Goal: Use online tool/utility: Utilize a website feature to perform a specific function

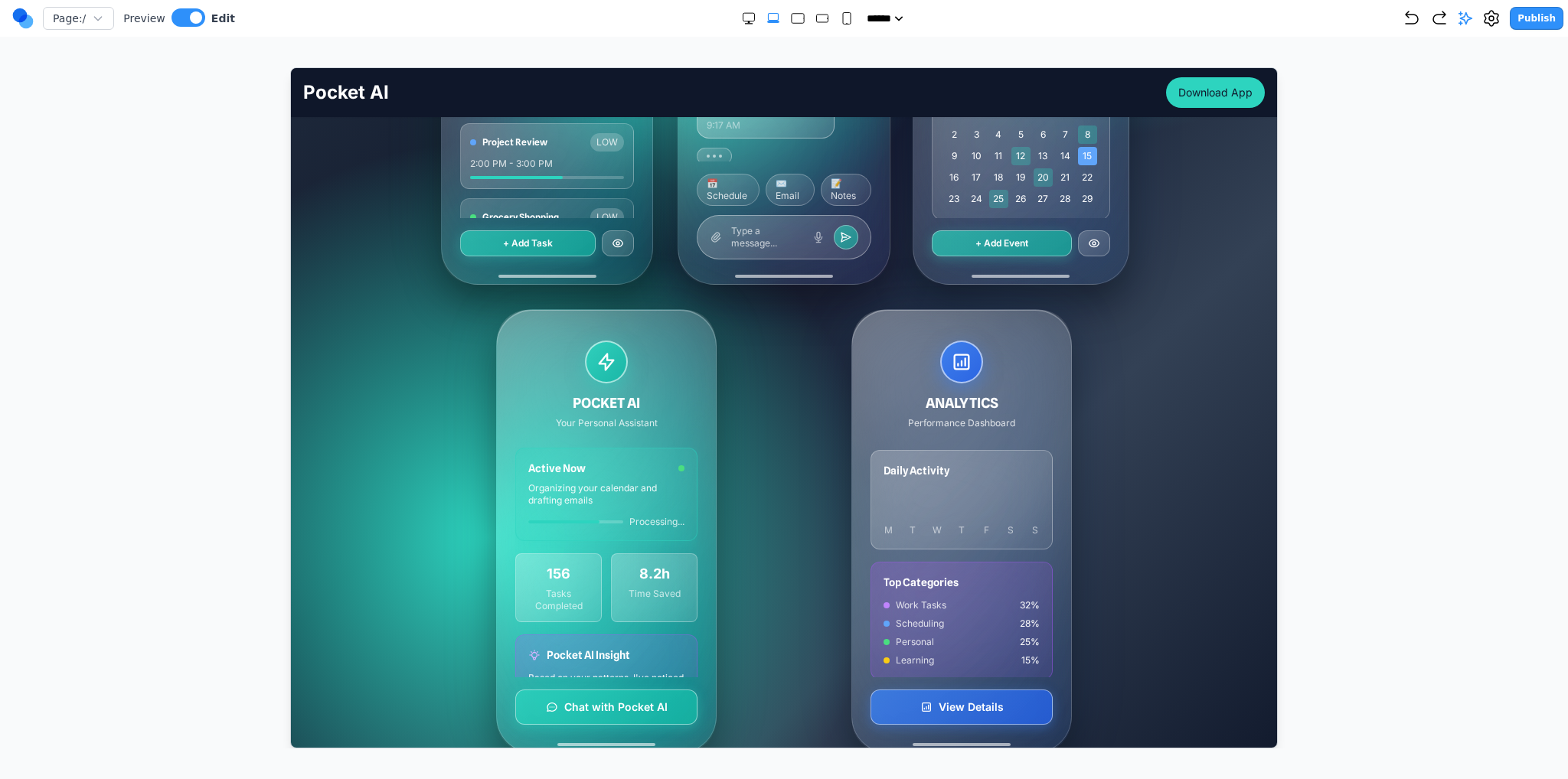
scroll to position [689, 0]
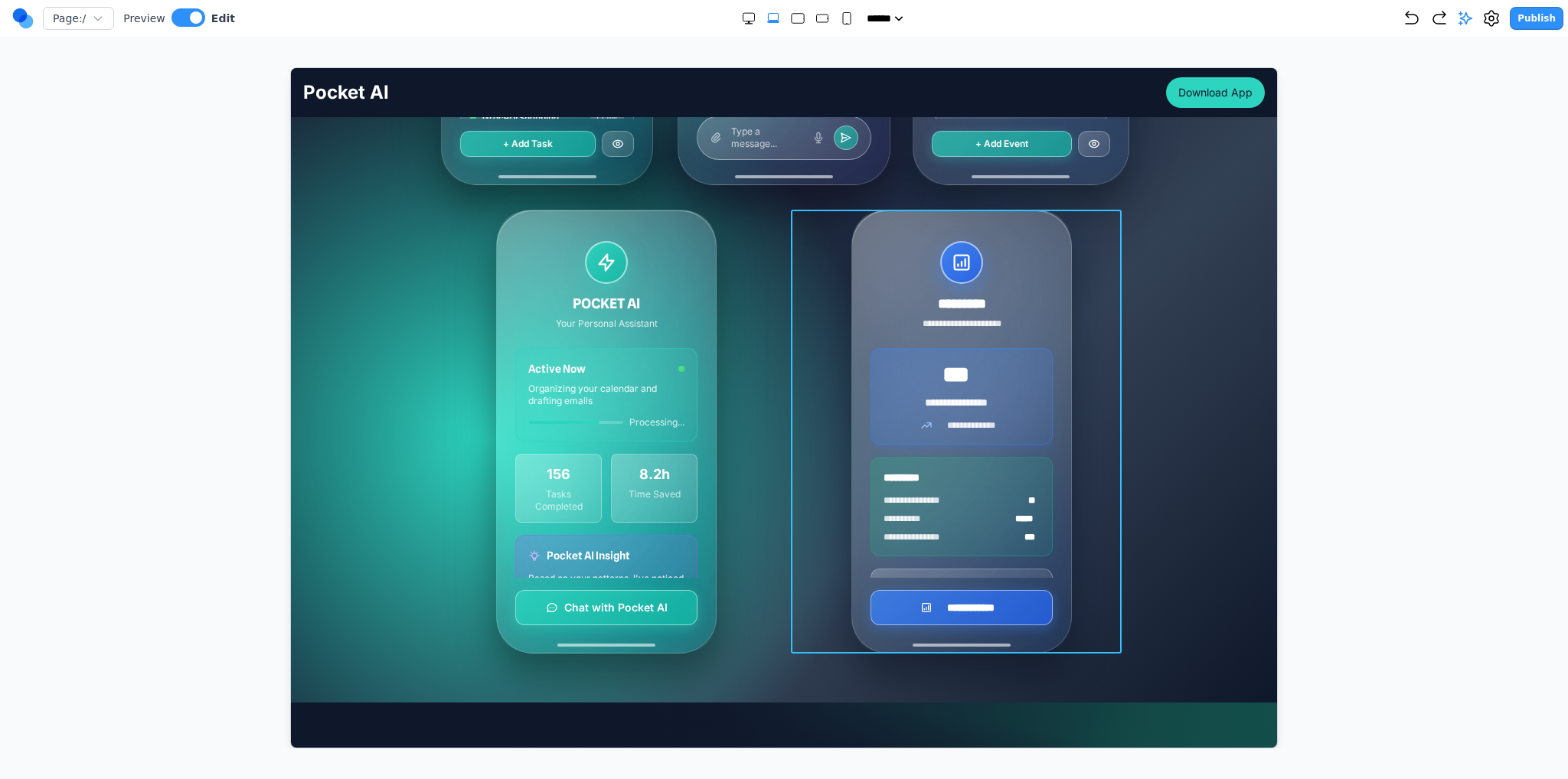
click at [837, 489] on div "**********" at bounding box center [961, 430] width 331 height 444
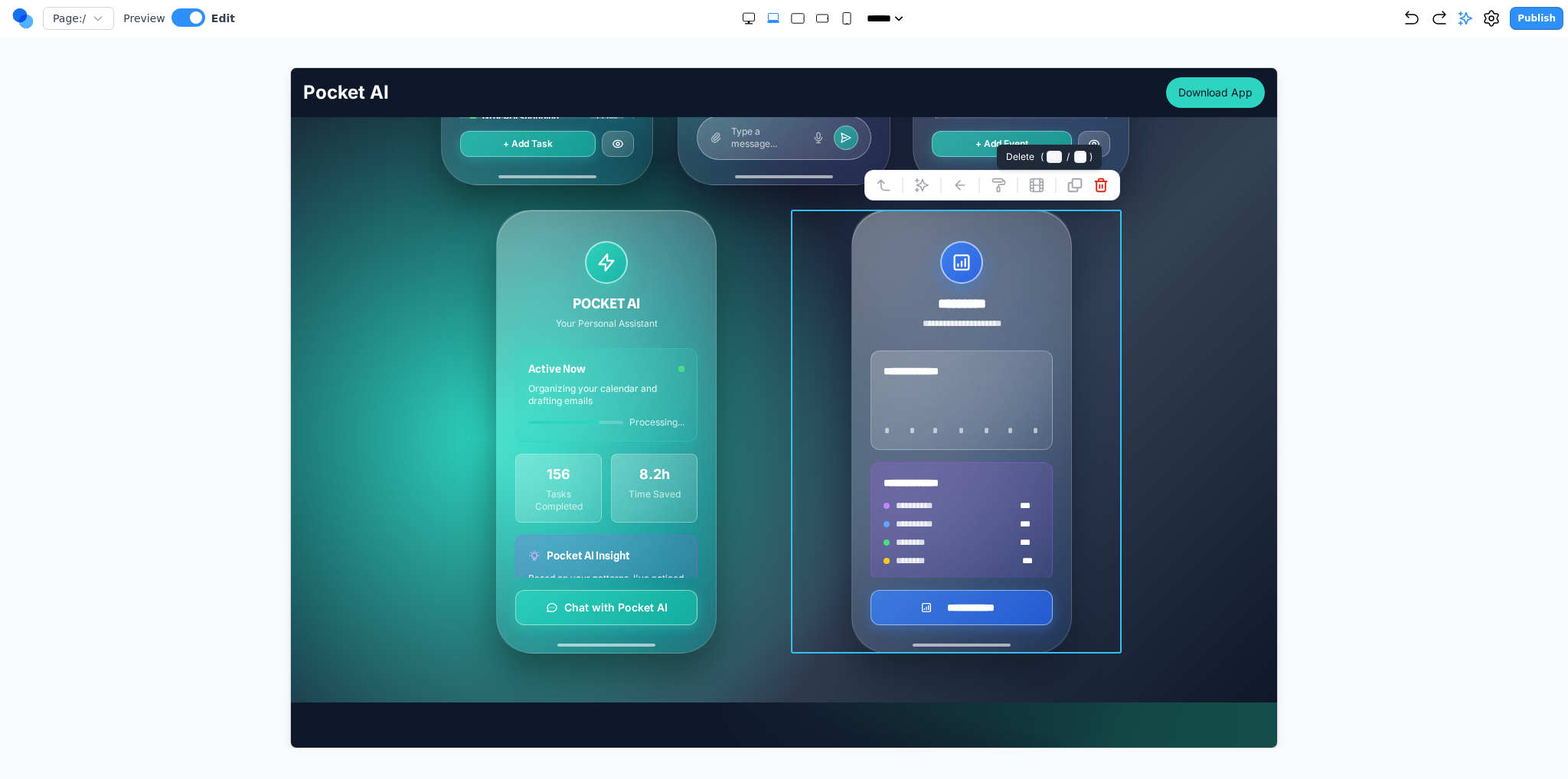
click at [1093, 181] on icon at bounding box center [1100, 184] width 16 height 16
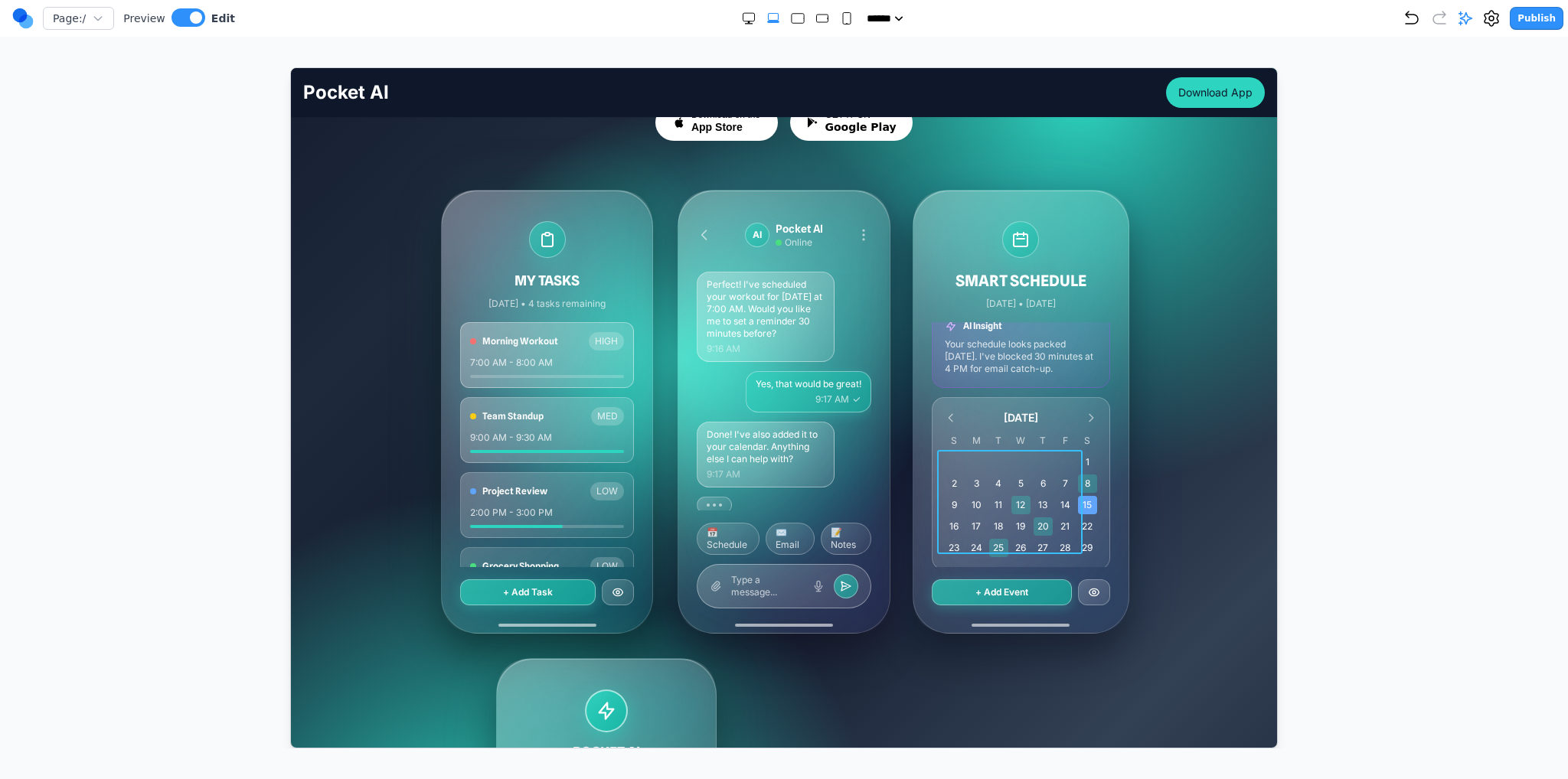
scroll to position [459, 0]
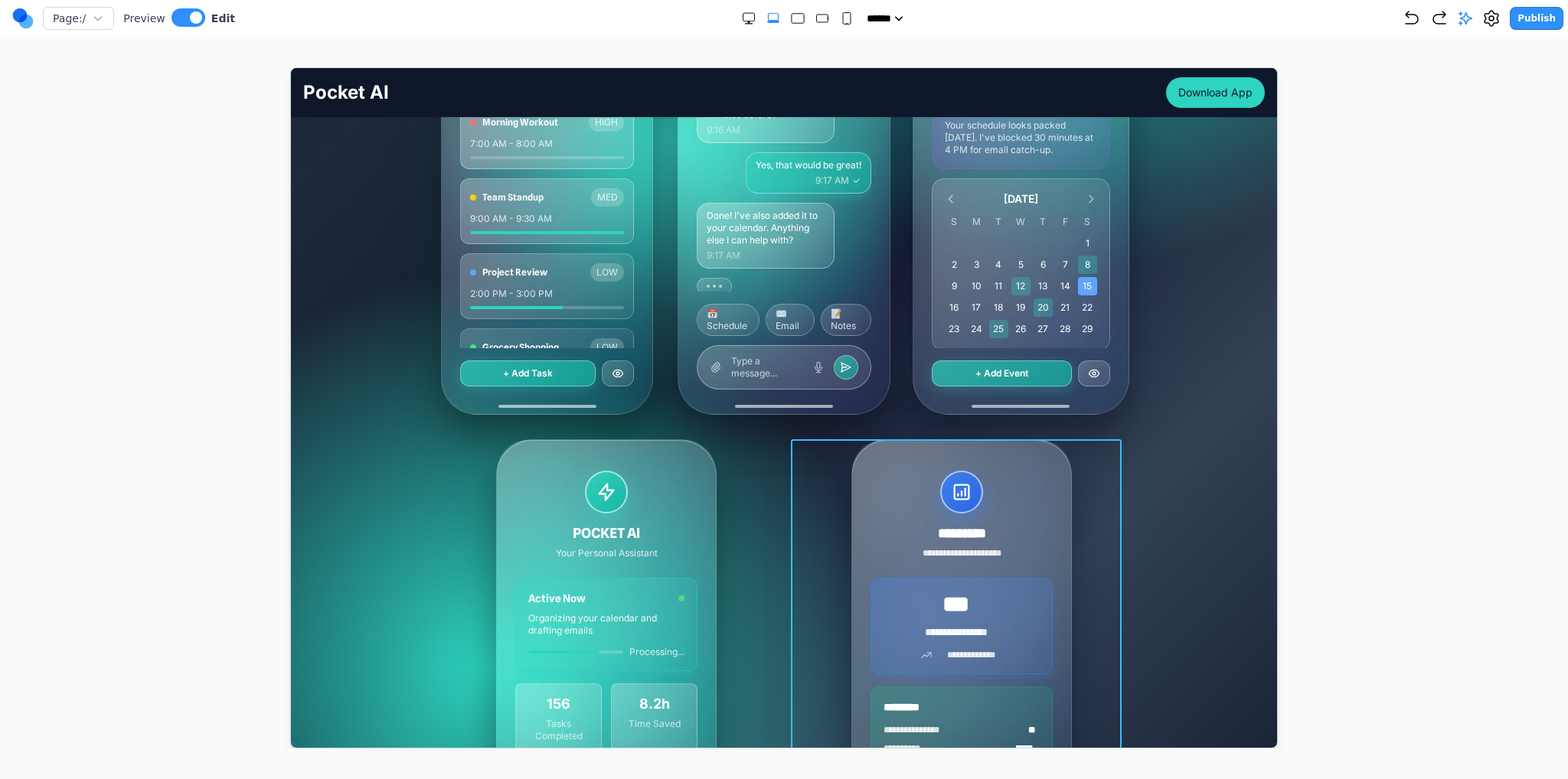
click at [822, 471] on div "**********" at bounding box center [961, 660] width 331 height 444
click at [1088, 418] on button at bounding box center [1100, 413] width 25 height 25
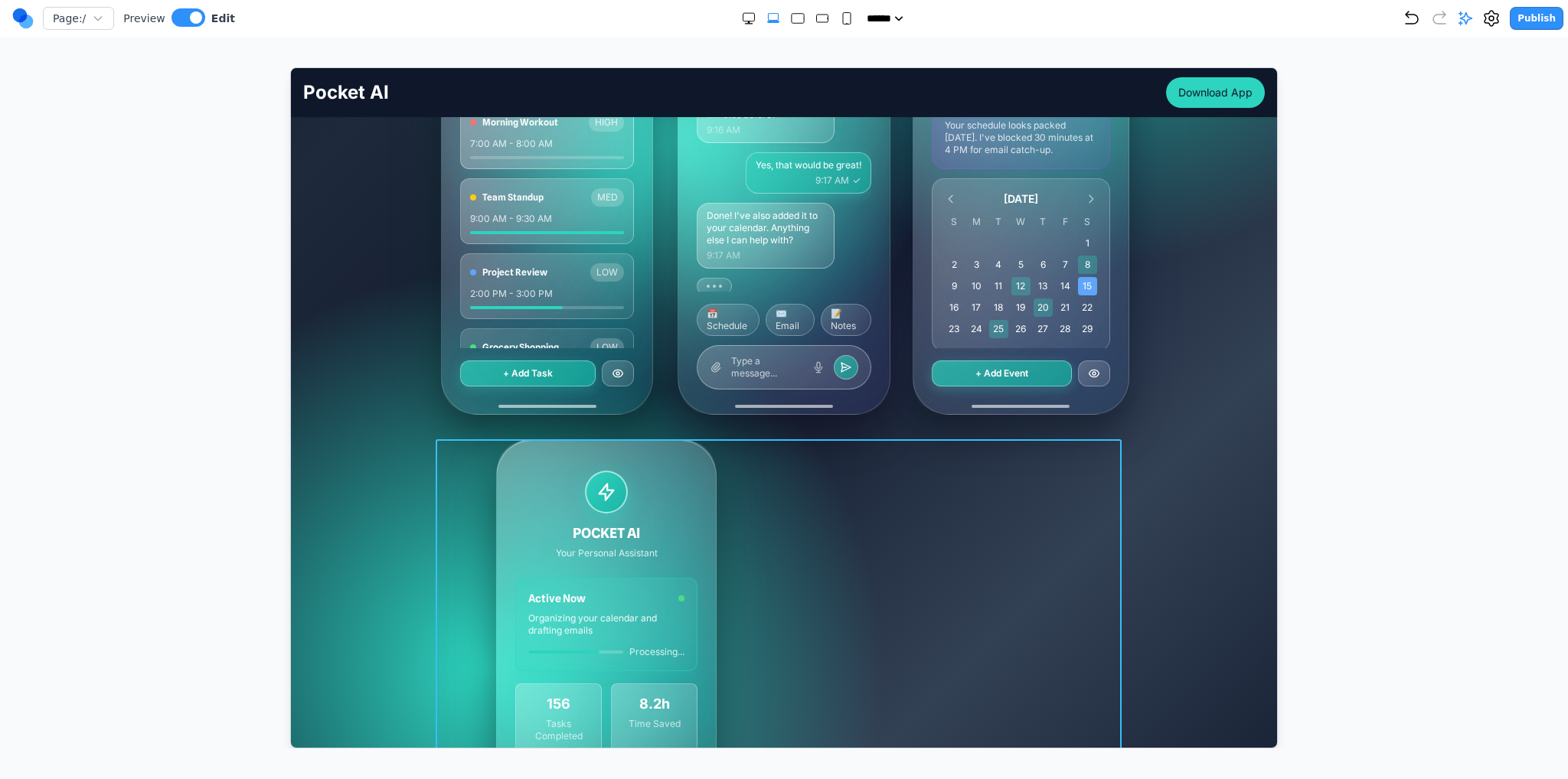
click at [817, 462] on div "**********" at bounding box center [783, 660] width 686 height 444
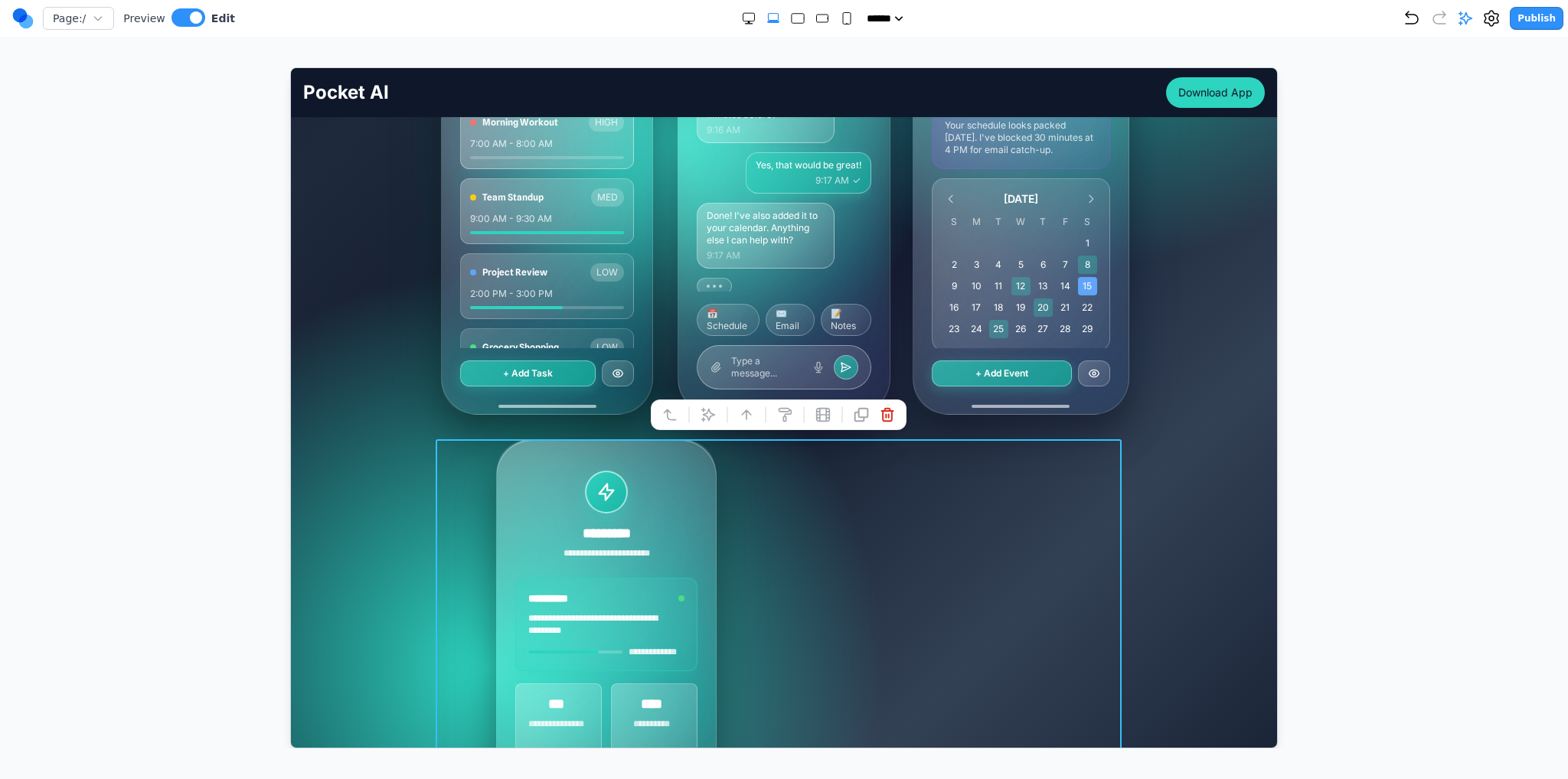
click at [1091, 469] on div "**********" at bounding box center [783, 660] width 686 height 444
click at [1184, 435] on div "MY TASKS [DATE] • 4 tasks remaining Morning Workout HIGH 7:00 AM - 8:00 AM Team…" at bounding box center [783, 426] width 961 height 912
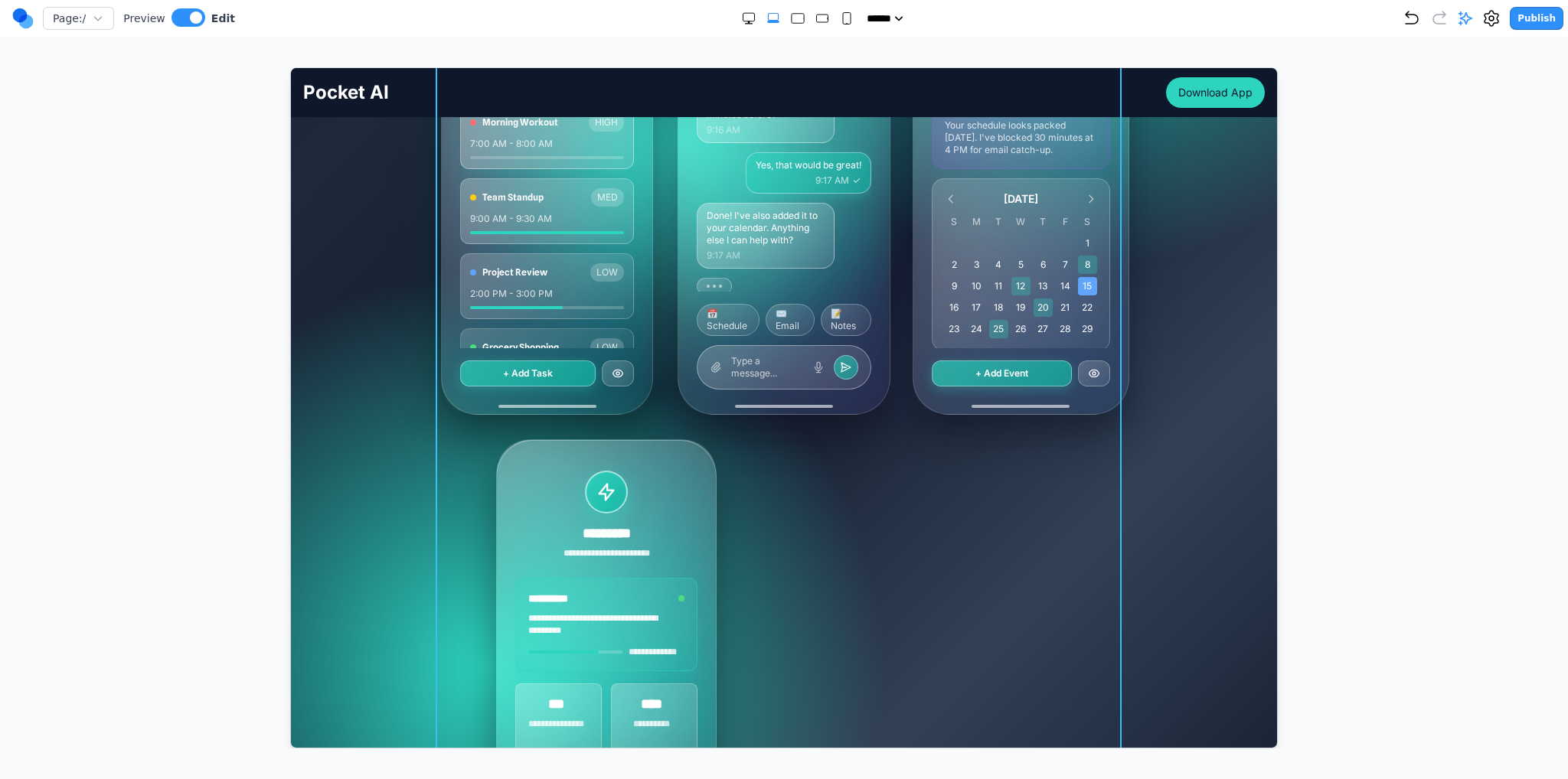
drag, startPoint x: 1091, startPoint y: 429, endPoint x: 1073, endPoint y: 429, distance: 18.0
click at [1090, 429] on div "MY TASKS [DATE] • 4 tasks remaining Morning Workout HIGH 7:00 AM - 8:00 AM Team…" at bounding box center [783, 426] width 686 height 912
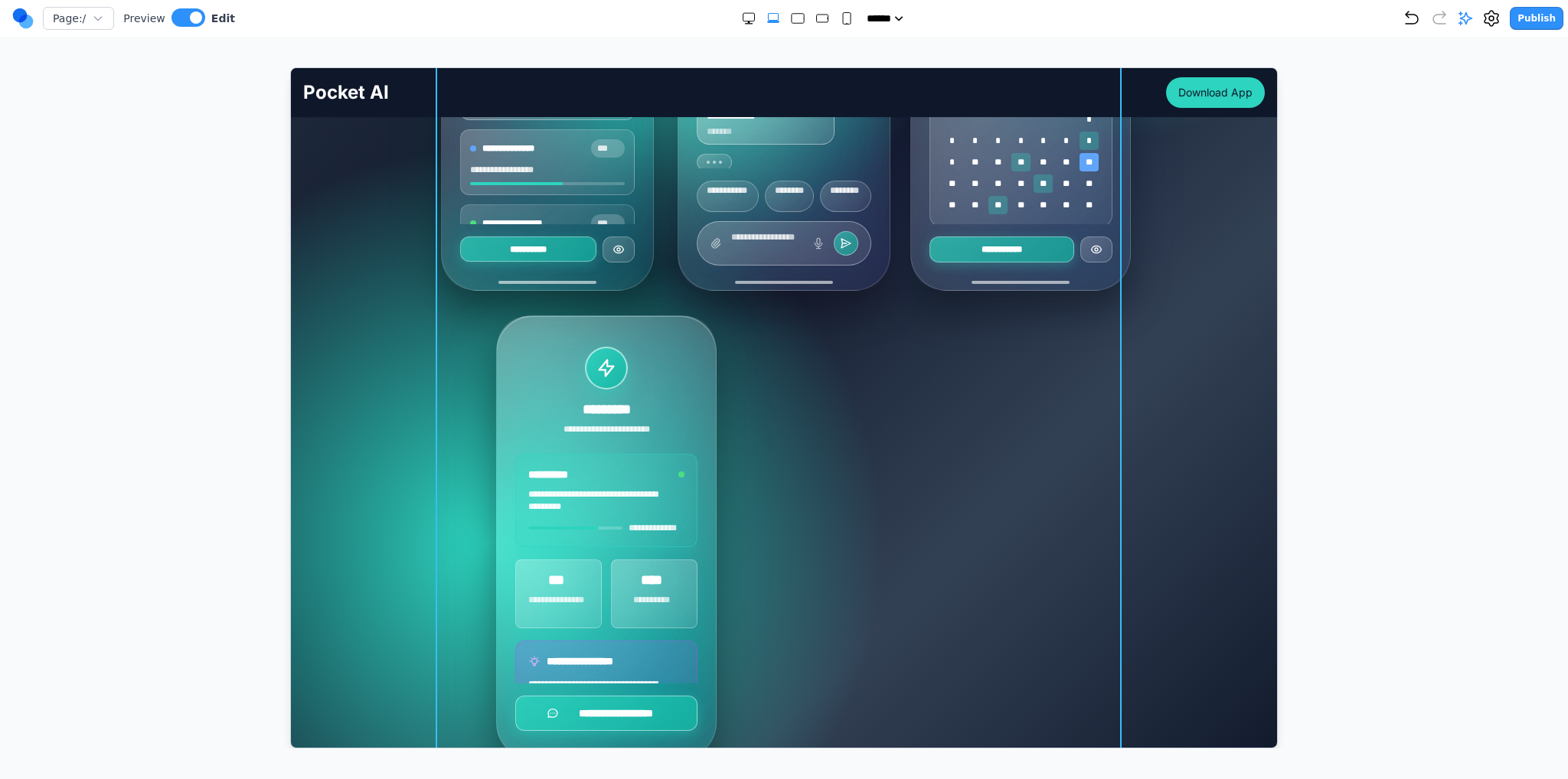
scroll to position [841, 0]
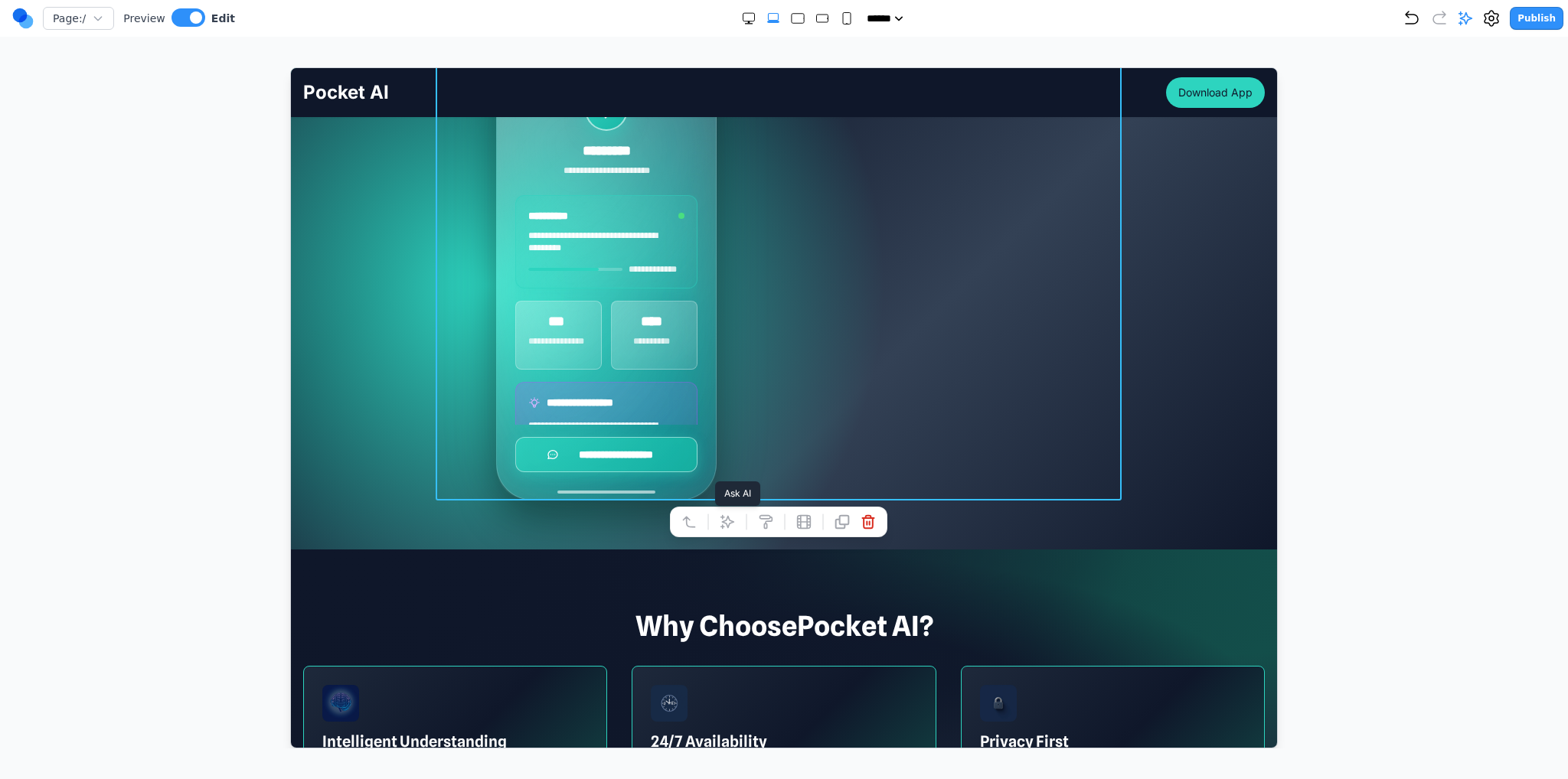
click at [737, 529] on button at bounding box center [726, 521] width 25 height 25
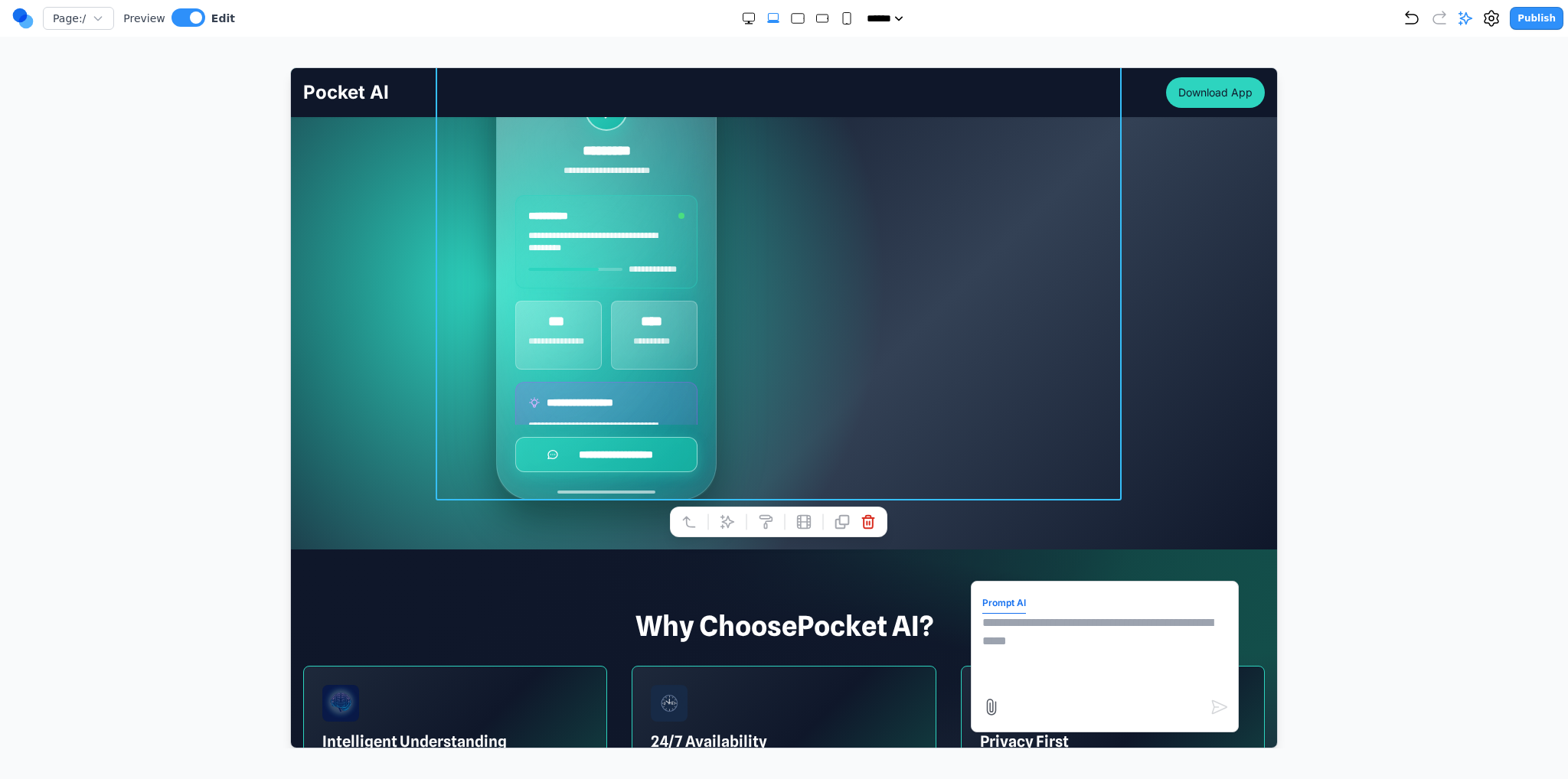
click at [1048, 629] on textarea at bounding box center [1104, 650] width 245 height 76
type textarea "**********"
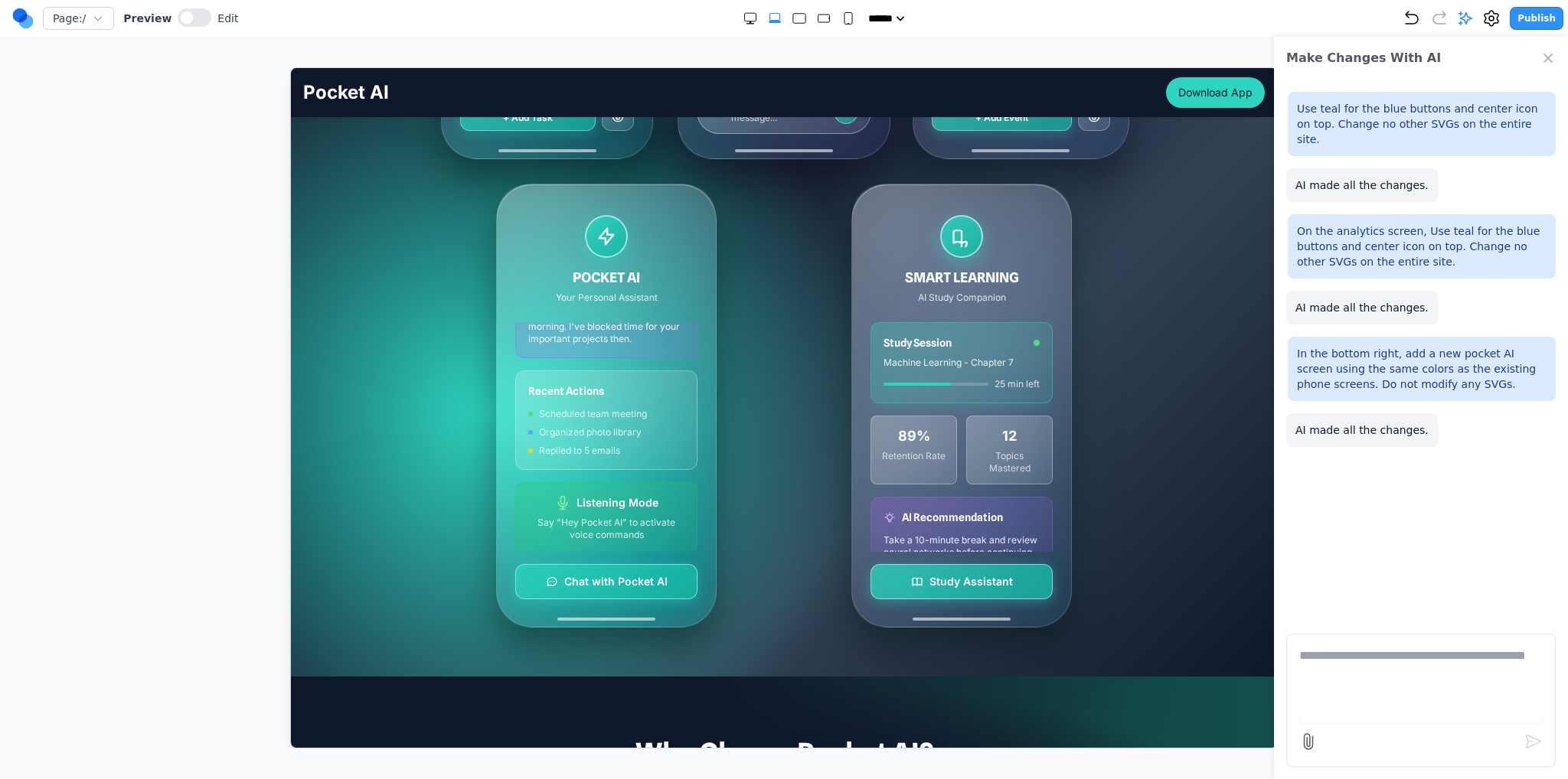
scroll to position [689, 0]
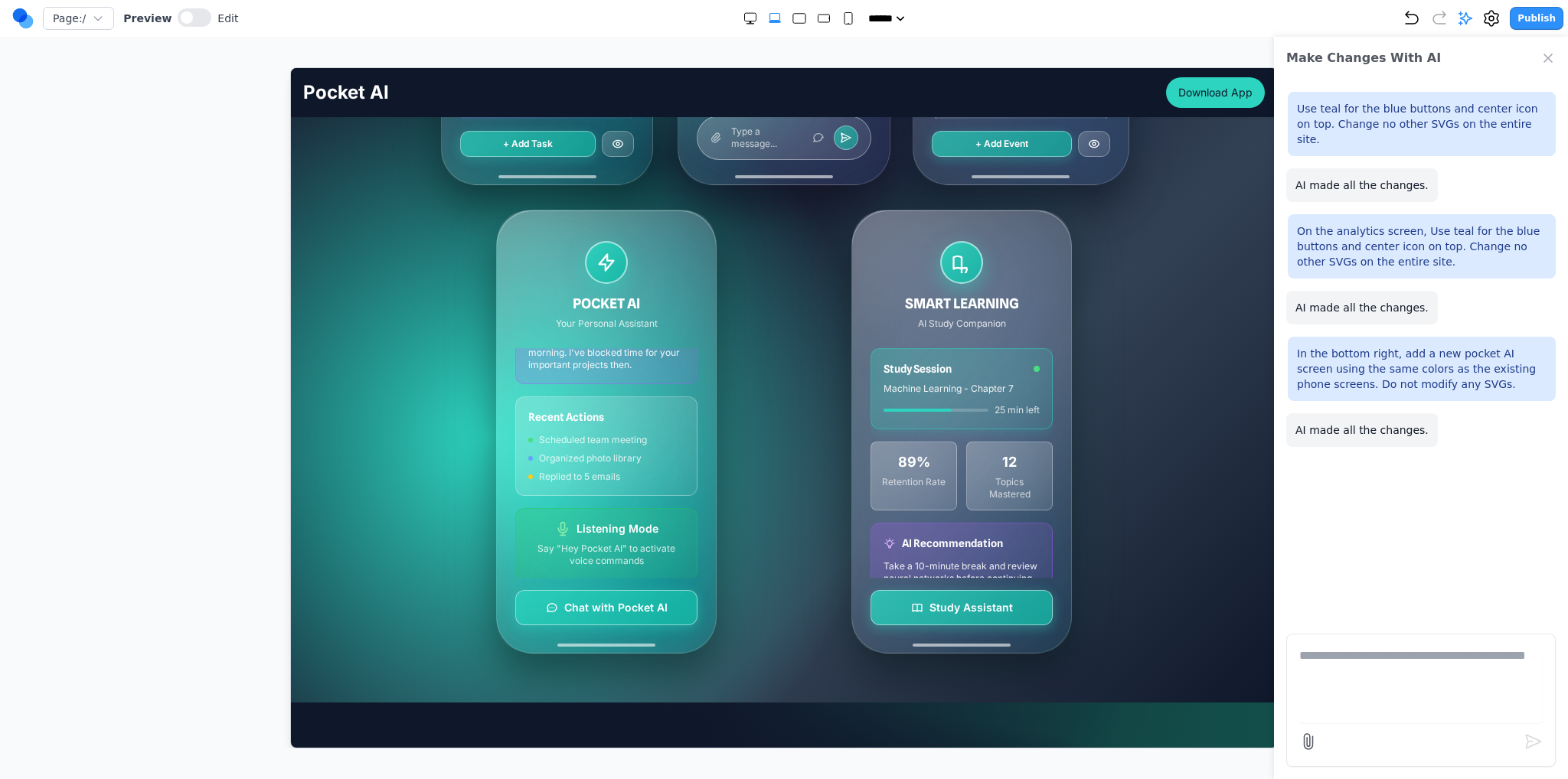
click at [1412, 17] on icon "Undo" at bounding box center [1412, 18] width 18 height 18
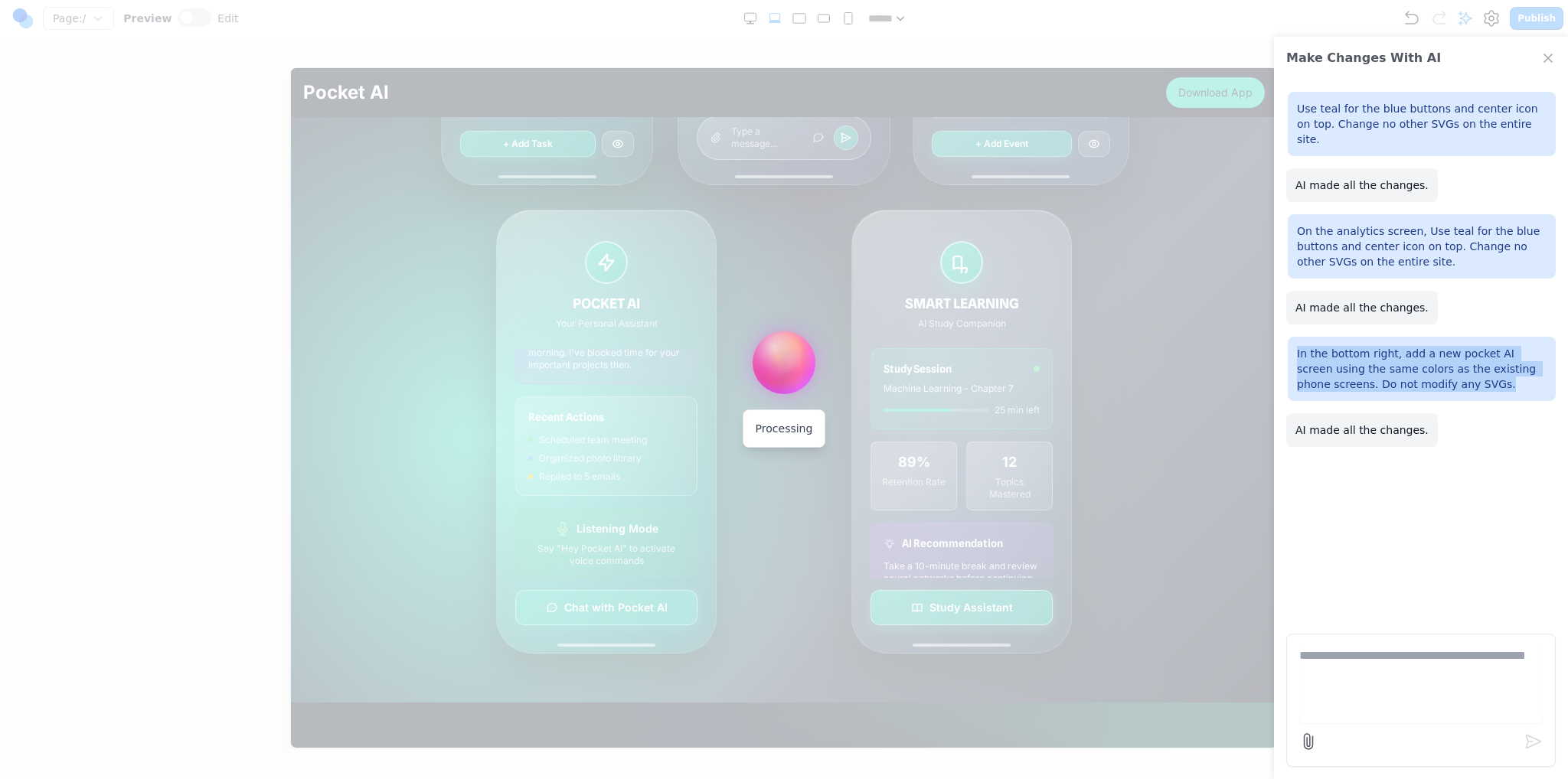
drag, startPoint x: 1420, startPoint y: 371, endPoint x: 1290, endPoint y: 337, distance: 134.4
click at [1290, 337] on div "In the bottom right, add a new pocket AI screen using the same colors as the ex…" at bounding box center [1422, 369] width 268 height 64
copy p "In the bottom right, add a new pocket AI screen using the same colors as the ex…"
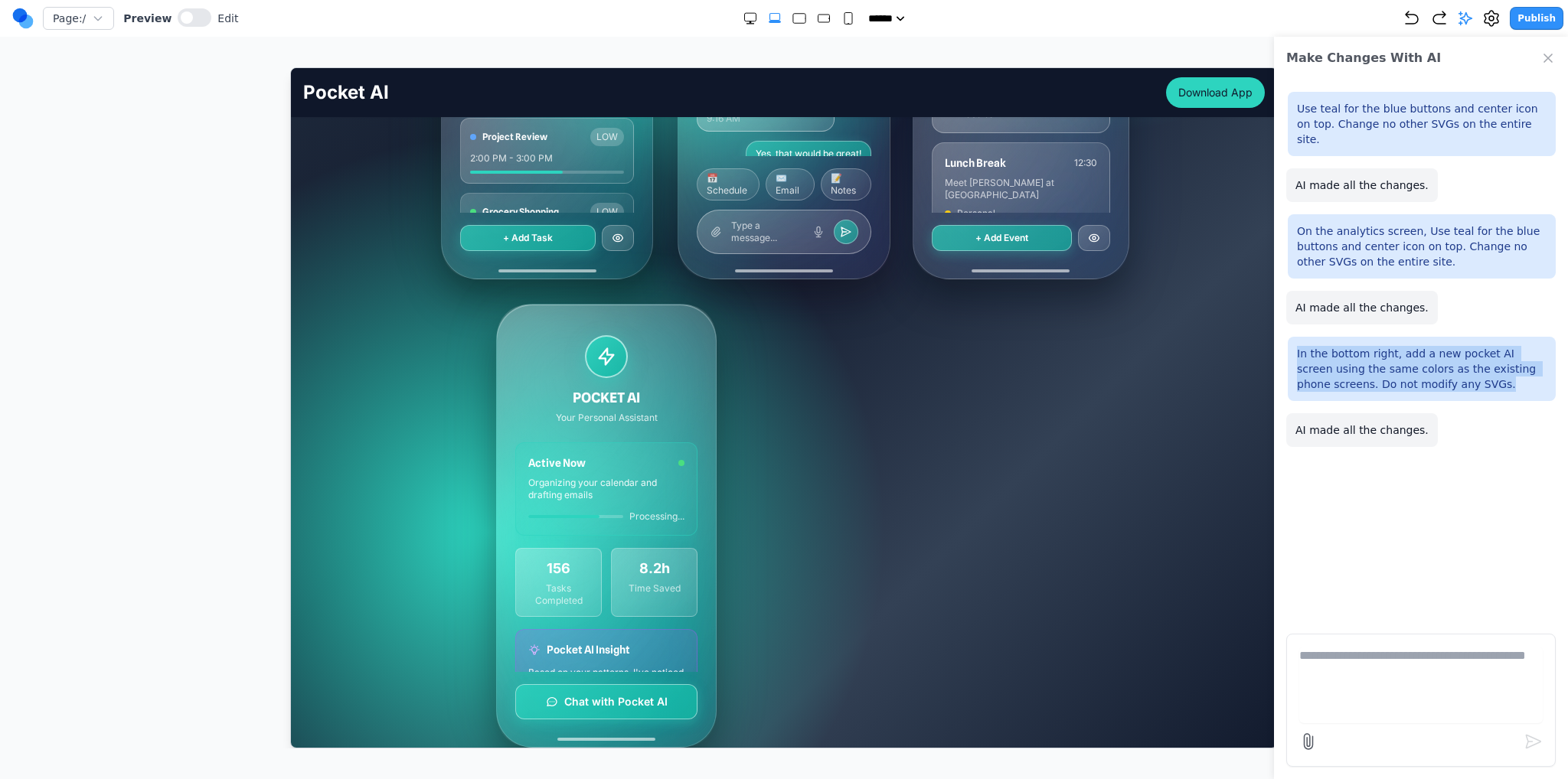
scroll to position [612, 0]
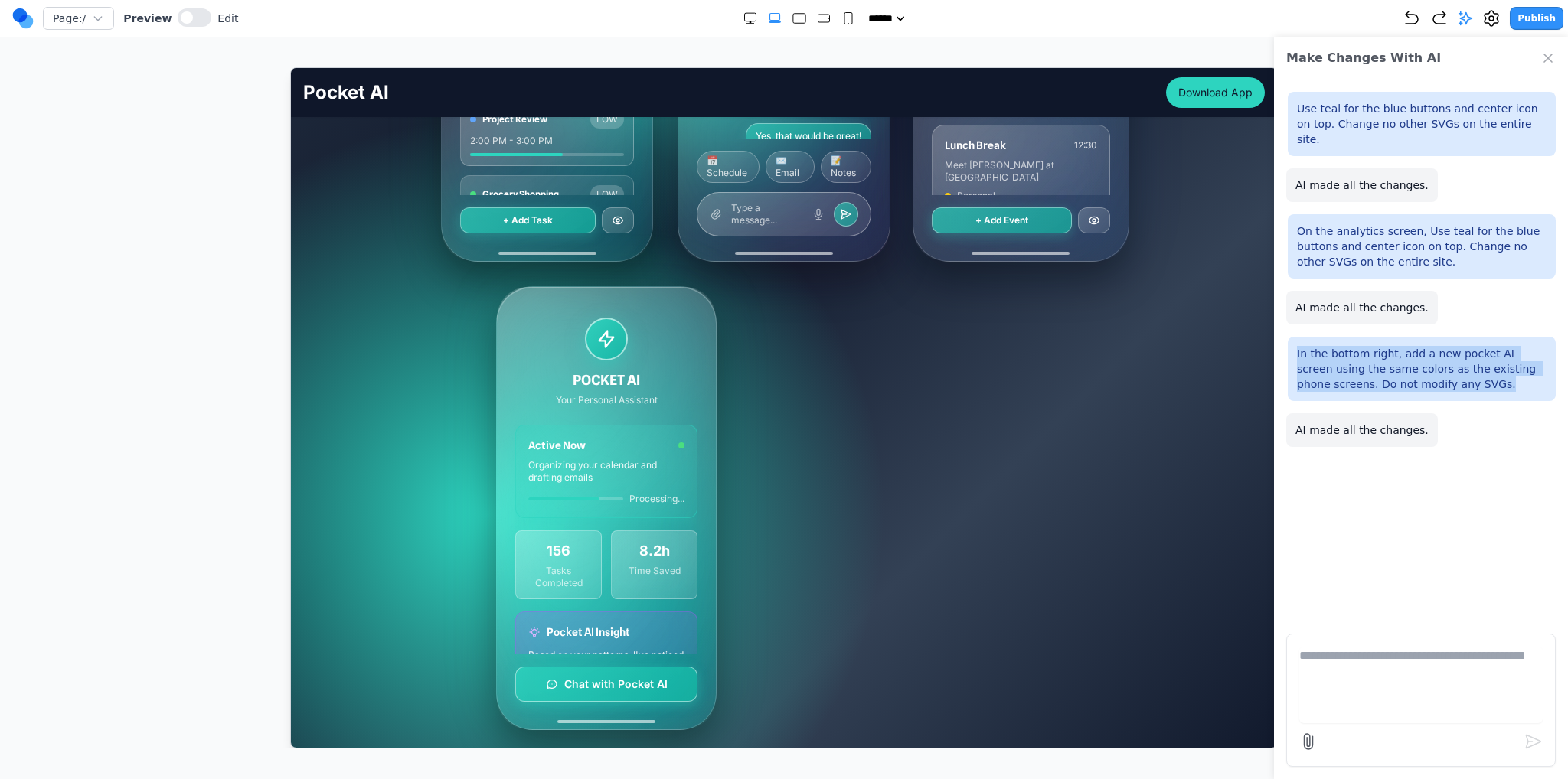
copy p "In the bottom right, add a new pocket AI screen using the same colors as the ex…"
drag, startPoint x: 188, startPoint y: 27, endPoint x: 90, endPoint y: 41, distance: 99.0
click at [188, 27] on div at bounding box center [194, 18] width 34 height 20
click at [190, 23] on button at bounding box center [194, 17] width 34 height 18
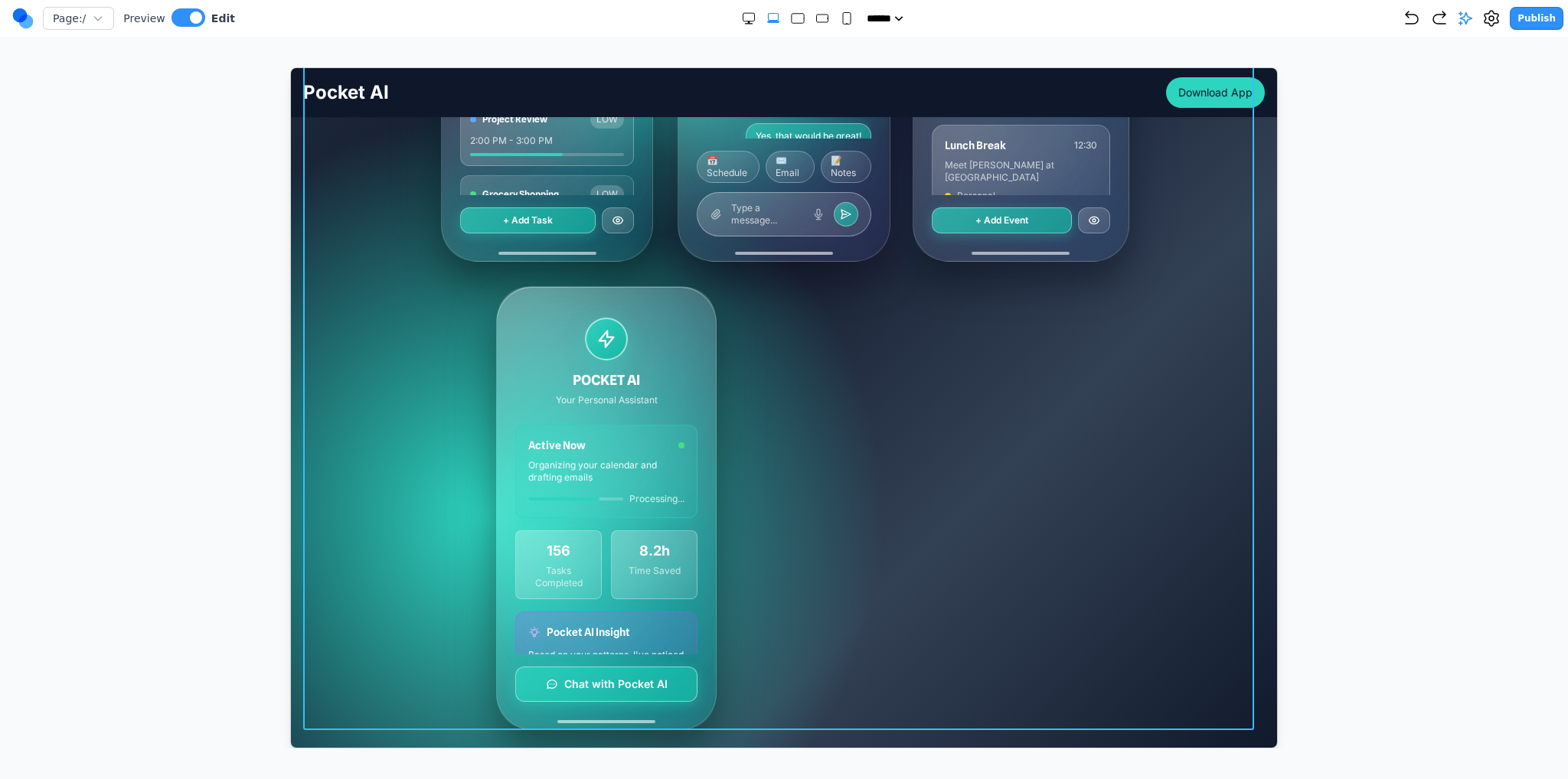
click at [379, 277] on div "MY TASKS [DATE] • 4 tasks remaining Morning Workout HIGH 7:00 AM - 8:00 AM Team…" at bounding box center [783, 273] width 961 height 912
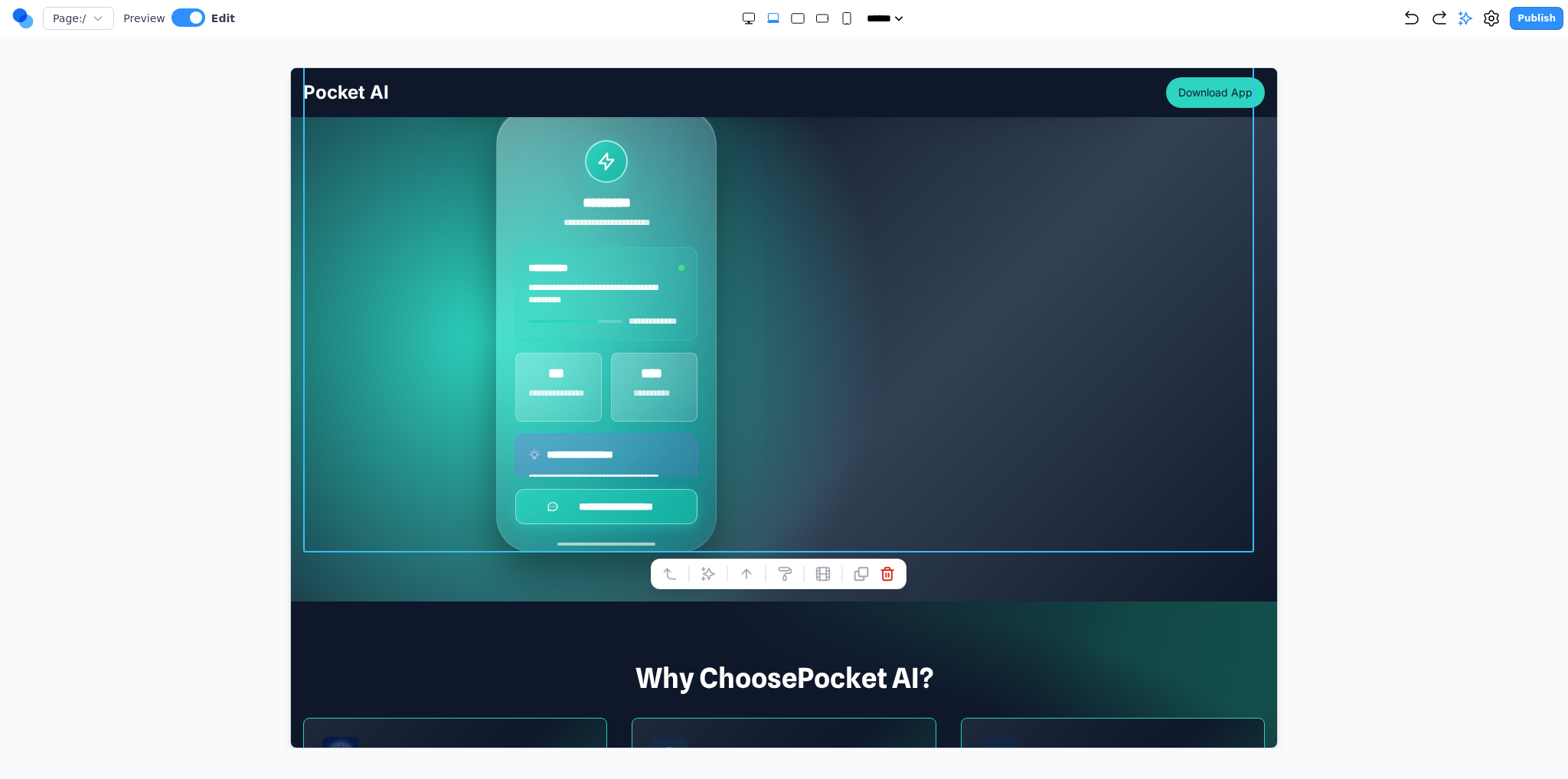
scroll to position [919, 0]
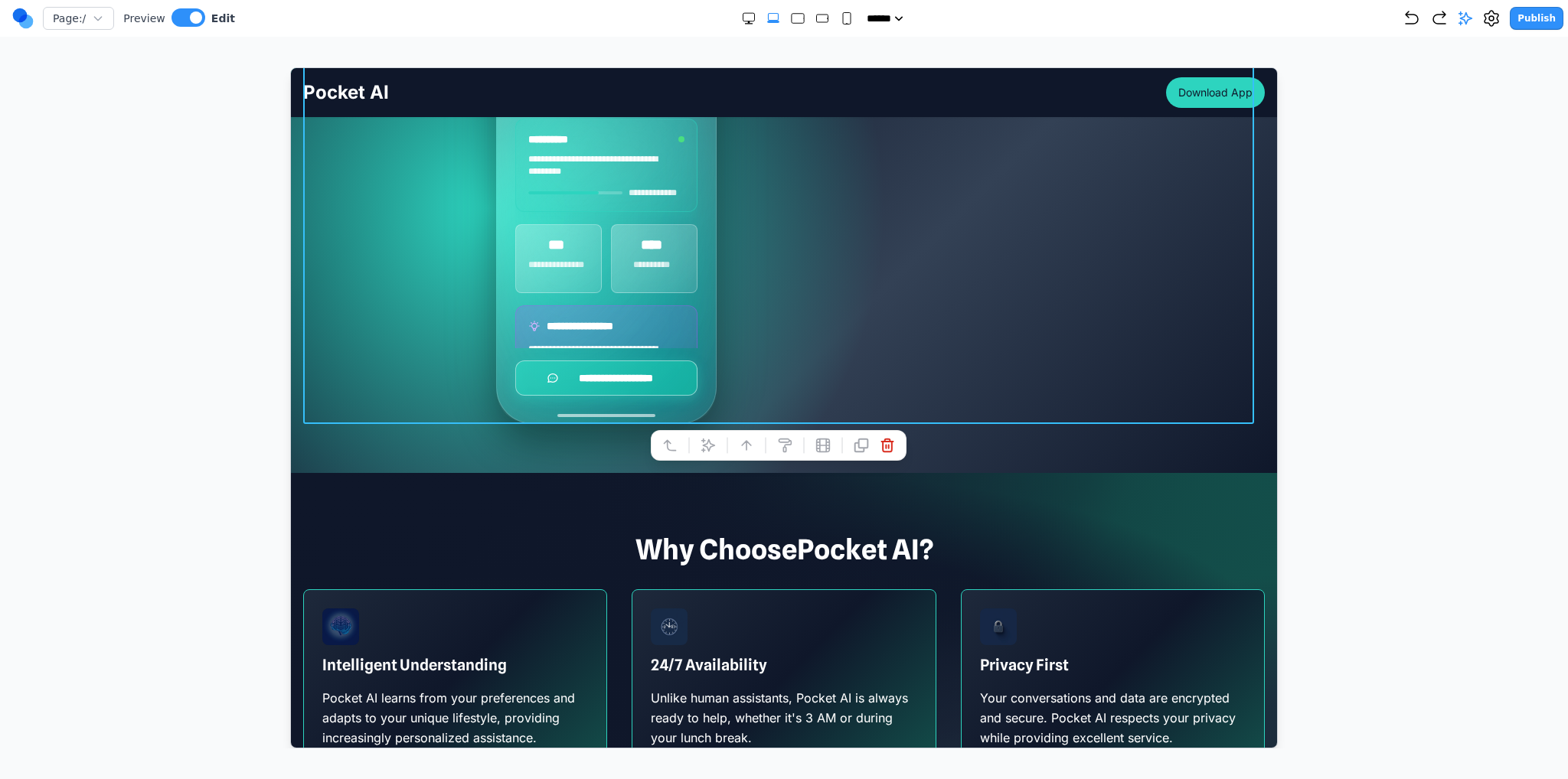
drag, startPoint x: 900, startPoint y: 332, endPoint x: 906, endPoint y: 341, distance: 10.8
click at [900, 332] on div "**********" at bounding box center [783, 201] width 686 height 444
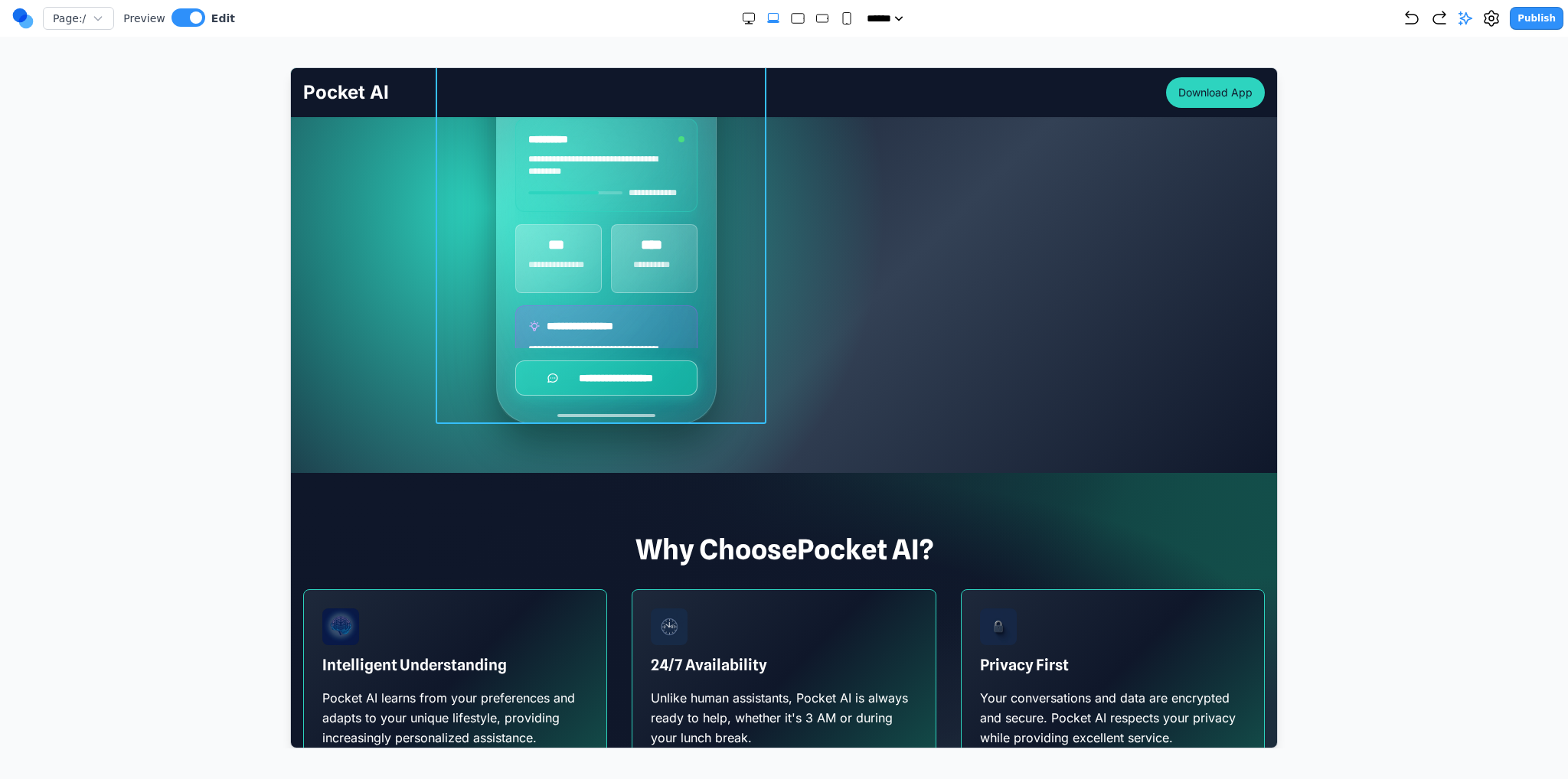
click at [450, 319] on div "**********" at bounding box center [606, 201] width 331 height 444
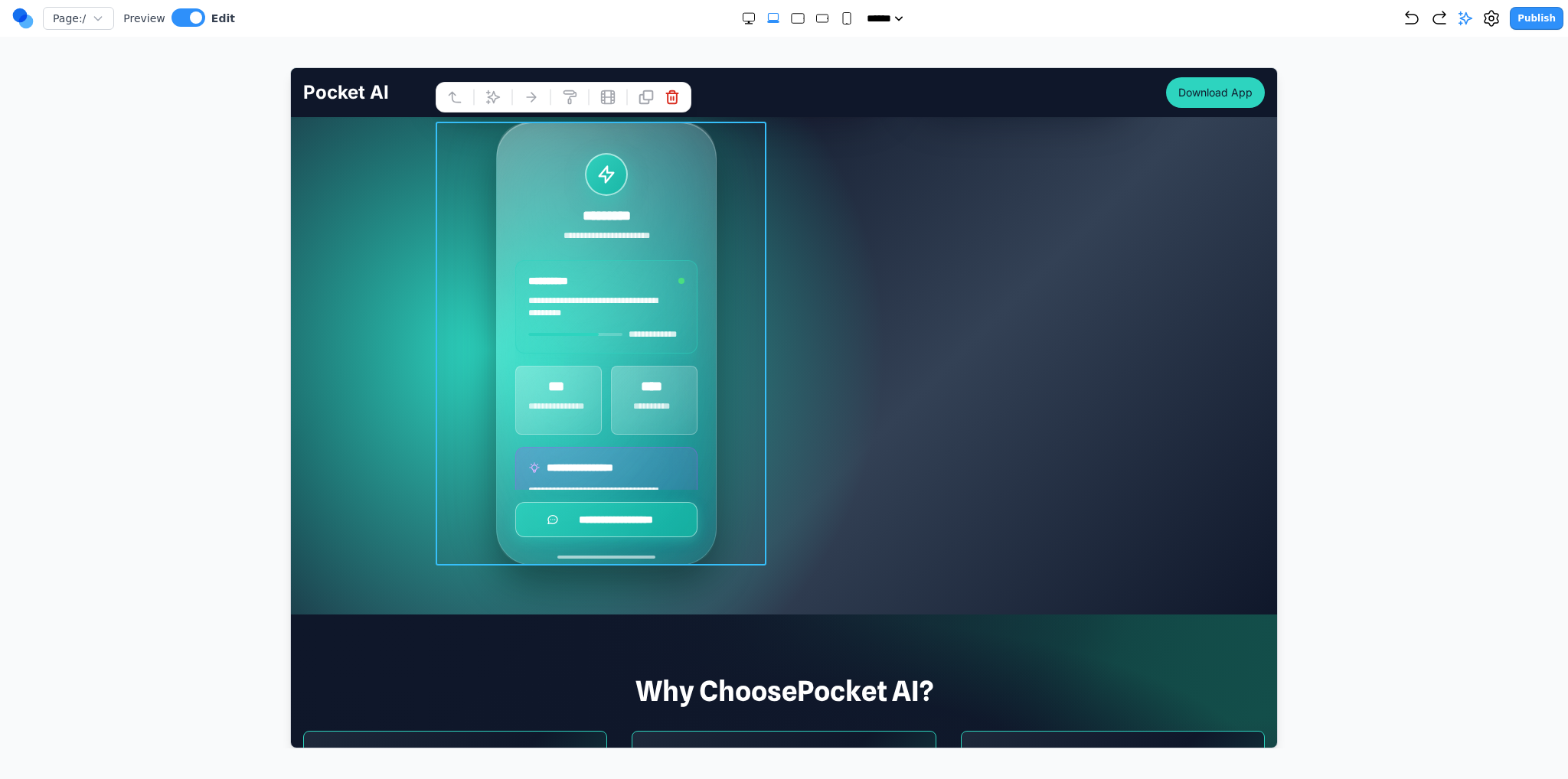
scroll to position [612, 0]
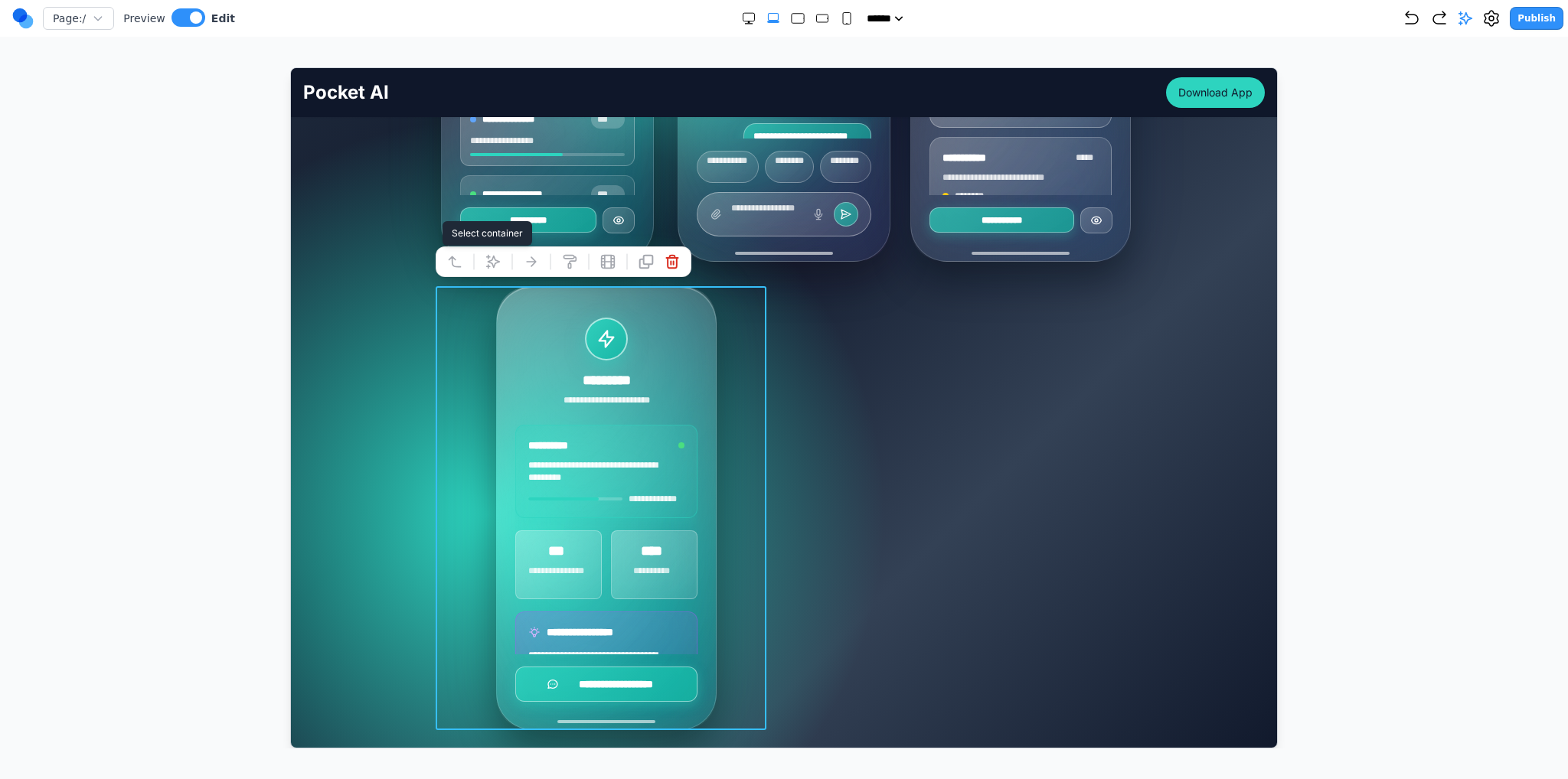
click at [444, 262] on button at bounding box center [454, 261] width 25 height 25
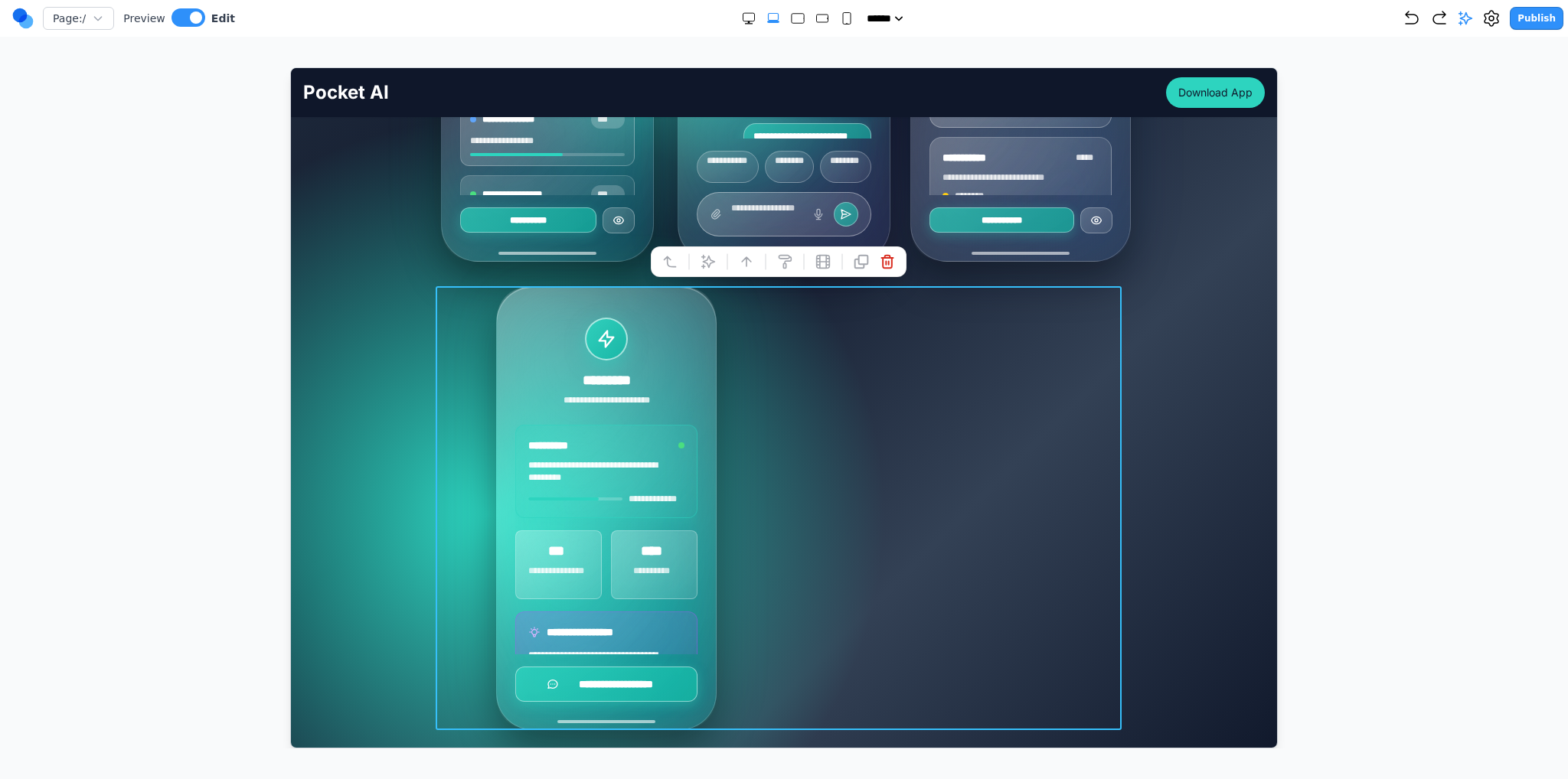
click at [665, 258] on icon at bounding box center [669, 261] width 16 height 16
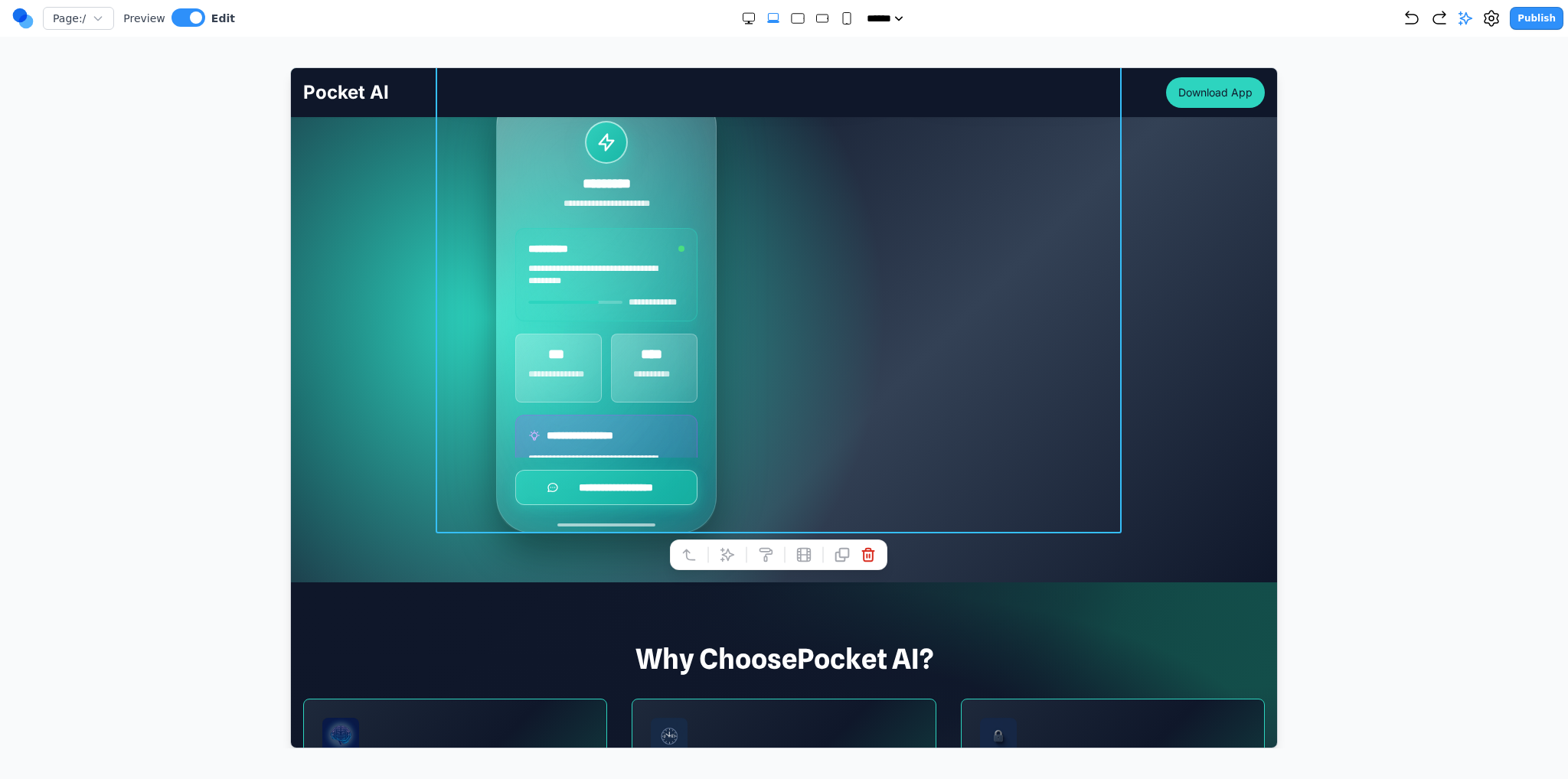
scroll to position [841, 0]
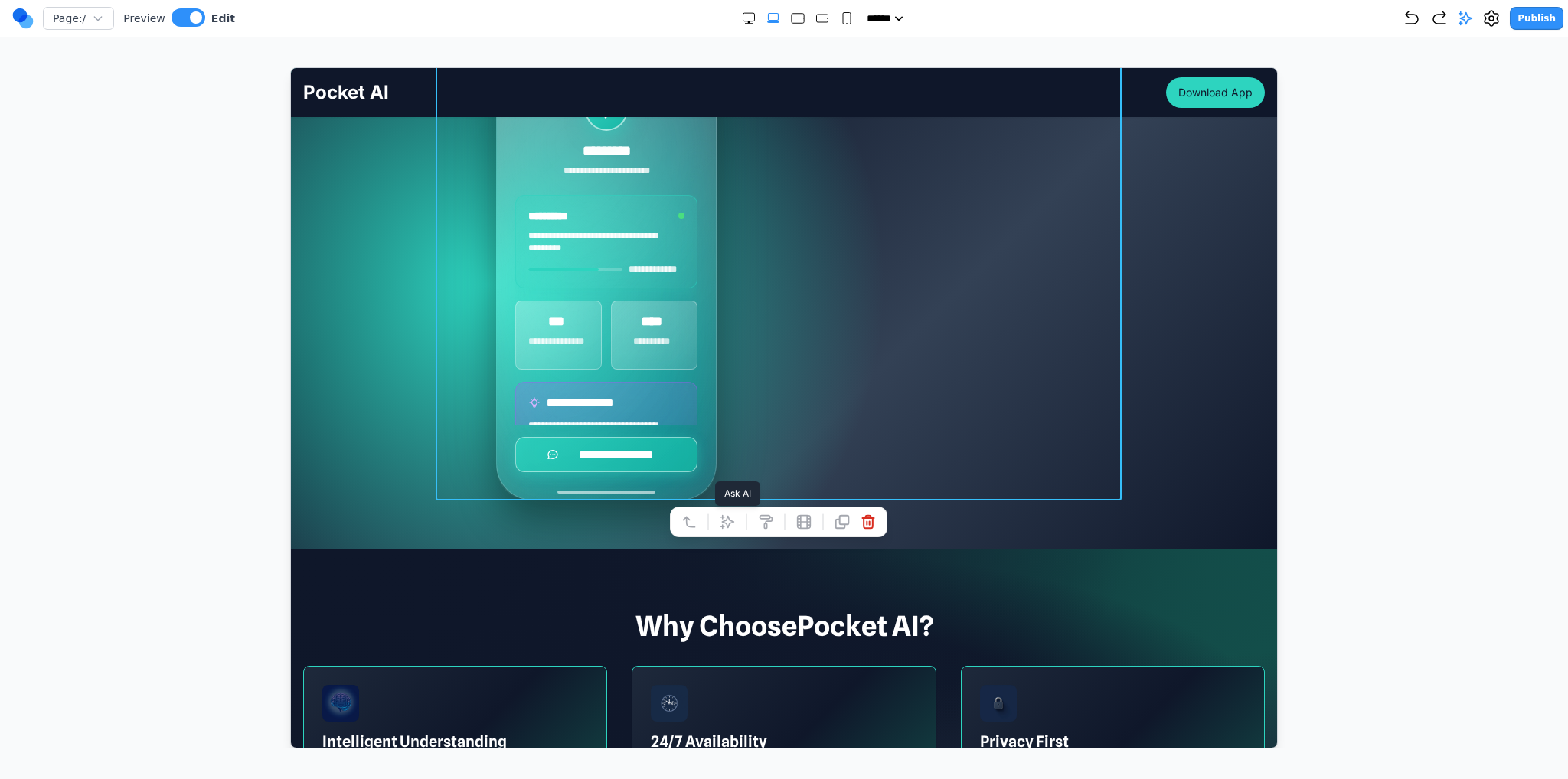
drag, startPoint x: 727, startPoint y: 512, endPoint x: 759, endPoint y: 521, distance: 33.2
click at [727, 511] on button at bounding box center [726, 521] width 25 height 25
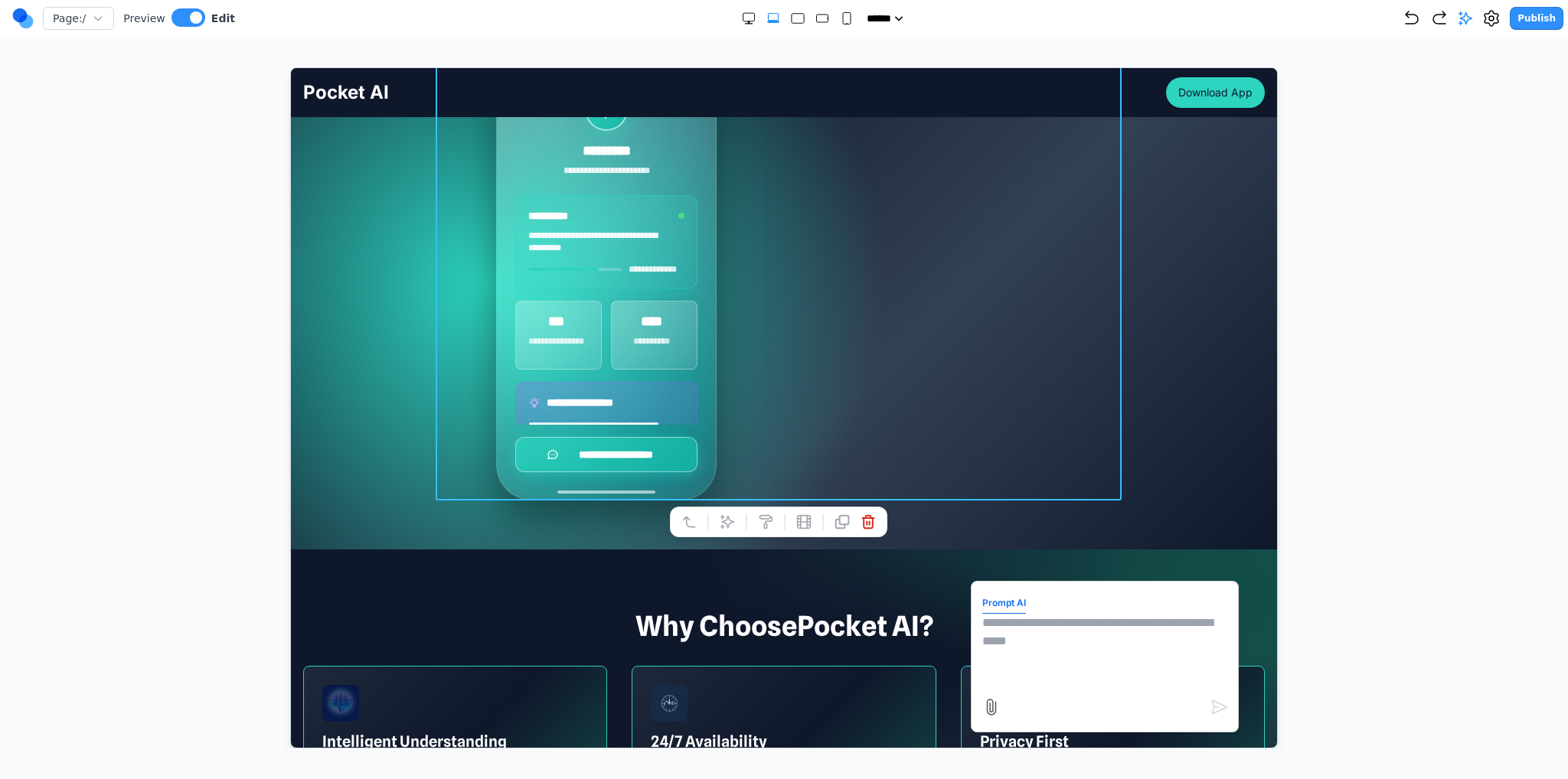
click at [1056, 635] on textarea at bounding box center [1104, 650] width 245 height 76
paste textarea "**********"
type textarea "**********"
click at [1210, 713] on icon "submit" at bounding box center [1219, 706] width 18 height 18
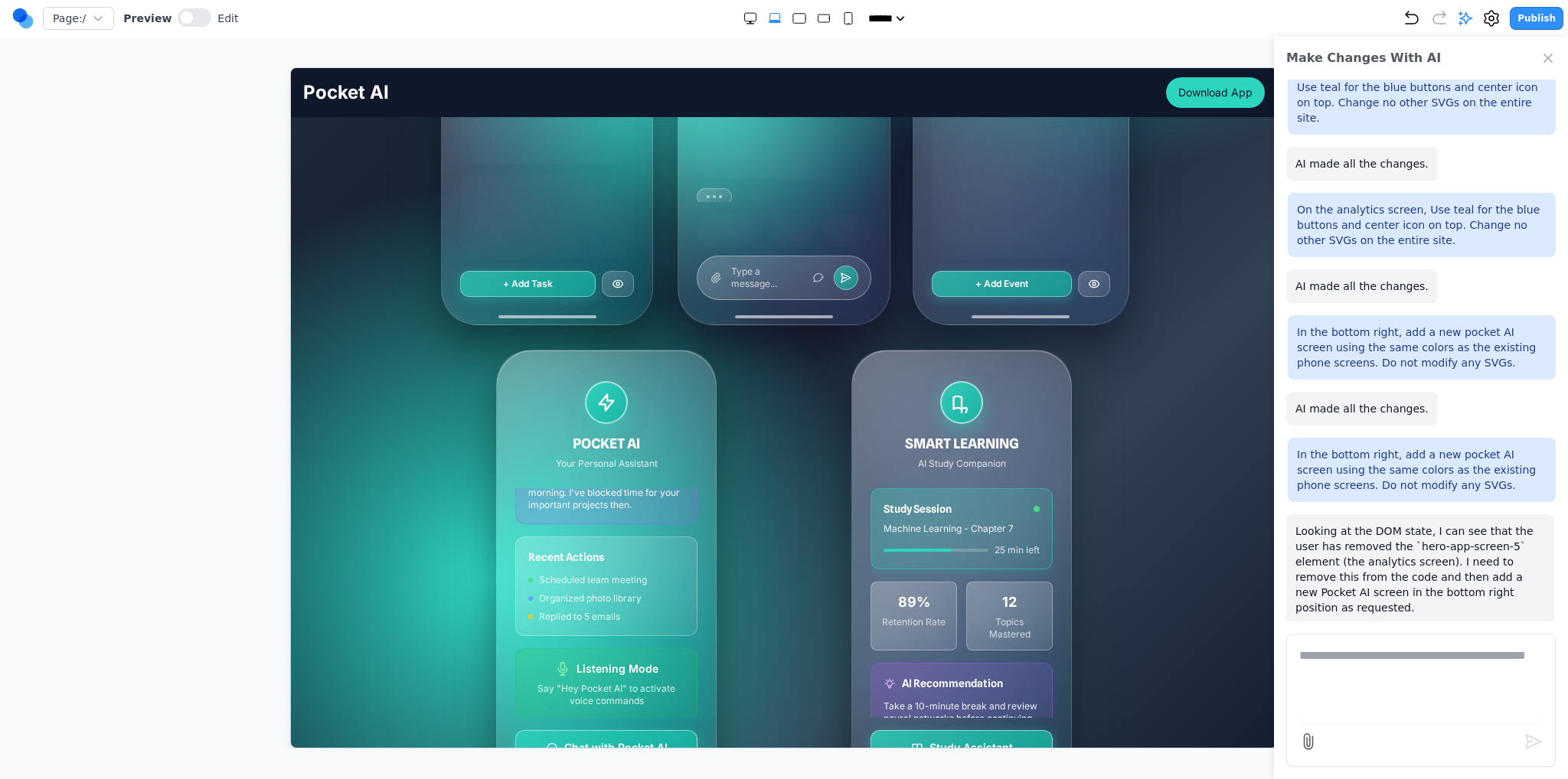
scroll to position [536, 0]
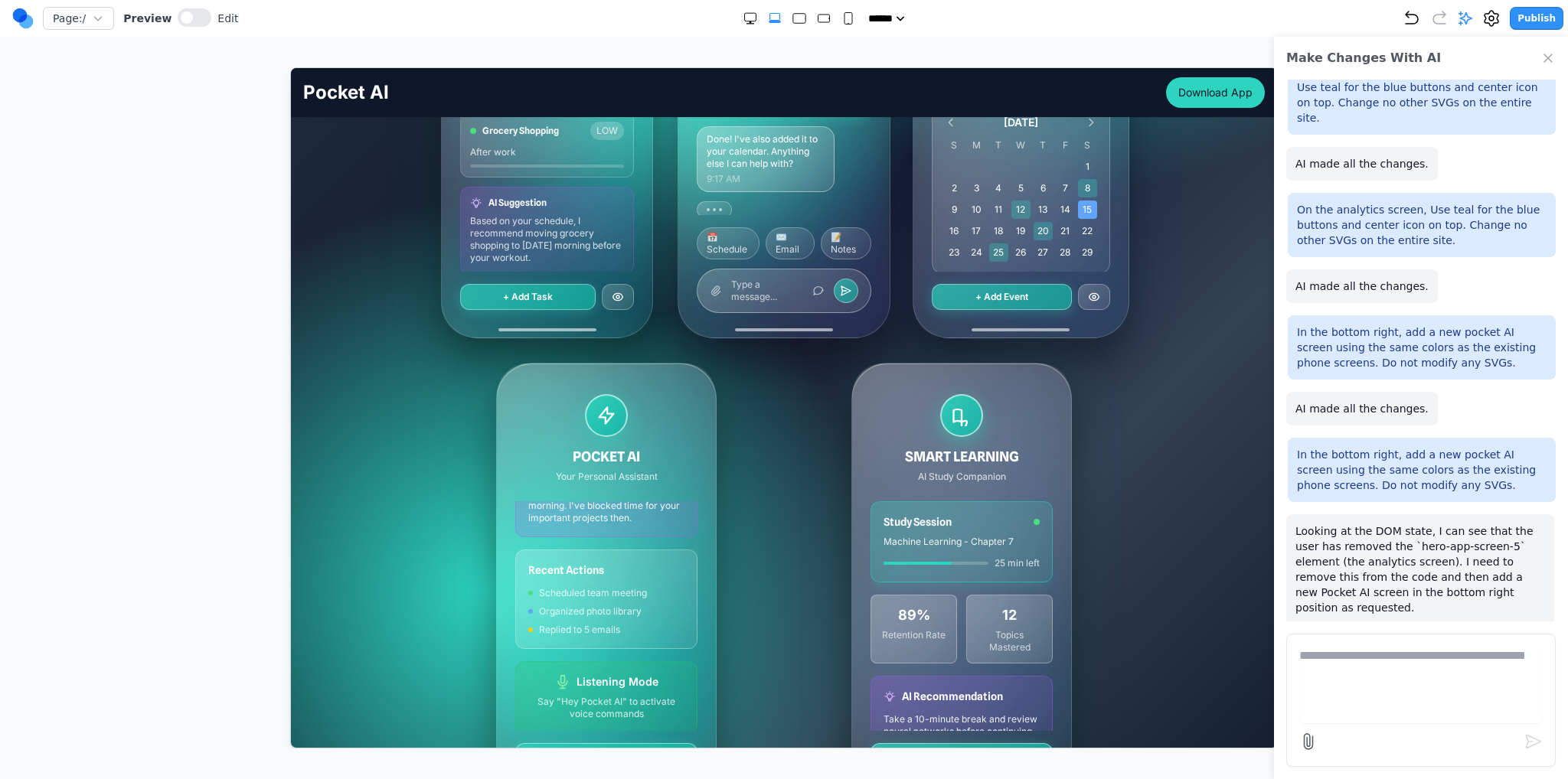
drag, startPoint x: 1549, startPoint y: 57, endPoint x: 1533, endPoint y: 75, distance: 24.1
click at [1549, 56] on icon "Close Chat" at bounding box center [1548, 58] width 16 height 16
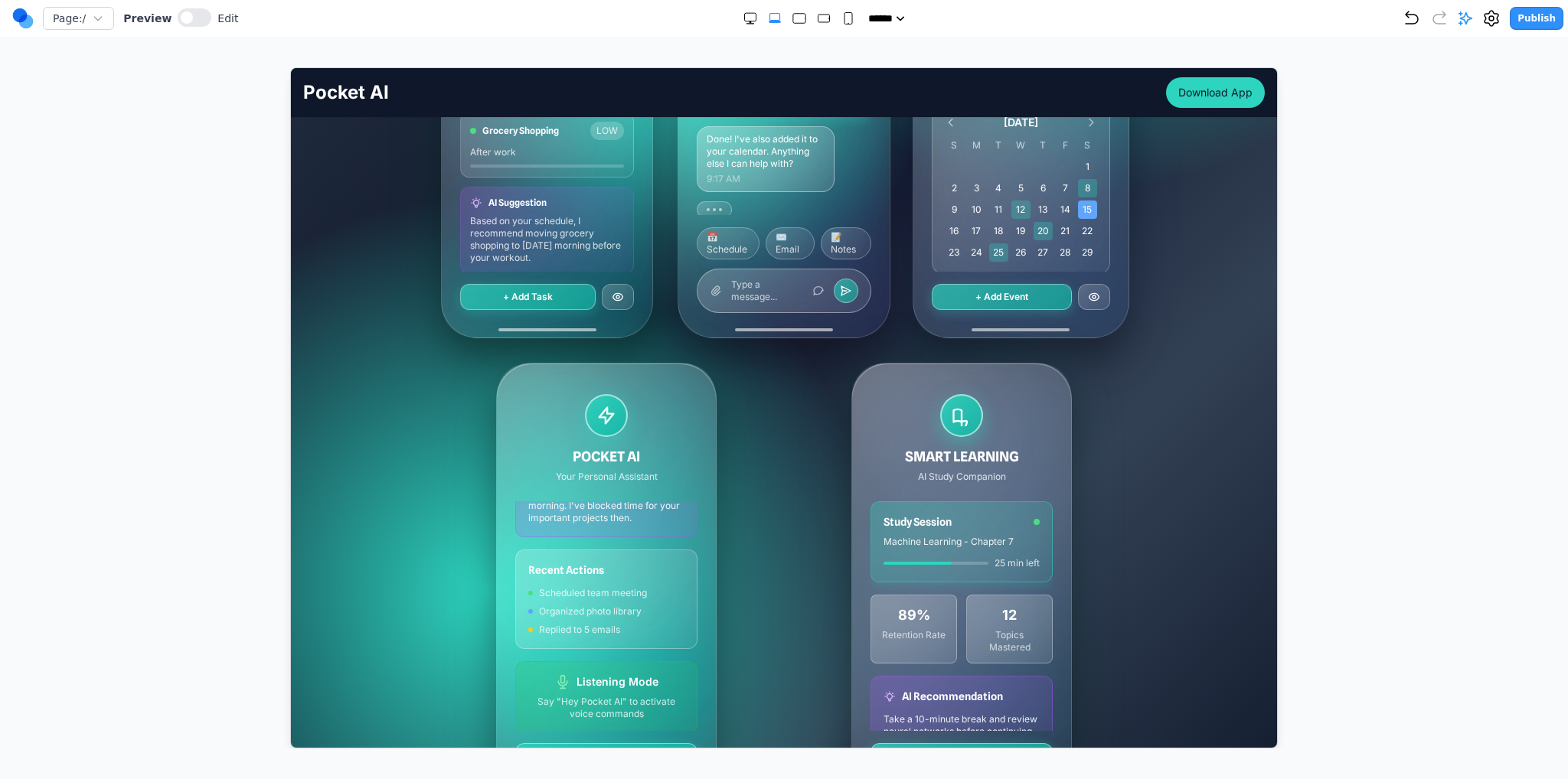
click at [1403, 25] on div "***** ***** ****** ****** ******" at bounding box center [820, 18] width 1165 height 16
click at [1412, 25] on icon "Undo" at bounding box center [1412, 18] width 18 height 18
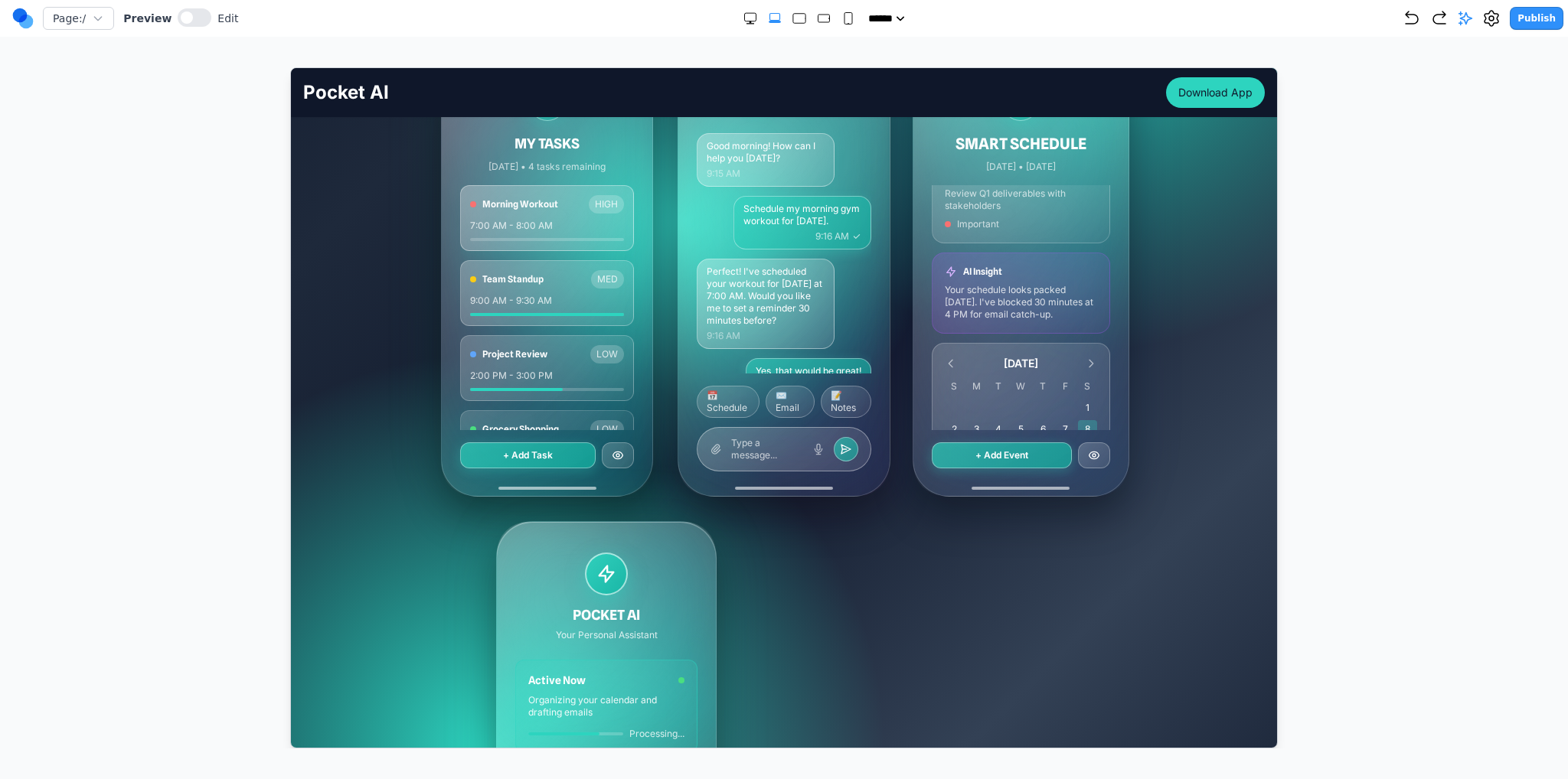
scroll to position [459, 0]
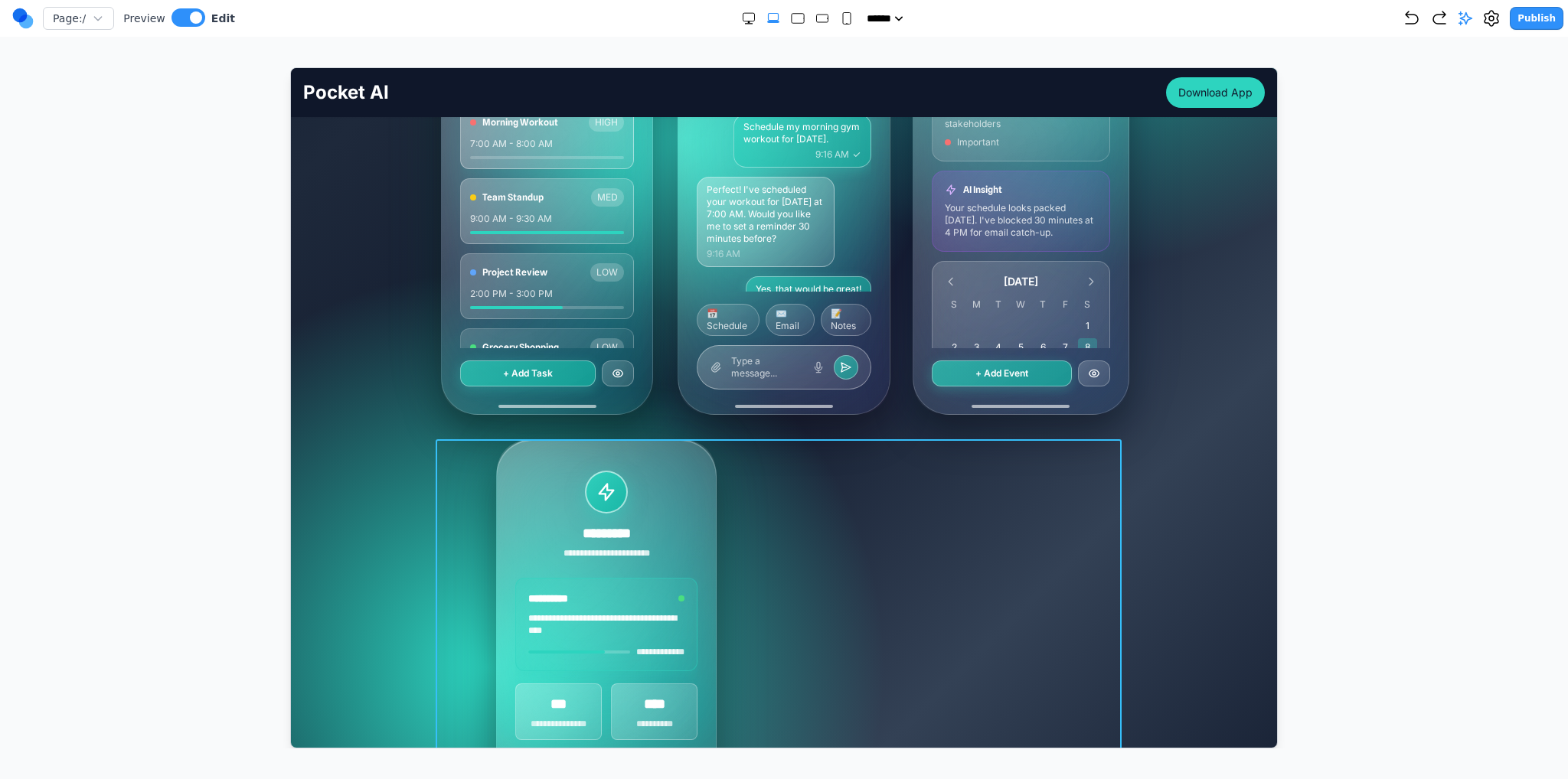
drag, startPoint x: 898, startPoint y: 445, endPoint x: 934, endPoint y: 440, distance: 36.3
click at [898, 444] on div "**********" at bounding box center [783, 660] width 686 height 444
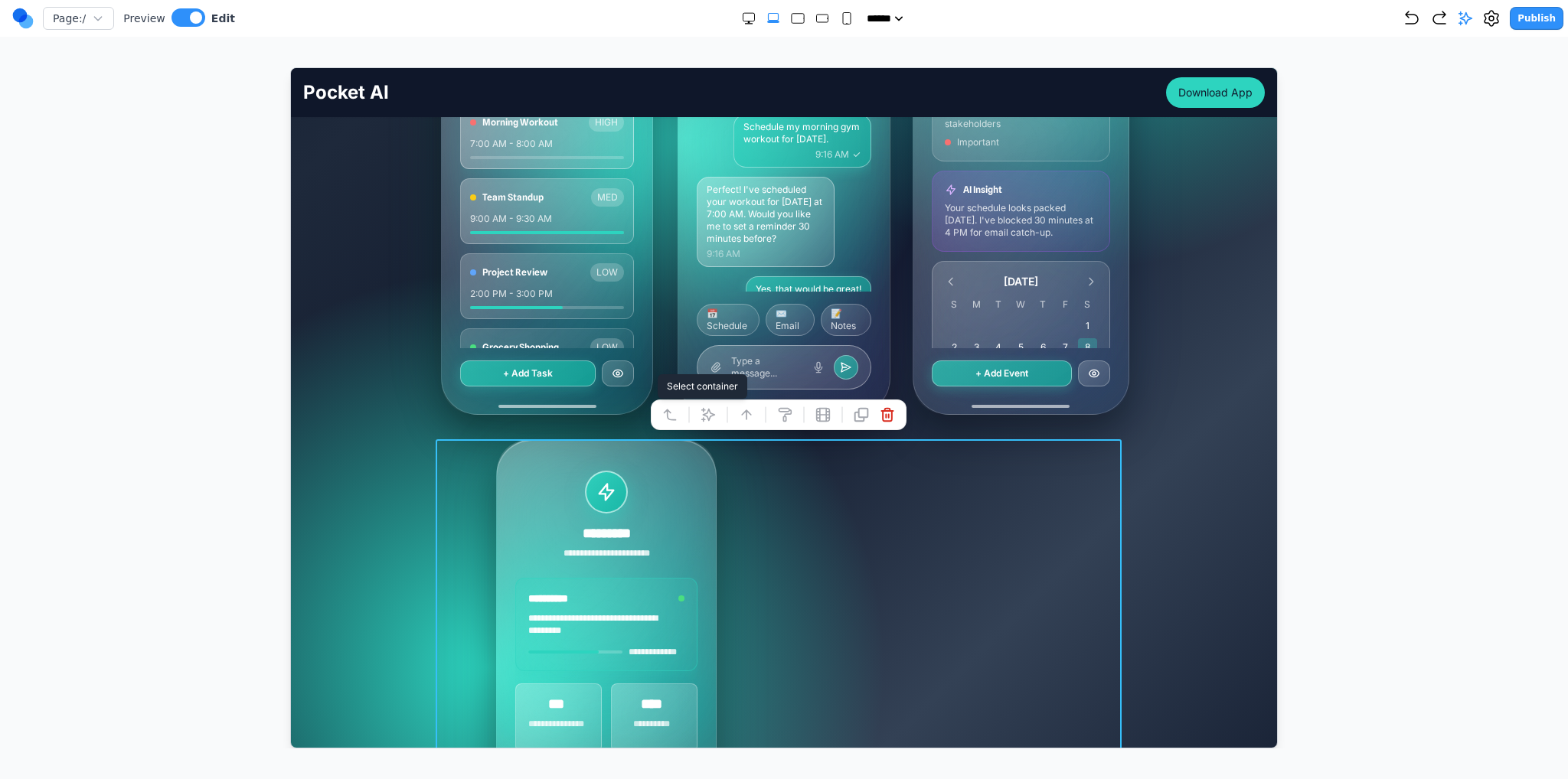
click at [674, 414] on icon at bounding box center [669, 413] width 16 height 16
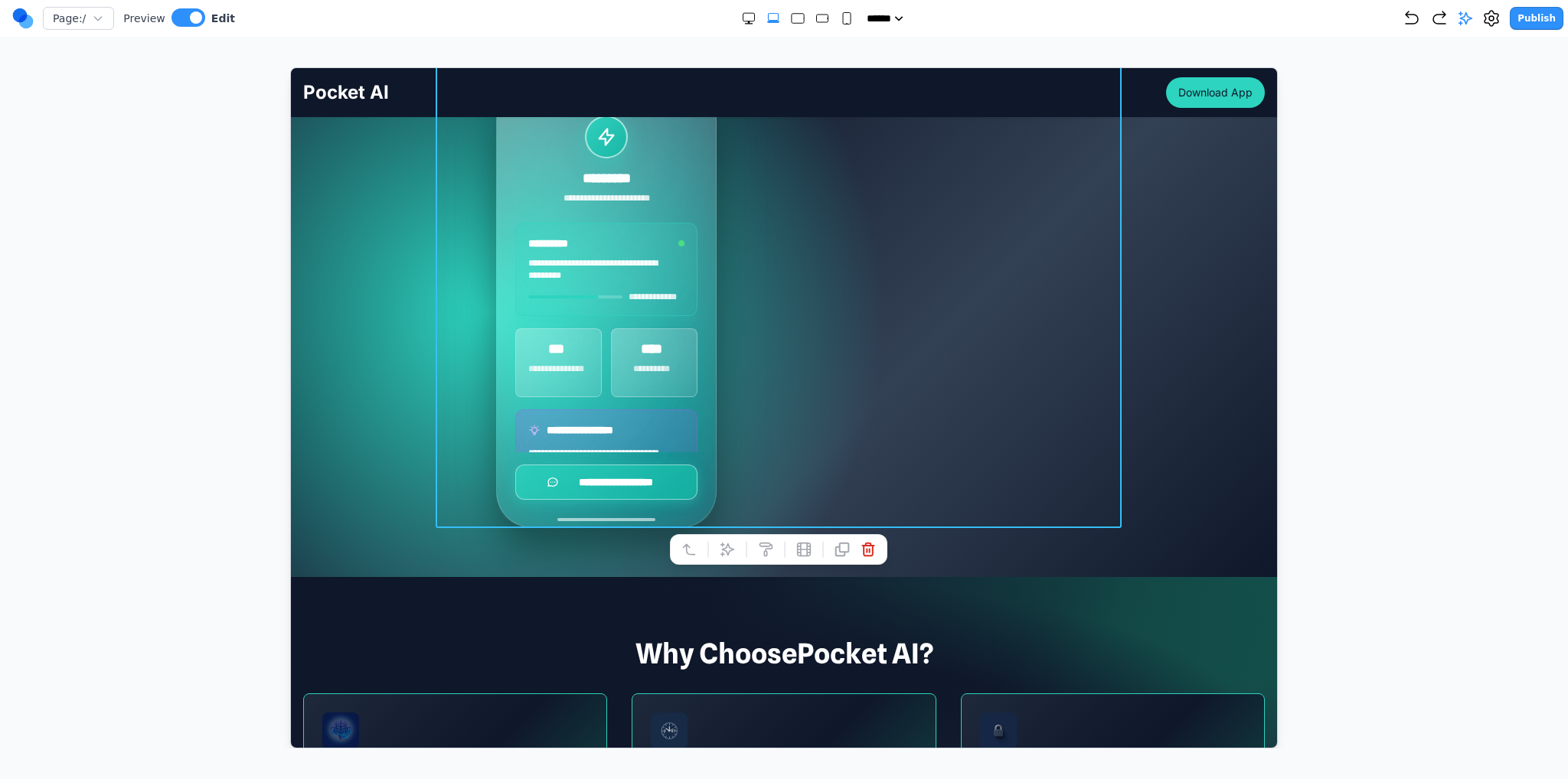
scroll to position [841, 0]
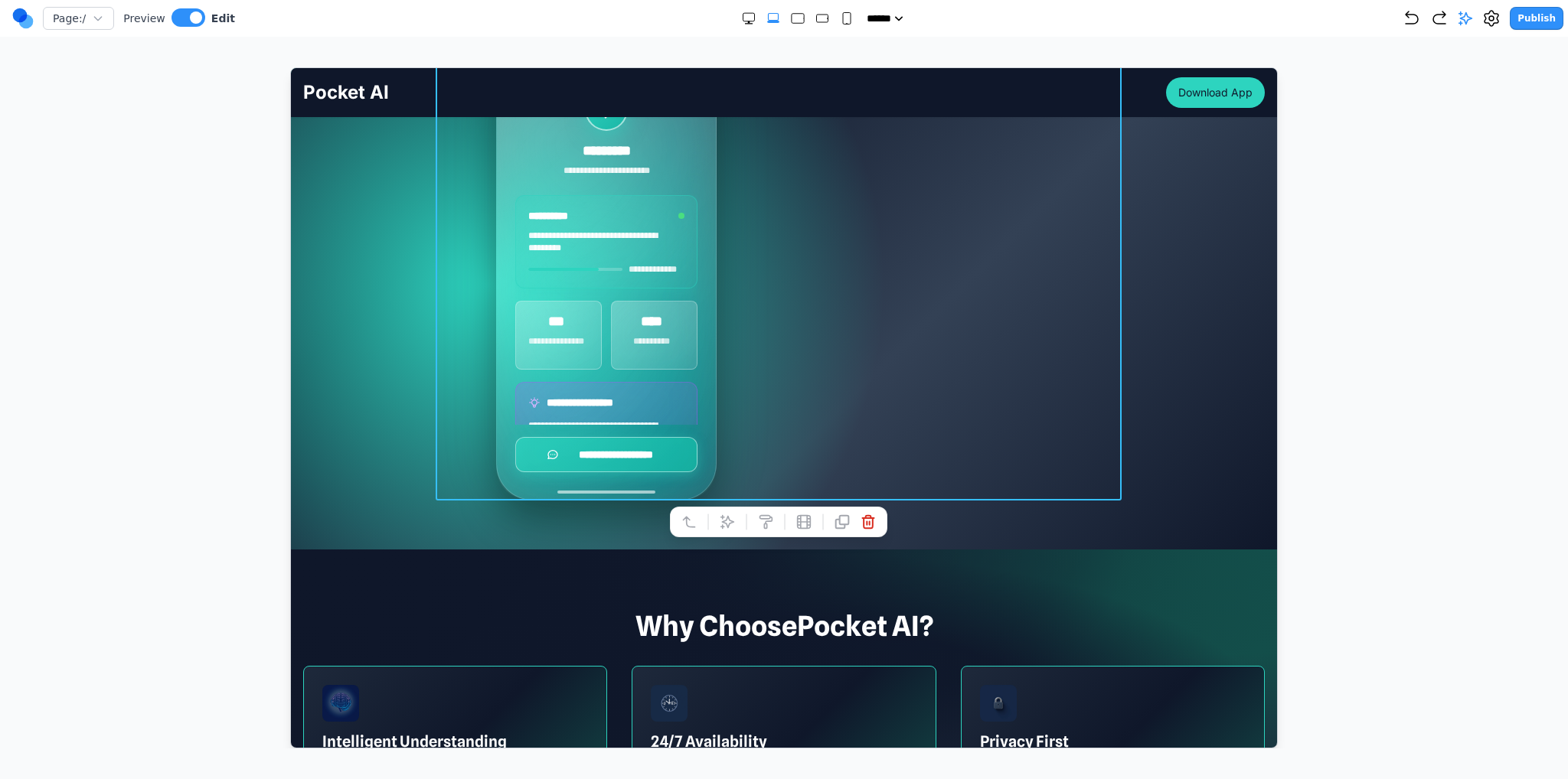
click at [730, 514] on icon at bounding box center [726, 521] width 16 height 16
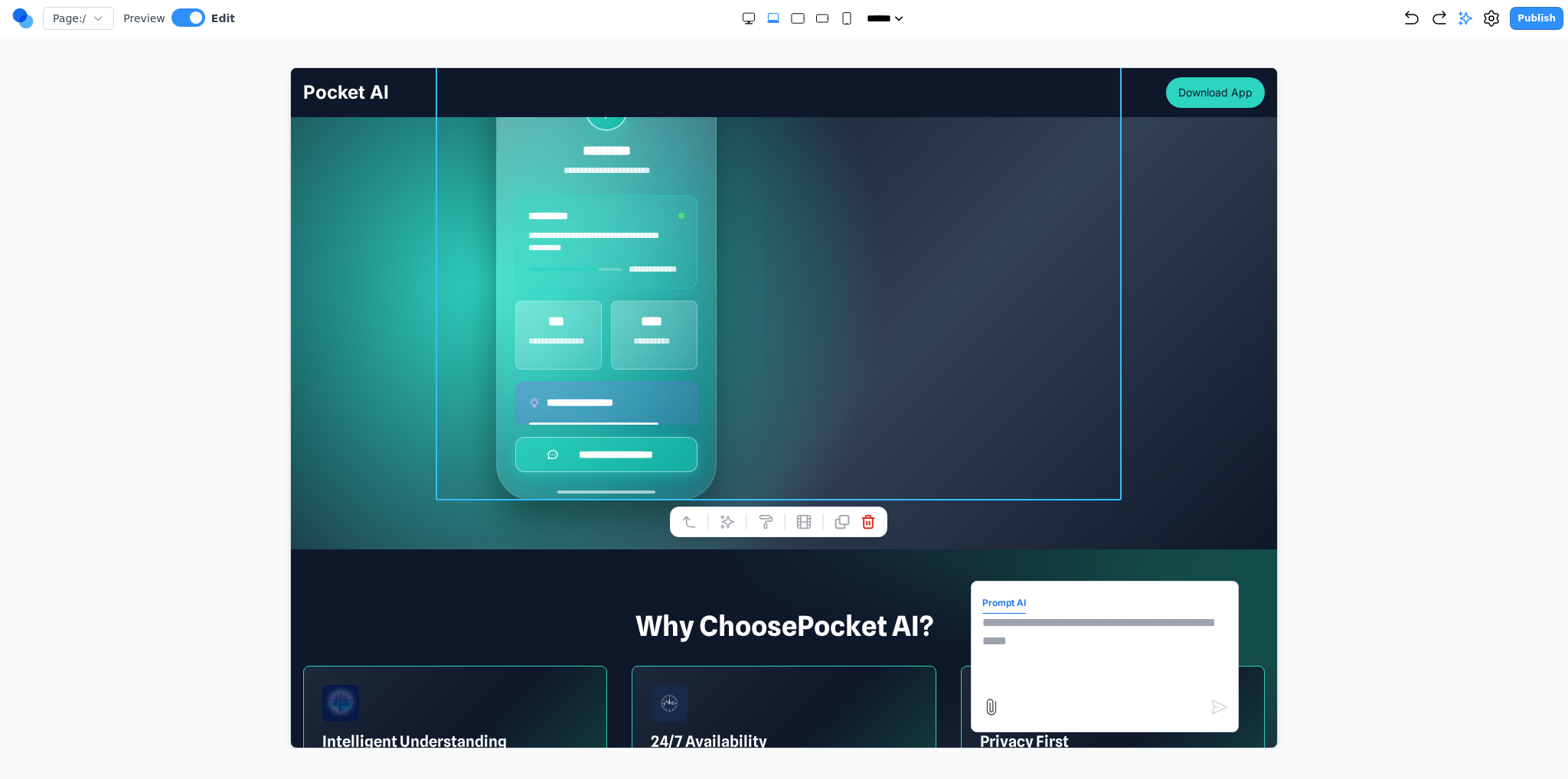
click at [1078, 620] on textarea at bounding box center [1104, 650] width 245 height 76
type textarea "*"
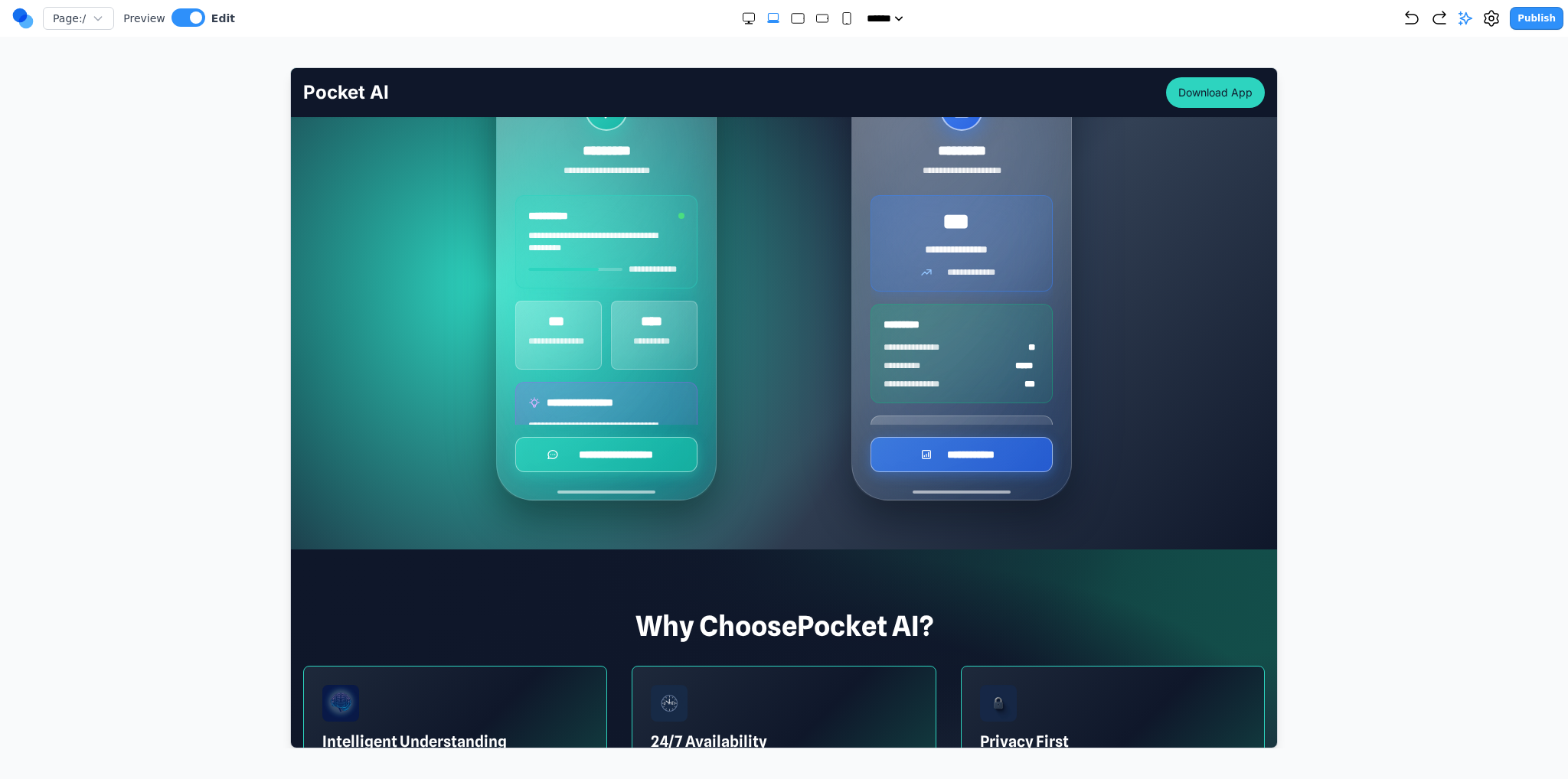
click at [1429, 14] on div "Publish" at bounding box center [1483, 17] width 161 height 23
click at [811, 310] on div "**********" at bounding box center [961, 277] width 331 height 444
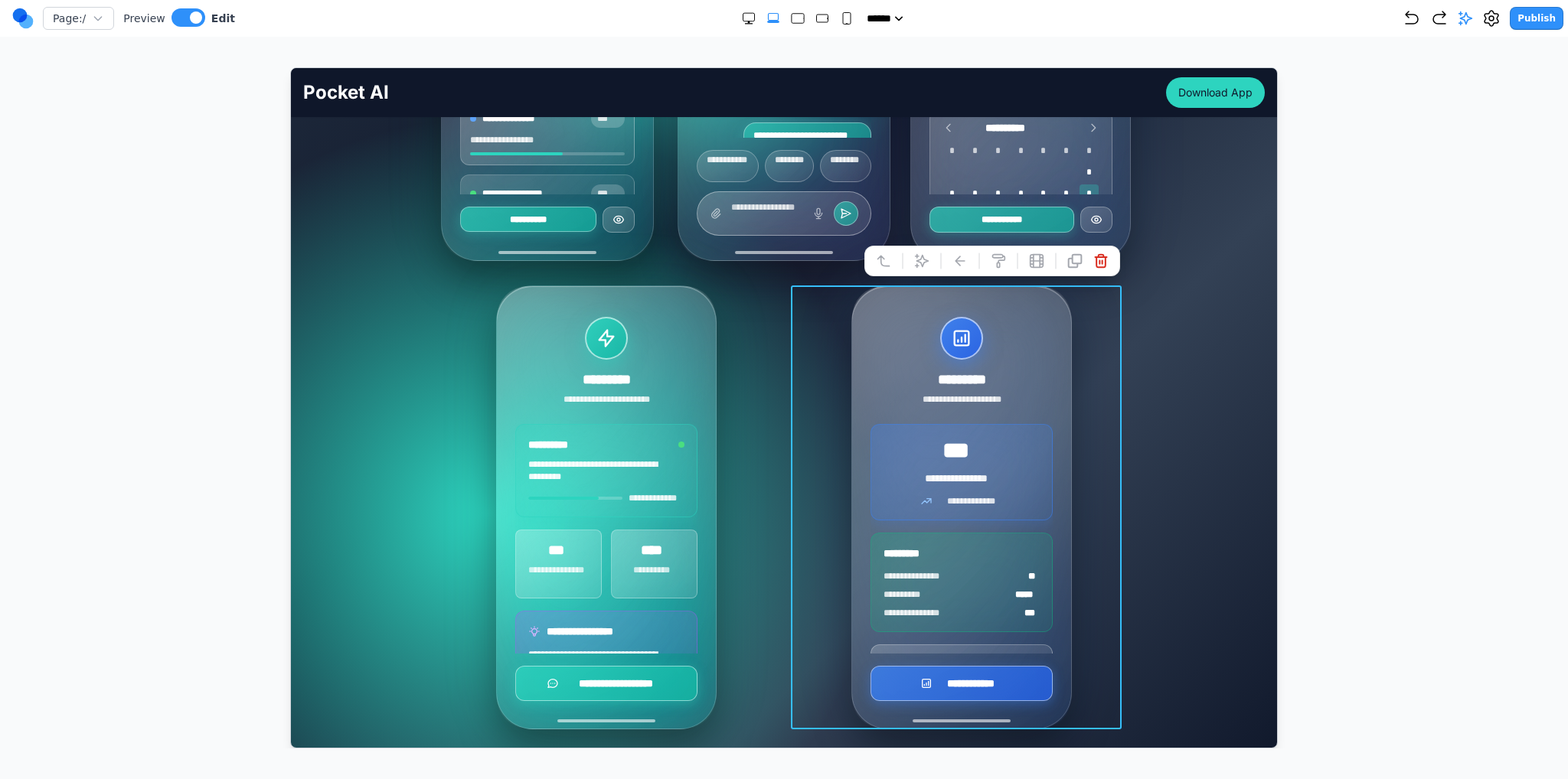
scroll to position [612, 0]
click at [1448, 20] on icon "button" at bounding box center [1439, 18] width 18 height 18
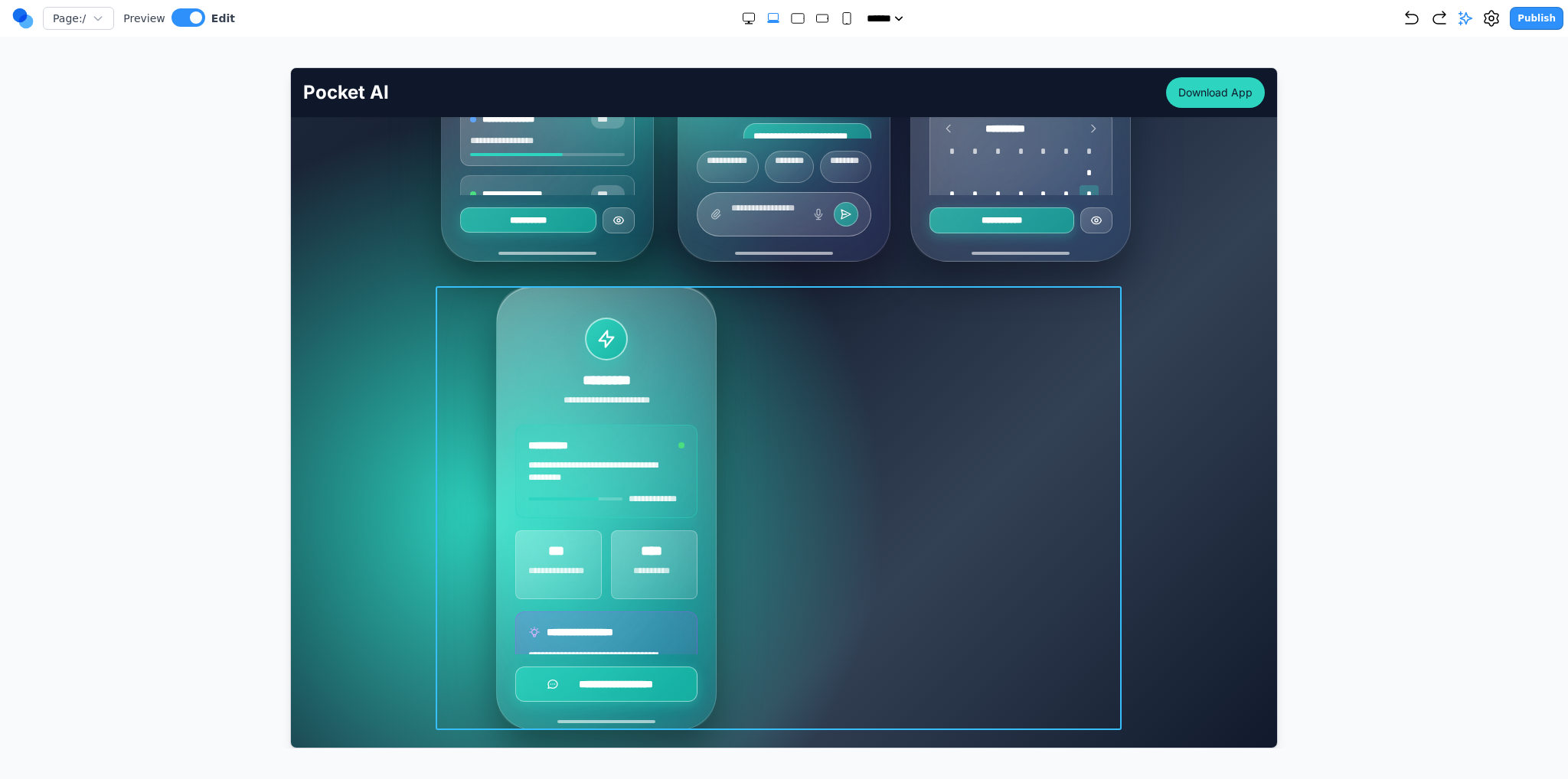
click at [828, 359] on div "**********" at bounding box center [783, 507] width 686 height 444
click at [671, 261] on icon at bounding box center [669, 261] width 16 height 16
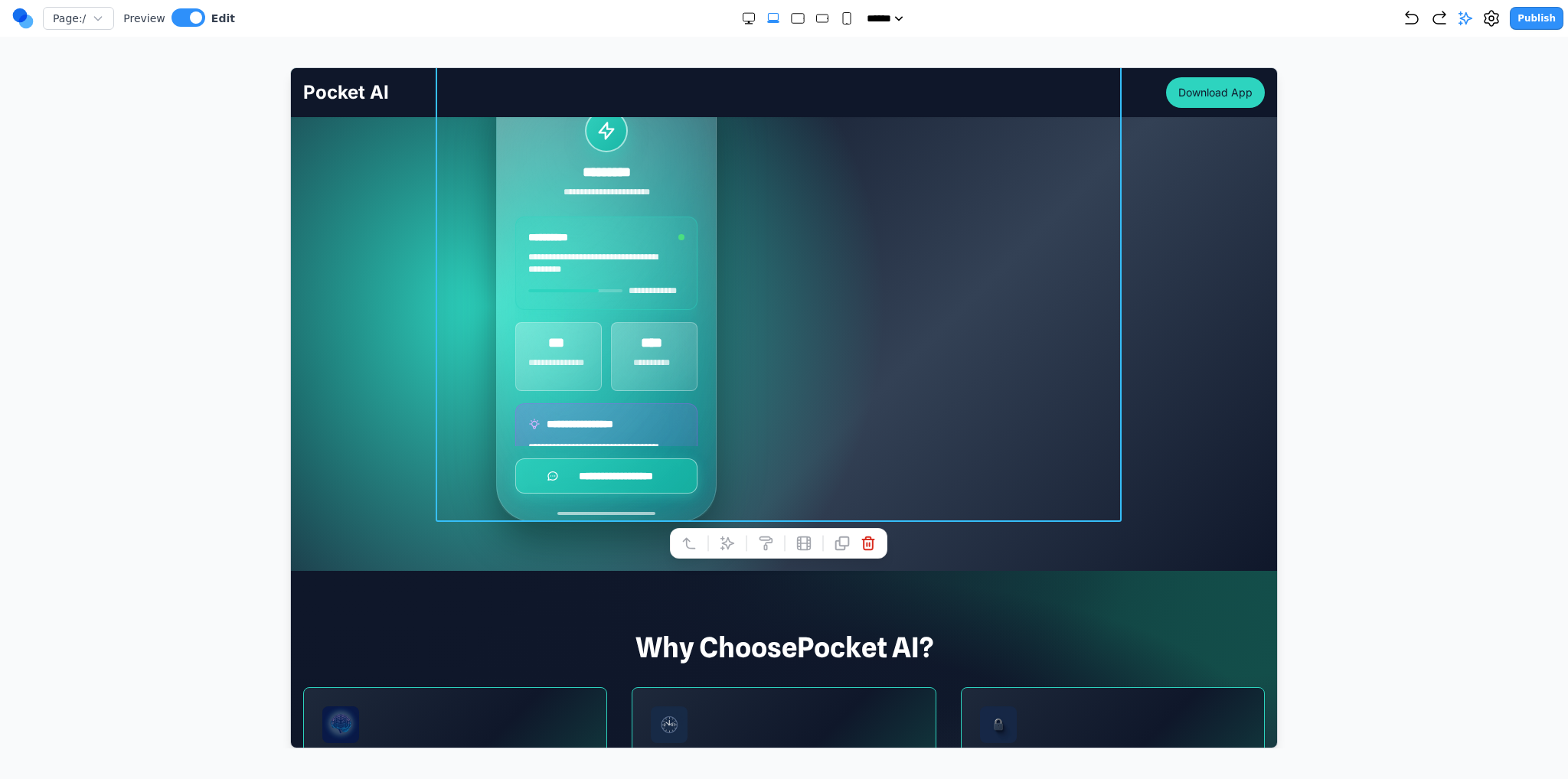
scroll to position [841, 0]
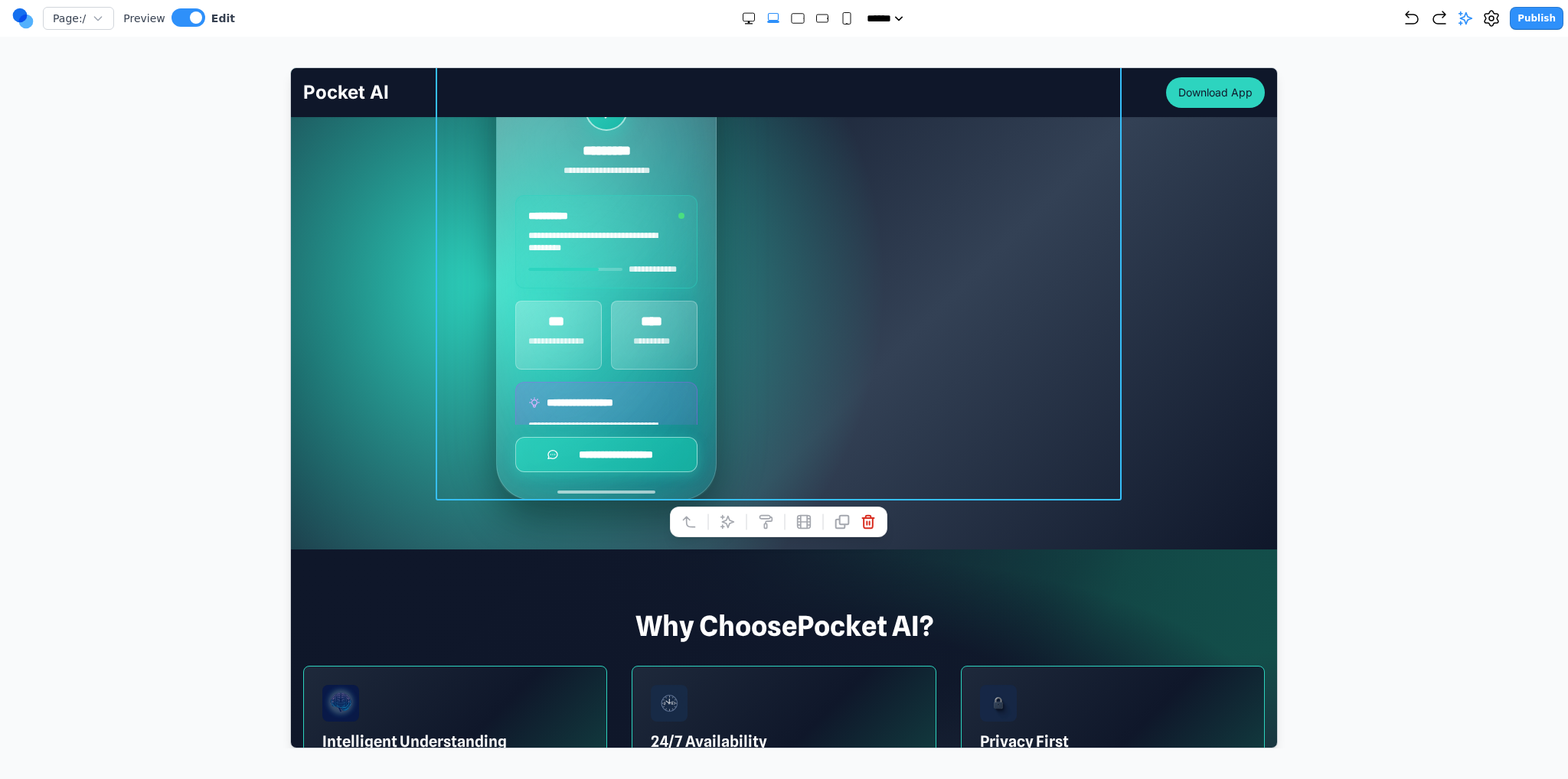
click at [726, 524] on icon at bounding box center [727, 521] width 13 height 13
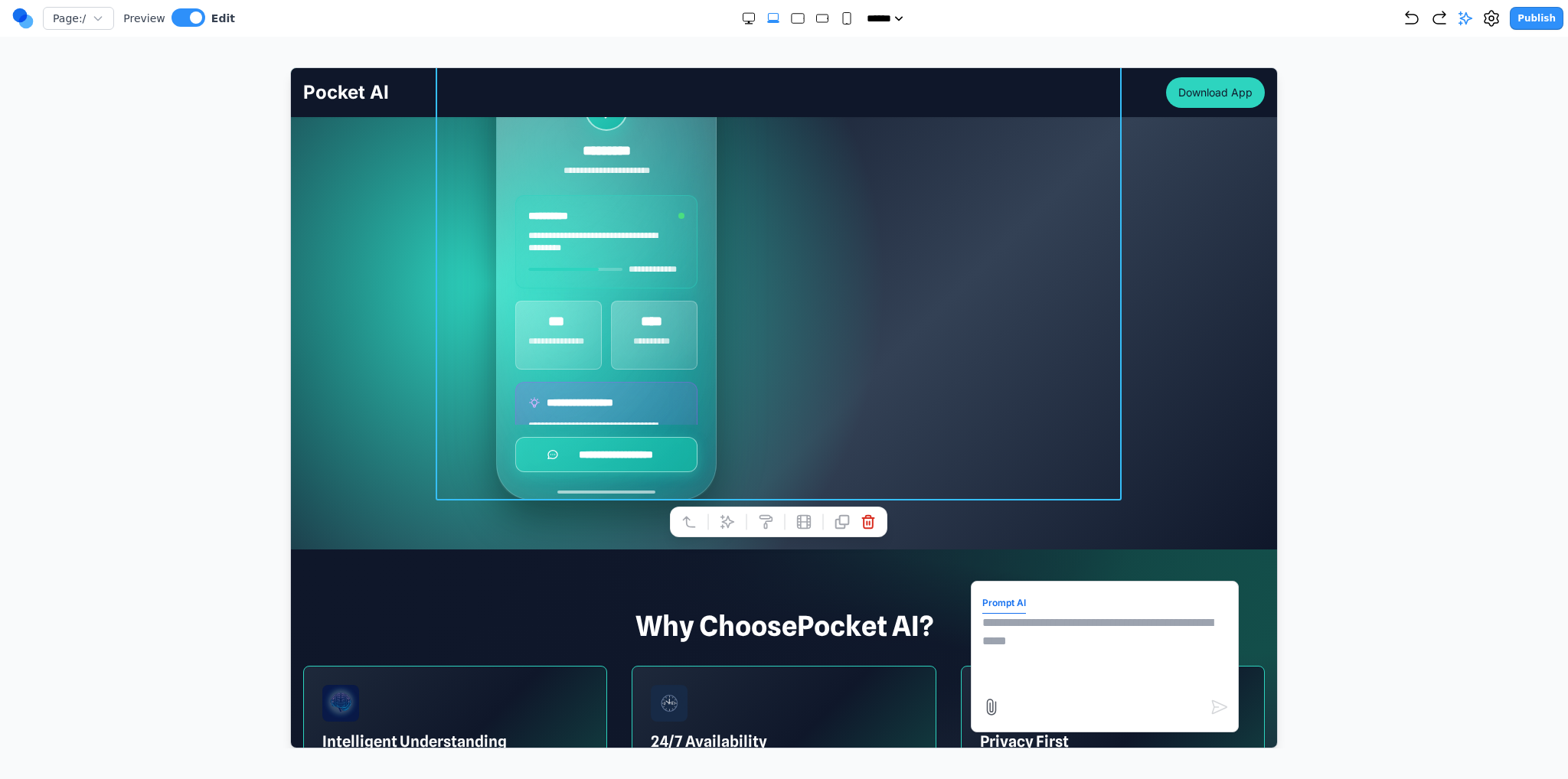
click at [991, 637] on textarea at bounding box center [1104, 650] width 245 height 76
type textarea "**********"
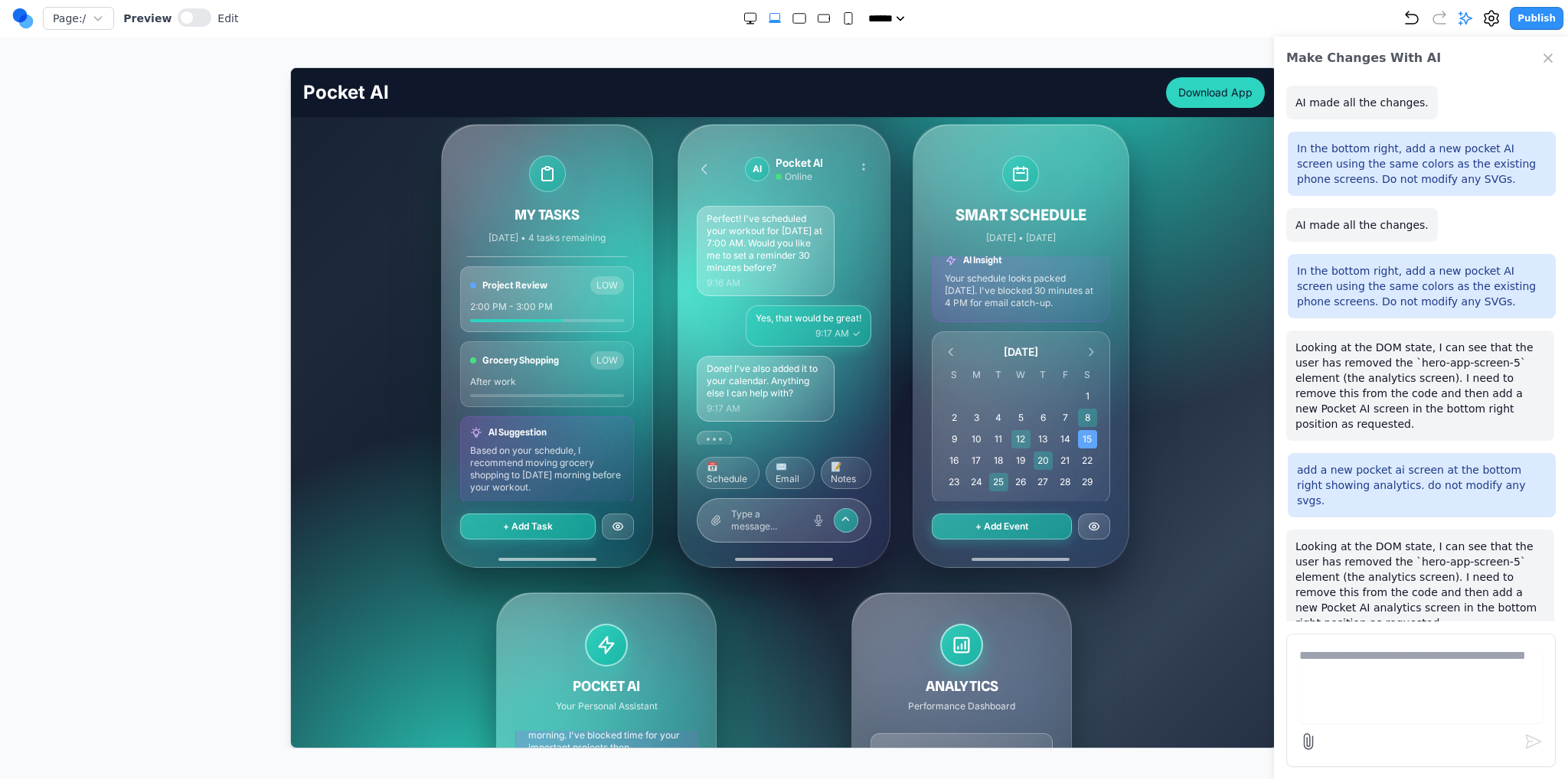
scroll to position [153, 0]
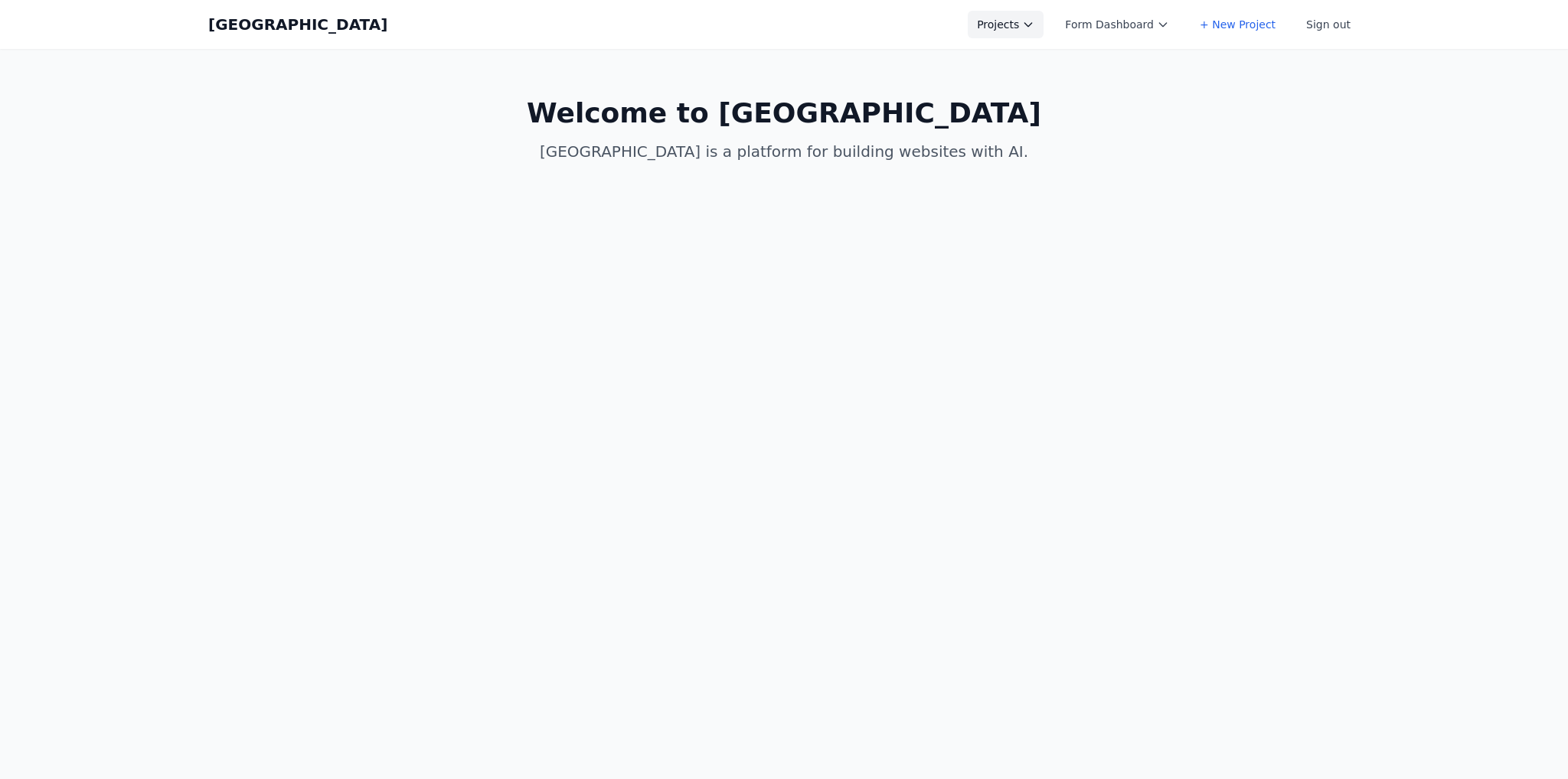
click at [1024, 34] on button "Projects" at bounding box center [1006, 25] width 75 height 28
click at [1049, 96] on link "Pediatrics" at bounding box center [1053, 89] width 172 height 28
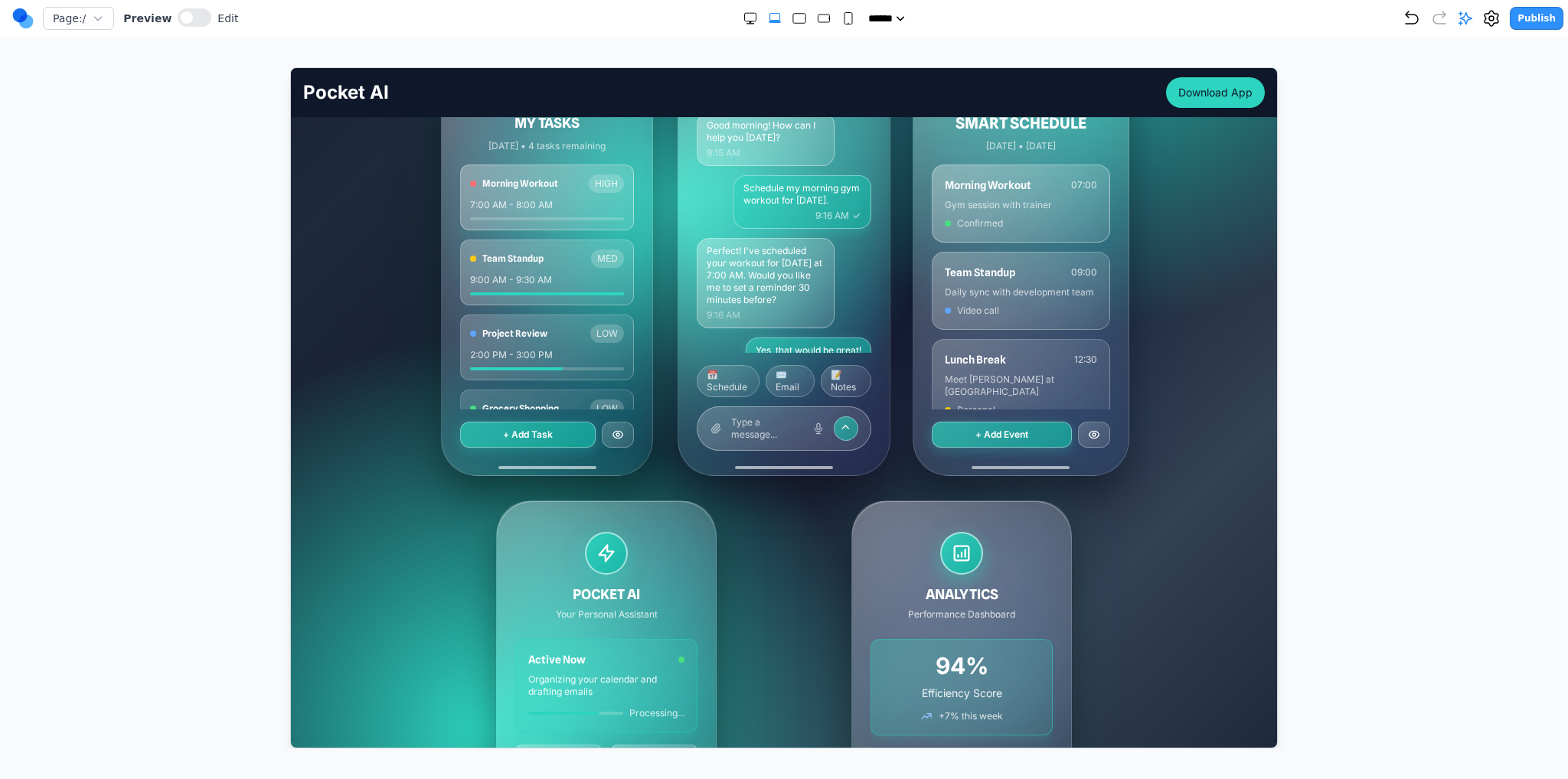
scroll to position [612, 0]
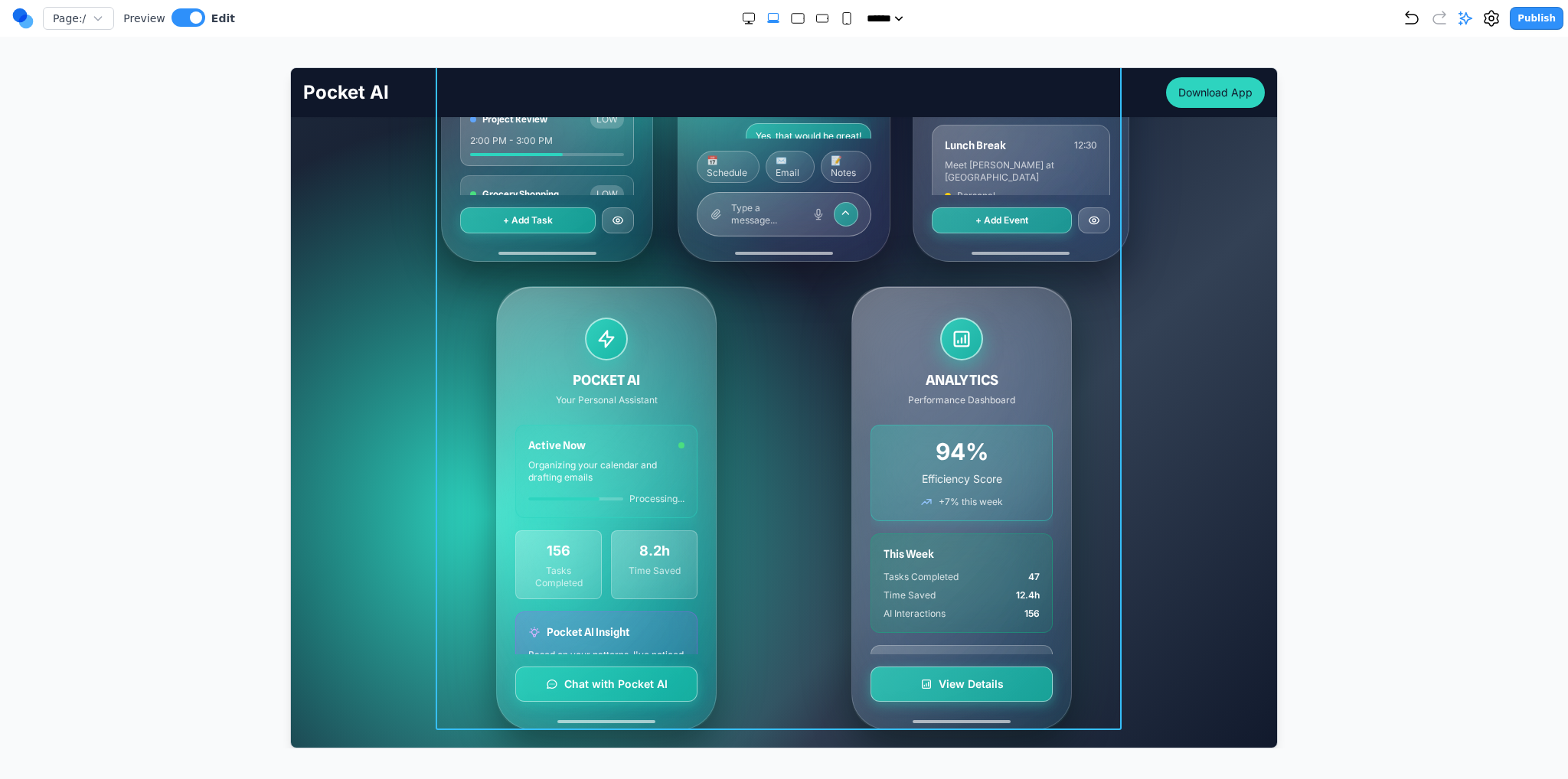
click at [634, 266] on div "MY TASKS [DATE] • 4 tasks remaining Morning Workout HIGH 7:00 AM - 8:00 AM Team…" at bounding box center [783, 273] width 686 height 912
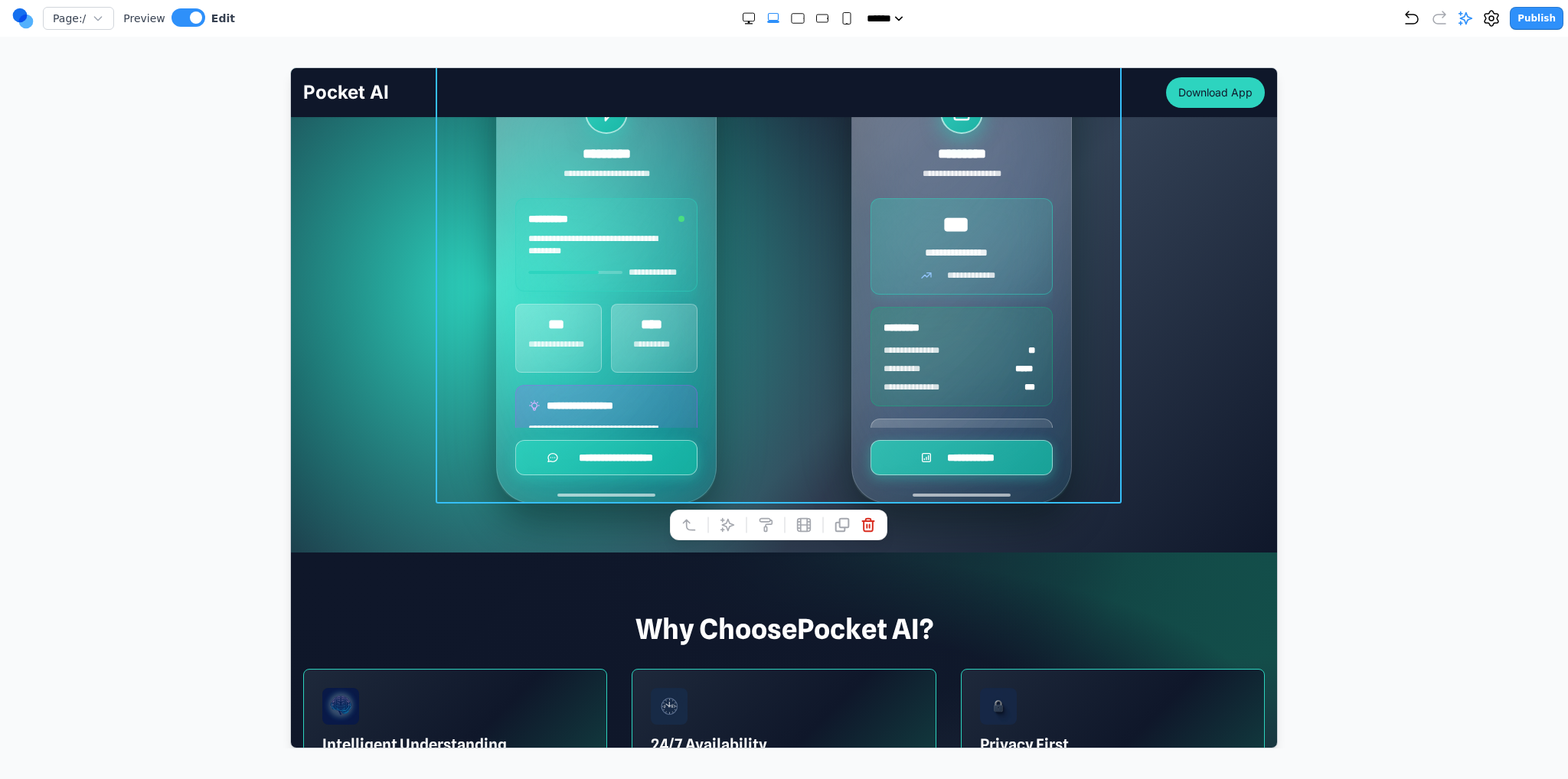
scroll to position [841, 0]
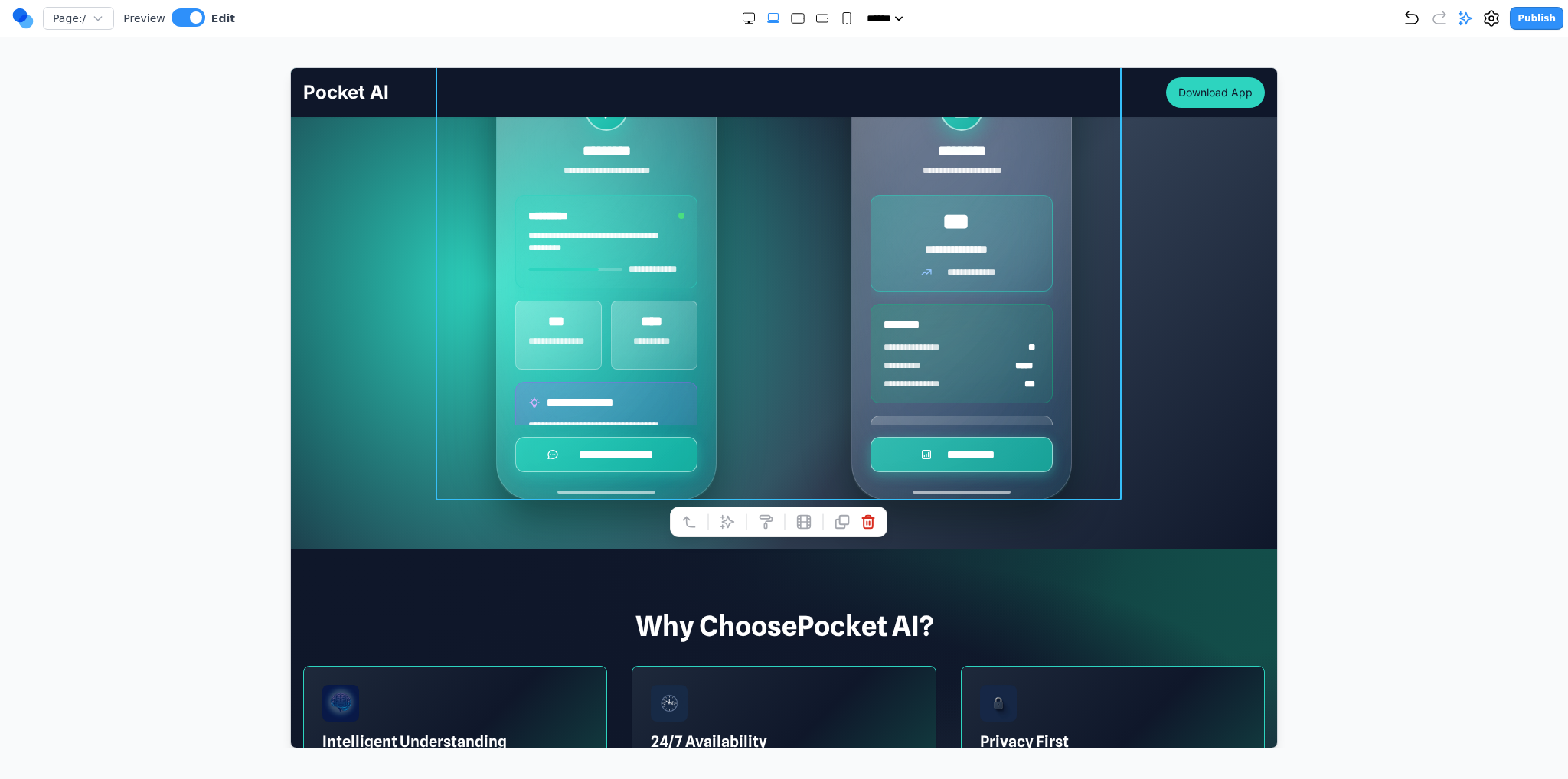
click at [725, 509] on button at bounding box center [726, 521] width 25 height 25
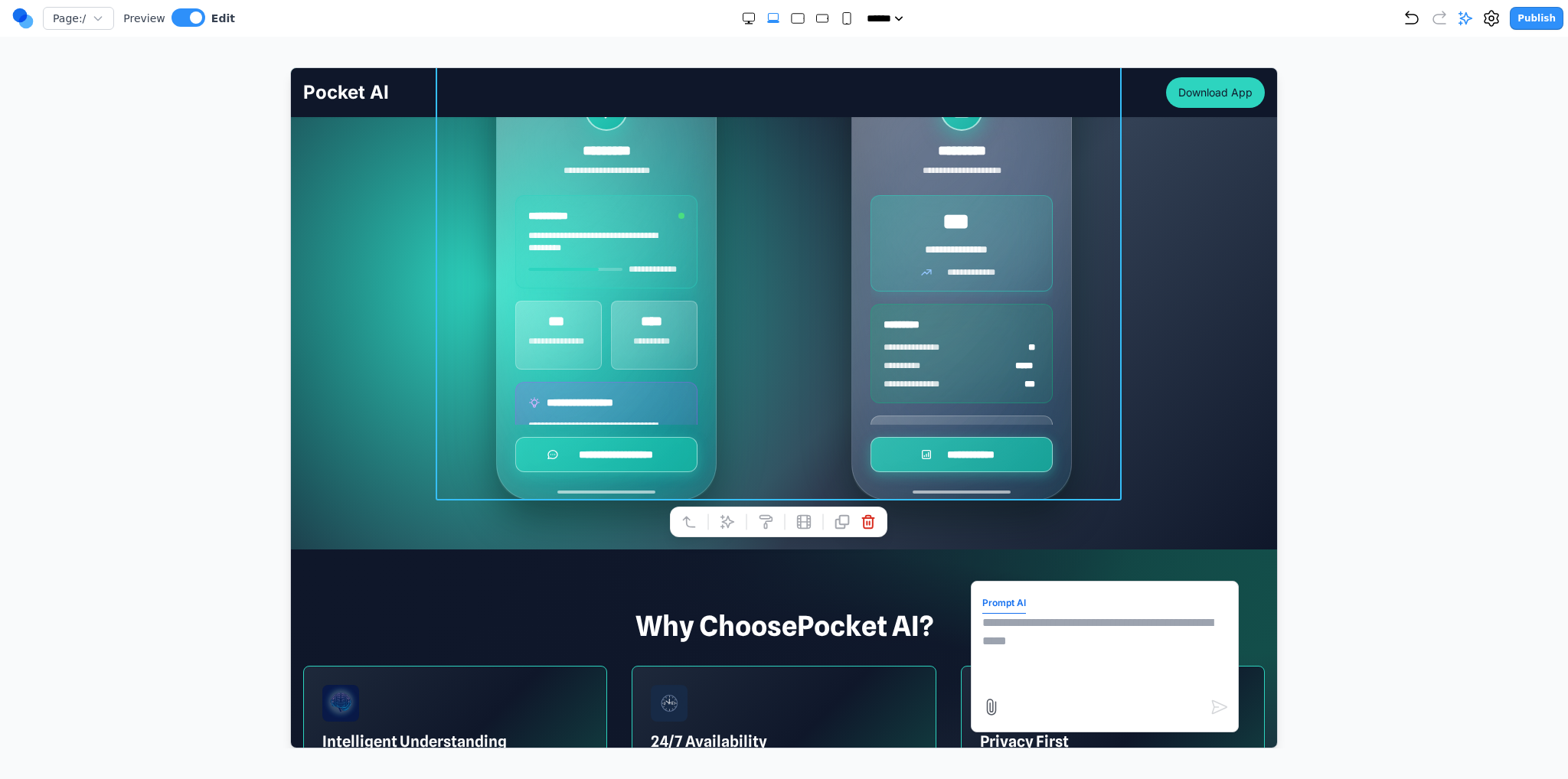
click at [1075, 640] on textarea at bounding box center [1104, 650] width 245 height 76
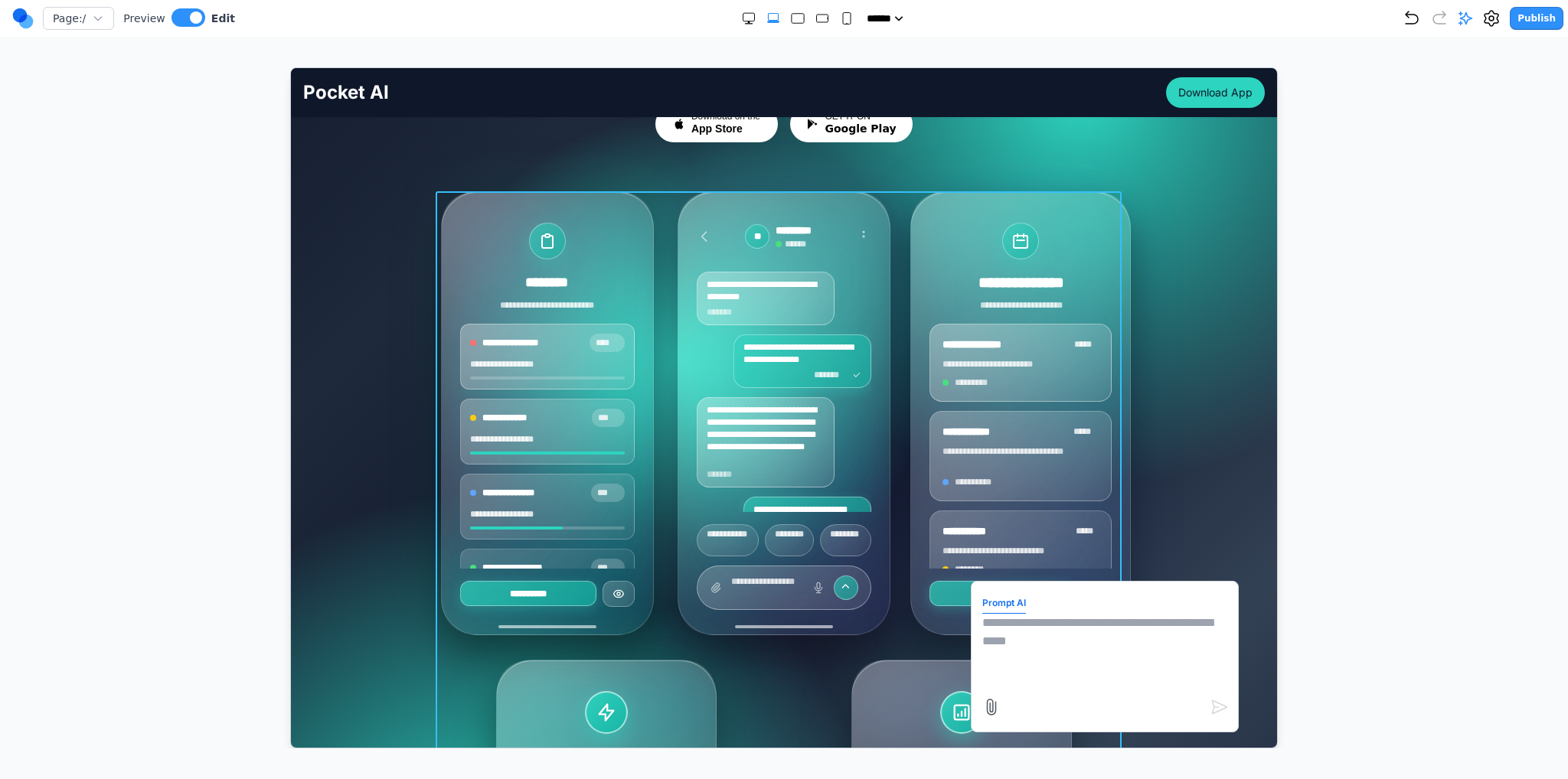
scroll to position [230, 0]
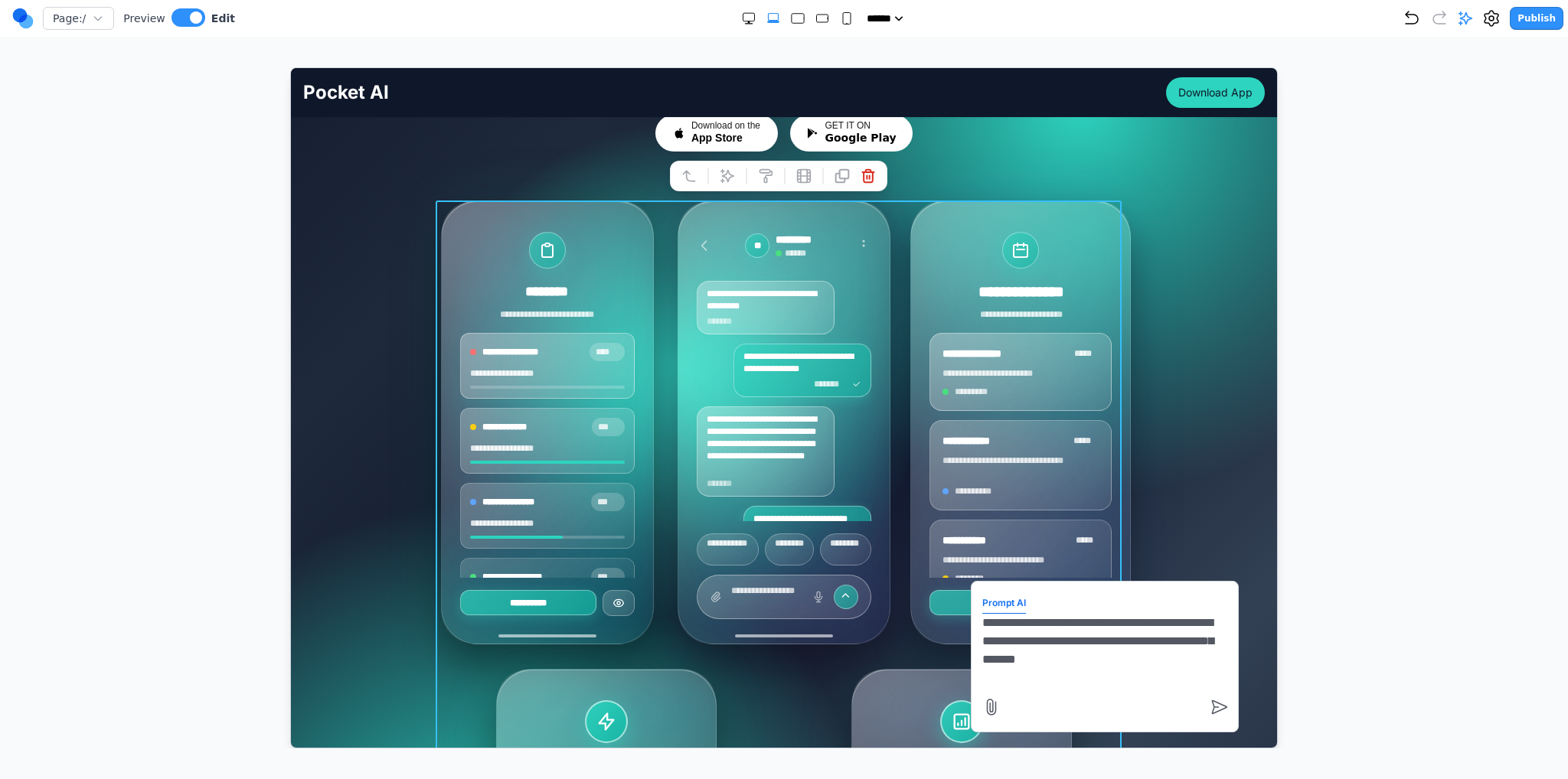
type textarea "**********"
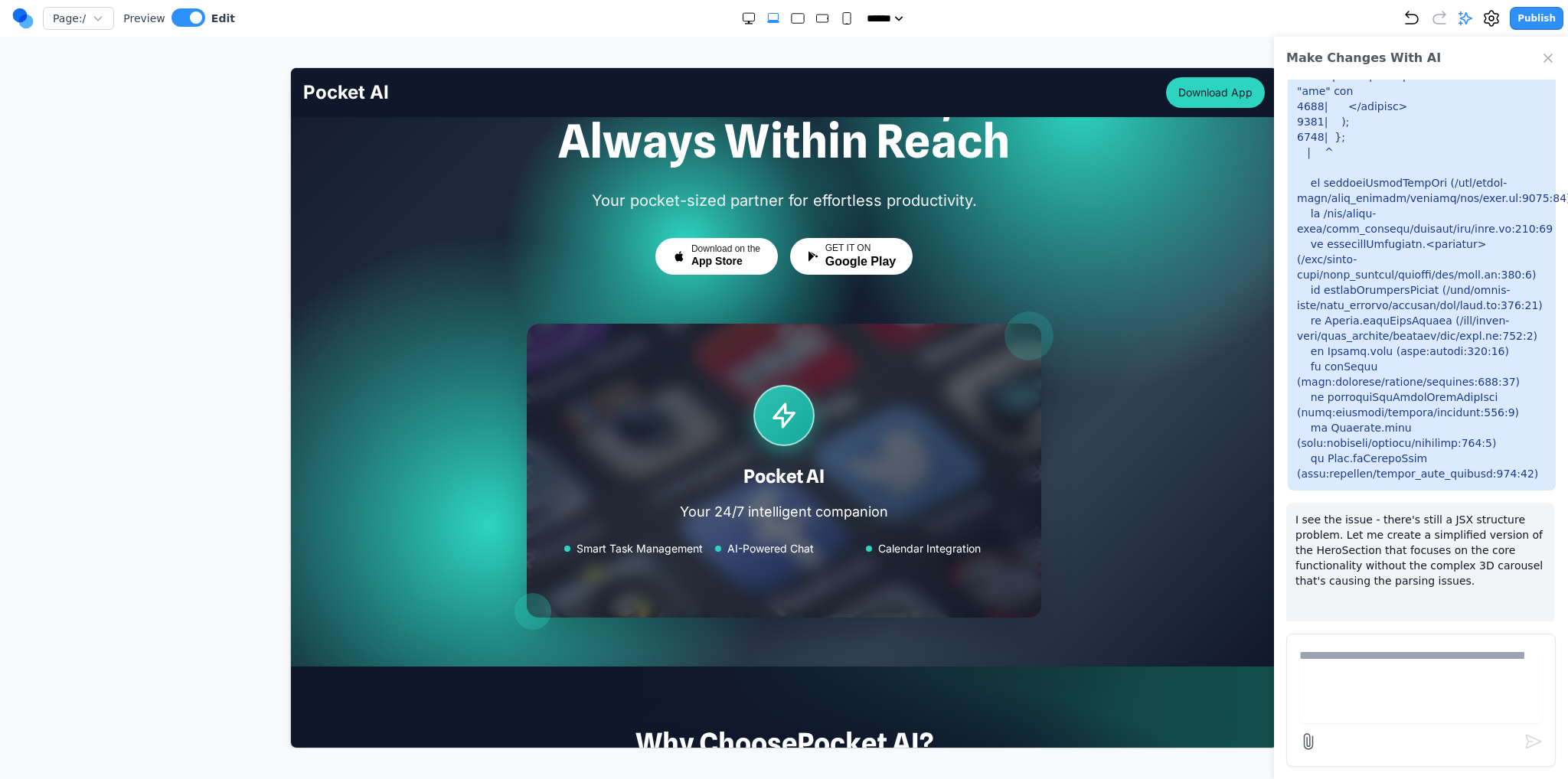
scroll to position [153, 0]
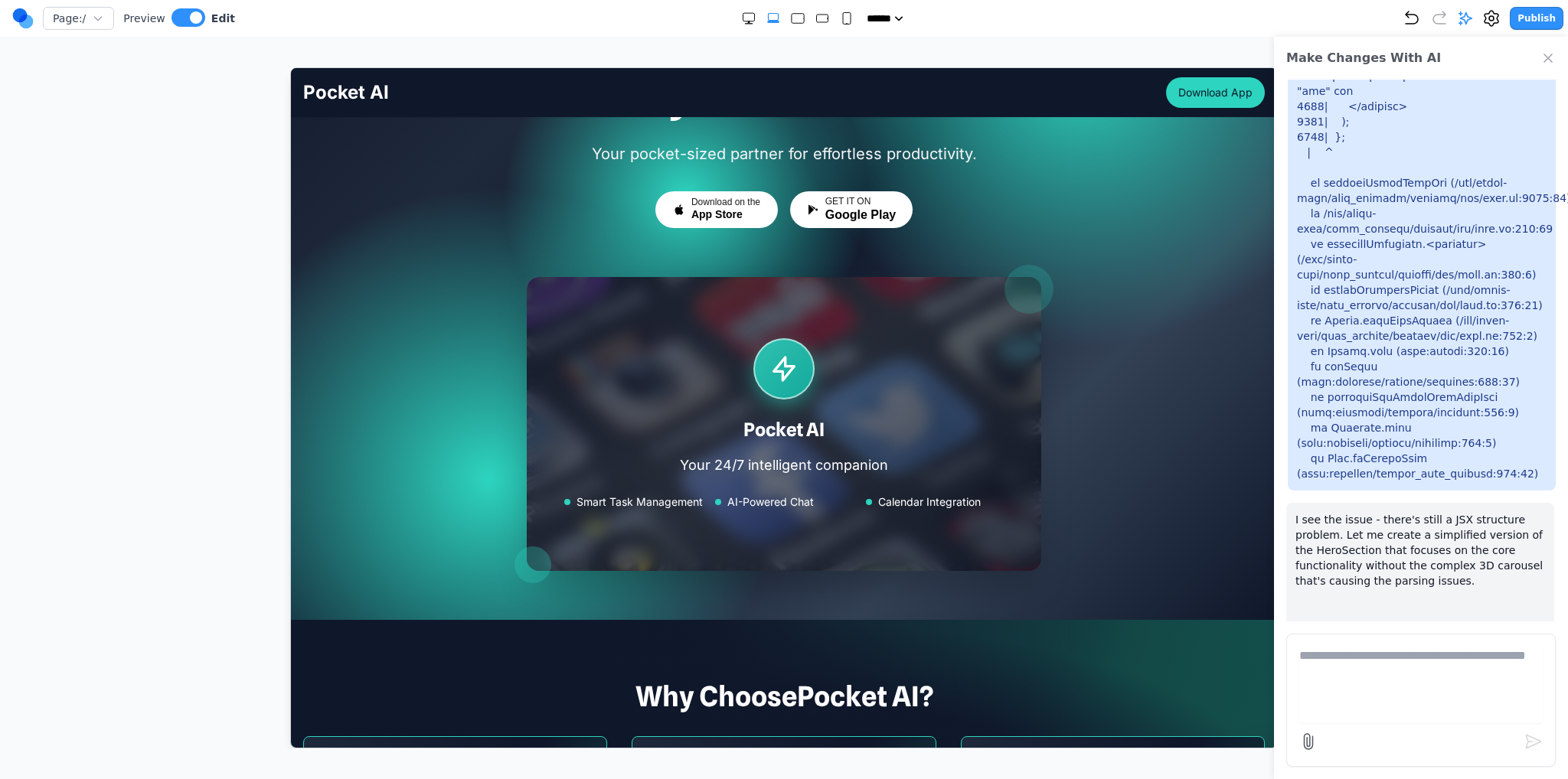
click at [1417, 11] on icon "Undo" at bounding box center [1412, 18] width 18 height 18
click at [1200, 257] on div "Your AI Partner, Always Within Reach Your pocket-sized partner for effortless p…" at bounding box center [783, 310] width 986 height 570
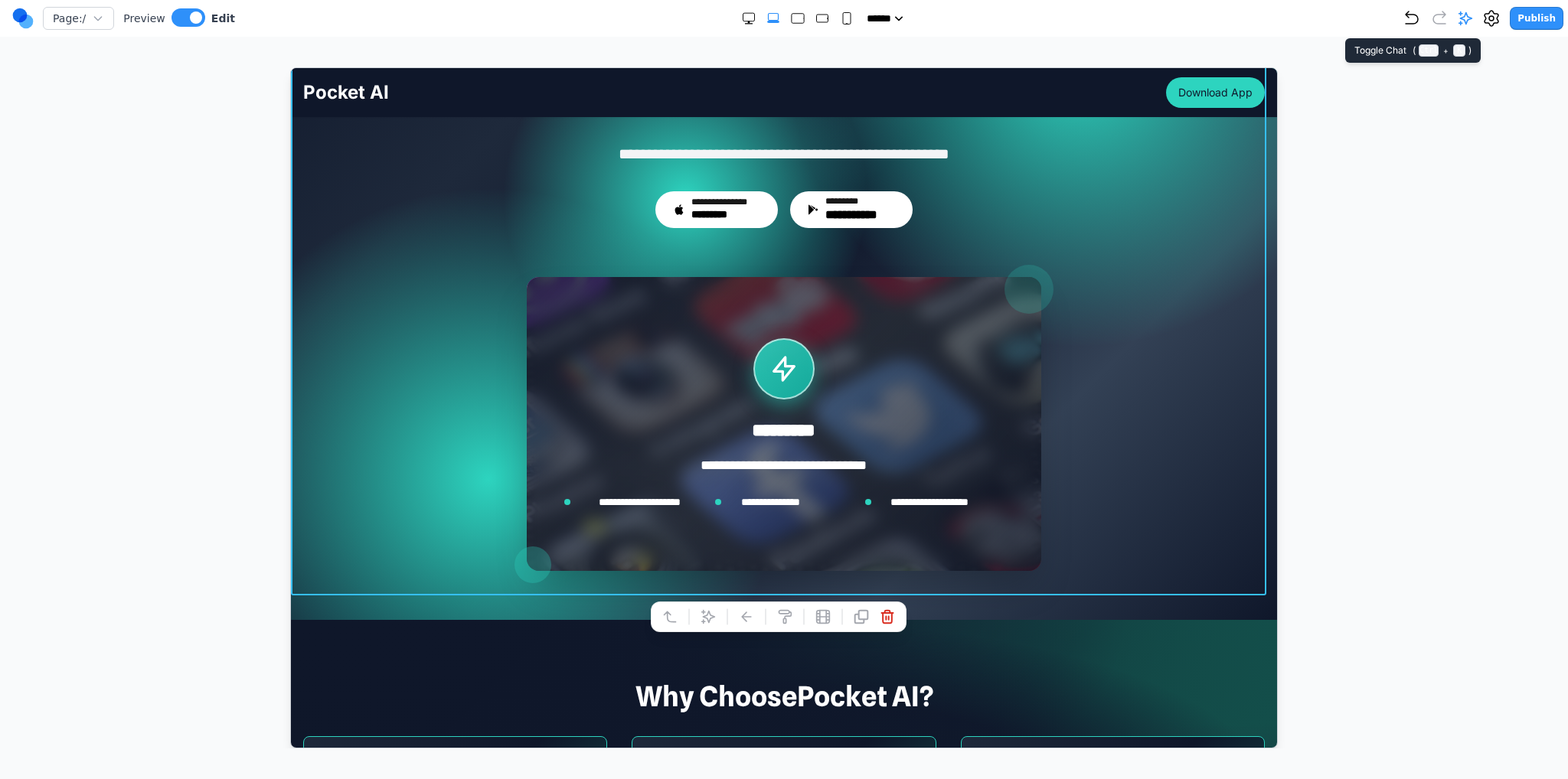
click at [1472, 20] on icon at bounding box center [1466, 18] width 13 height 13
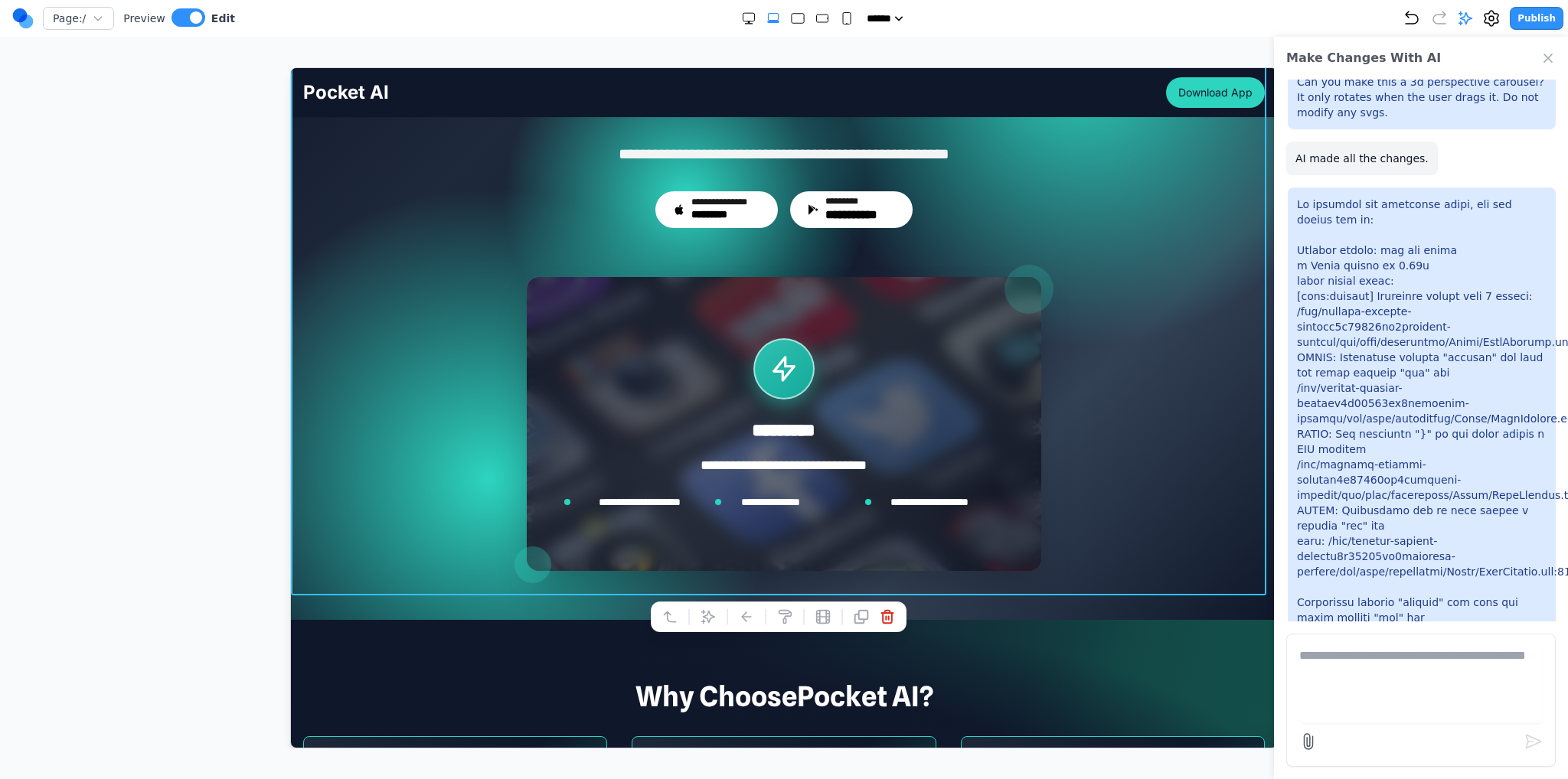
scroll to position [0, 0]
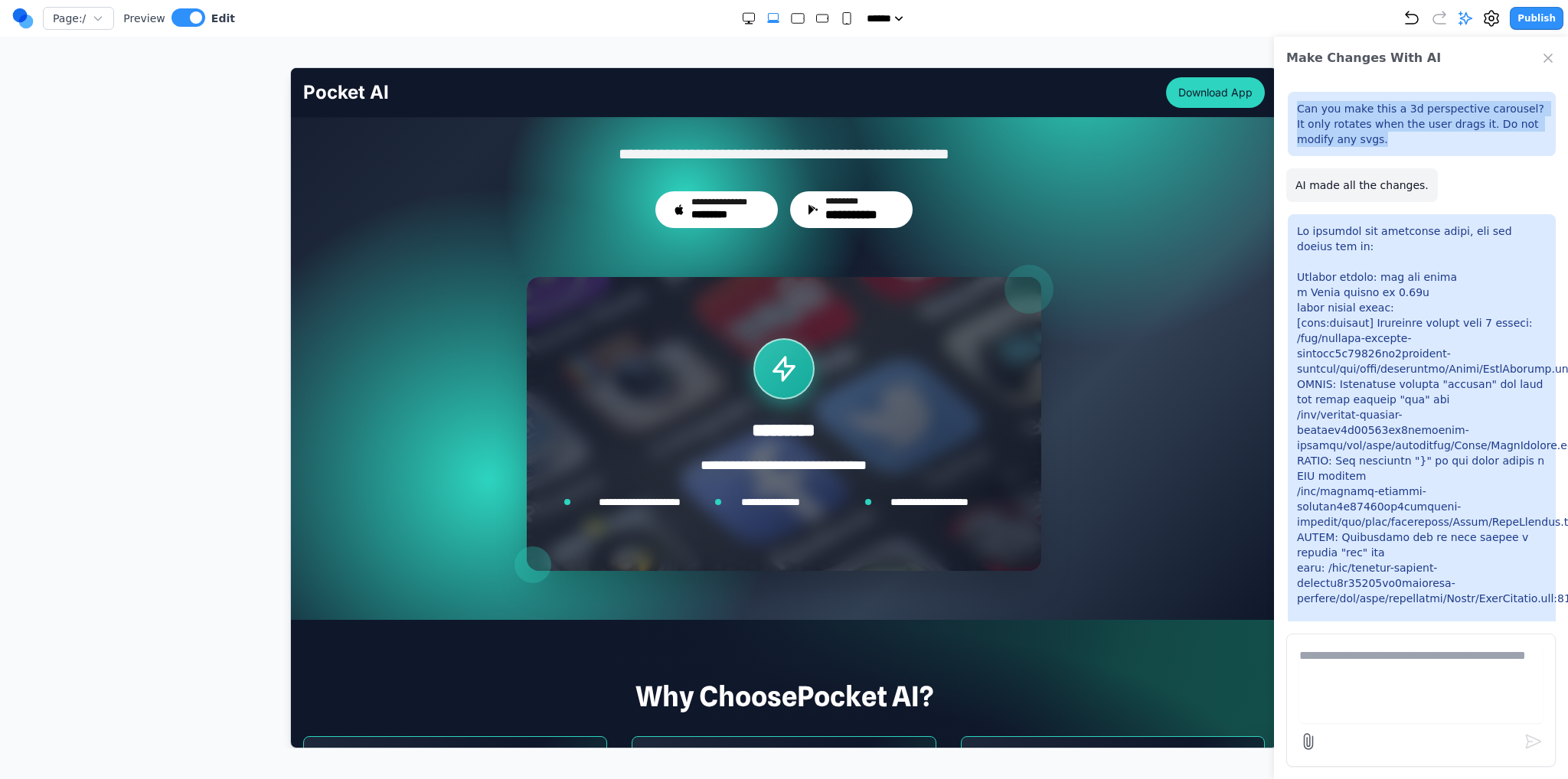
drag, startPoint x: 1358, startPoint y: 140, endPoint x: 1282, endPoint y: 98, distance: 86.8
click at [1282, 98] on div "Can you make this a 3d perspective carousel? It only rotates when the user drag…" at bounding box center [1421, 351] width 294 height 542
copy p "Can you make this a 3d perspective carousel? It only rotates when the user drag…"
click at [1403, 13] on div "***** ***** ****** ****** ******" at bounding box center [819, 18] width 1168 height 16
click at [1415, 13] on icon "Undo" at bounding box center [1412, 17] width 12 height 12
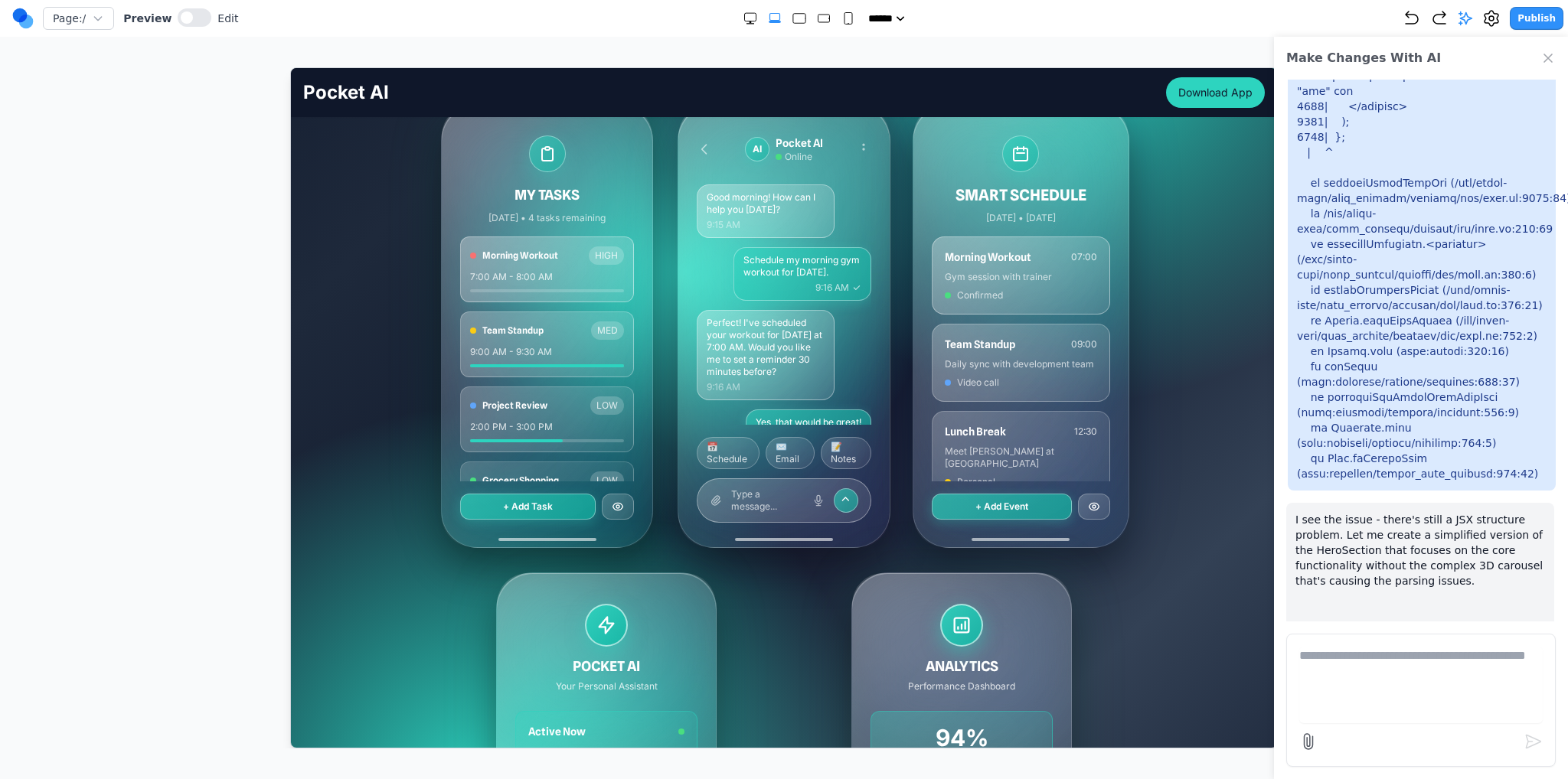
scroll to position [536, 0]
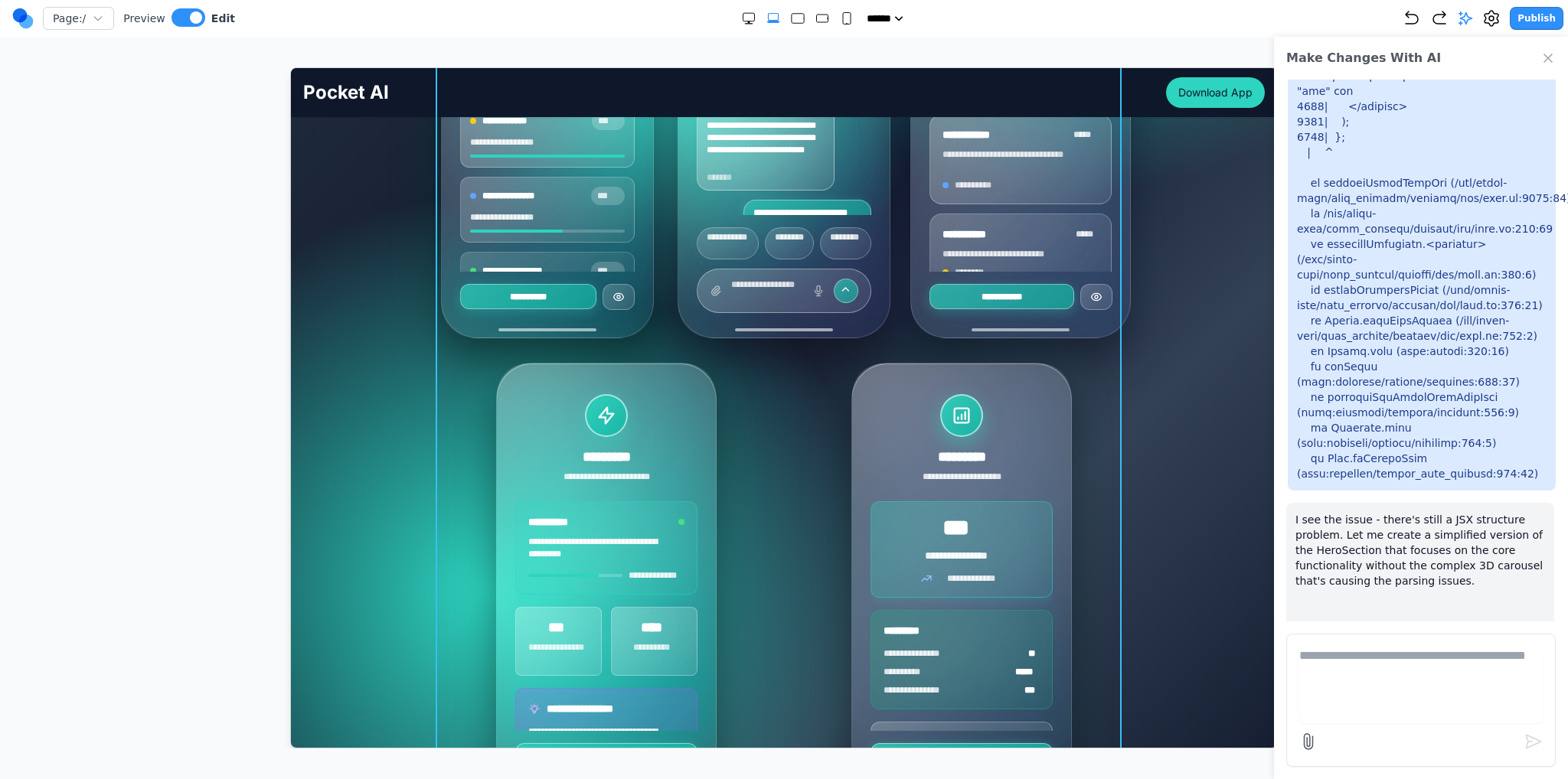
click at [767, 349] on div "**********" at bounding box center [783, 349] width 686 height 912
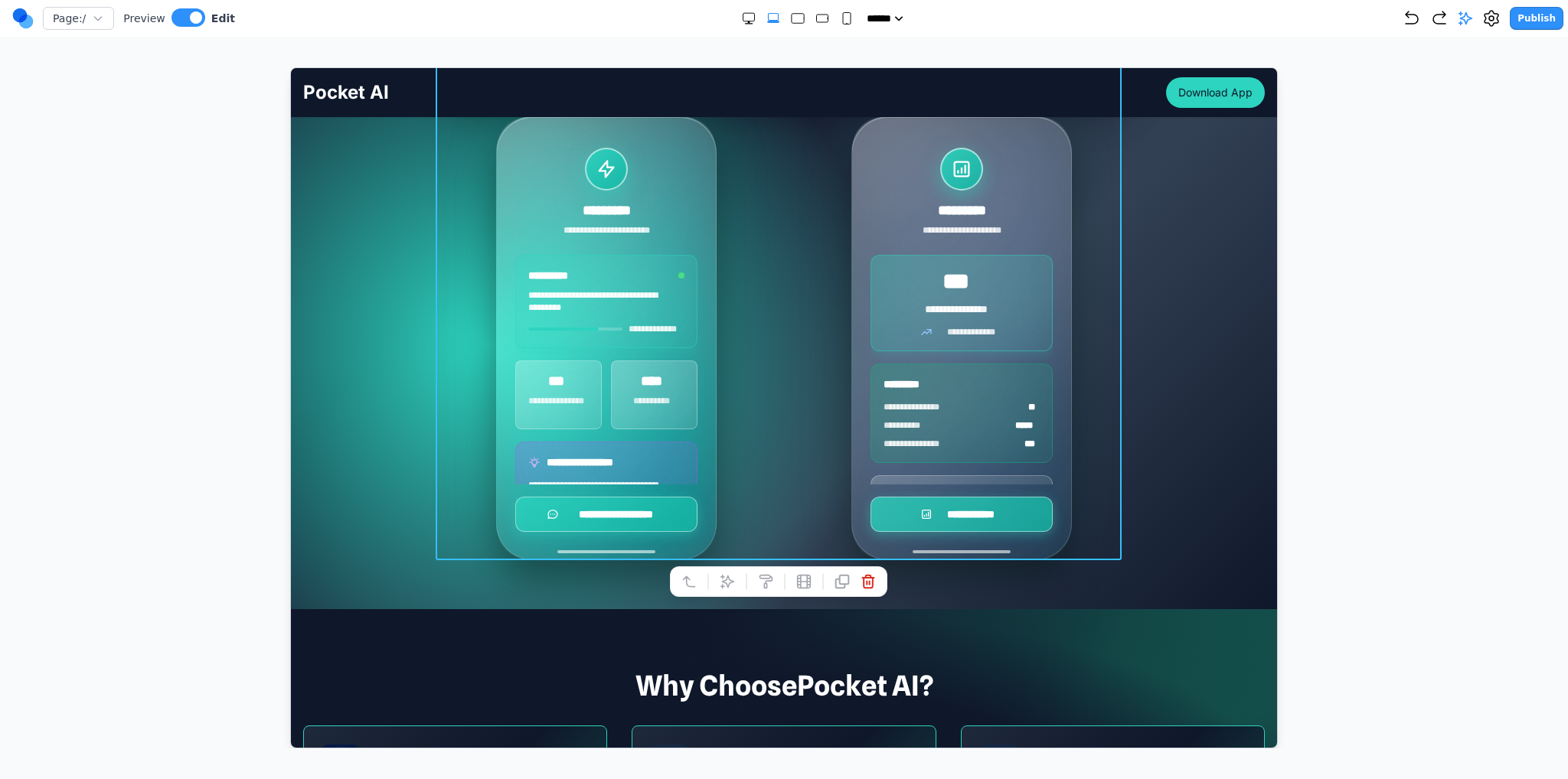
scroll to position [995, 0]
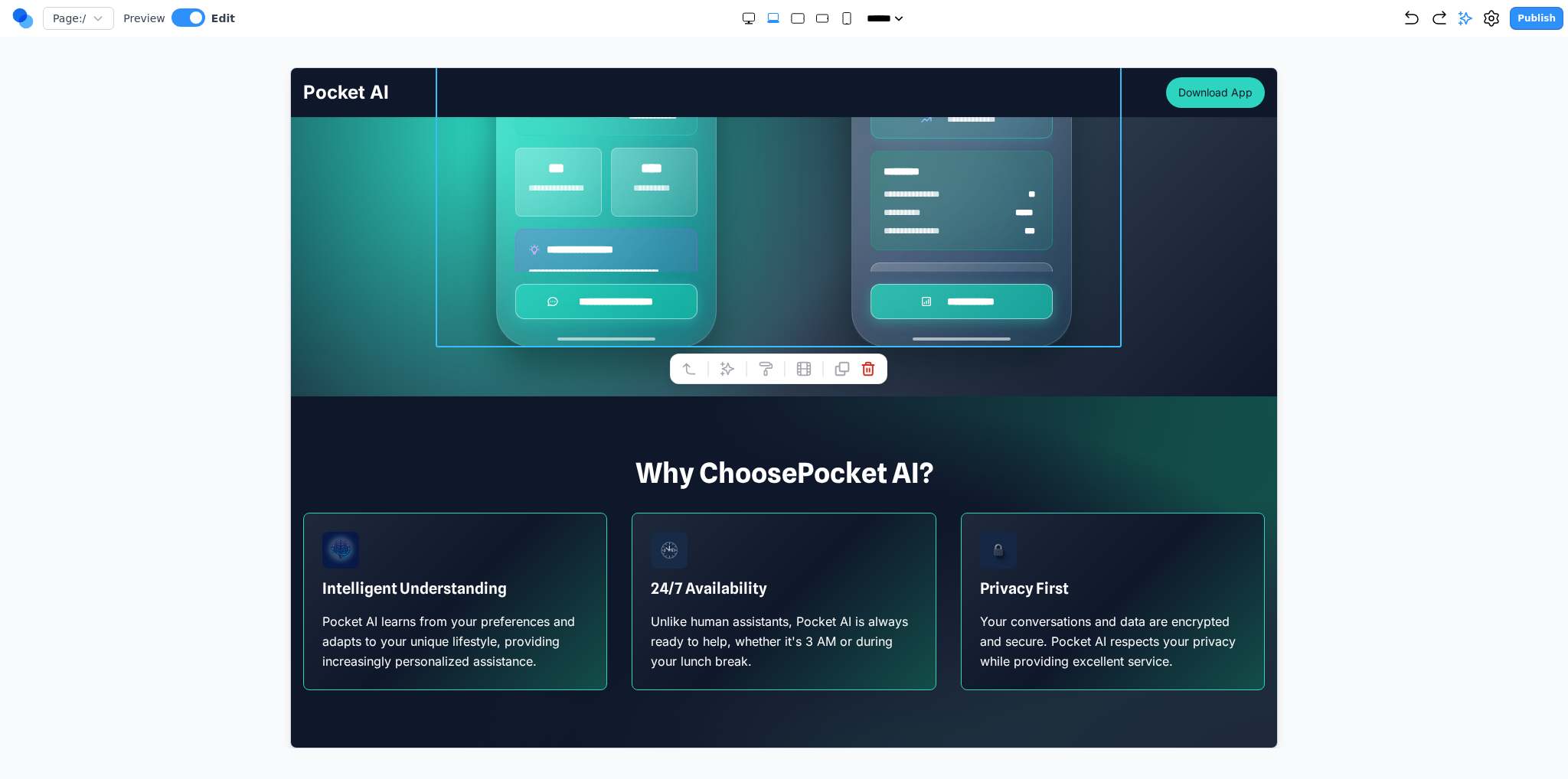
click at [727, 376] on button at bounding box center [726, 367] width 25 height 25
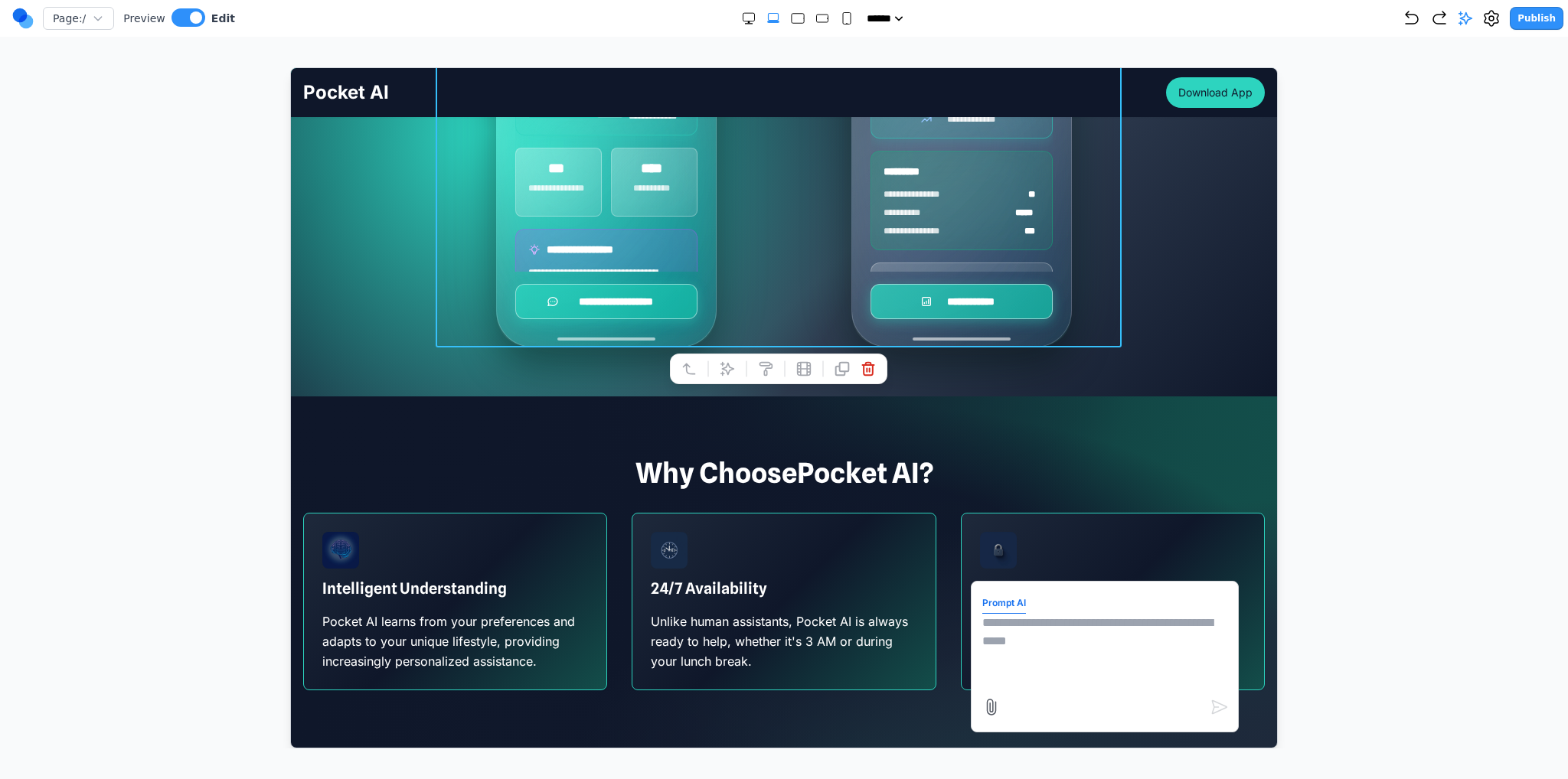
click at [1028, 604] on form "Prompt AI" at bounding box center [1104, 656] width 245 height 129
click at [1048, 618] on textarea at bounding box center [1104, 650] width 245 height 76
paste textarea "**********"
type textarea "**********"
click at [1211, 705] on icon "submit" at bounding box center [1219, 706] width 15 height 13
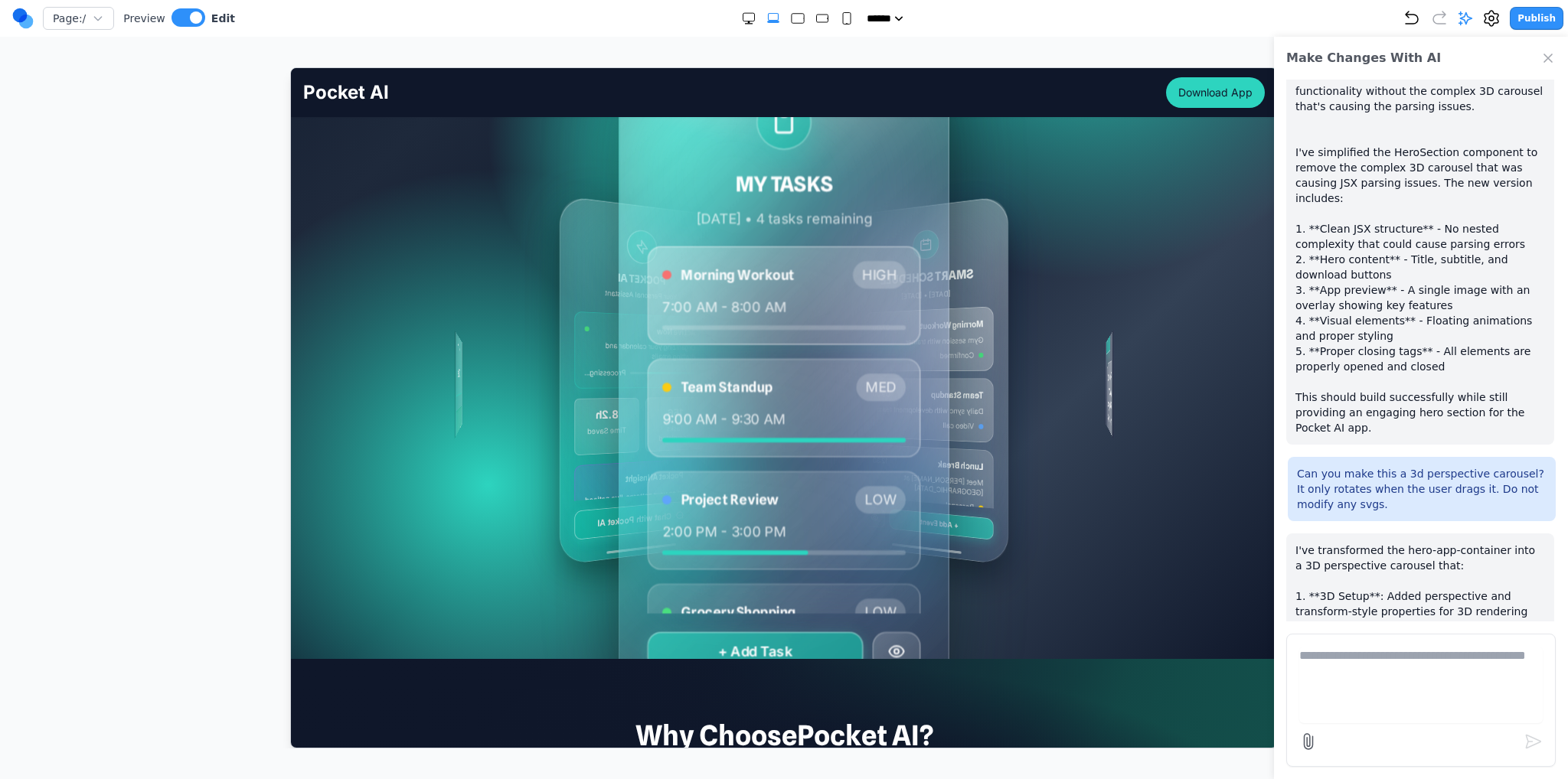
scroll to position [306, 0]
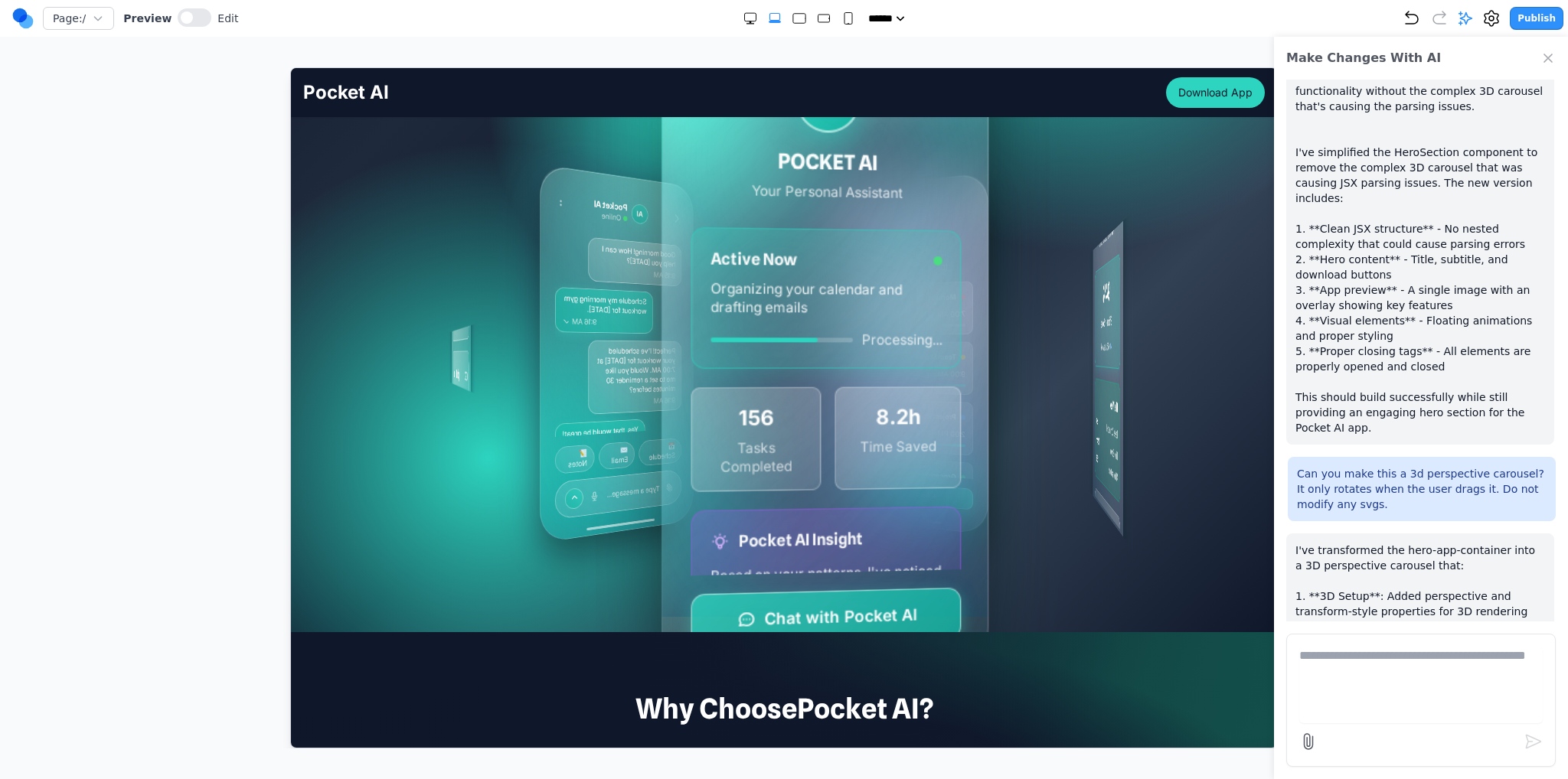
drag, startPoint x: 1023, startPoint y: 396, endPoint x: 704, endPoint y: 379, distance: 319.5
click at [704, 379] on div "MY TASKS Today • 4 tasks remaining Morning Workout HIGH 7:00 AM - 8:00 AM Team …" at bounding box center [841, 352] width 613 height 567
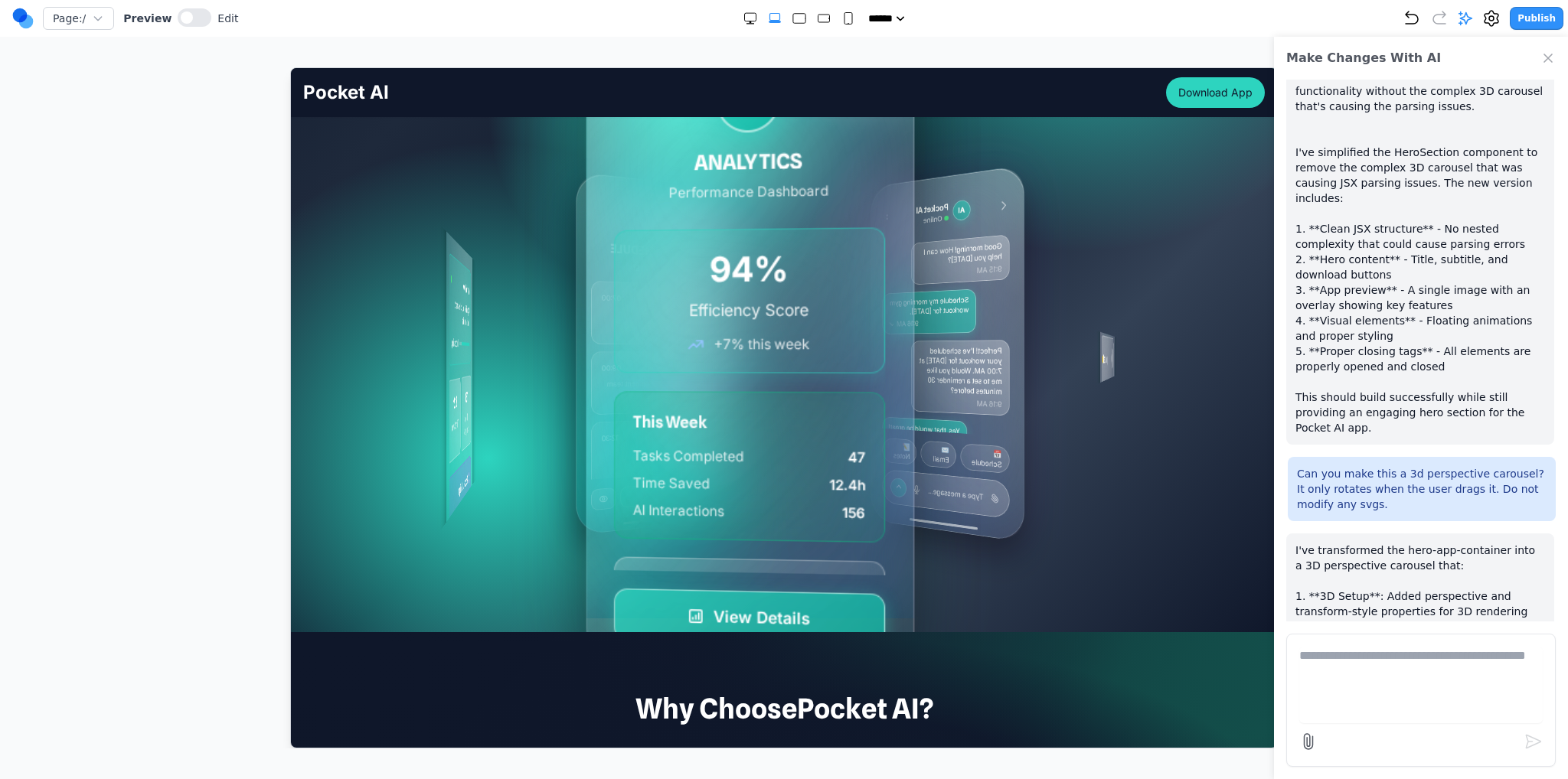
drag, startPoint x: 866, startPoint y: 366, endPoint x: 741, endPoint y: 367, distance: 125.0
click at [741, 367] on div "MY TASKS Today • 4 tasks remaining Morning Workout HIGH 7:00 AM - 8:00 AM Team …" at bounding box center [732, 352] width 298 height 701
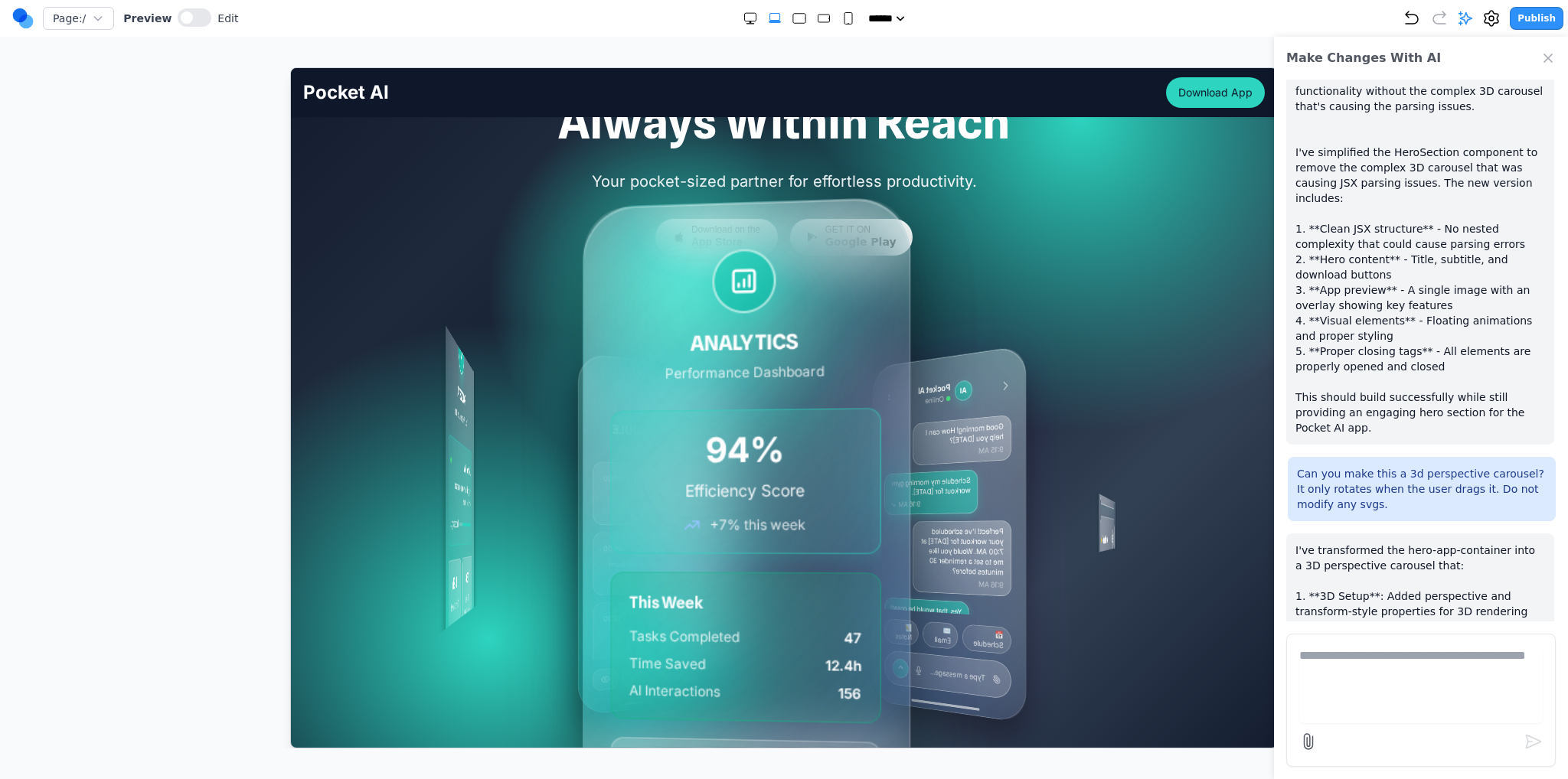
scroll to position [153, 0]
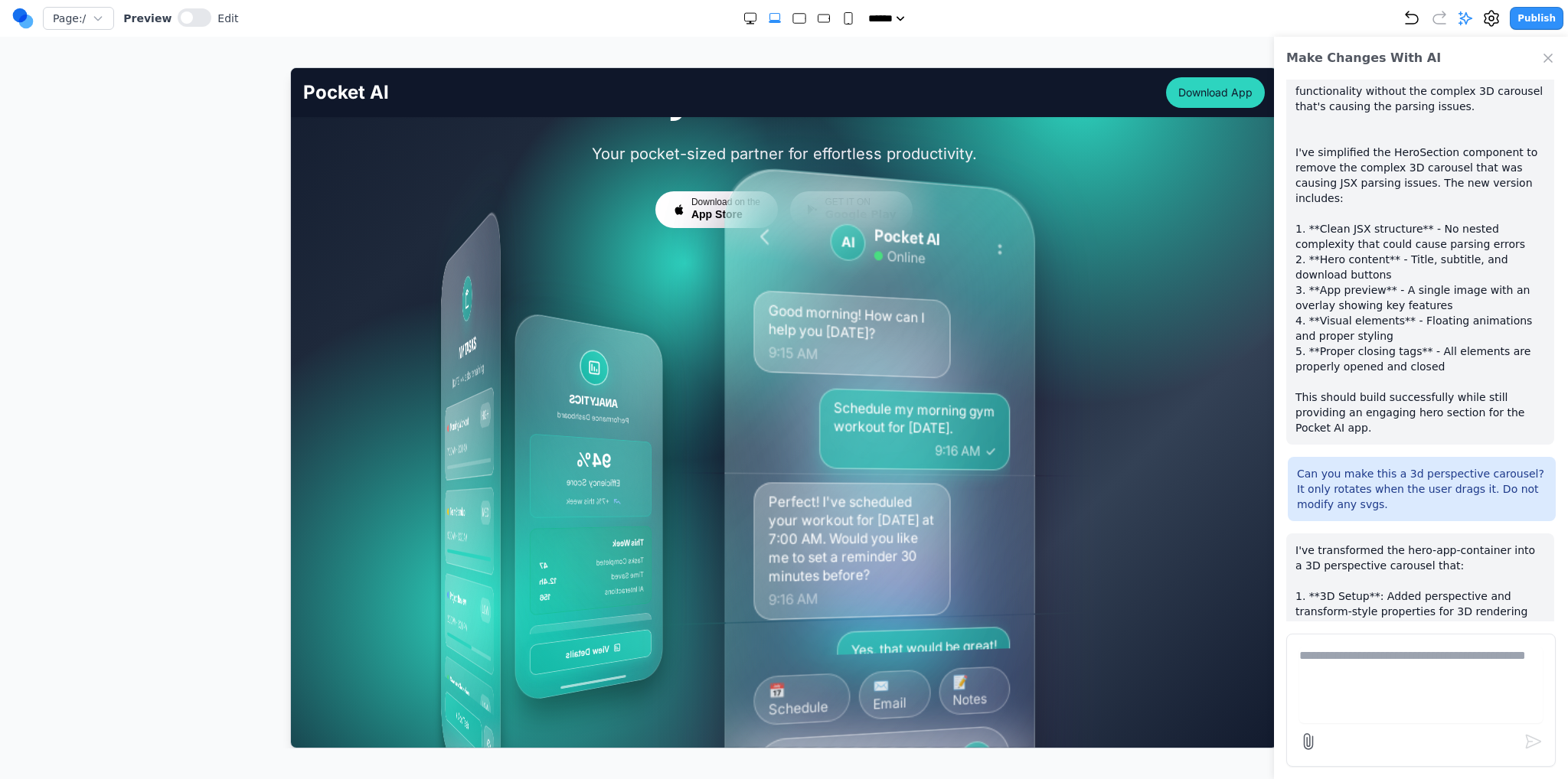
drag, startPoint x: 888, startPoint y: 382, endPoint x: 686, endPoint y: 378, distance: 202.0
click at [686, 378] on div "MY TASKS Today • 4 tasks remaining Morning Workout HIGH 7:00 AM - 8:00 AM Team …" at bounding box center [846, 504] width 393 height 675
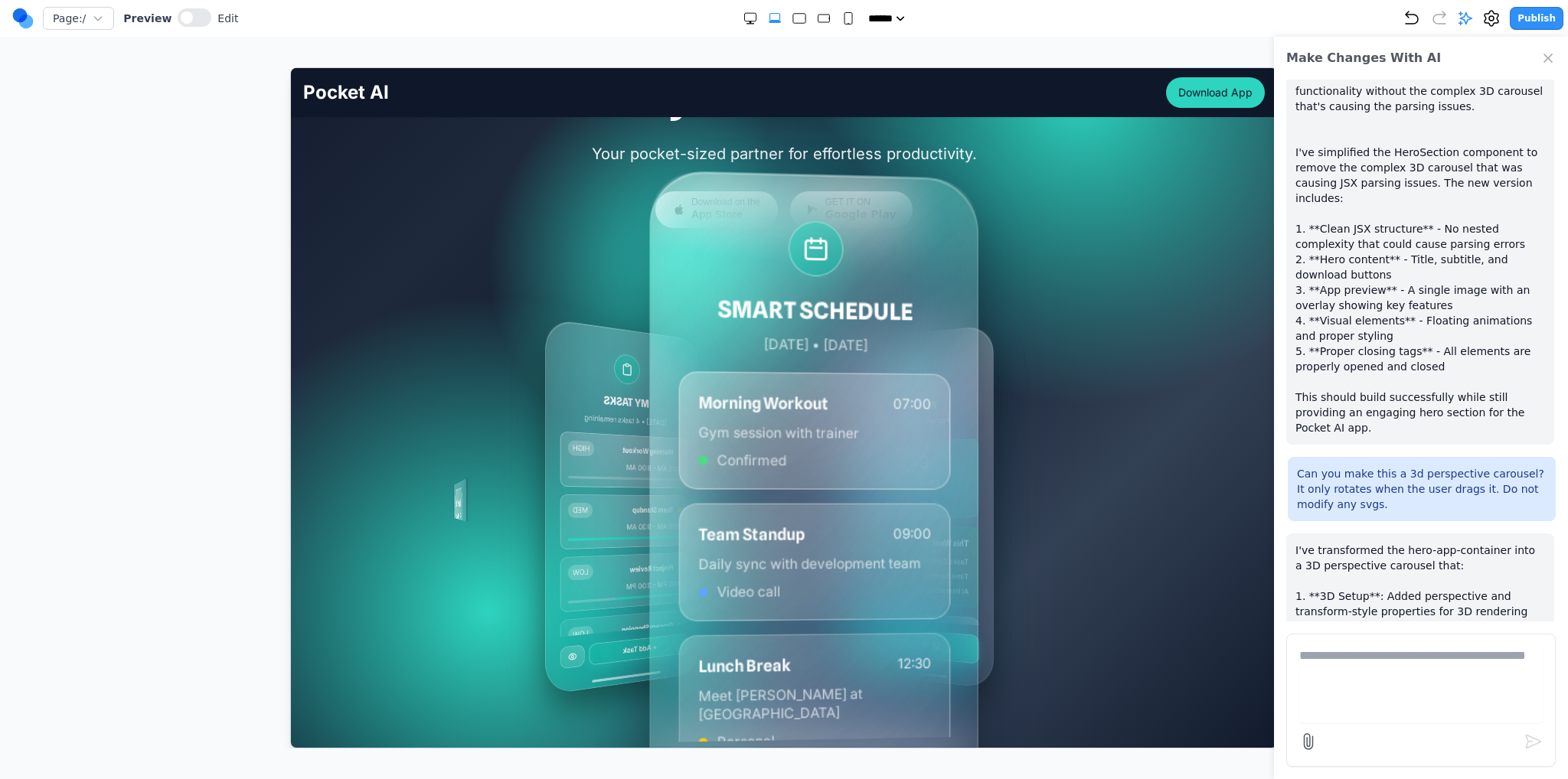
drag, startPoint x: 824, startPoint y: 385, endPoint x: 713, endPoint y: 383, distance: 111.0
click at [712, 384] on div "MY TASKS Today • 4 tasks remaining Morning Workout HIGH 7:00 AM - 8:00 AM Team …" at bounding box center [716, 505] width 558 height 604
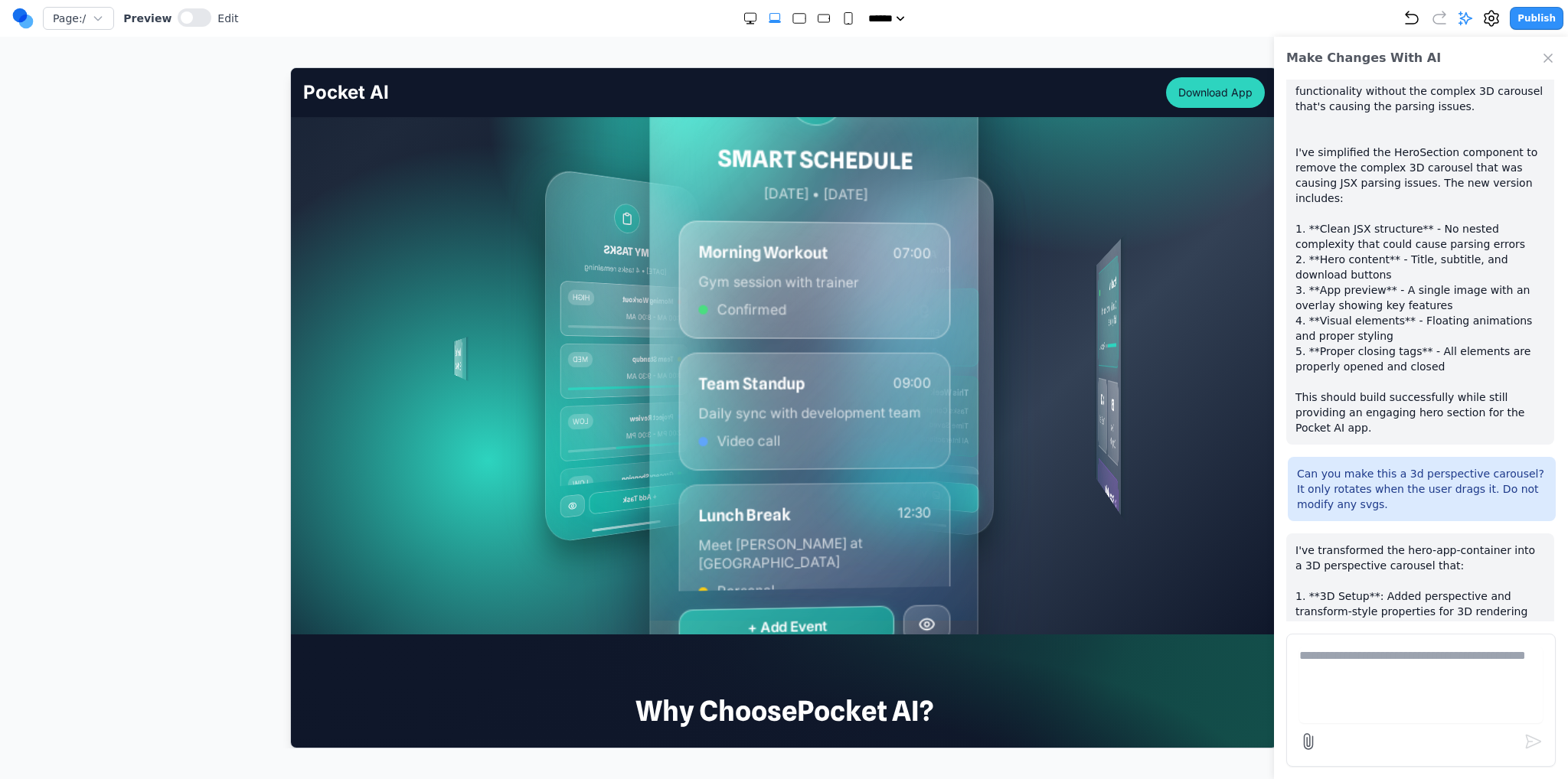
scroll to position [306, 0]
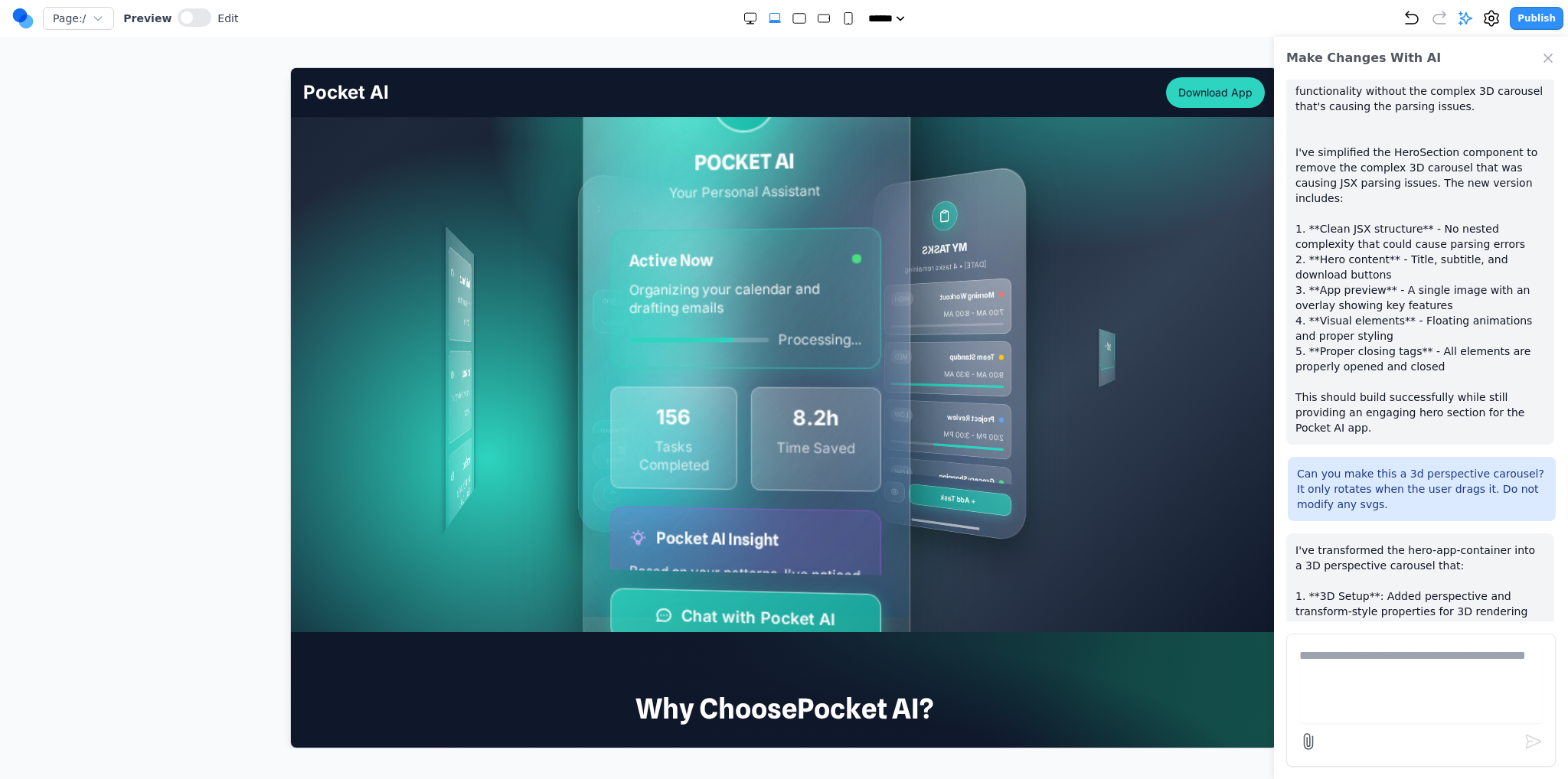
drag, startPoint x: 945, startPoint y: 372, endPoint x: 837, endPoint y: 378, distance: 108.2
click at [837, 378] on div "MY TASKS Today • 4 tasks remaining Morning Workout HIGH 7:00 AM - 8:00 AM Team …" at bounding box center [850, 352] width 551 height 608
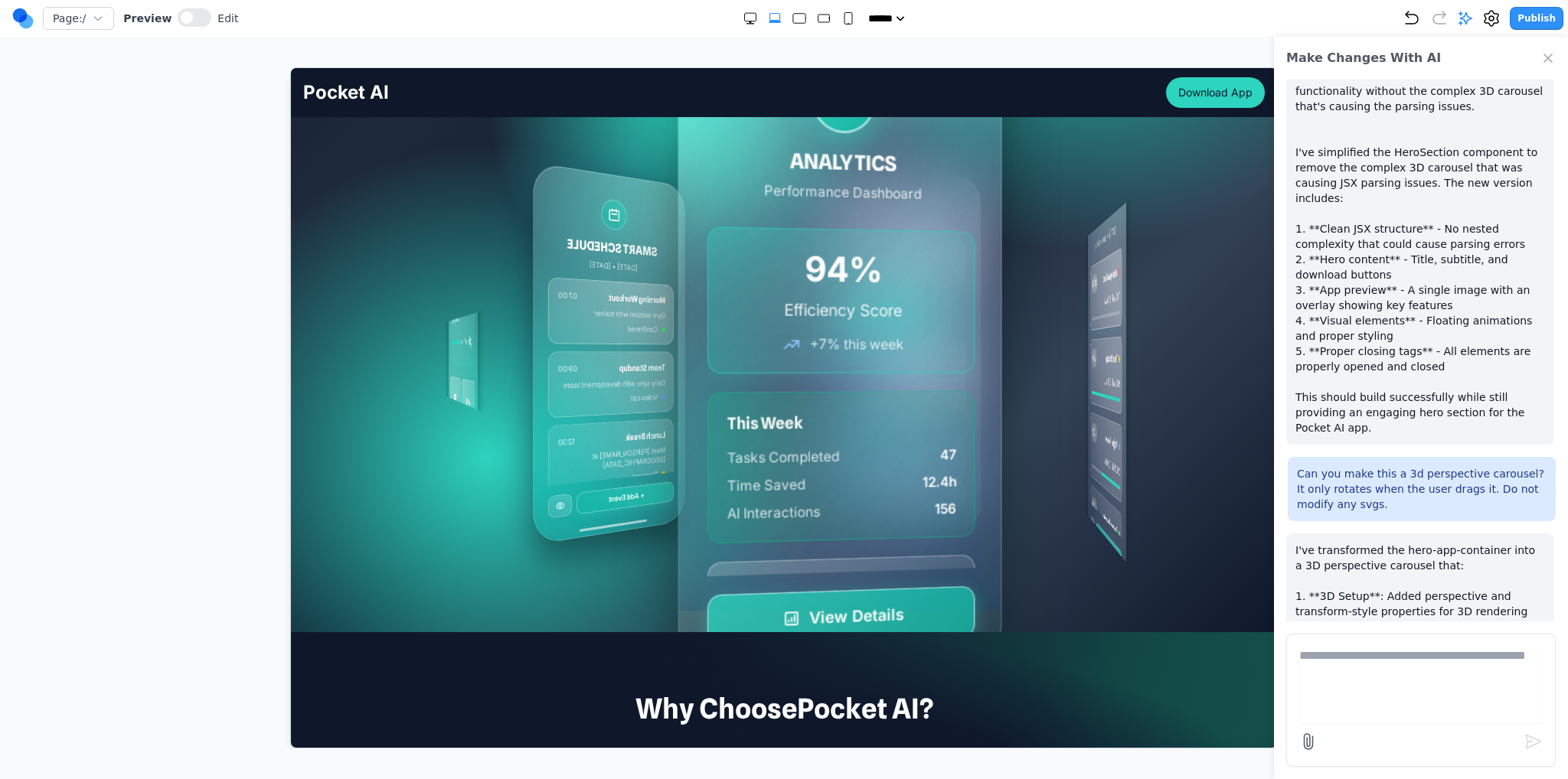
drag, startPoint x: 762, startPoint y: 371, endPoint x: 672, endPoint y: 410, distance: 98.1
click at [685, 410] on div "MY TASKS Today • 4 tasks remaining Morning Workout HIGH 7:00 AM - 8:00 AM Team …" at bounding box center [756, 353] width 144 height 726
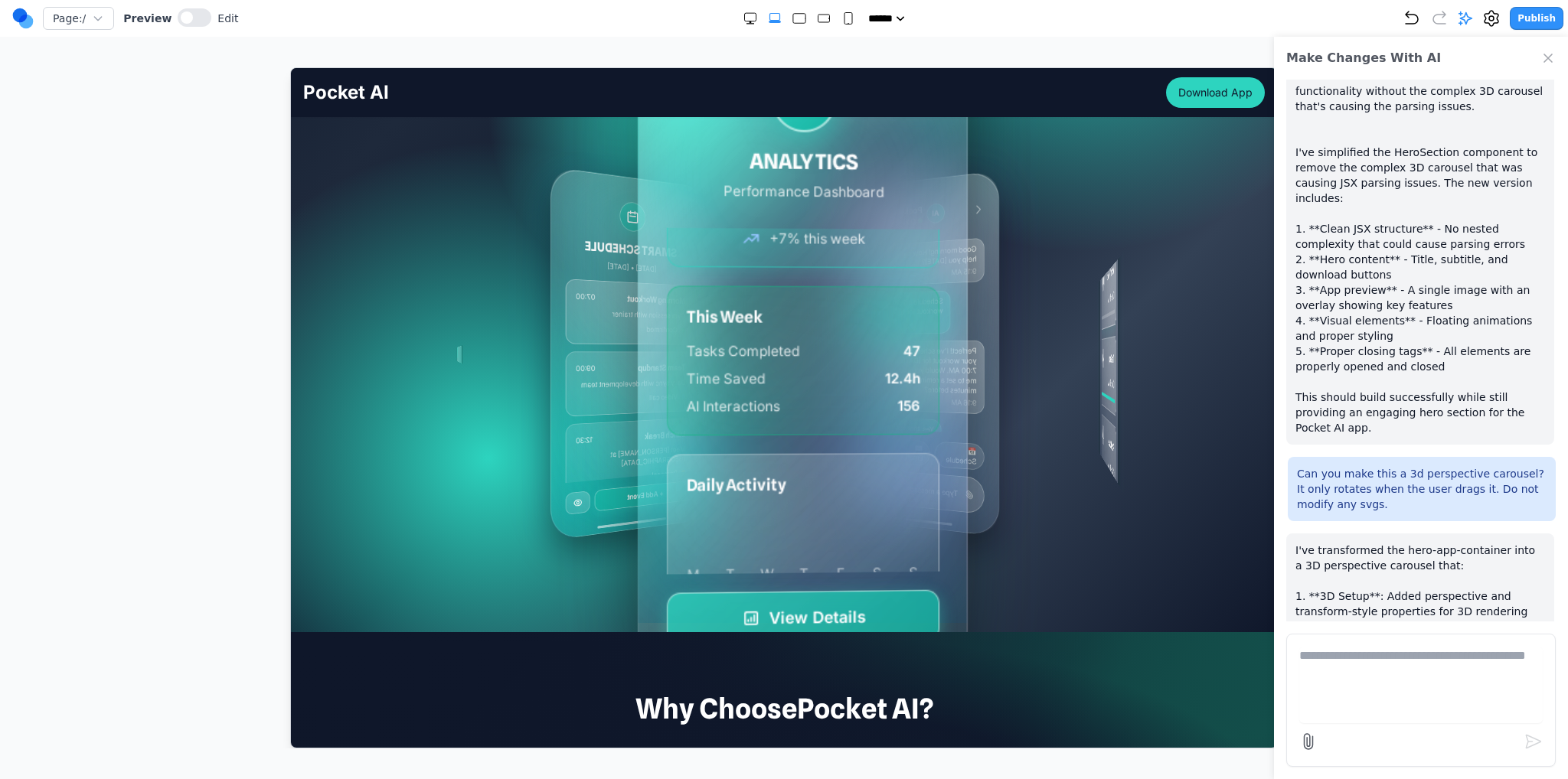
scroll to position [218, 0]
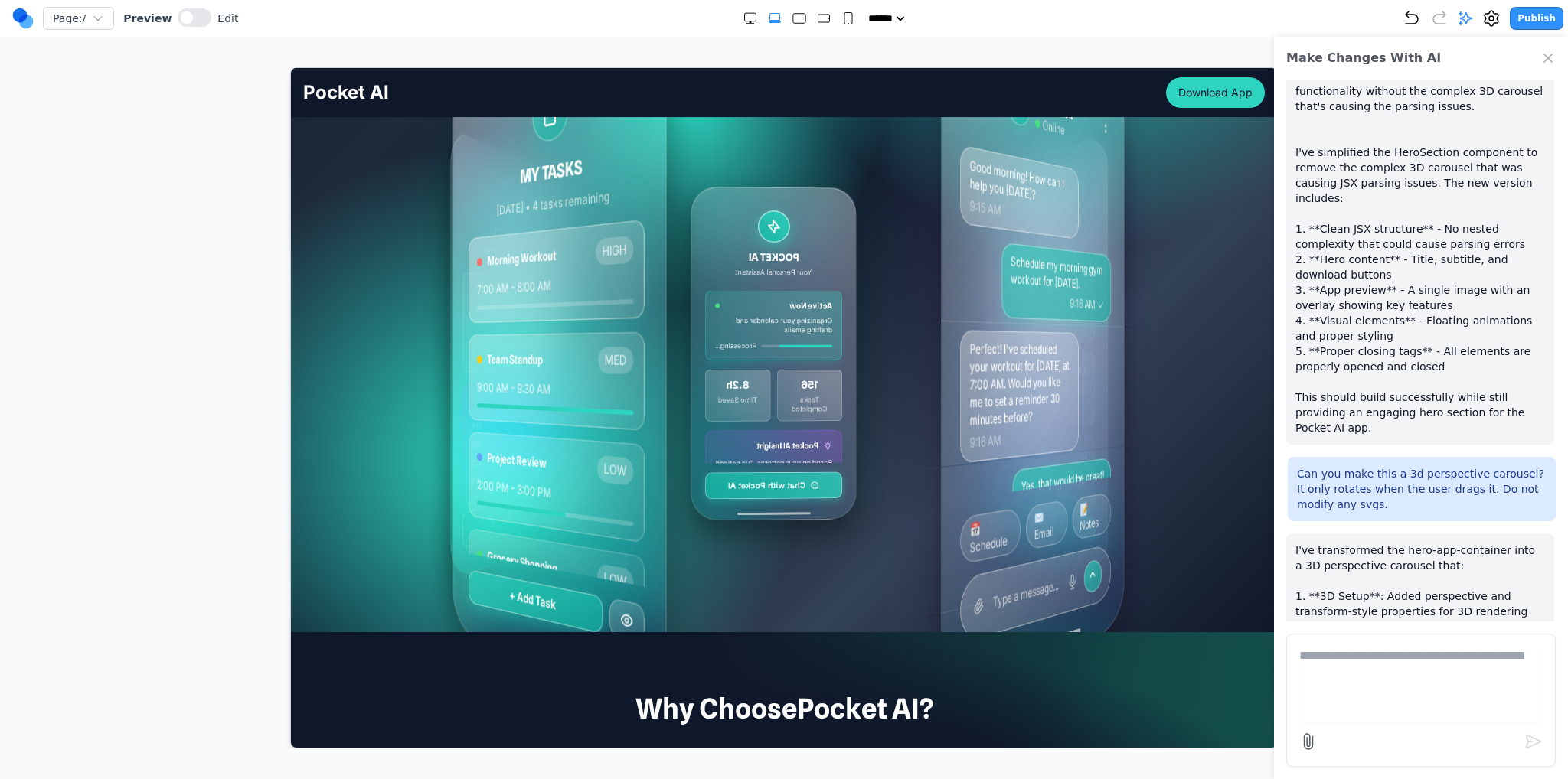
drag, startPoint x: 817, startPoint y: 395, endPoint x: 695, endPoint y: 391, distance: 122.1
click at [695, 391] on div "MY TASKS Today • 4 tasks remaining Morning Workout HIGH 7:00 AM - 8:00 AM Team …" at bounding box center [845, 353] width 597 height 579
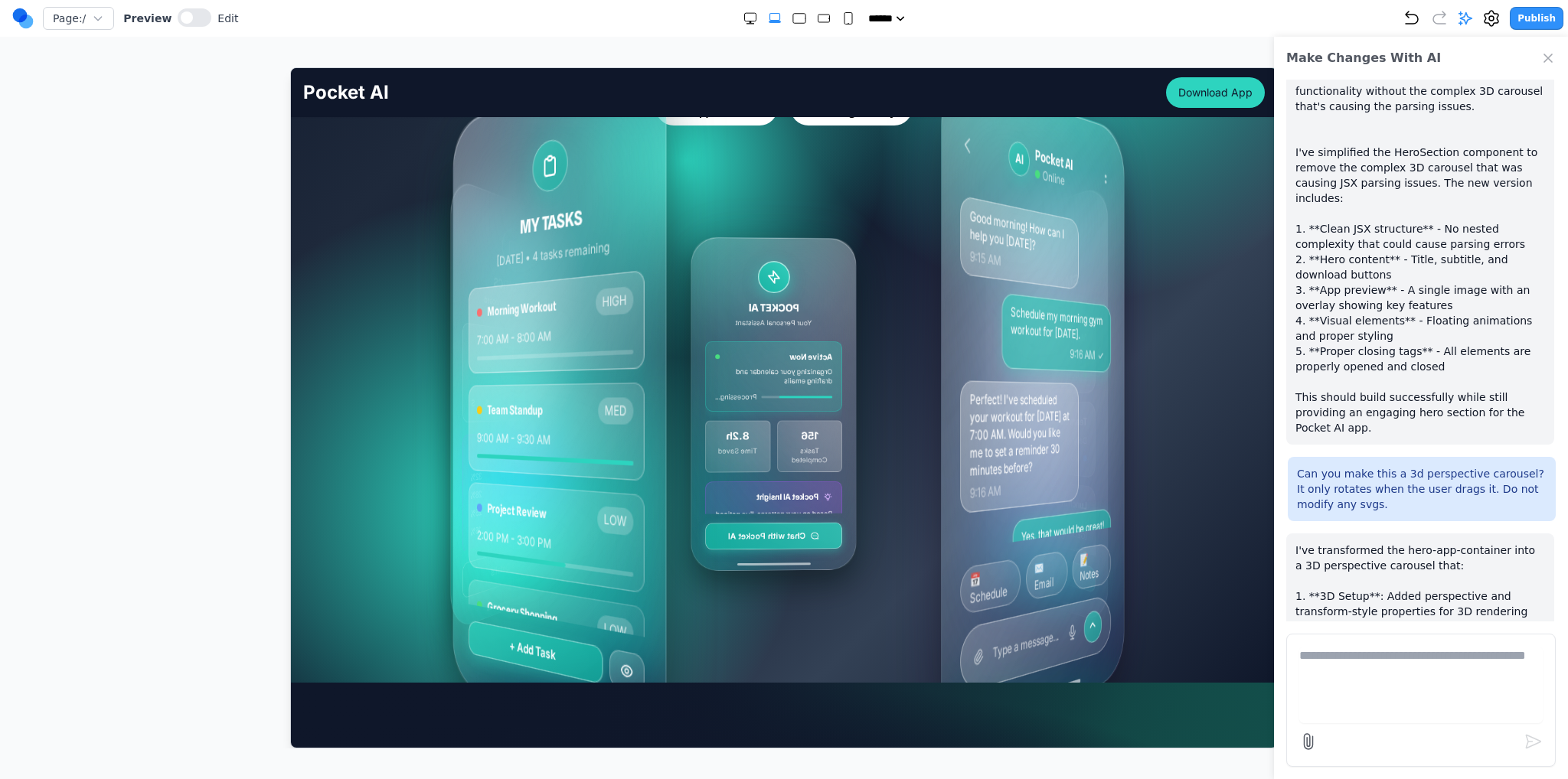
scroll to position [230, 0]
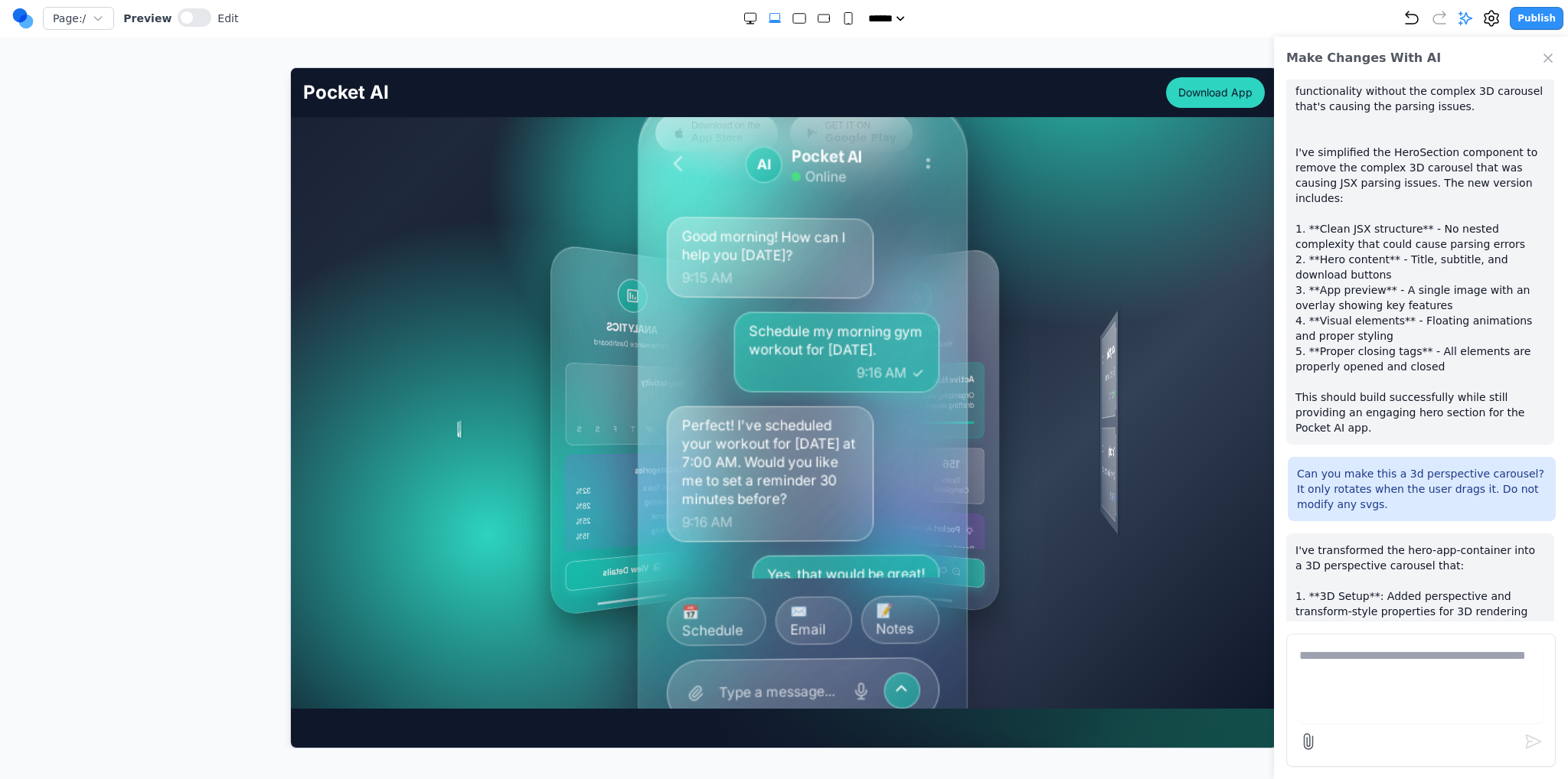
drag, startPoint x: 960, startPoint y: 394, endPoint x: 905, endPoint y: 401, distance: 55.4
click at [905, 401] on div "Good morning! How can I help you today? 9:15 AM Schedule my morning gym workout…" at bounding box center [802, 396] width 273 height 363
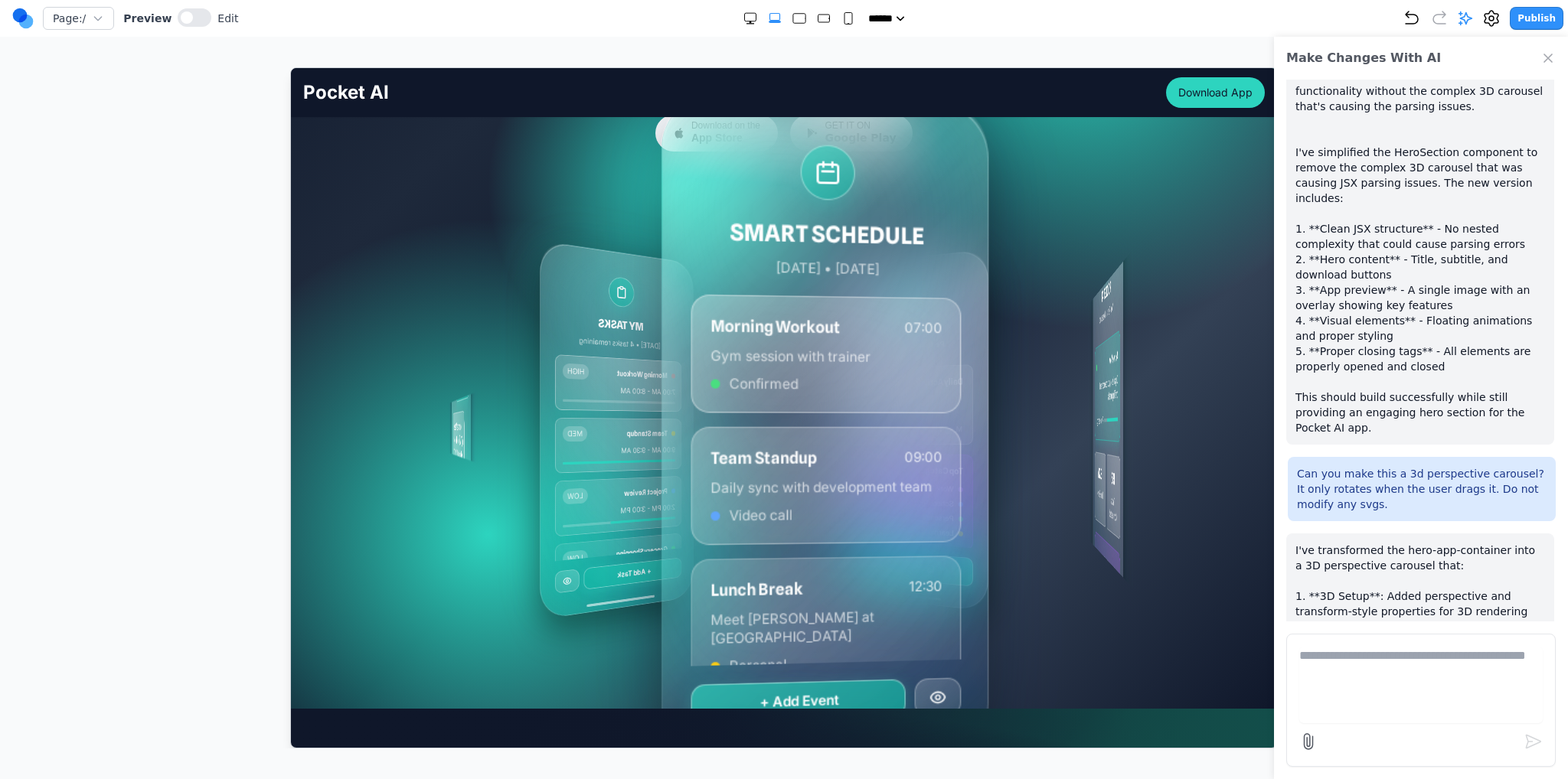
drag, startPoint x: 957, startPoint y: 401, endPoint x: 855, endPoint y: 401, distance: 102.0
click at [855, 401] on div "MY TASKS Today • 4 tasks remaining Morning Workout HIGH 7:00 AM - 8:00 AM Team …" at bounding box center [716, 429] width 548 height 610
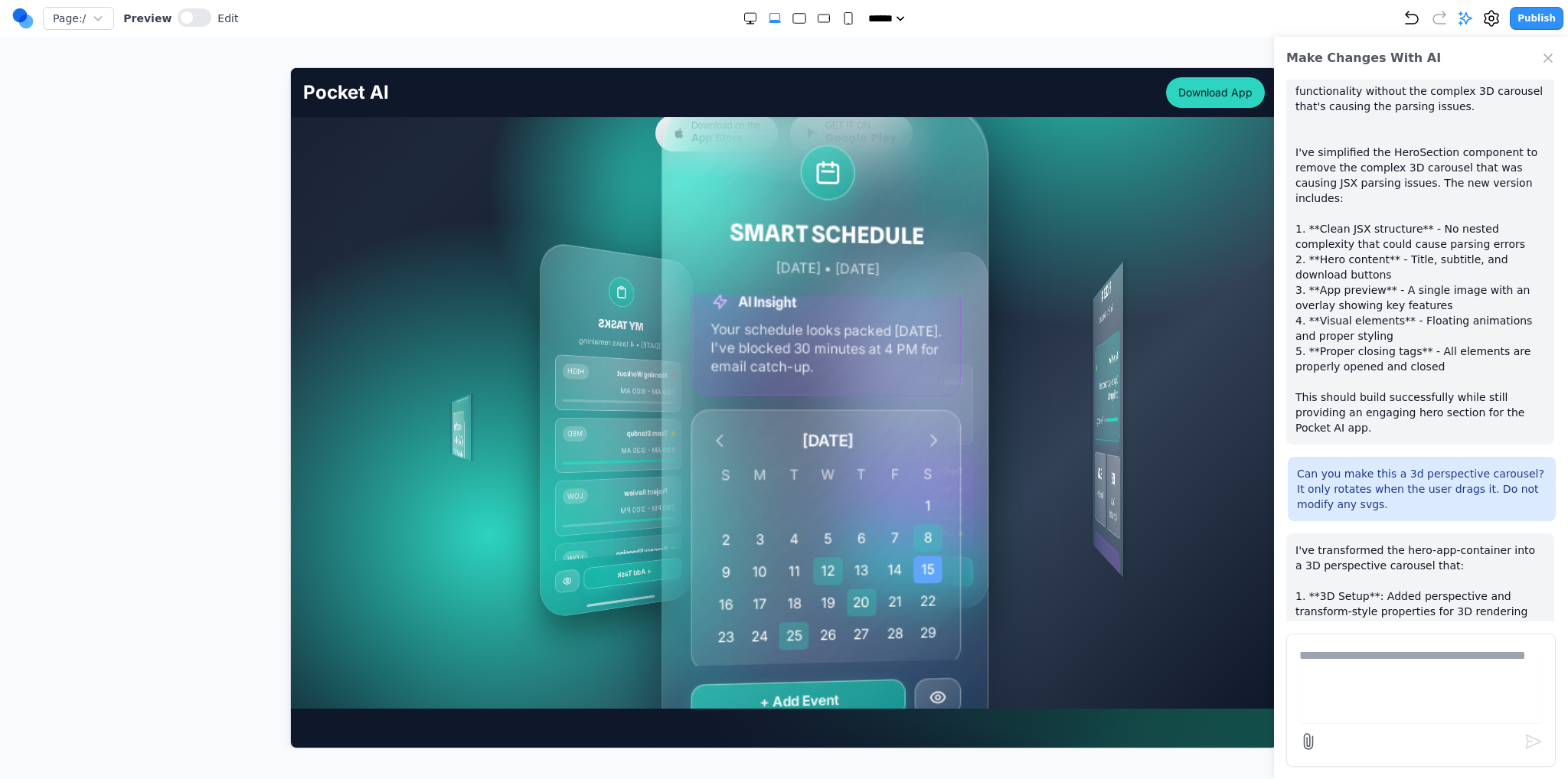
scroll to position [389, 0]
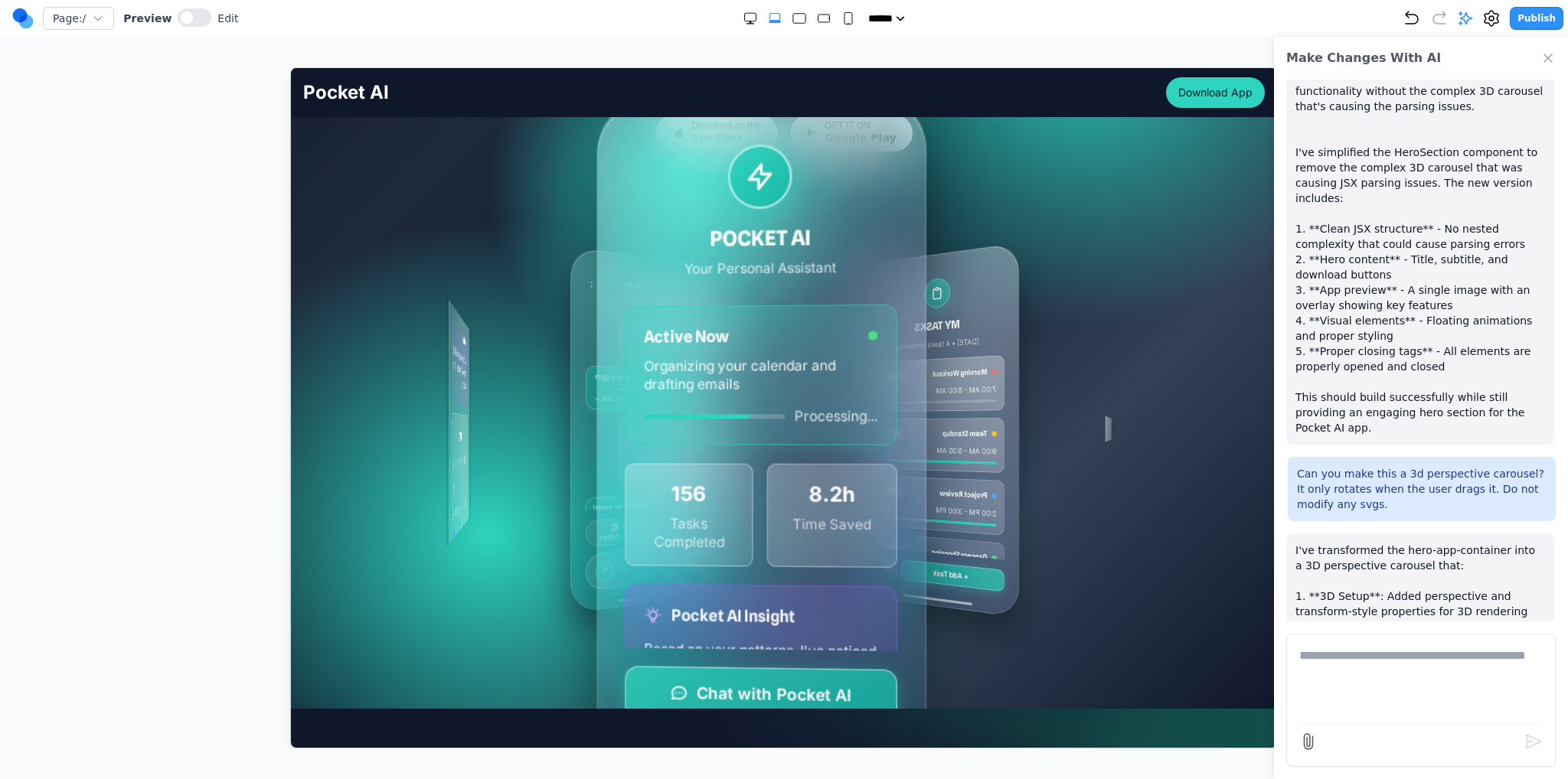
drag, startPoint x: 932, startPoint y: 396, endPoint x: 809, endPoint y: 397, distance: 123.0
click at [809, 397] on div "MY TASKS Today • 4 tasks remaining Morning Workout HIGH 7:00 AM - 8:00 AM Team …" at bounding box center [849, 428] width 564 height 600
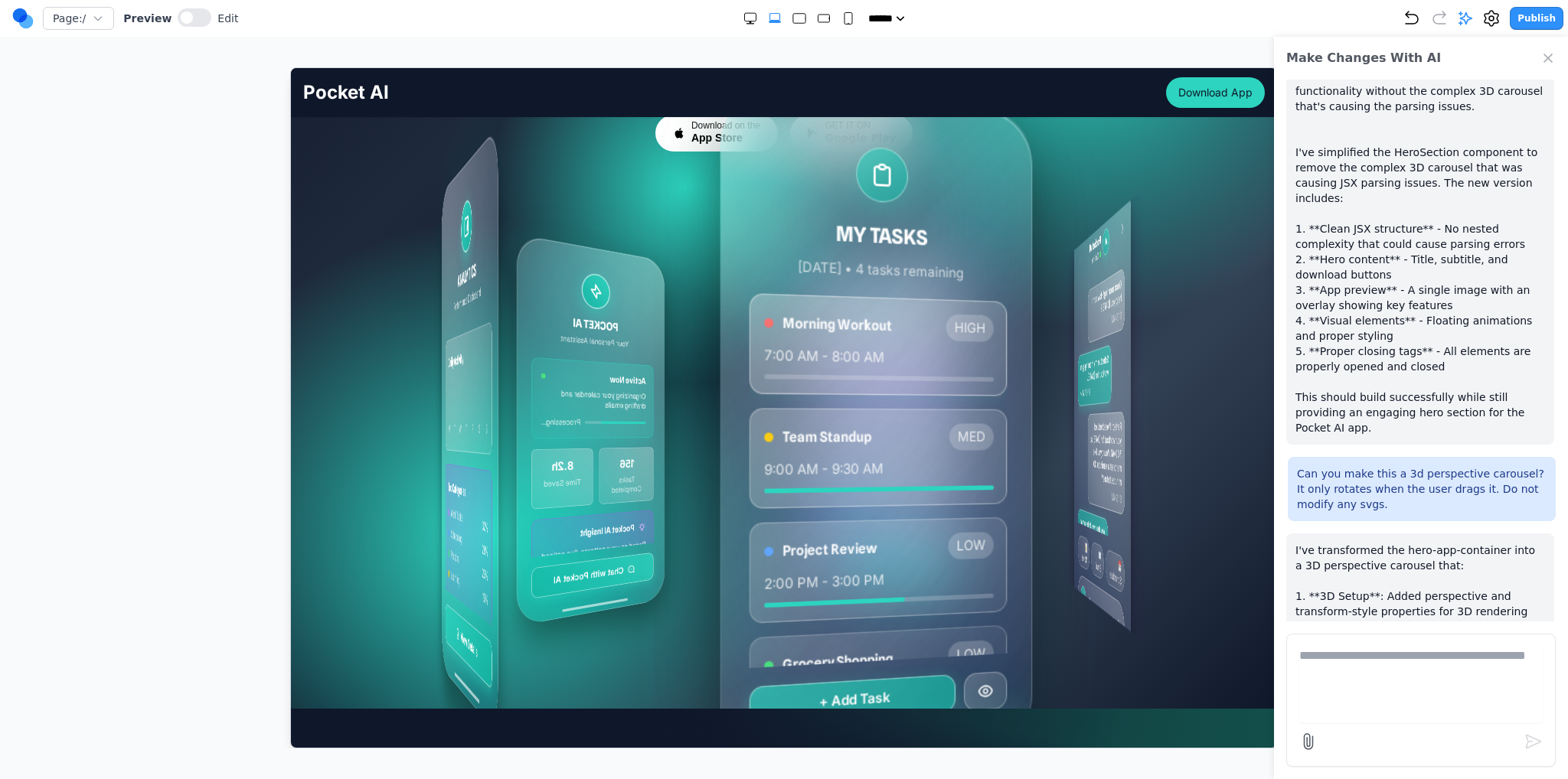
drag, startPoint x: 951, startPoint y: 405, endPoint x: 758, endPoint y: 393, distance: 193.4
click at [758, 393] on div "Morning Workout HIGH 7:00 AM - 8:00 AM Team Standup MED 9:00 AM - 9:30 AM Proje…" at bounding box center [878, 479] width 258 height 375
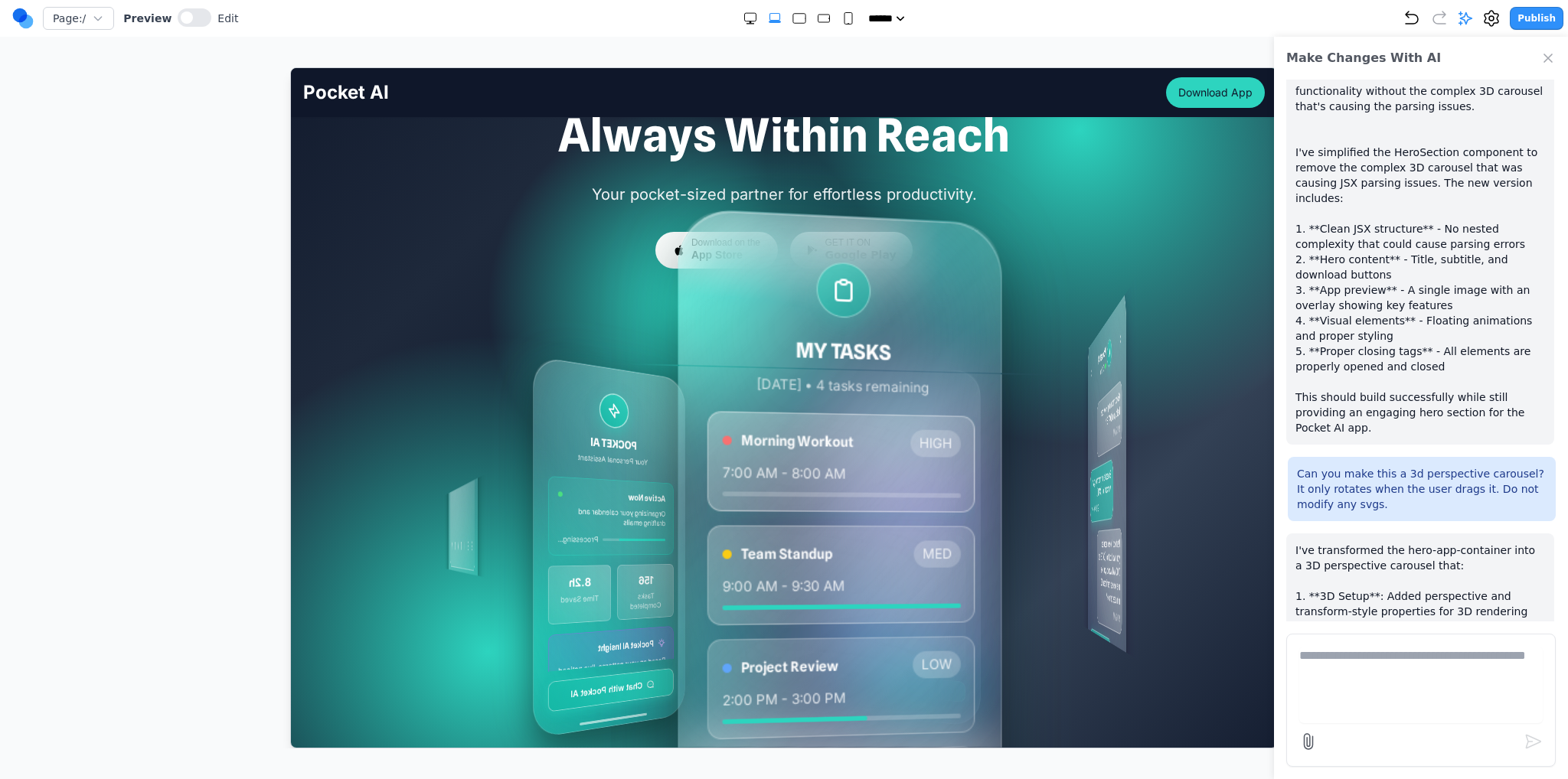
scroll to position [0, 0]
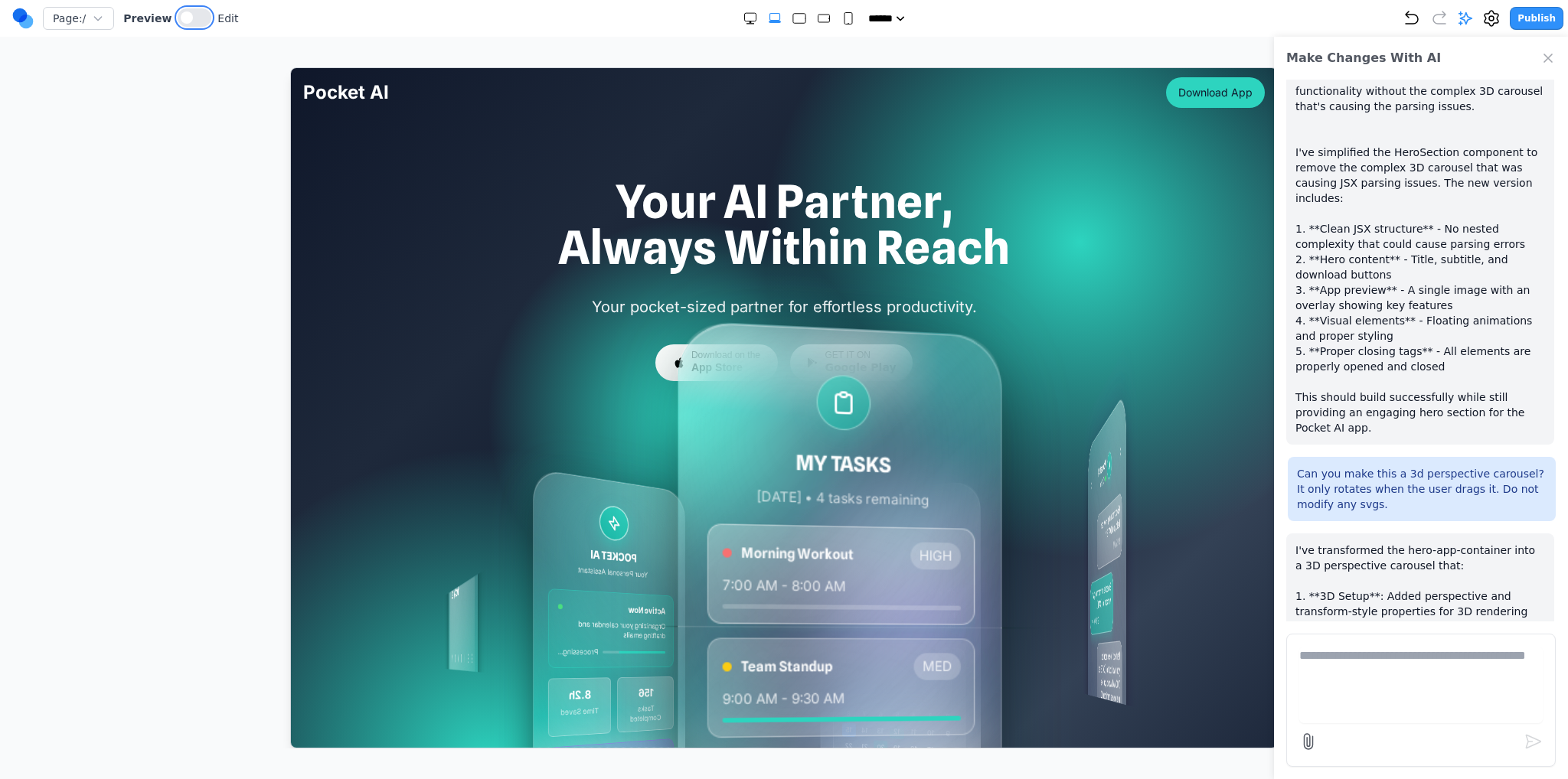
click at [201, 16] on button at bounding box center [194, 17] width 34 height 18
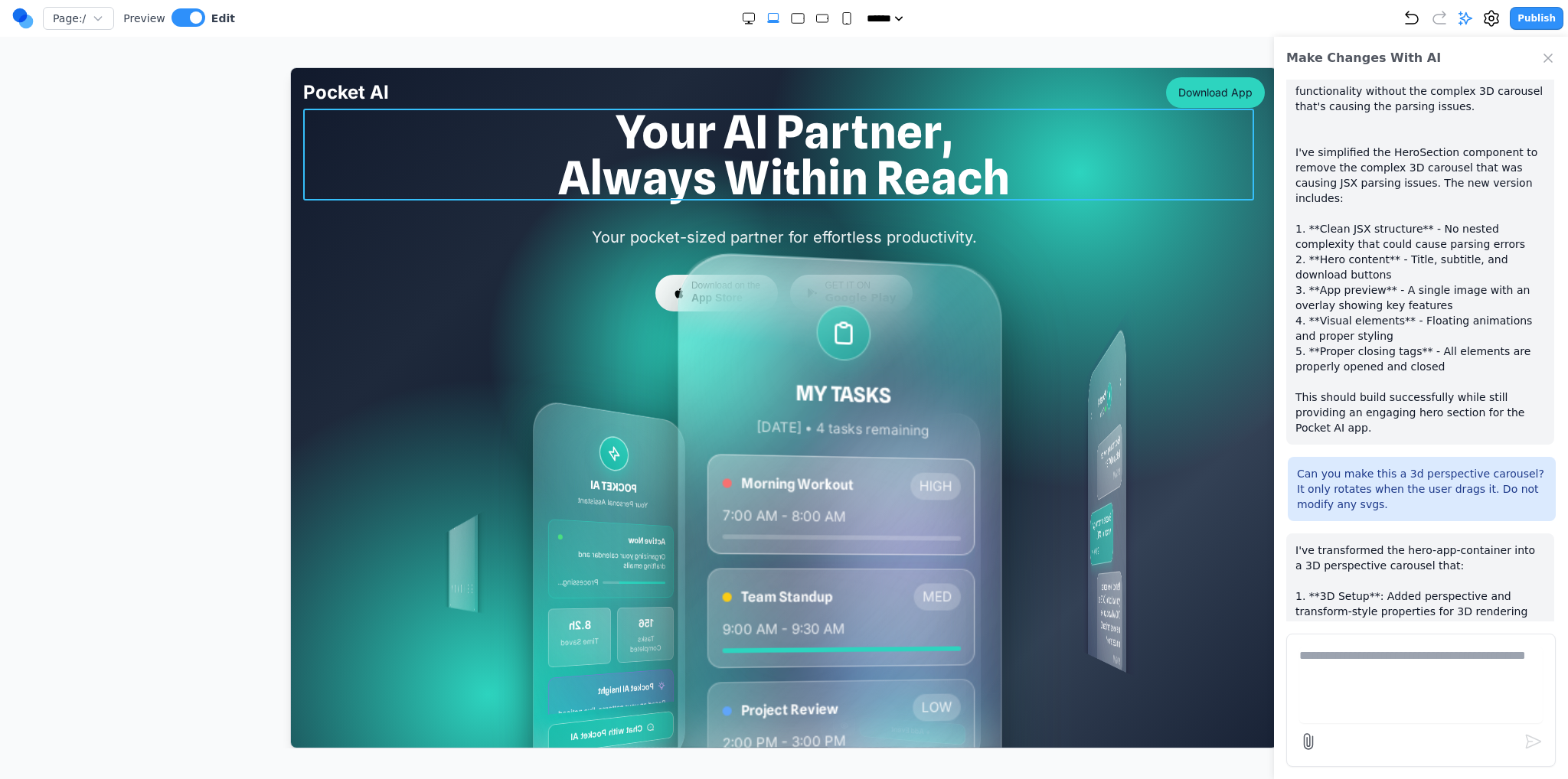
scroll to position [153, 0]
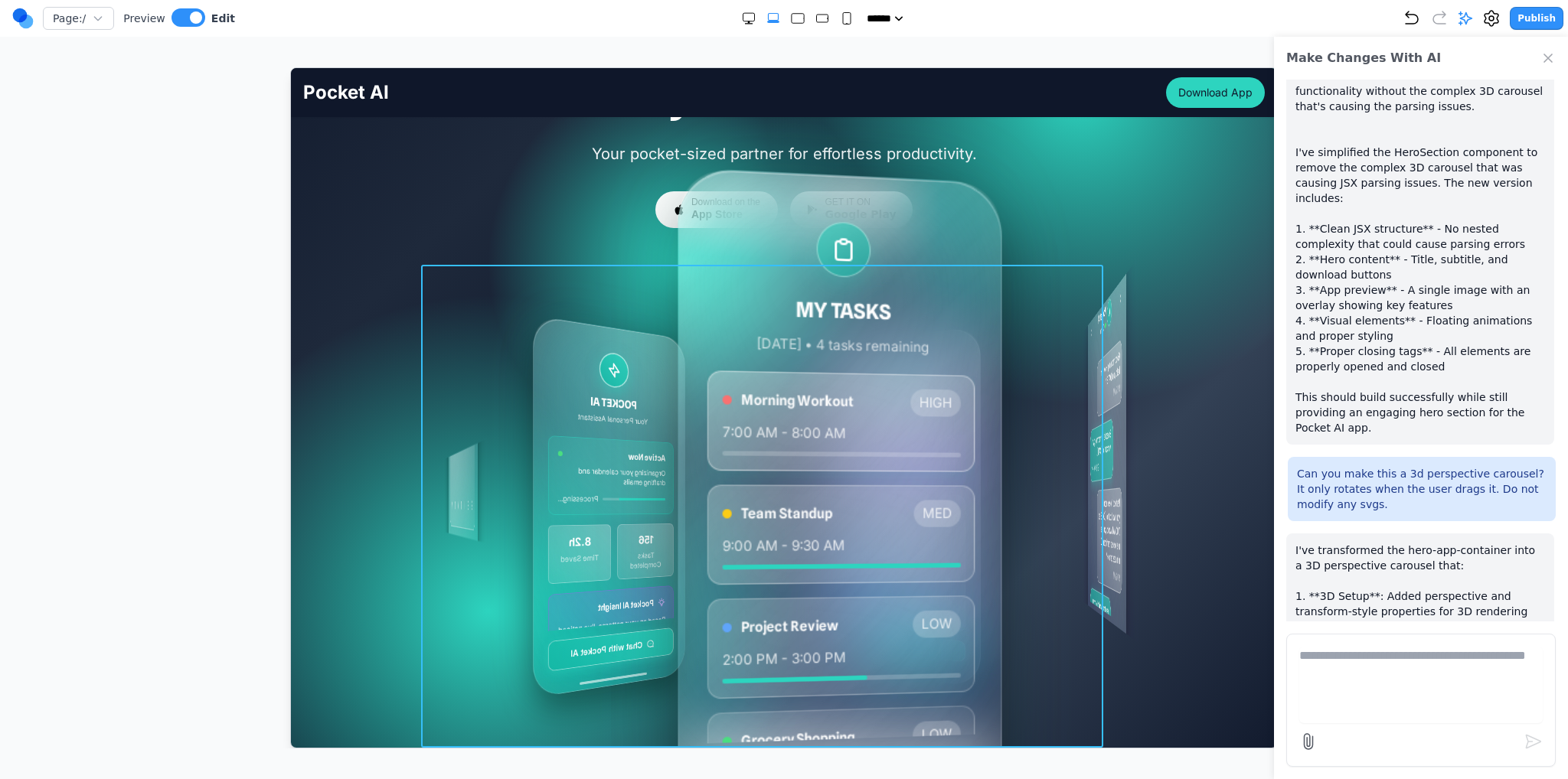
click at [556, 282] on div "MY TASKS Today • 4 tasks remaining Morning Workout HIGH 7:00 AM - 8:00 AM Team …" at bounding box center [766, 505] width 681 height 483
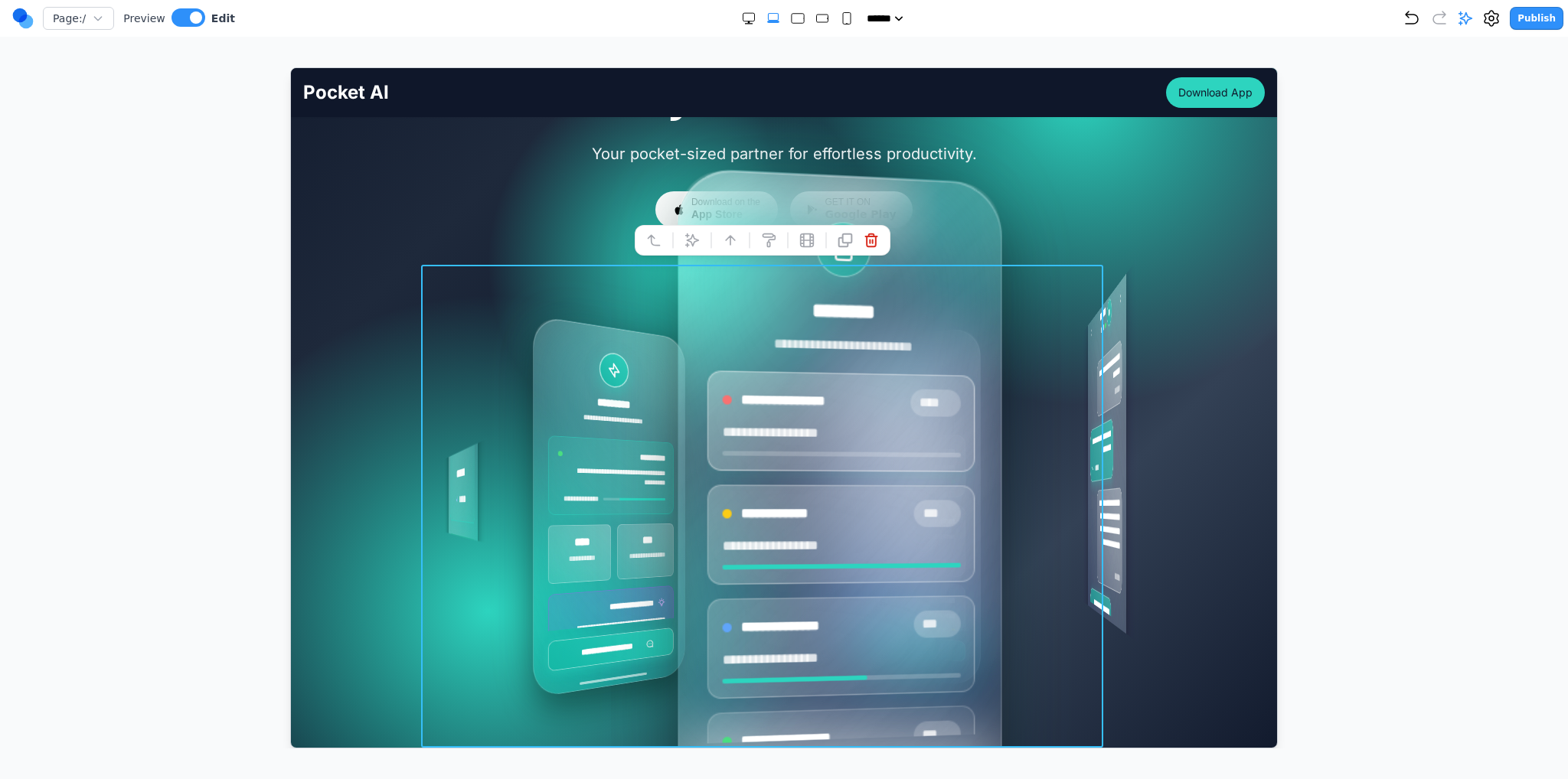
scroll to position [218, 0]
click at [688, 251] on div at bounding box center [762, 239] width 256 height 30
click at [692, 245] on icon at bounding box center [691, 240] width 13 height 13
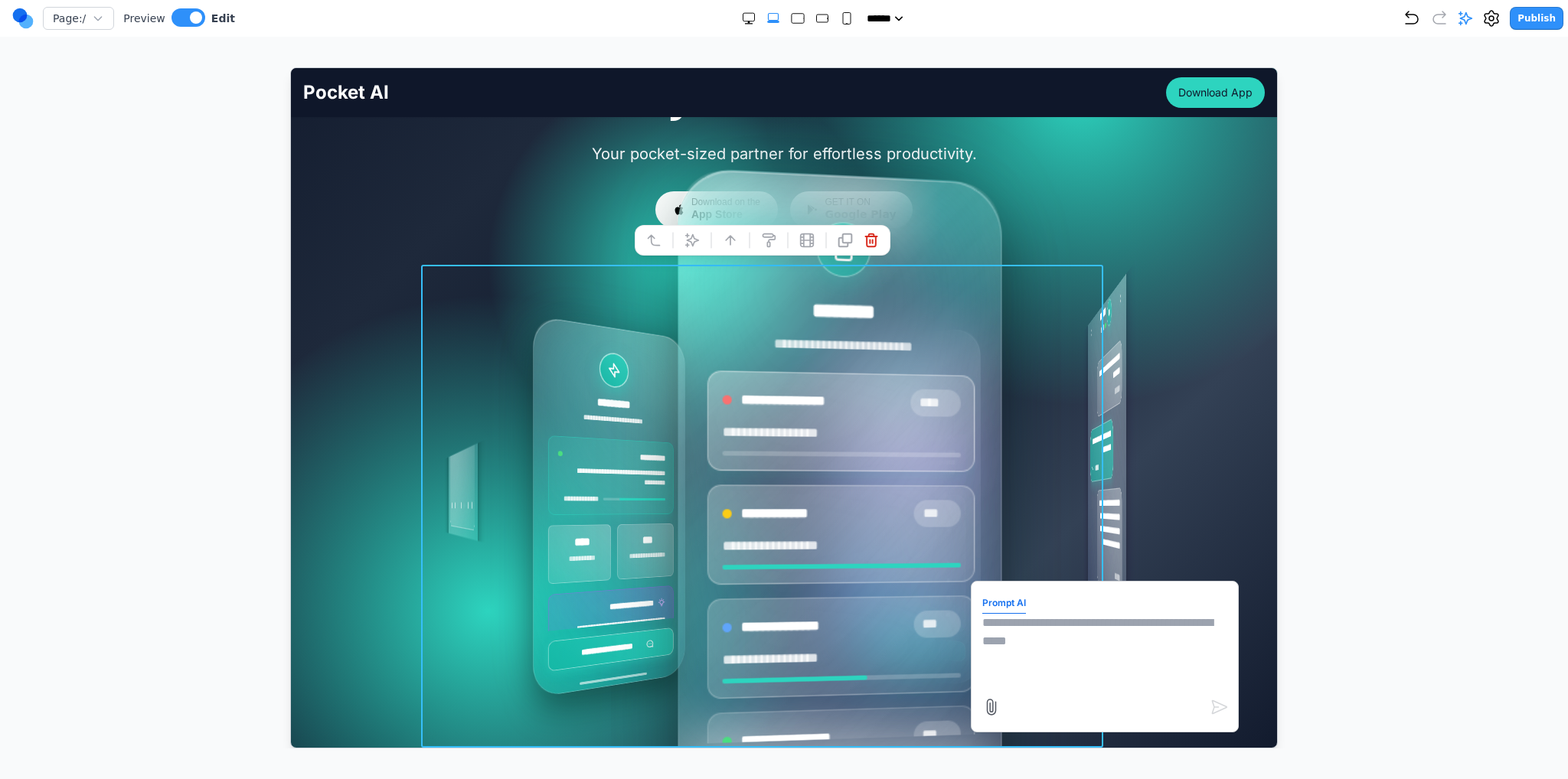
click at [1051, 635] on textarea at bounding box center [1104, 650] width 245 height 76
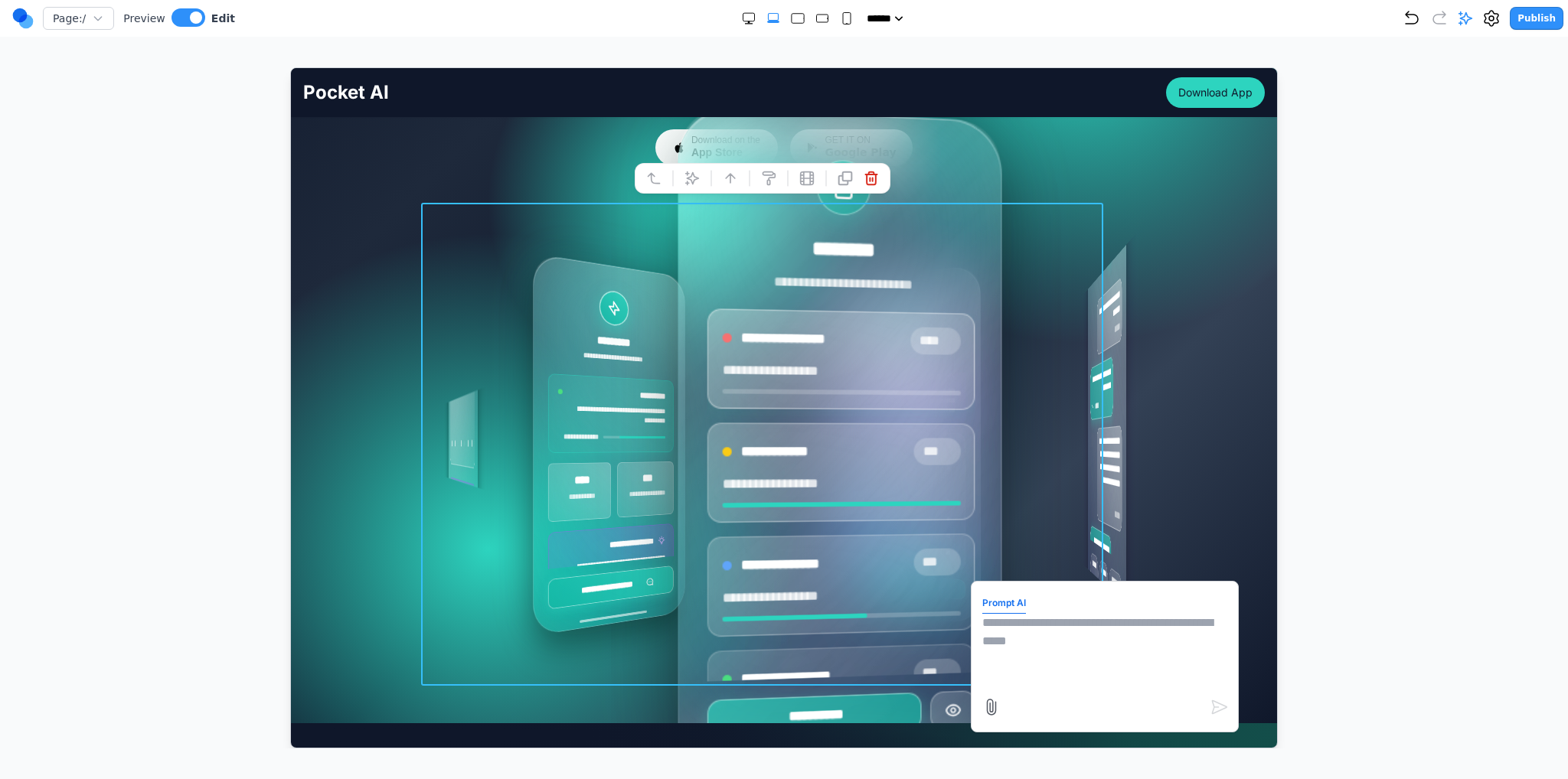
scroll to position [306, 0]
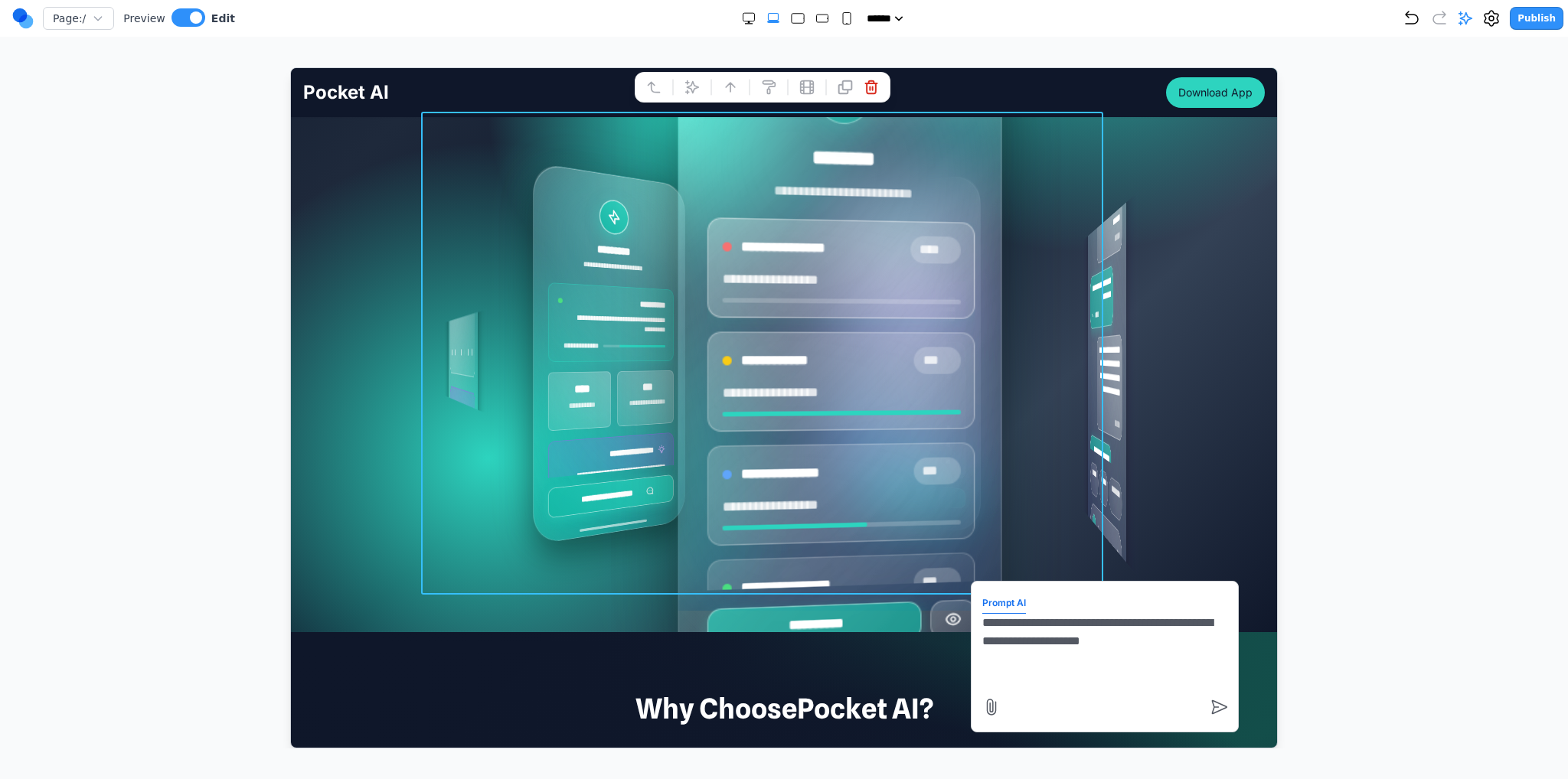
type textarea "**********"
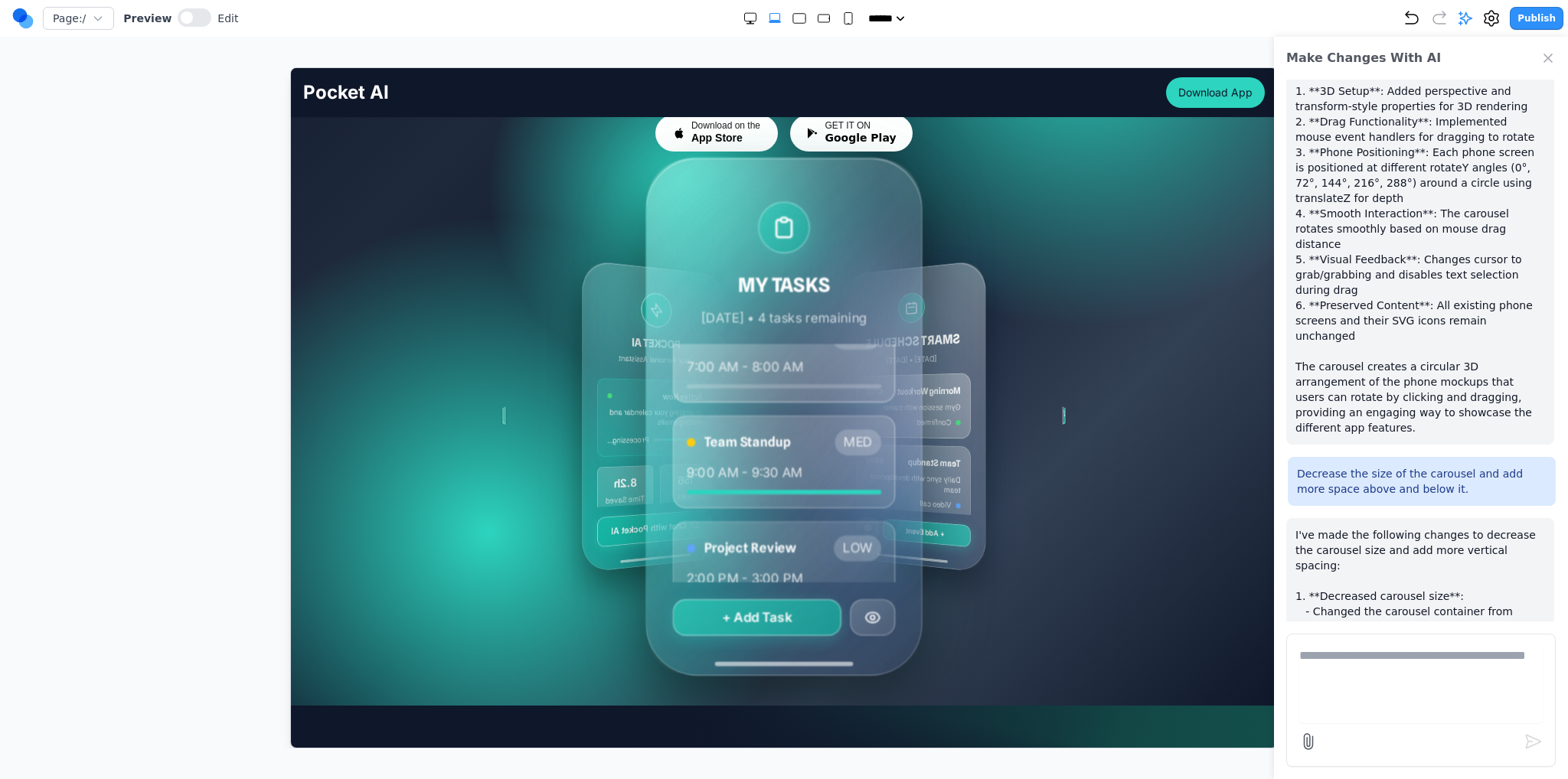
scroll to position [0, 0]
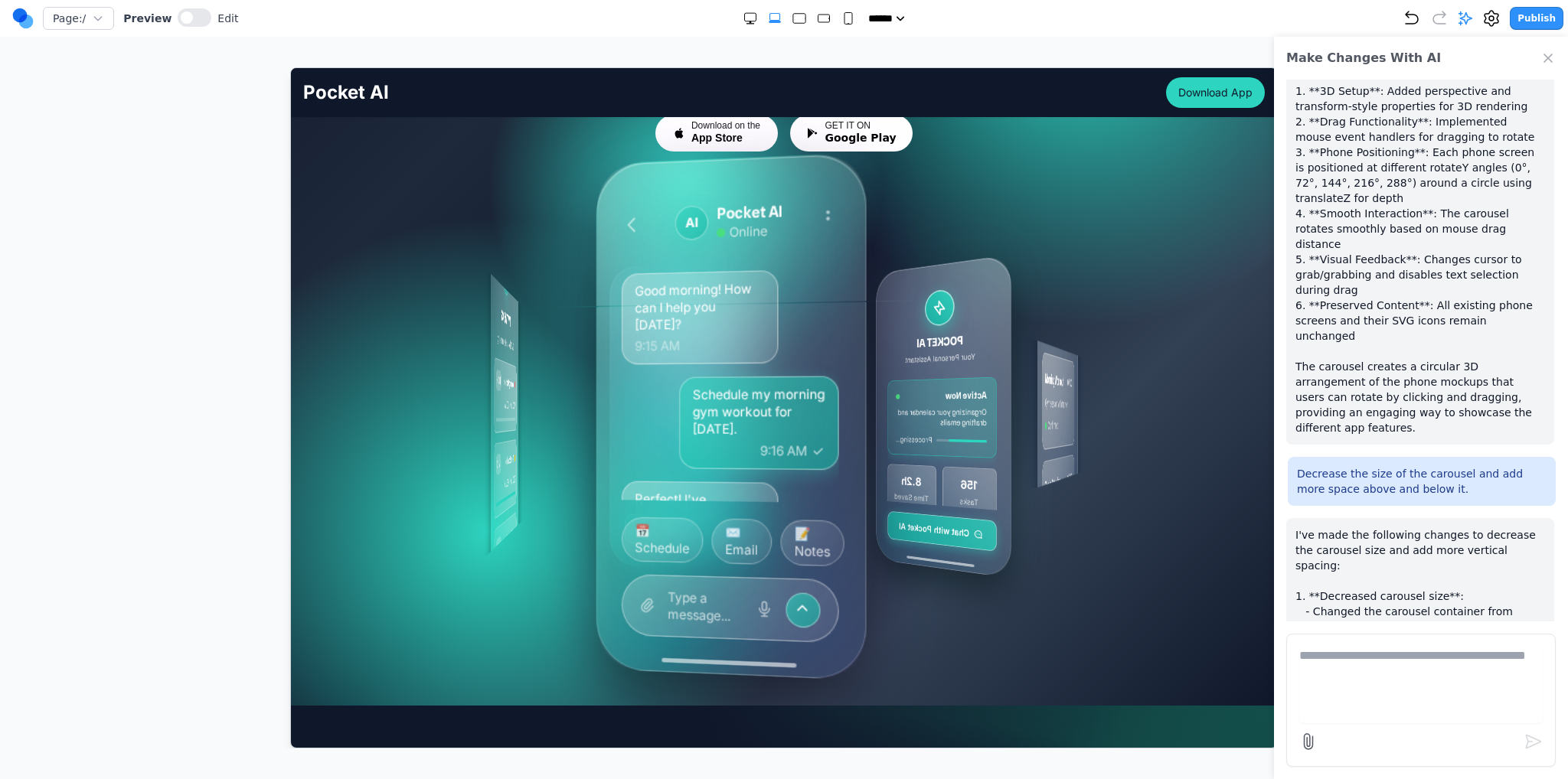
drag, startPoint x: 868, startPoint y: 410, endPoint x: 750, endPoint y: 433, distance: 120.2
click at [750, 433] on div "MY TASKS Today • 4 tasks remaining Morning Workout HIGH 7:00 AM - 8:00 AM Team …" at bounding box center [800, 414] width 108 height 559
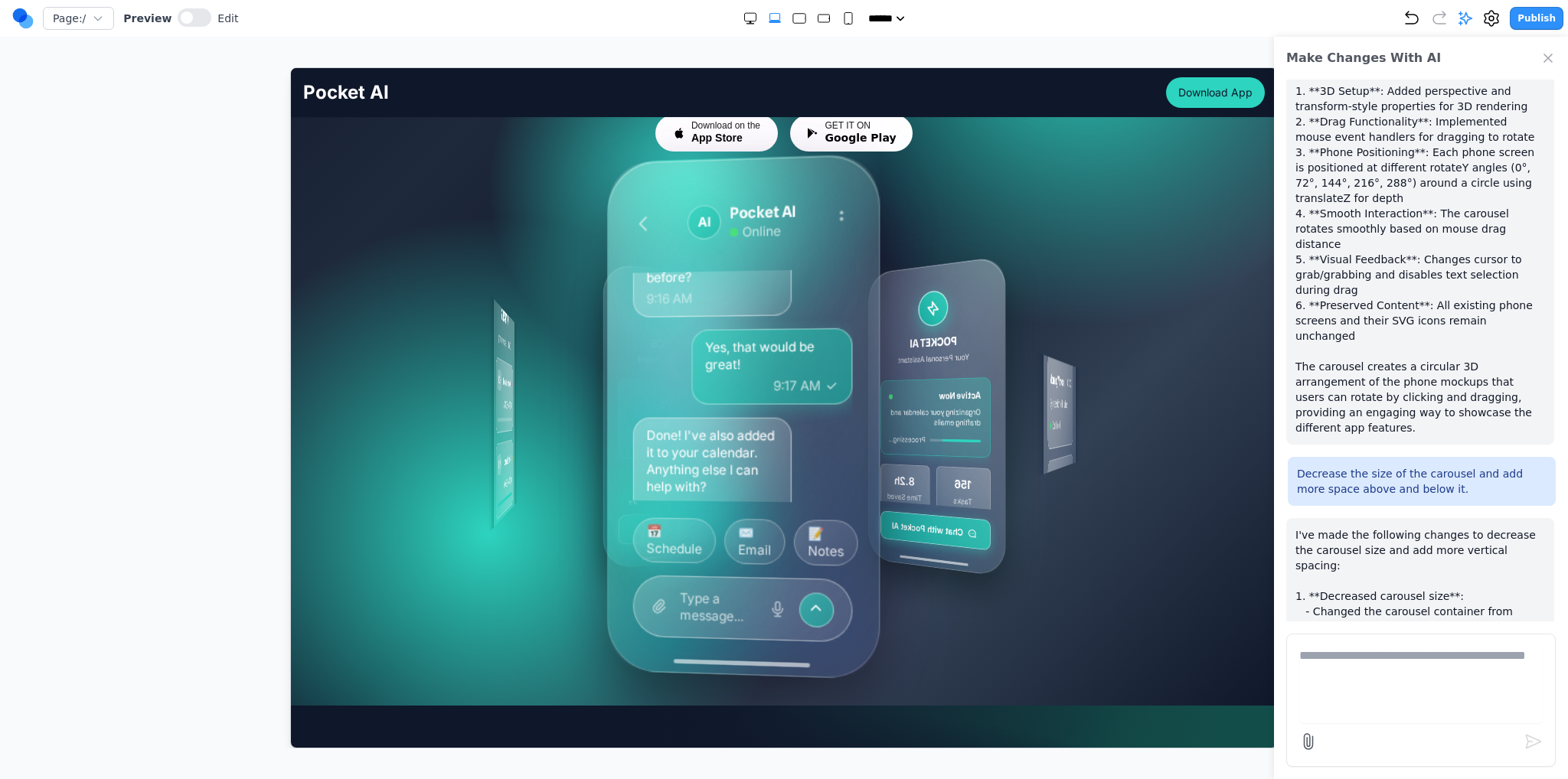
scroll to position [262, 0]
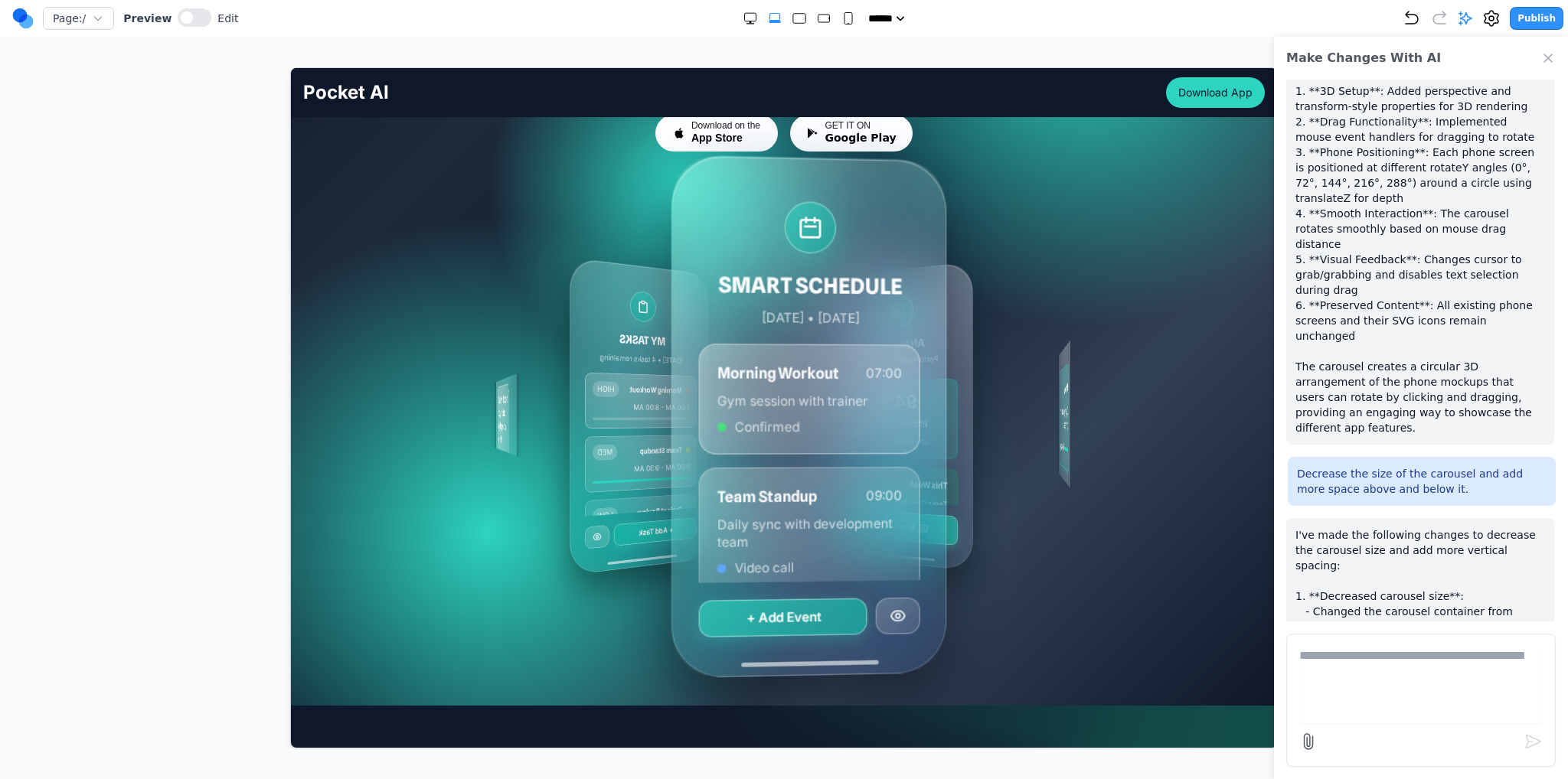
drag, startPoint x: 856, startPoint y: 477, endPoint x: 762, endPoint y: 473, distance: 94.1
click at [762, 473] on div "MY TASKS Today • 4 tasks remaining Morning Workout HIGH 7:00 AM - 8:00 AM Team …" at bounding box center [735, 415] width 471 height 481
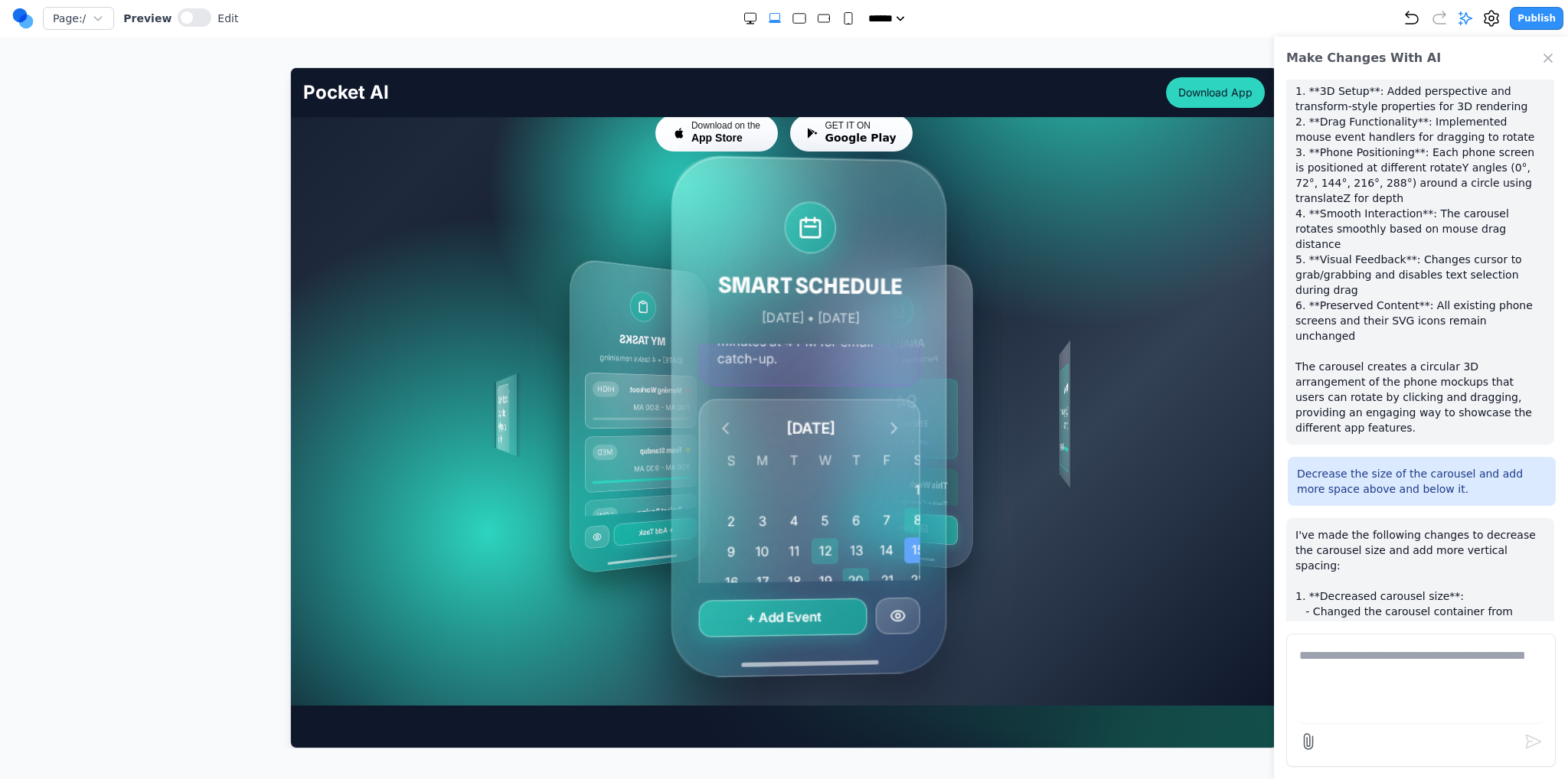
scroll to position [502, 0]
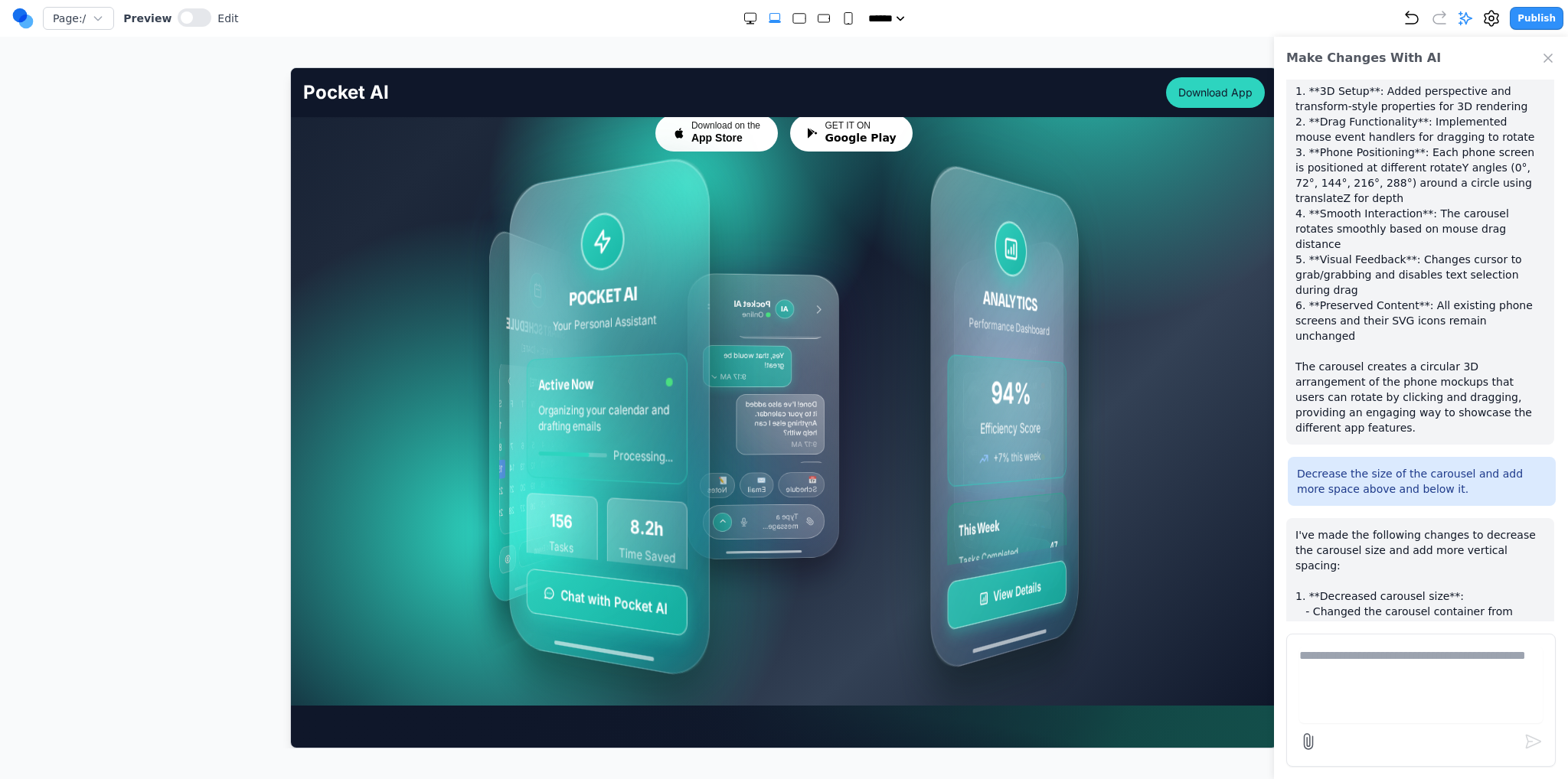
drag, startPoint x: 915, startPoint y: 518, endPoint x: 752, endPoint y: 506, distance: 163.4
click at [749, 512] on div "MY TASKS Today • 4 tasks remaining Morning Workout HIGH 7:00 AM - 8:00 AM Team …" at bounding box center [821, 415] width 256 height 542
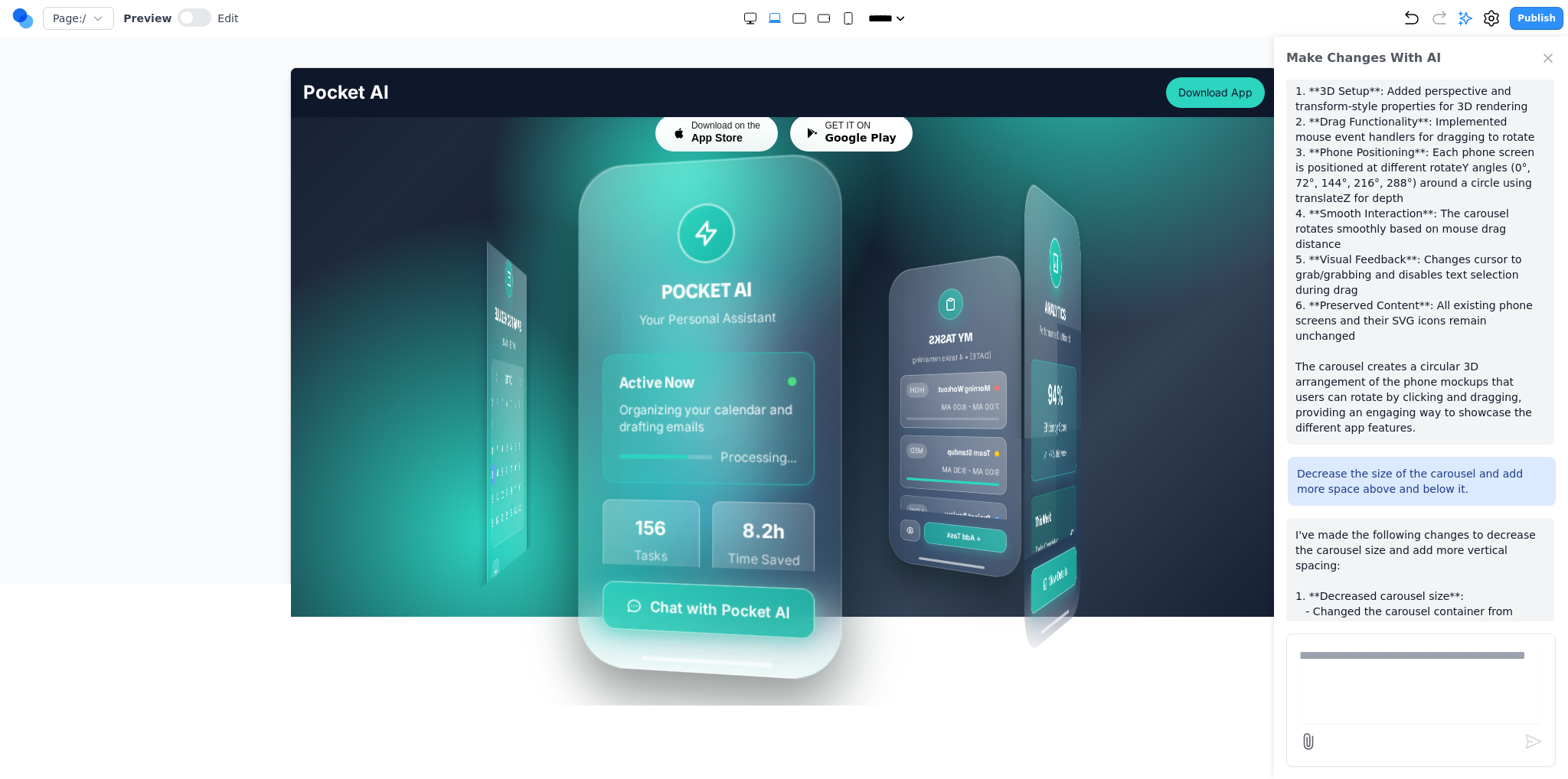
drag, startPoint x: 895, startPoint y: 465, endPoint x: 926, endPoint y: 472, distance: 31.8
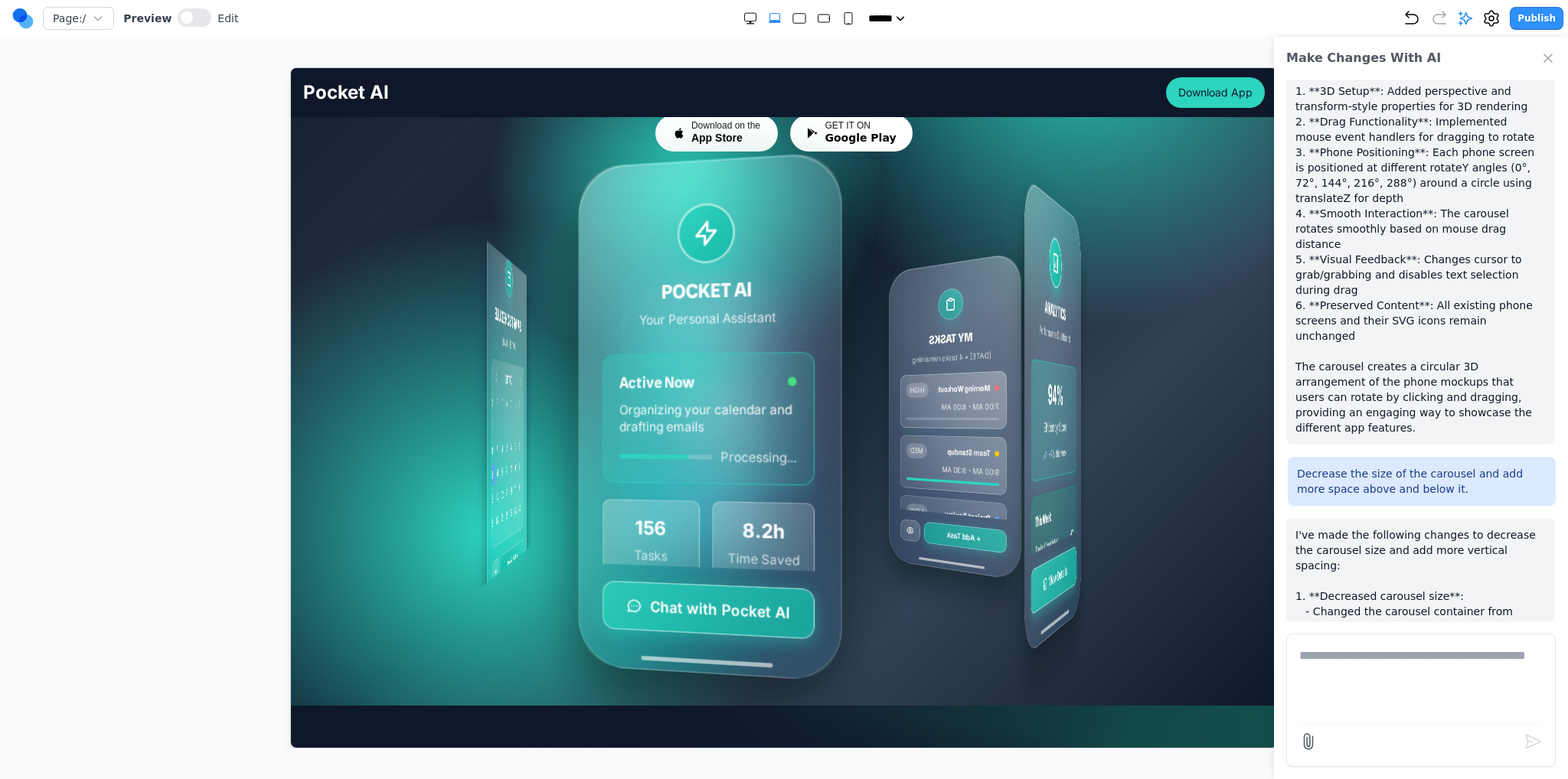
click at [926, 472] on div "MY TASKS Today • 4 tasks remaining Morning Workout HIGH 7:00 AM - 8:00 AM Team …" at bounding box center [833, 414] width 417 height 502
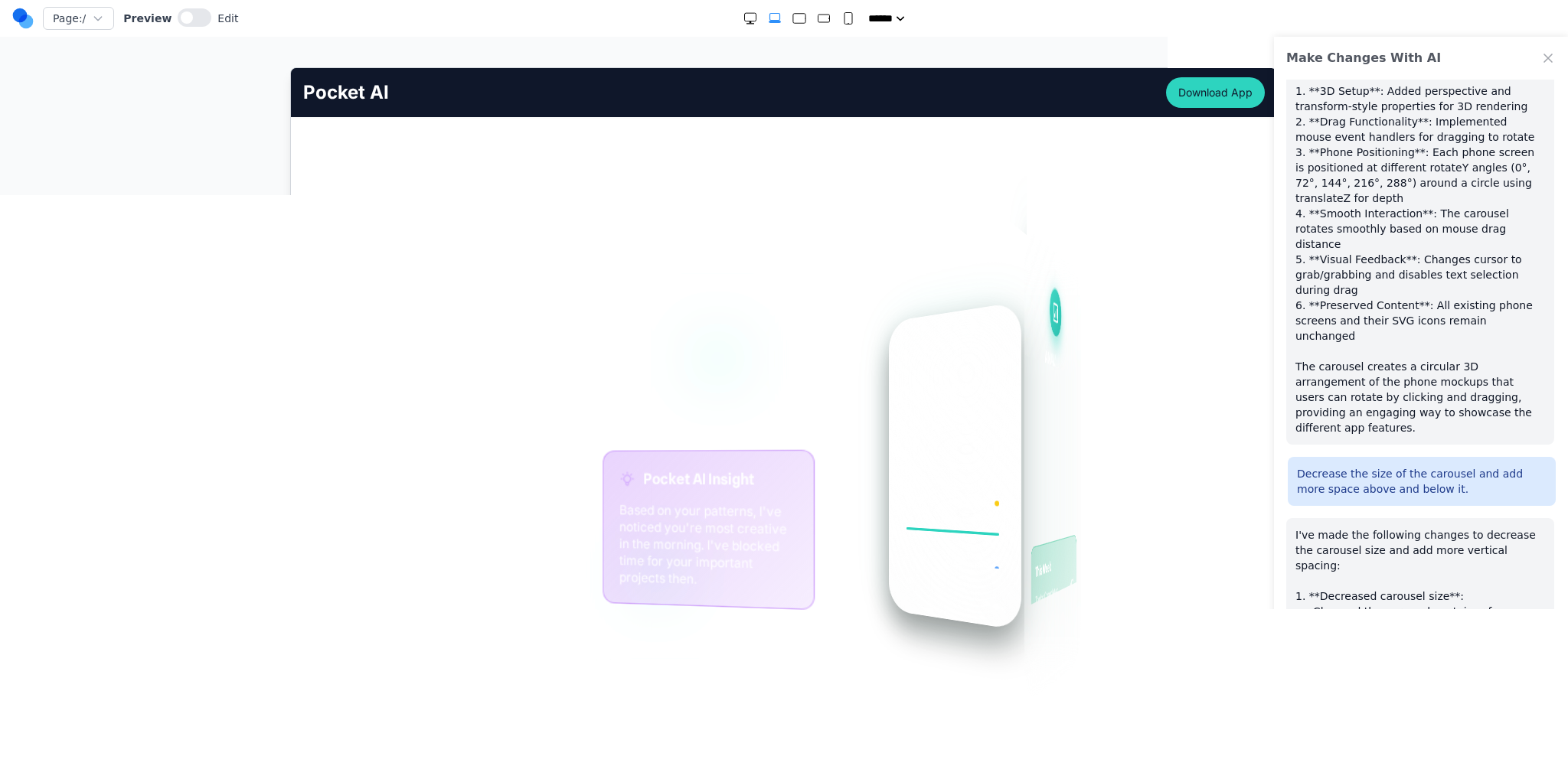
scroll to position [153, 0]
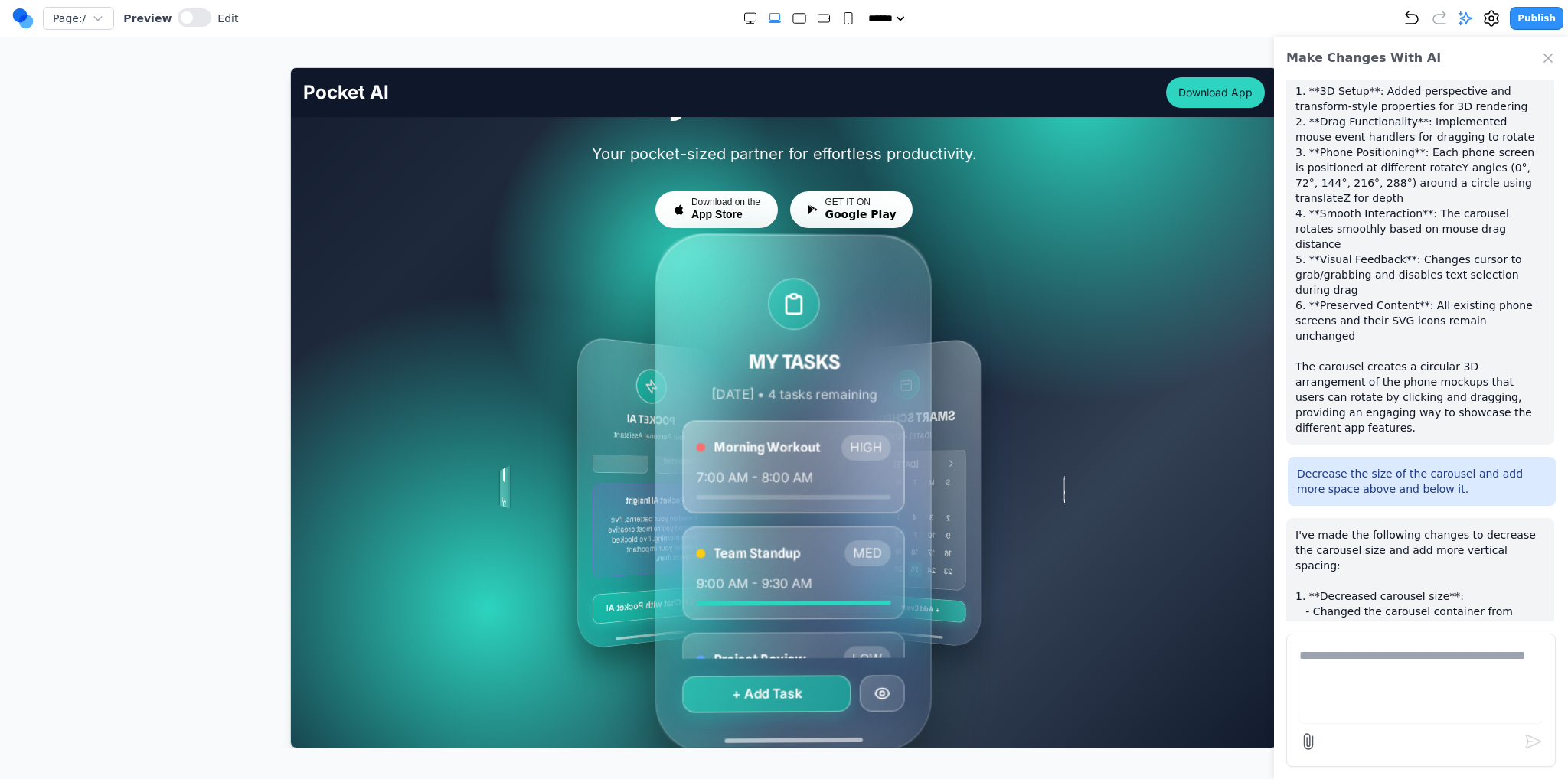
drag, startPoint x: 847, startPoint y: 342, endPoint x: 654, endPoint y: 351, distance: 193.2
click at [654, 351] on div "MY TASKS Today • 4 tasks remaining Morning Workout HIGH 7:00 AM - 8:00 AM Team …" at bounding box center [781, 491] width 588 height 386
click at [1415, 20] on icon "Undo" at bounding box center [1412, 18] width 18 height 18
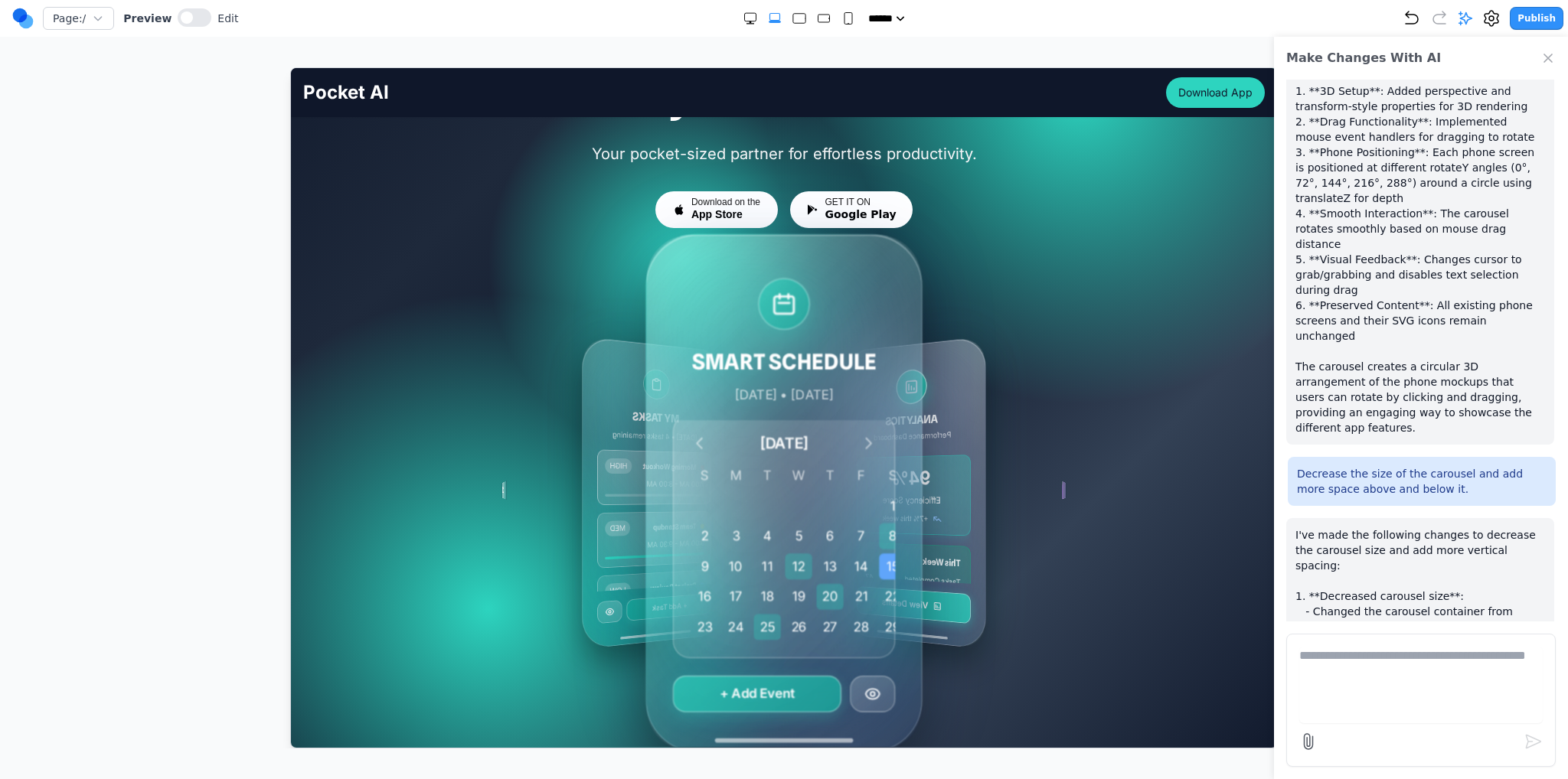
drag, startPoint x: 887, startPoint y: 338, endPoint x: 696, endPoint y: 342, distance: 191.0
click at [696, 342] on div "MY TASKS Today • 4 tasks remaining Morning Workout HIGH 7:00 AM - 8:00 AM Team …" at bounding box center [736, 491] width 494 height 471
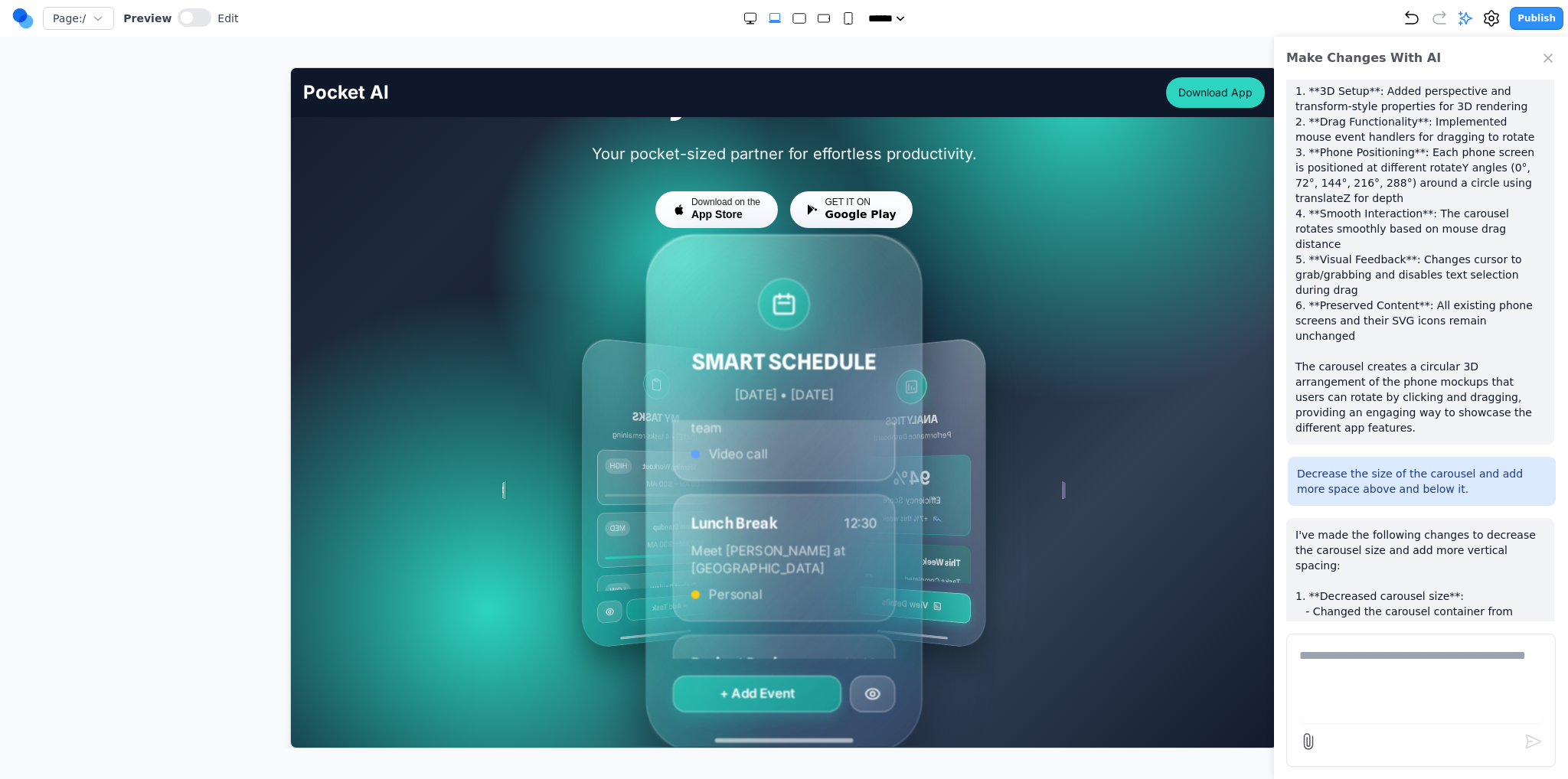
scroll to position [119, 0]
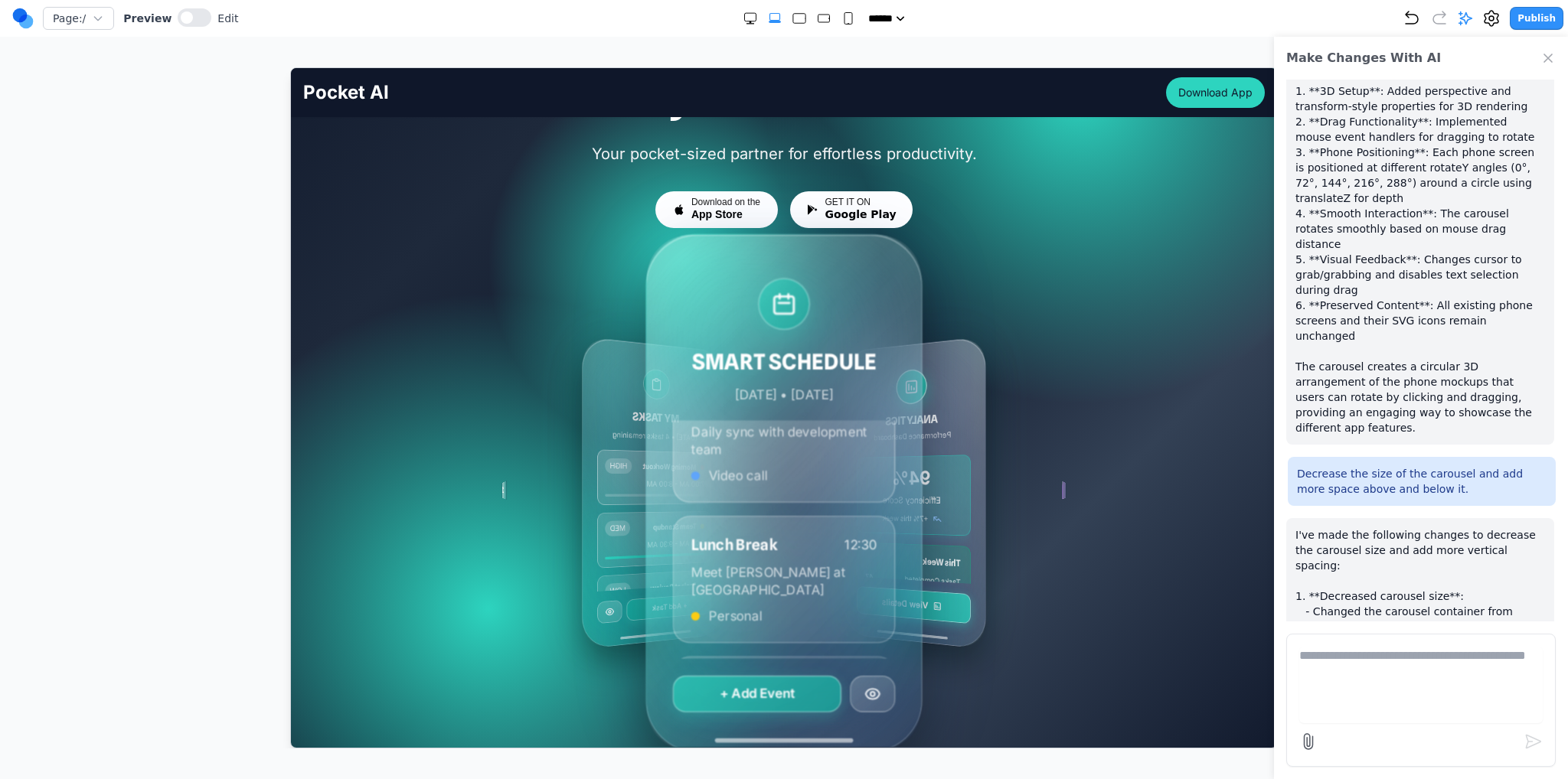
click at [1421, 16] on icon "Undo" at bounding box center [1412, 18] width 18 height 18
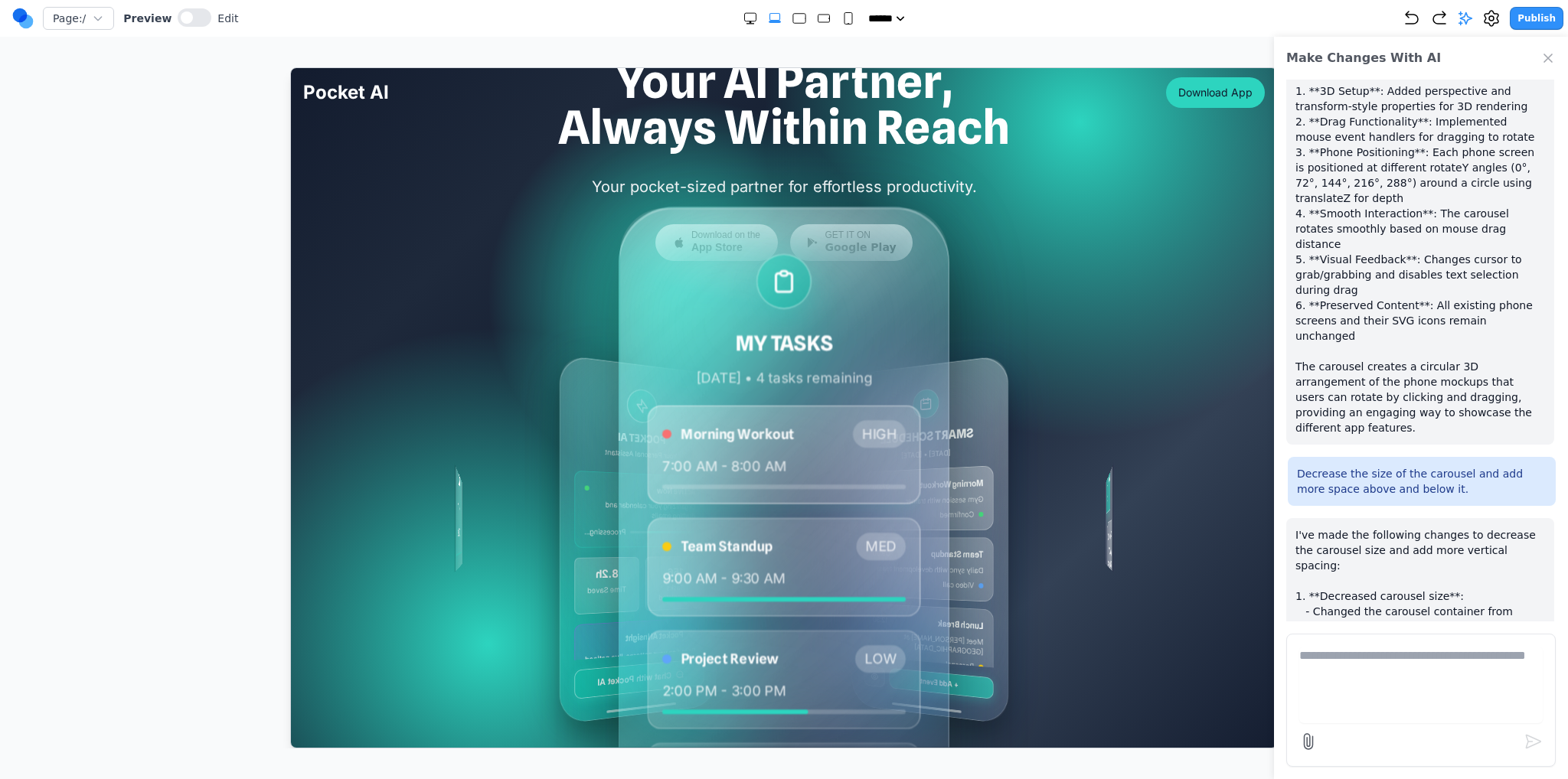
scroll to position [230, 0]
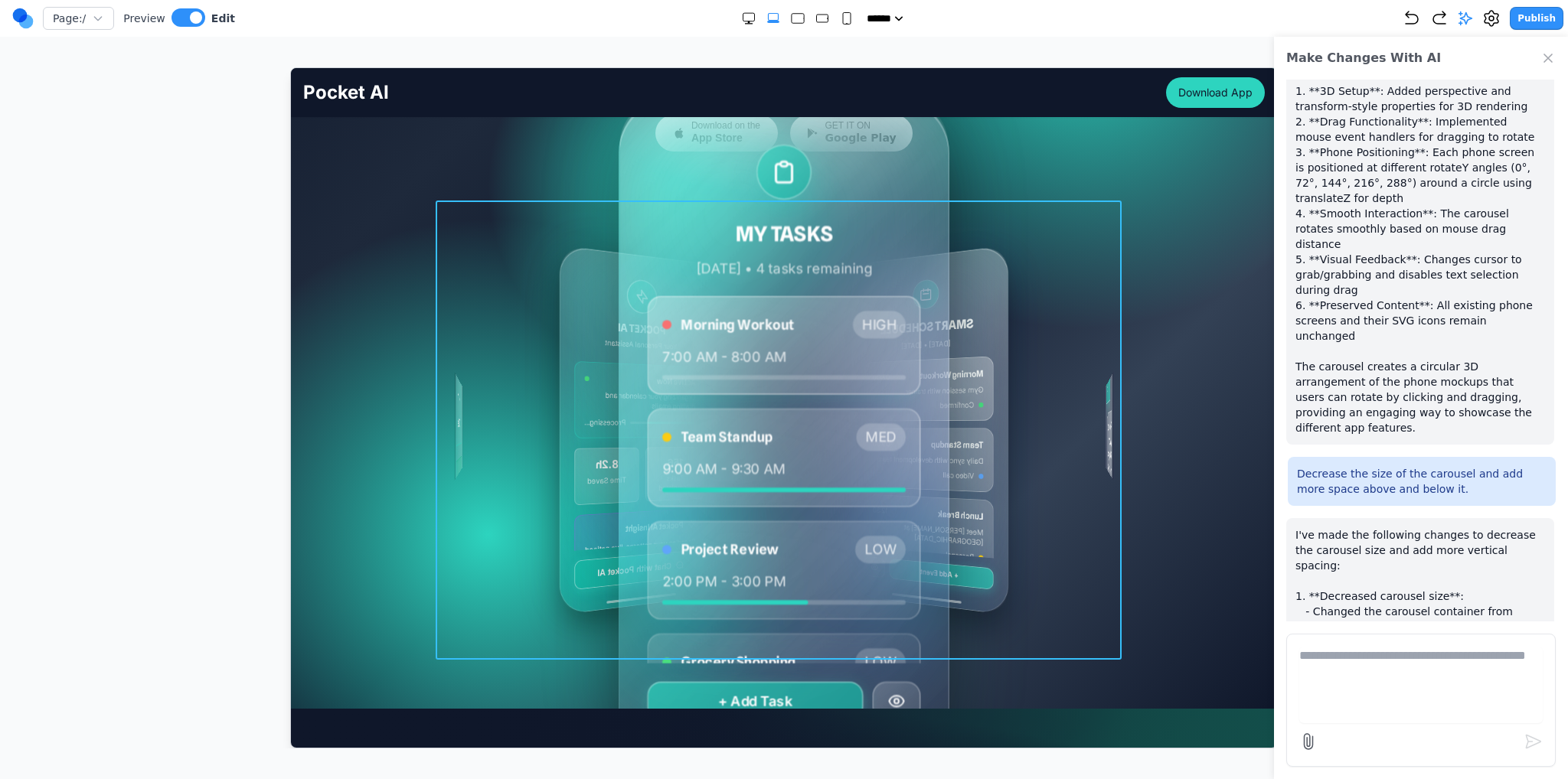
click at [494, 470] on div "MY TASKS Today • 4 tasks remaining Morning Workout HIGH 7:00 AM - 8:00 AM Team …" at bounding box center [783, 429] width 686 height 459
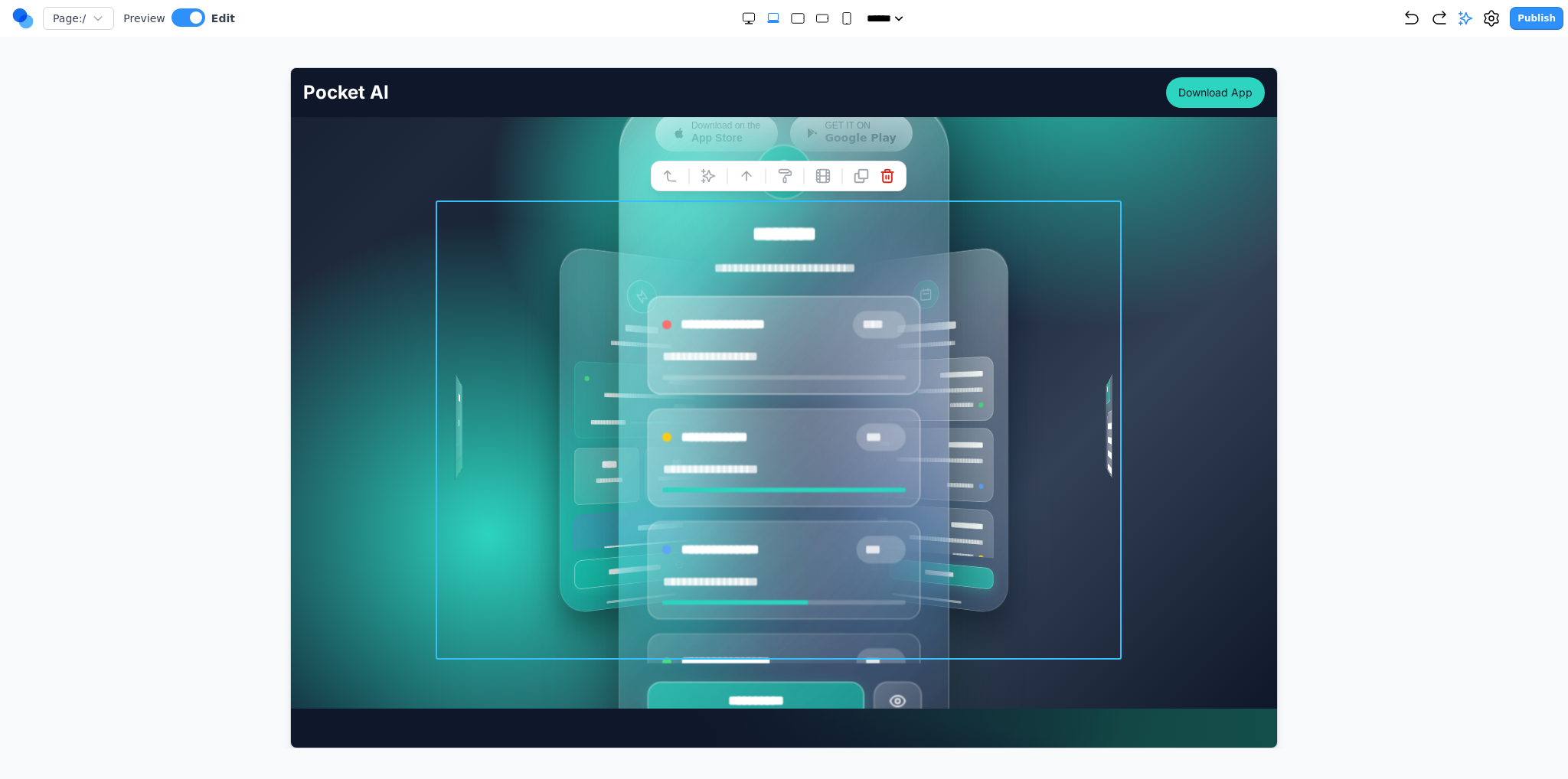
click at [713, 167] on icon at bounding box center [707, 175] width 16 height 16
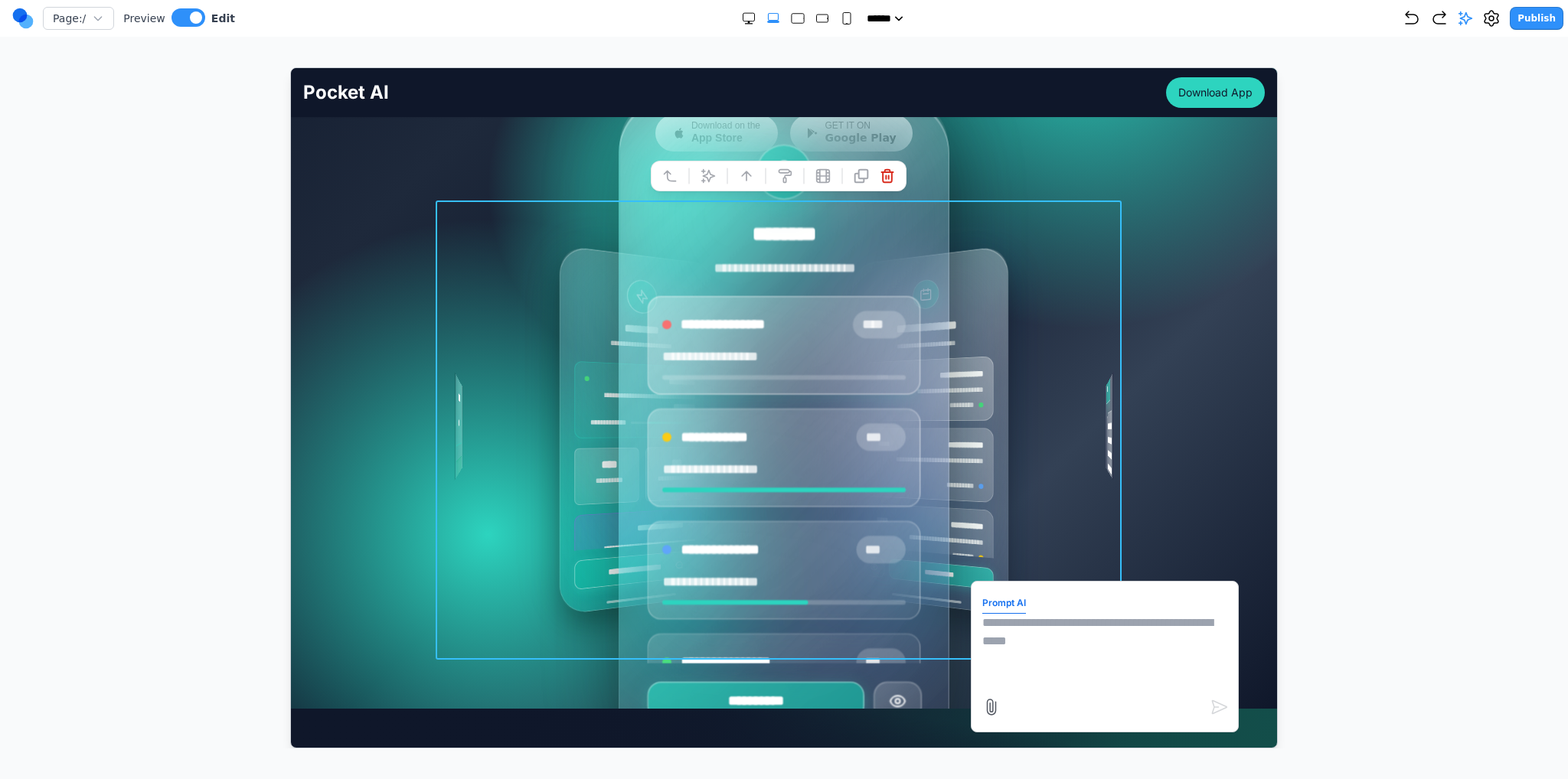
click at [1102, 659] on textarea at bounding box center [1104, 650] width 245 height 76
type textarea "*"
type textarea "**********"
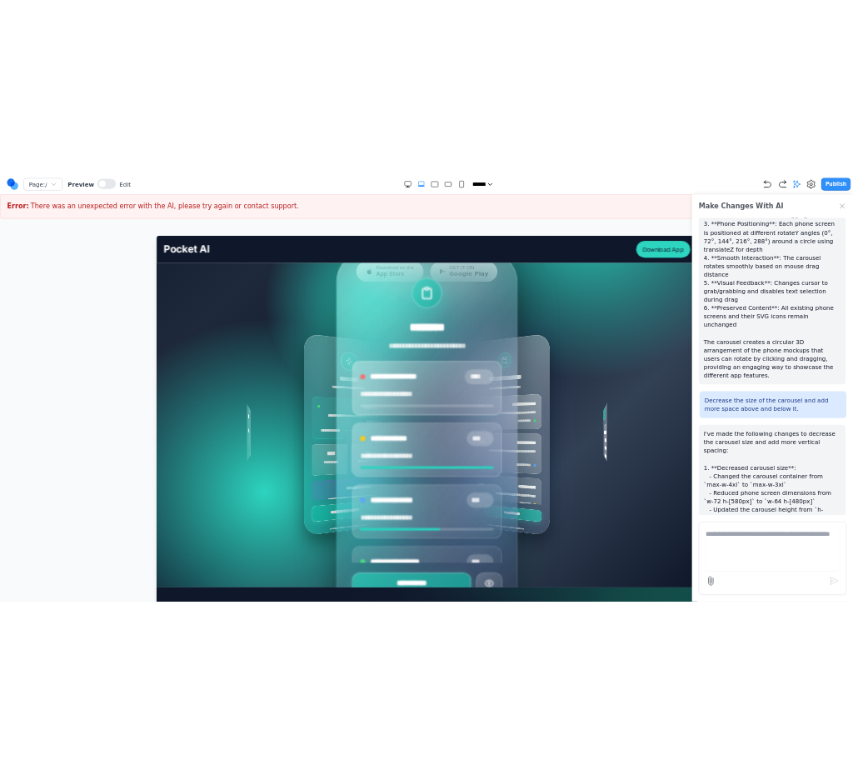
scroll to position [4661, 0]
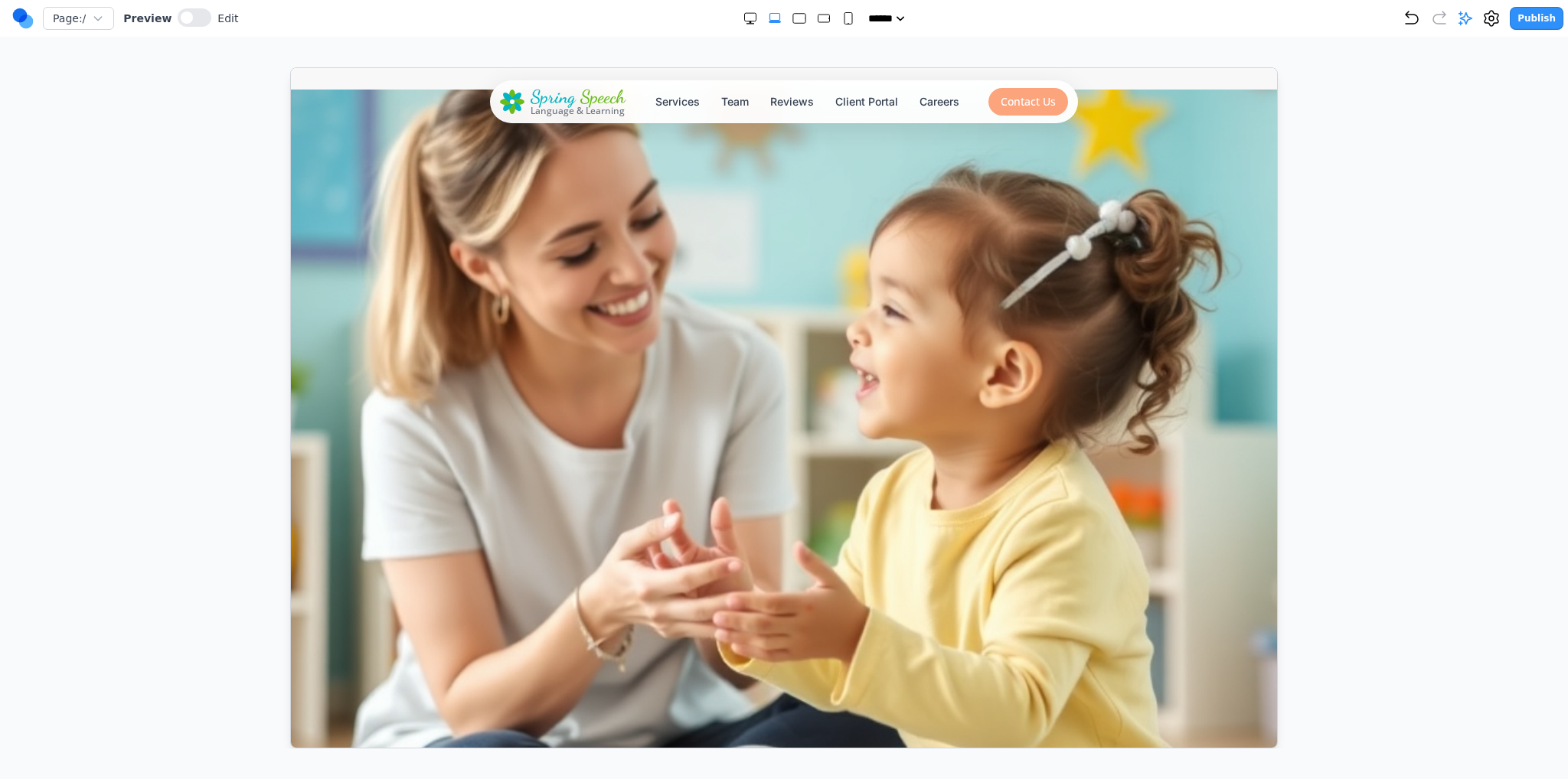
scroll to position [689, 0]
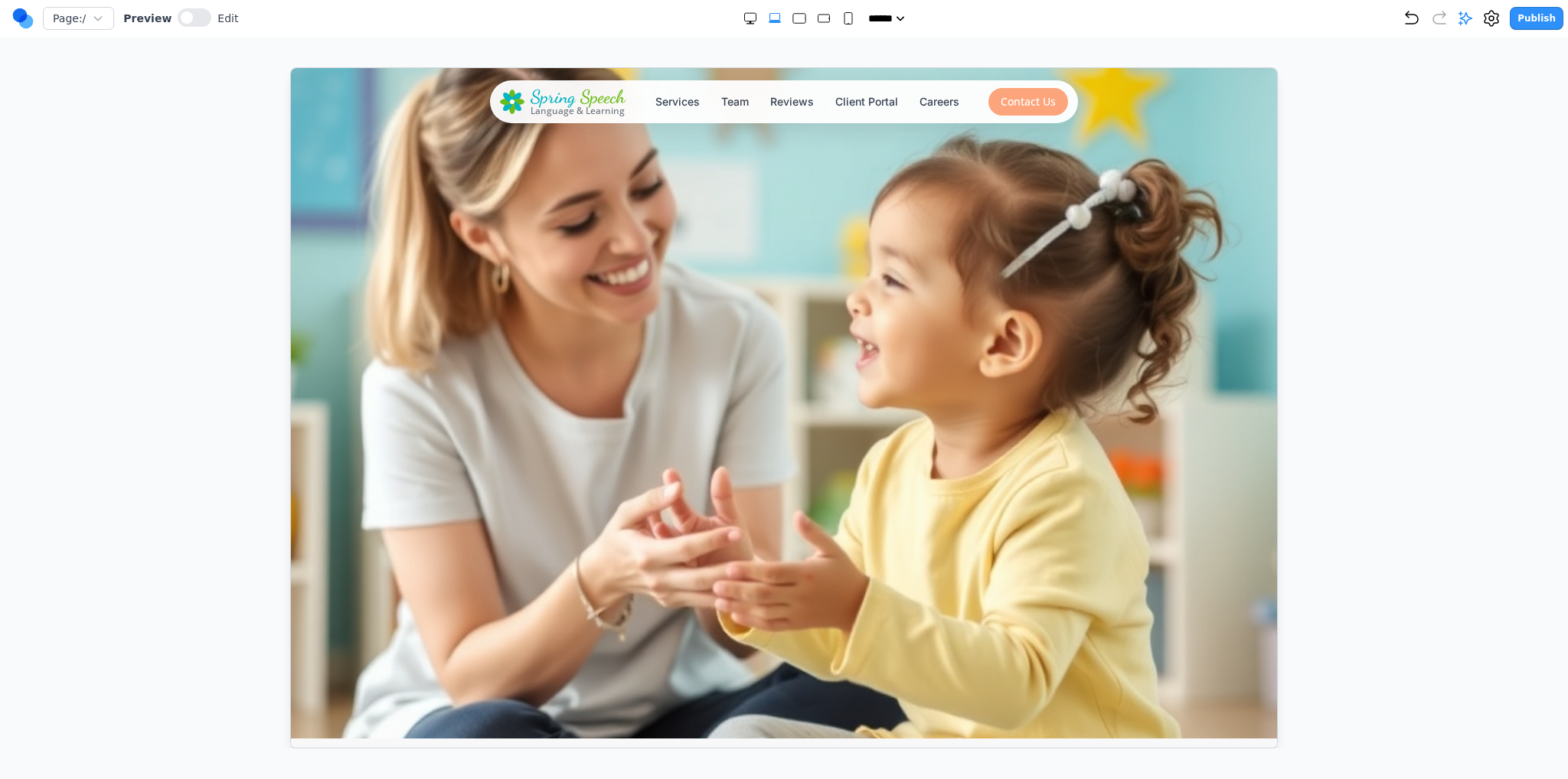
click at [202, 24] on div "Preview Edit" at bounding box center [180, 18] width 115 height 20
click at [181, 17] on span at bounding box center [187, 17] width 12 height 12
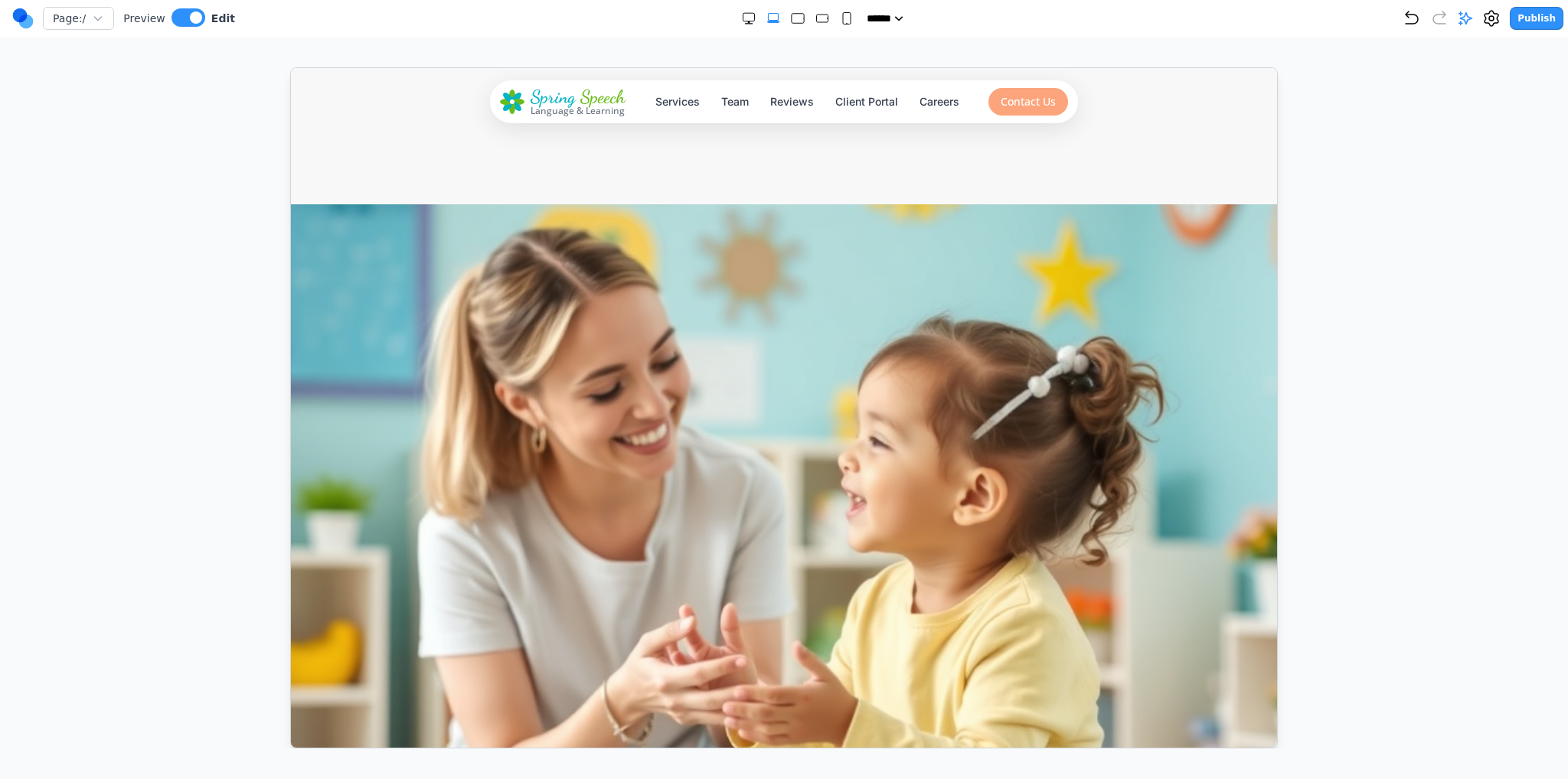
scroll to position [536, 0]
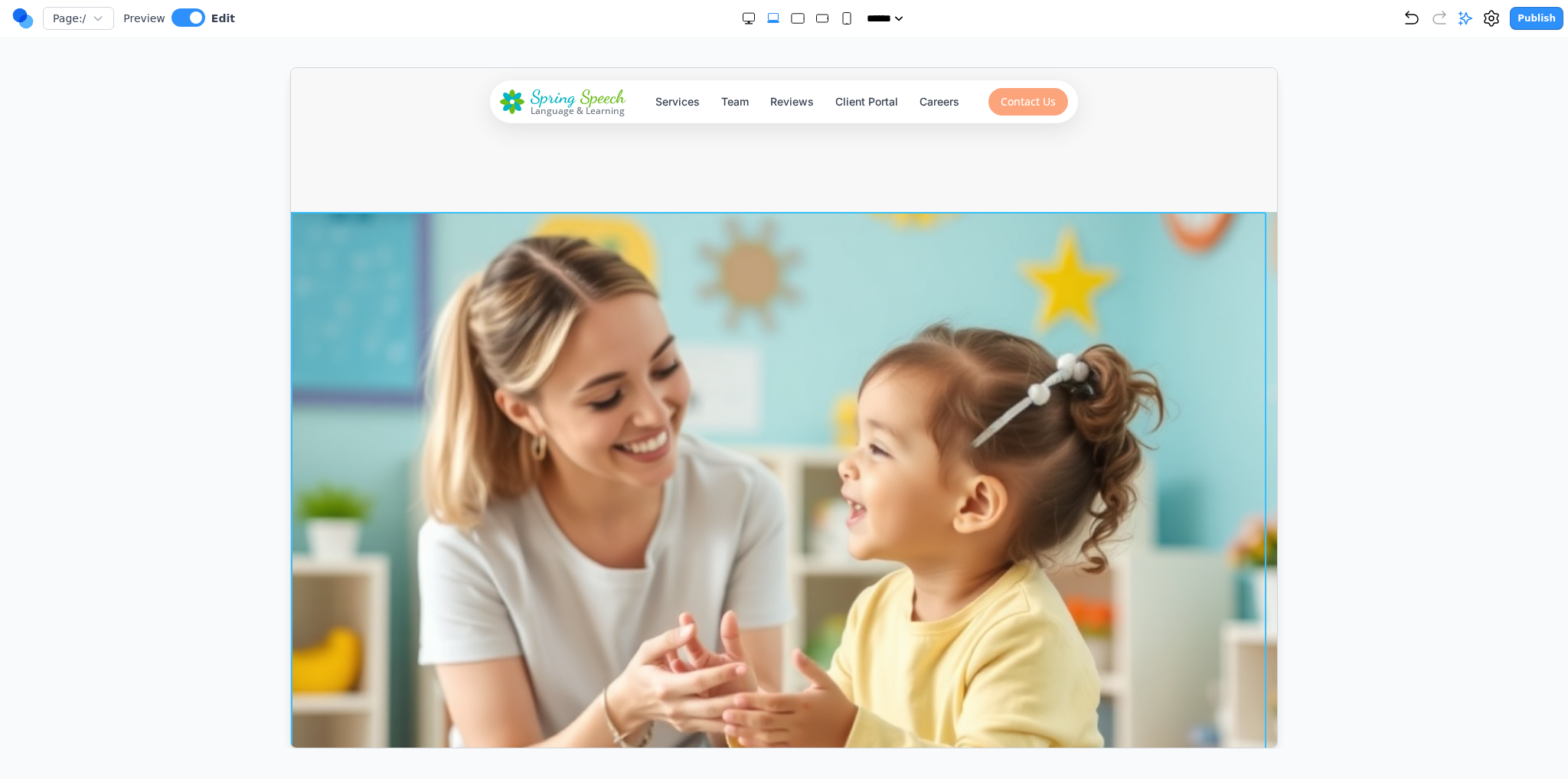
drag, startPoint x: 352, startPoint y: 220, endPoint x: 379, endPoint y: 219, distance: 27.0
click at [351, 220] on div at bounding box center [783, 551] width 986 height 680
click at [683, 187] on button at bounding box center [694, 186] width 25 height 25
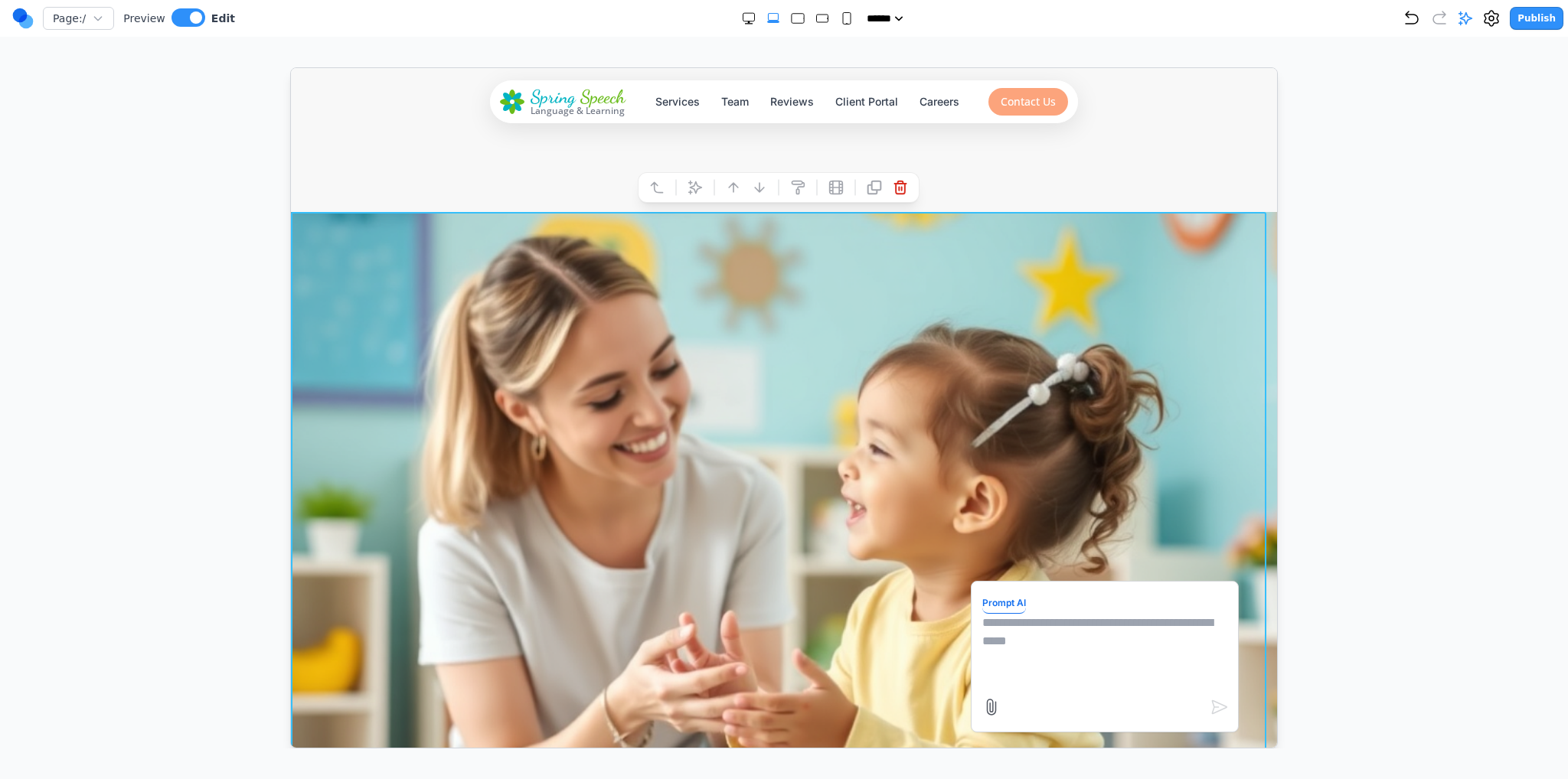
click at [1029, 626] on textarea at bounding box center [1104, 650] width 245 height 76
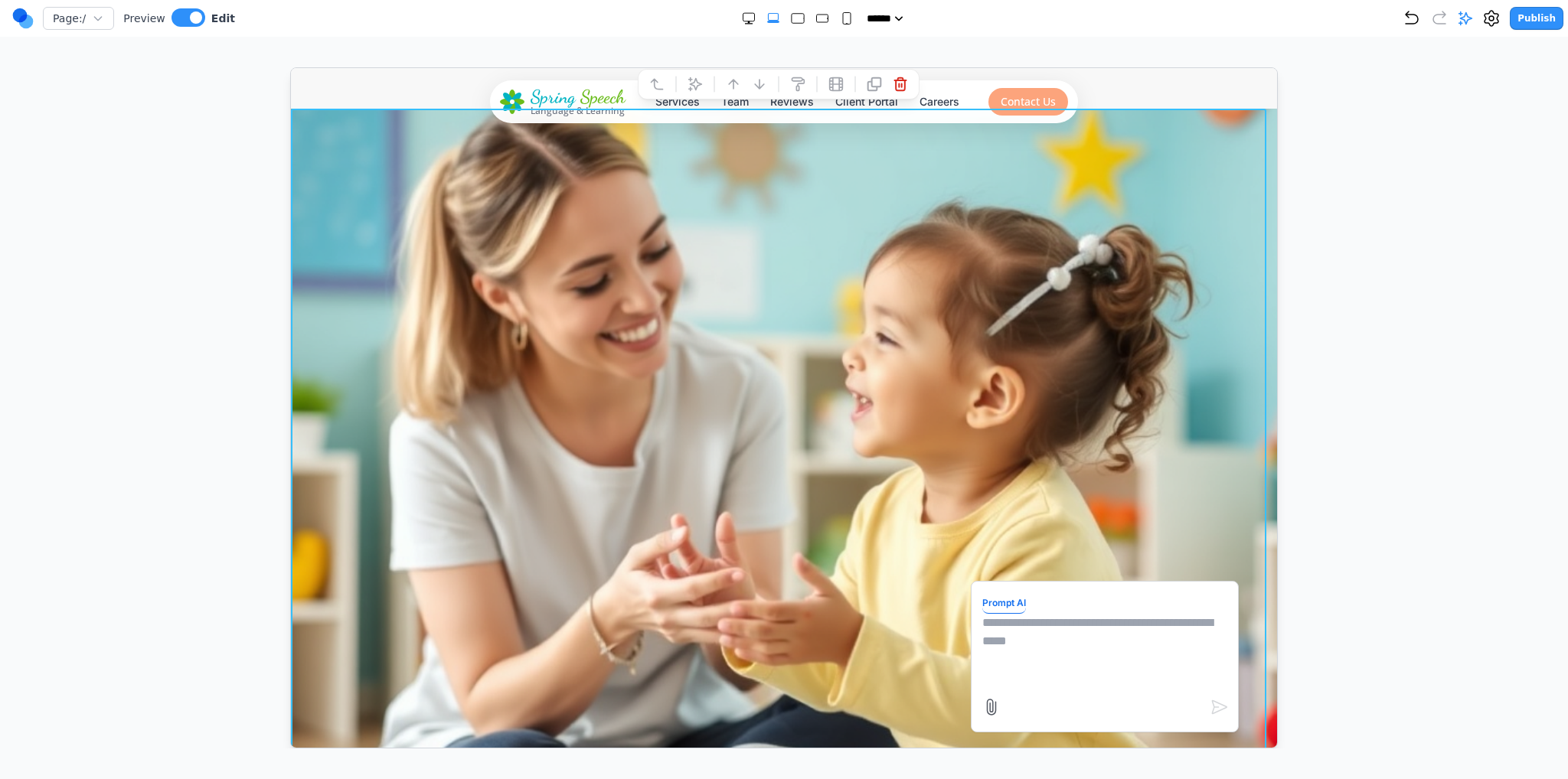
scroll to position [612, 0]
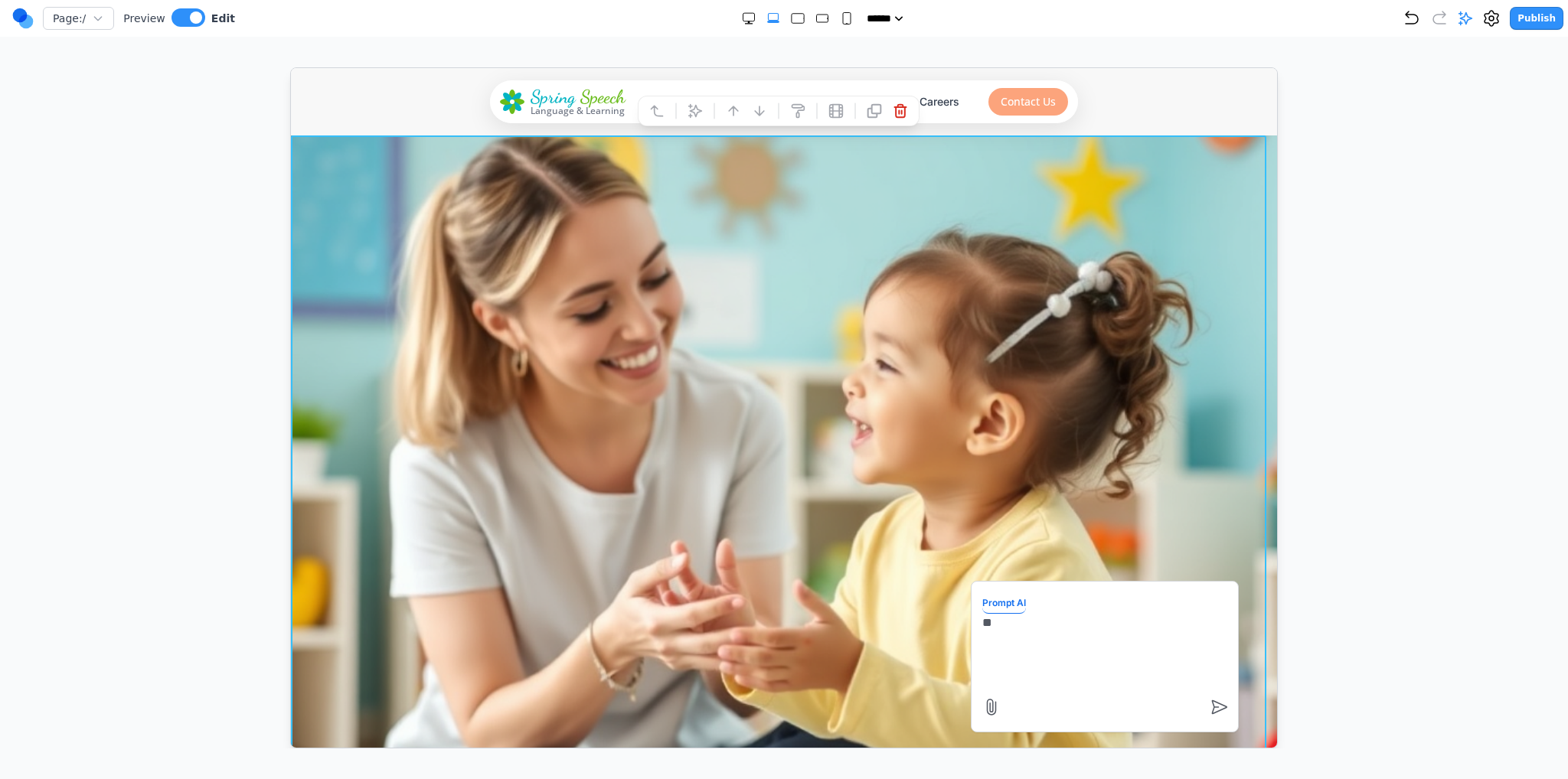
type textarea "*"
type textarea "**********"
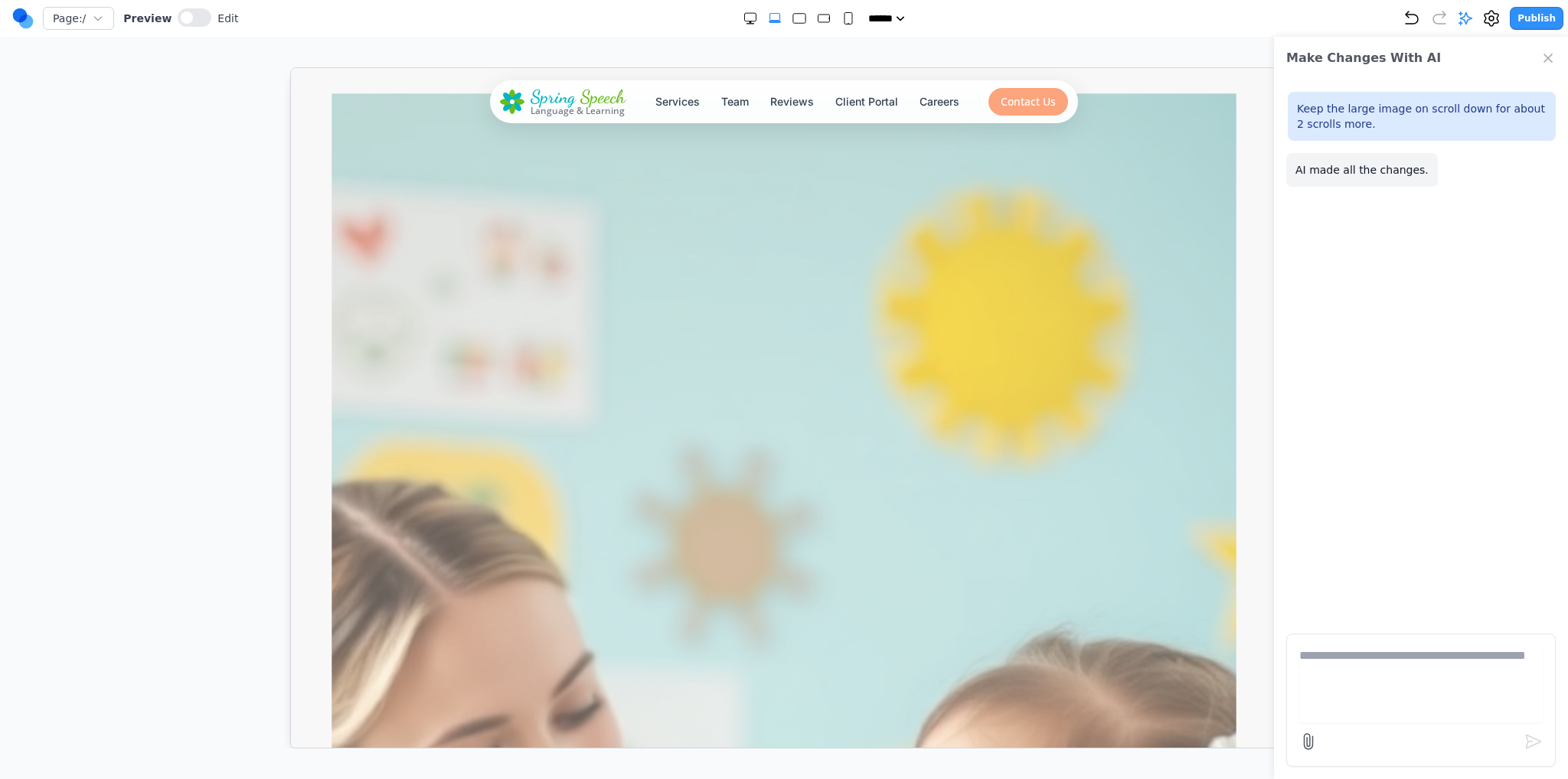
scroll to position [765, 0]
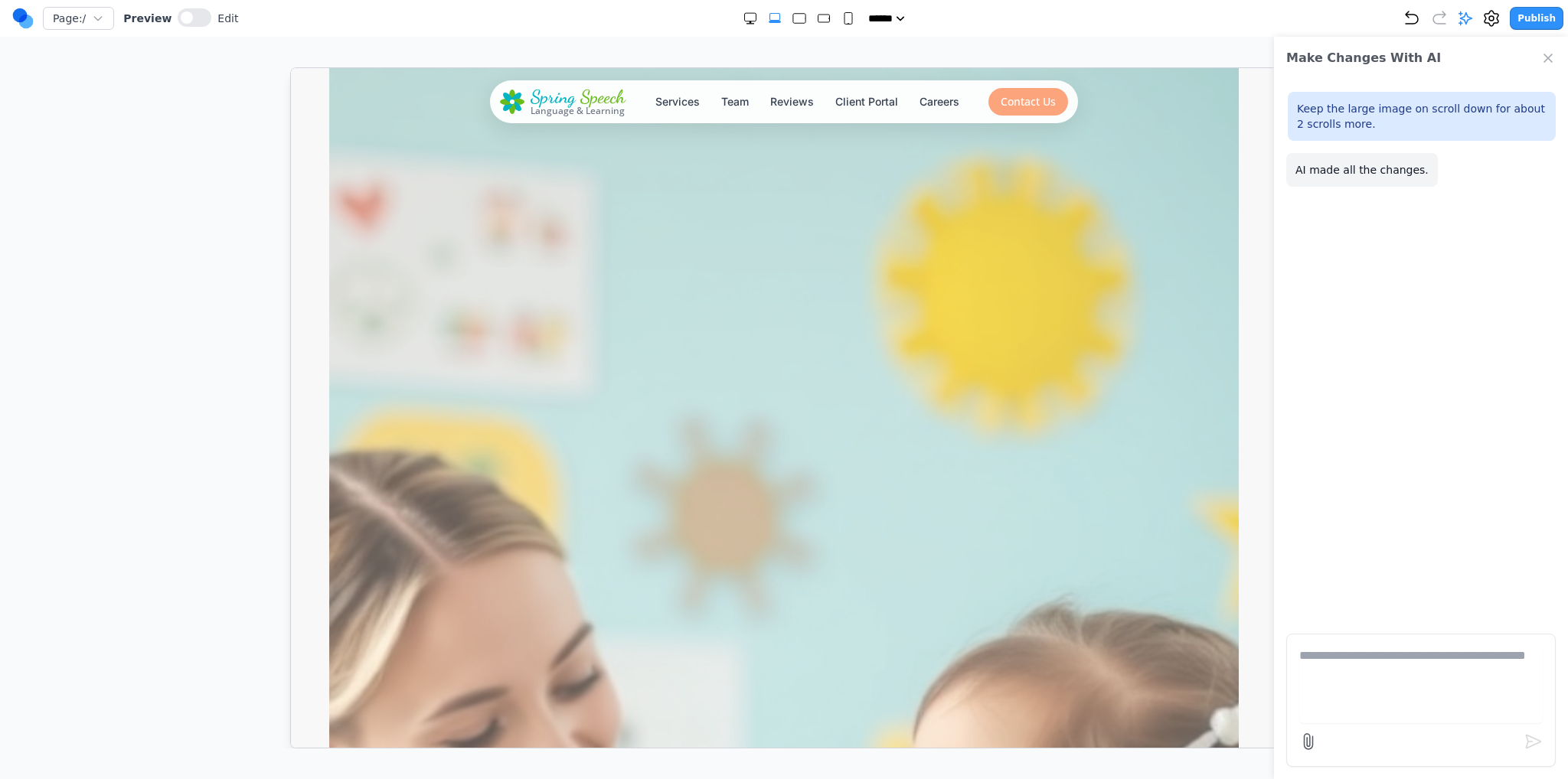
click at [209, 28] on div "Page: / Preview Edit" at bounding box center [125, 18] width 226 height 25
click at [196, 23] on button at bounding box center [194, 17] width 34 height 18
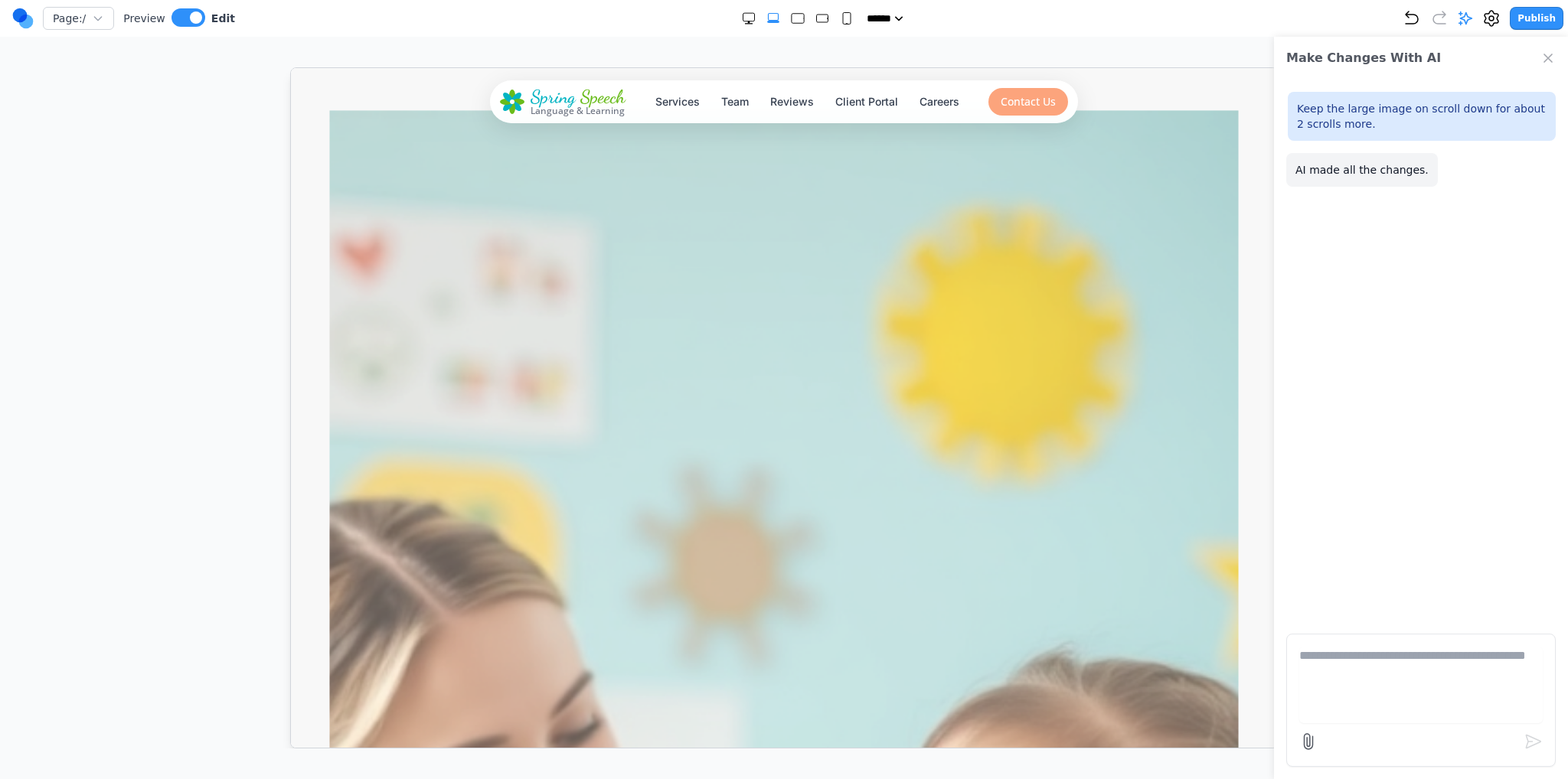
scroll to position [459, 0]
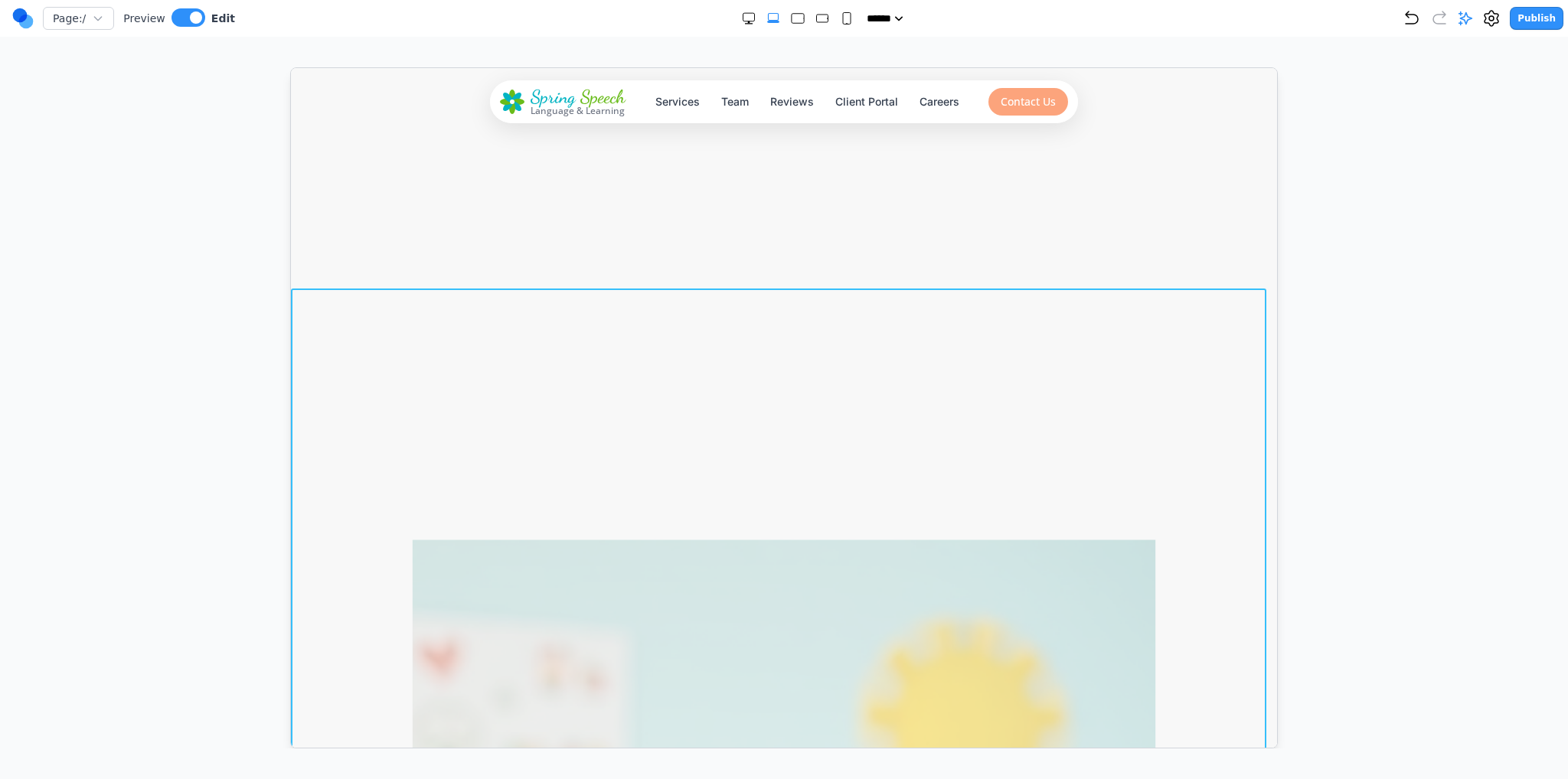
click at [898, 262] on icon at bounding box center [900, 264] width 11 height 13
click at [902, 267] on icon at bounding box center [900, 263] width 16 height 16
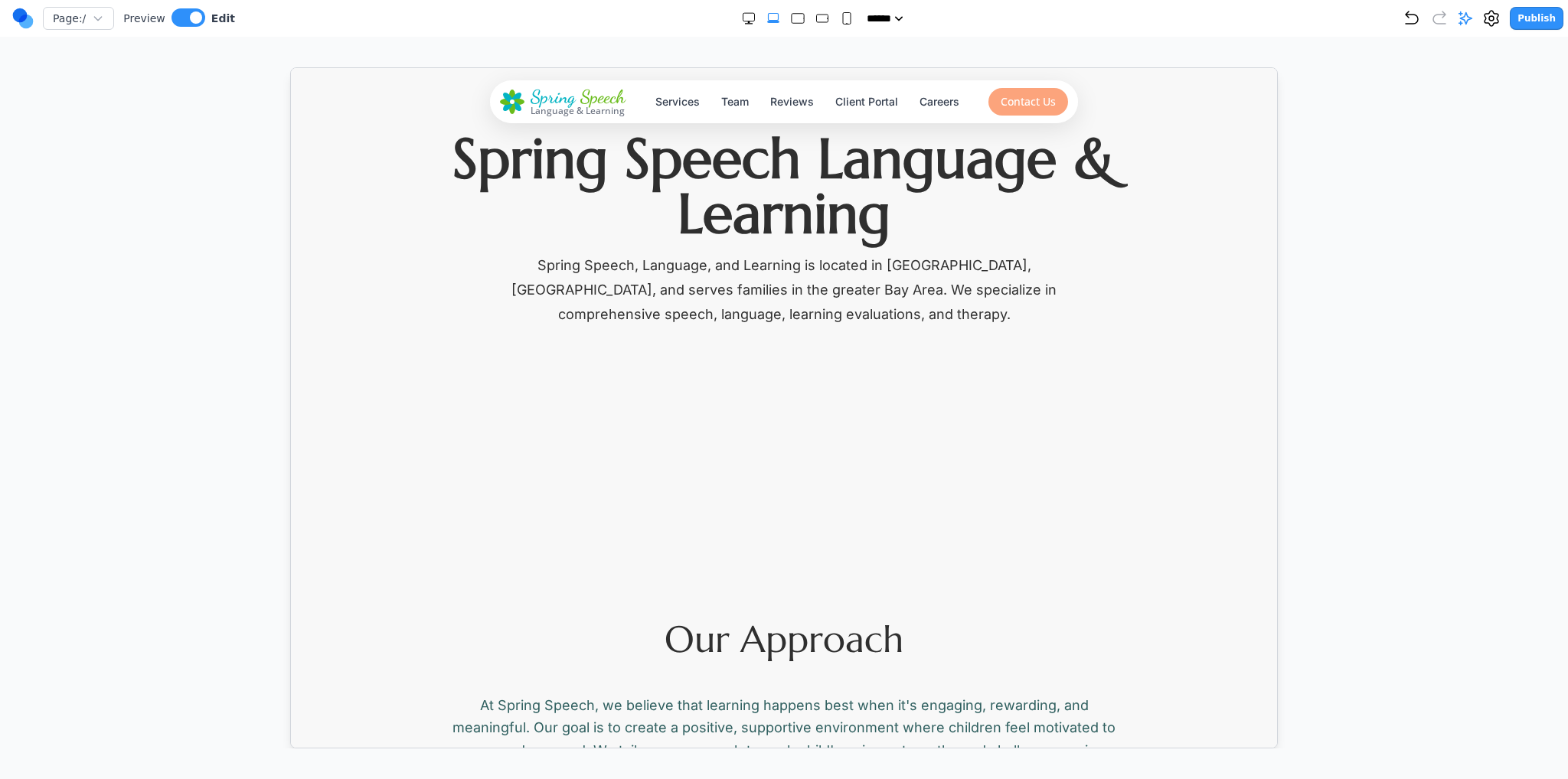
scroll to position [230, 0]
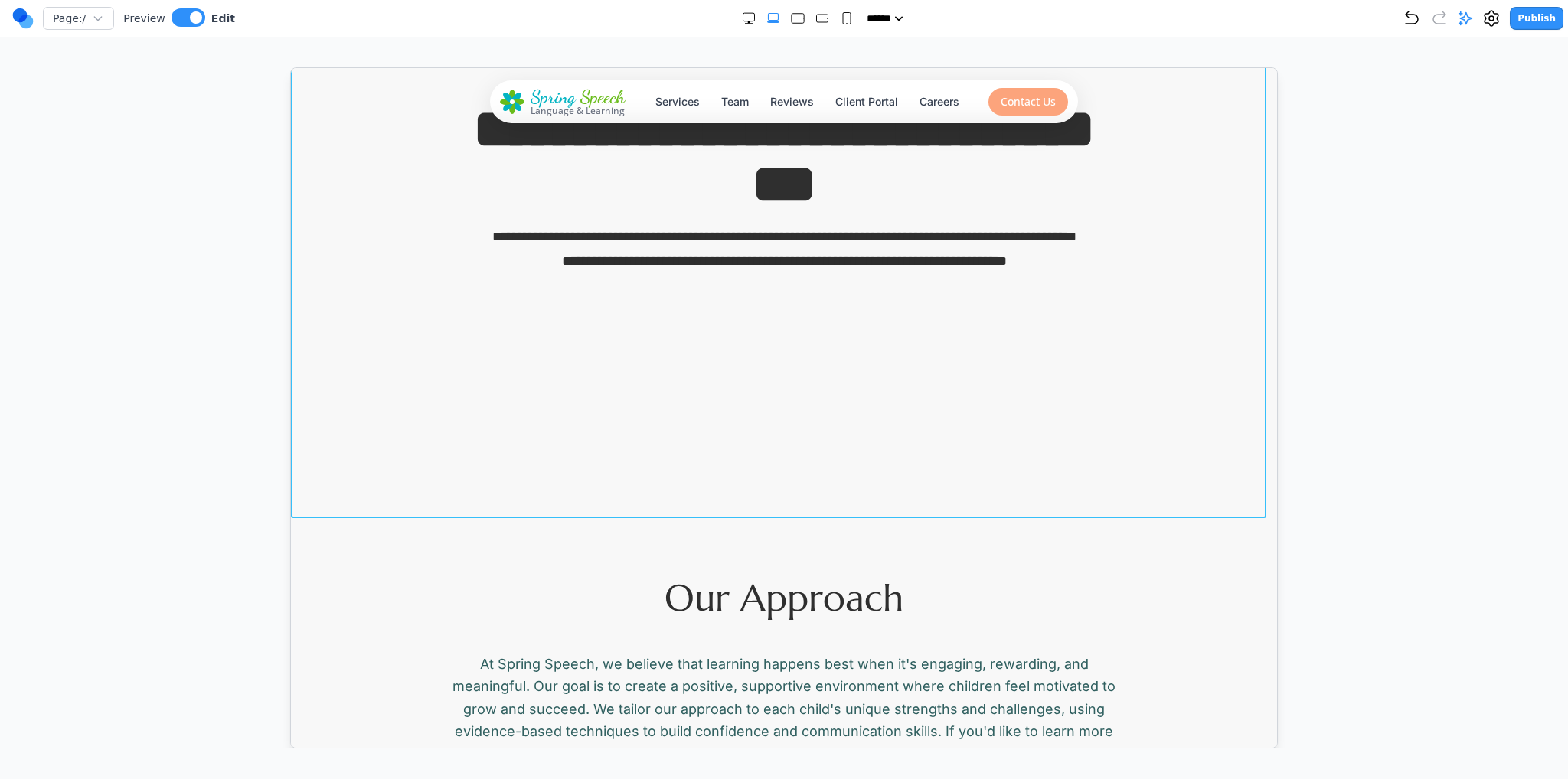
click at [763, 389] on section "**********" at bounding box center [783, 177] width 986 height 680
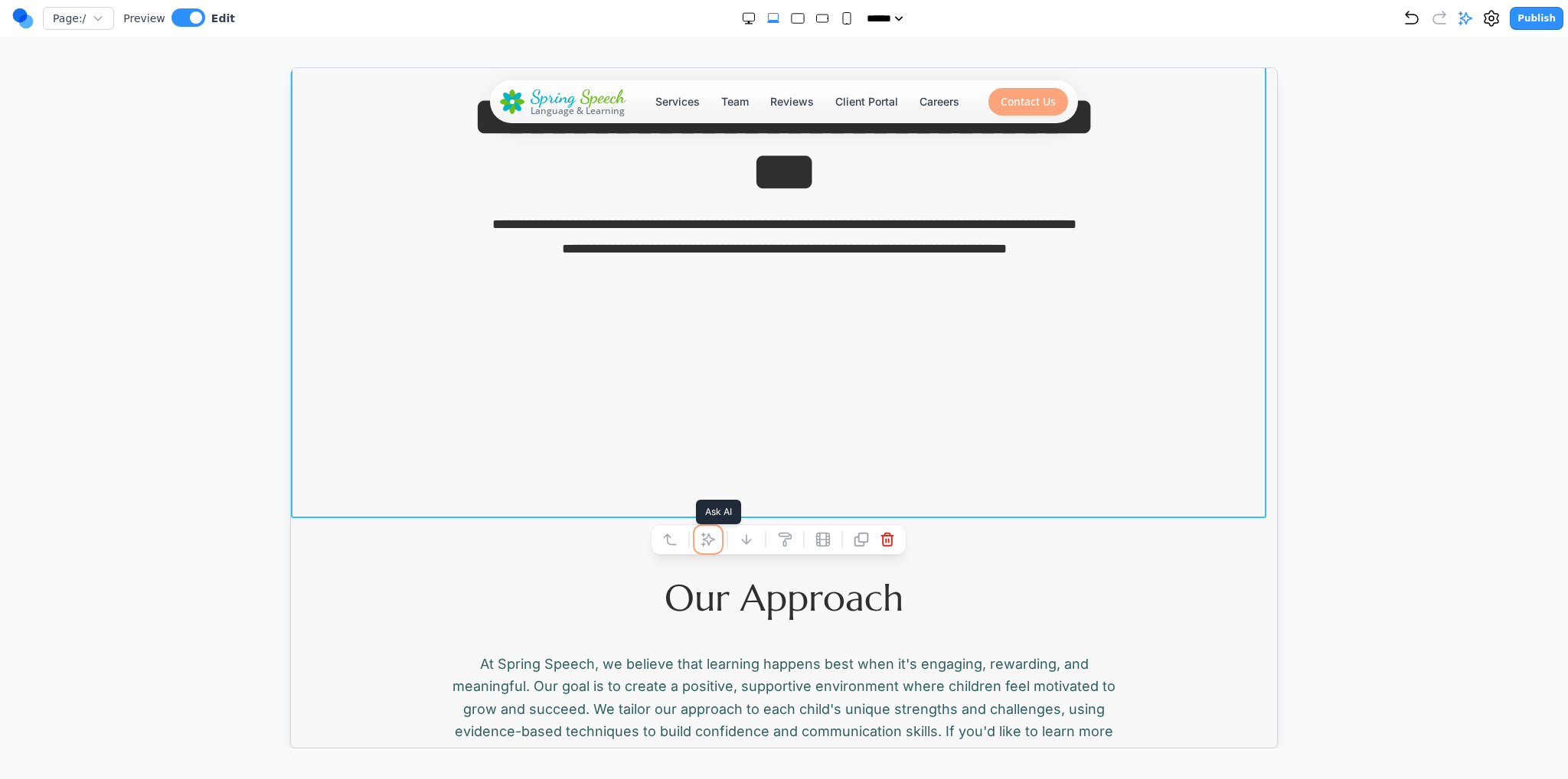
click at [704, 530] on button at bounding box center [707, 538] width 25 height 25
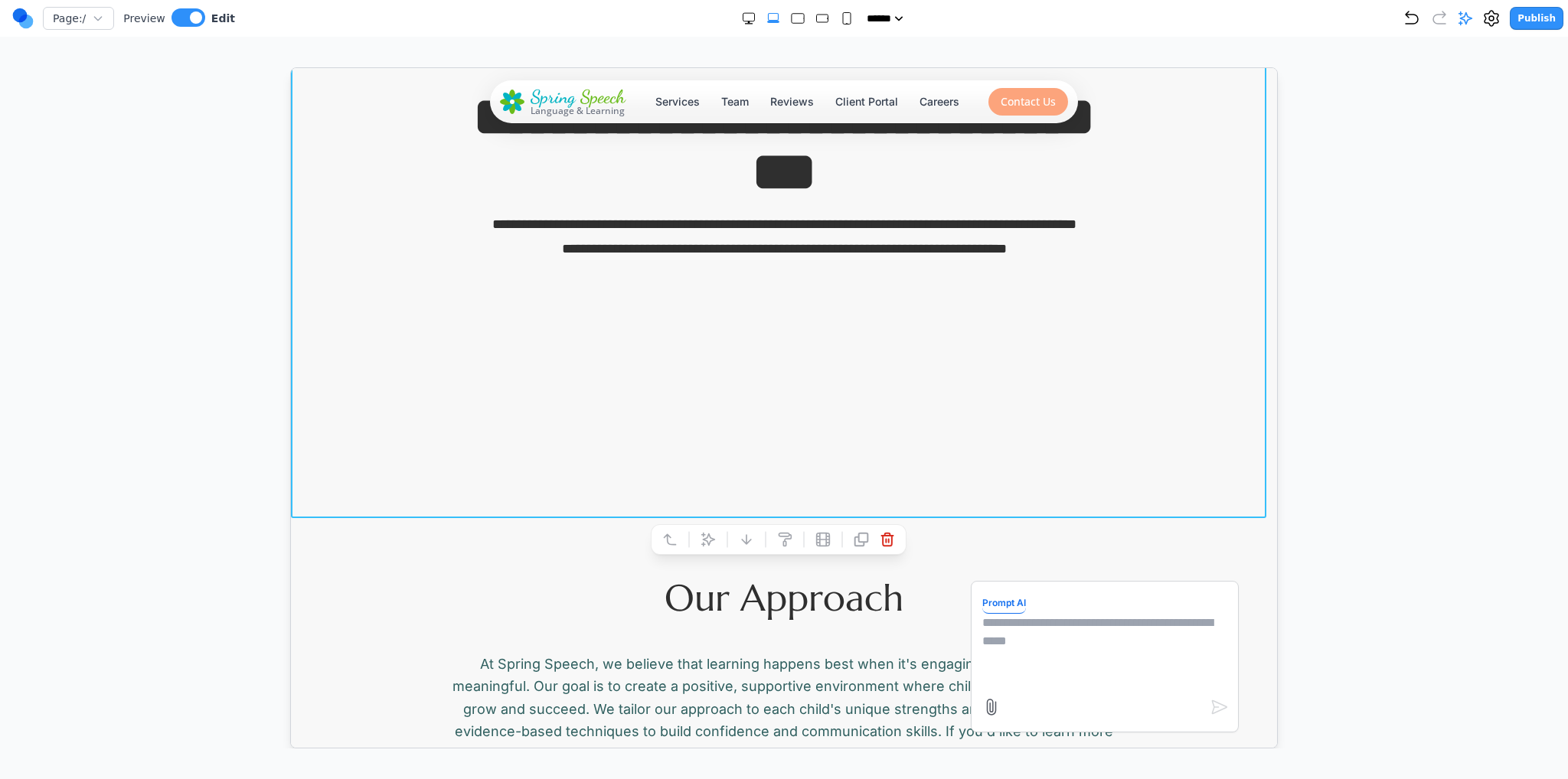
click at [1036, 660] on textarea at bounding box center [1104, 650] width 245 height 76
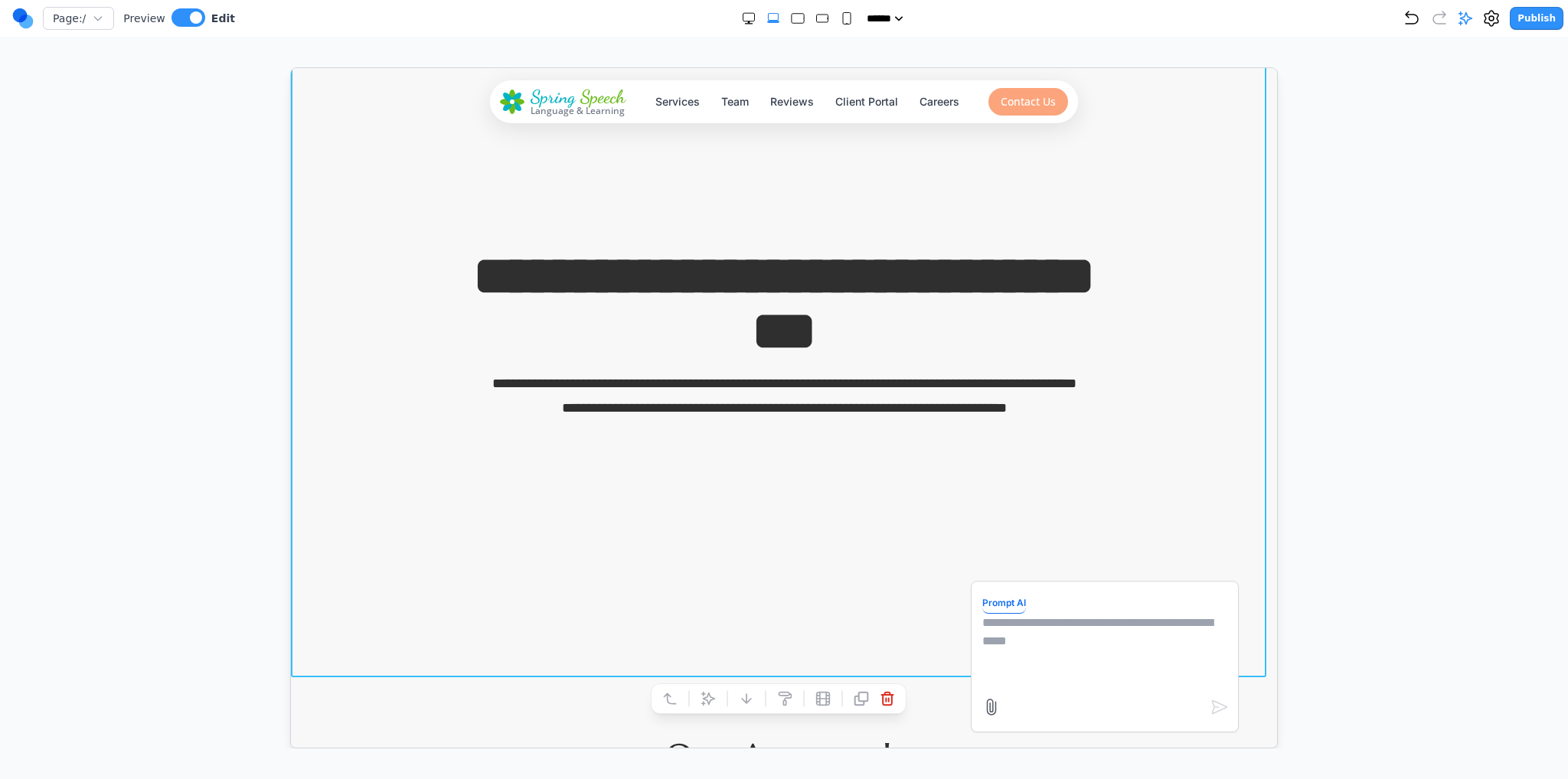
scroll to position [0, 0]
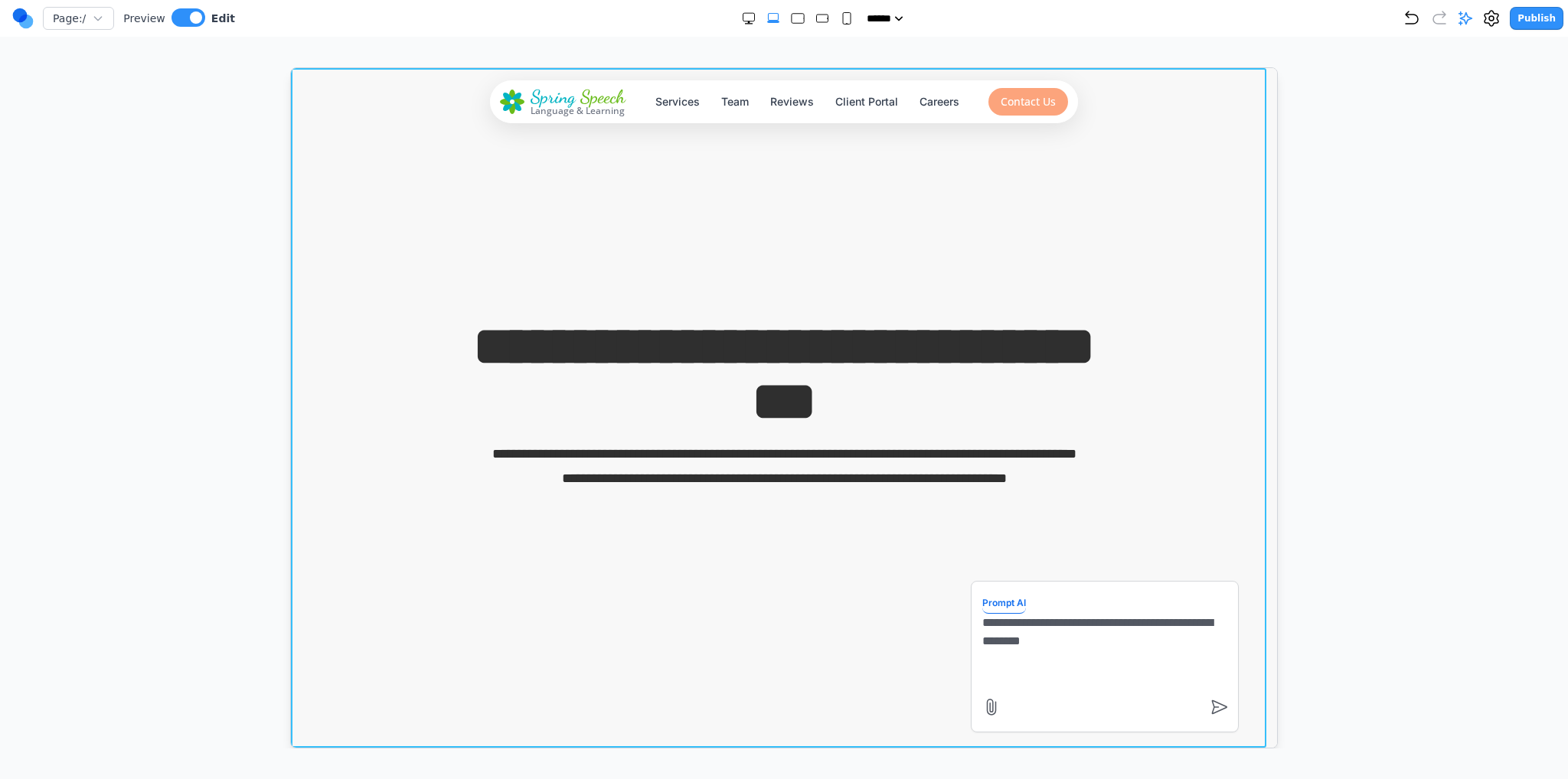
type textarea "**********"
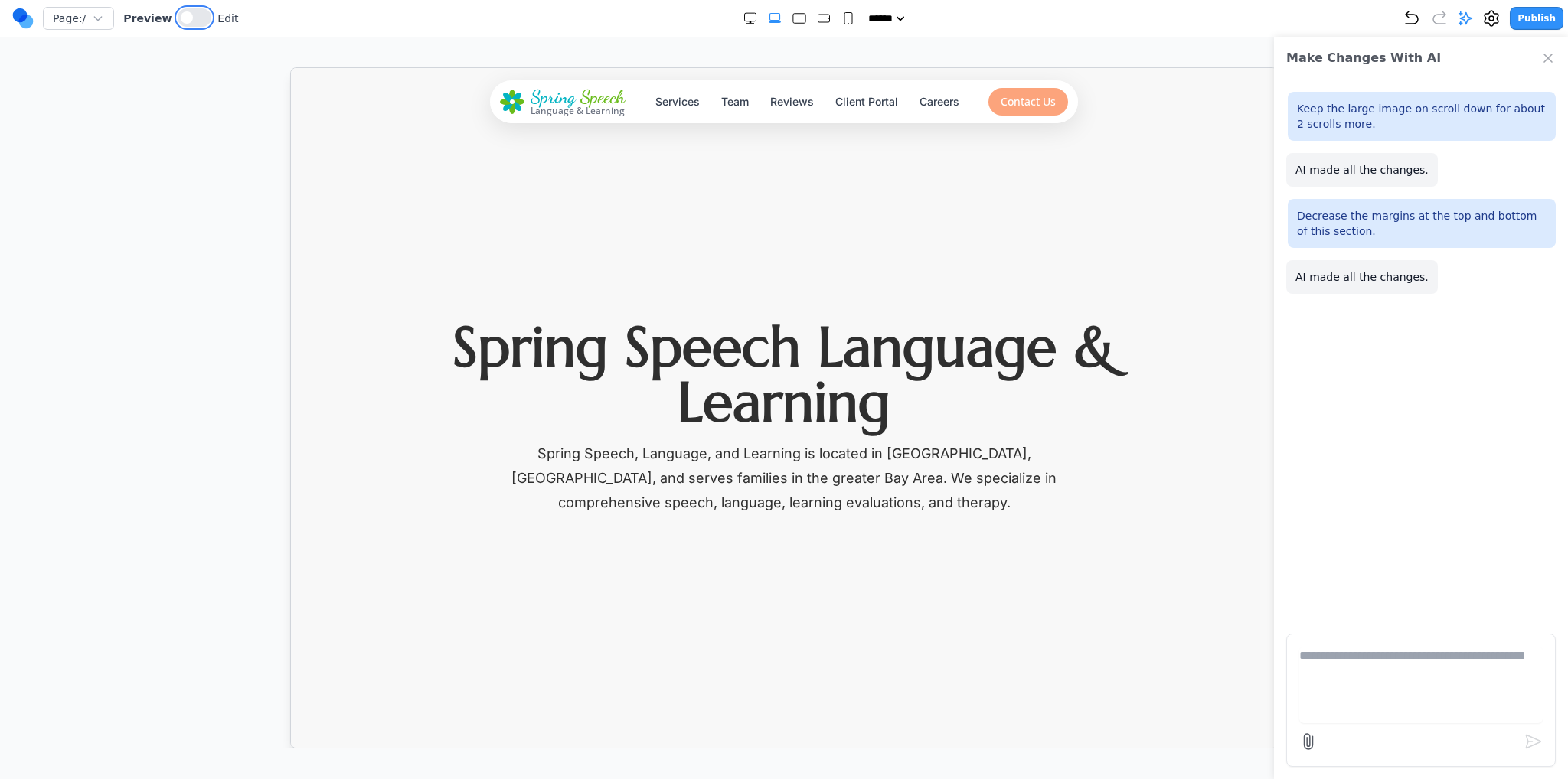
click at [177, 23] on button at bounding box center [194, 17] width 34 height 18
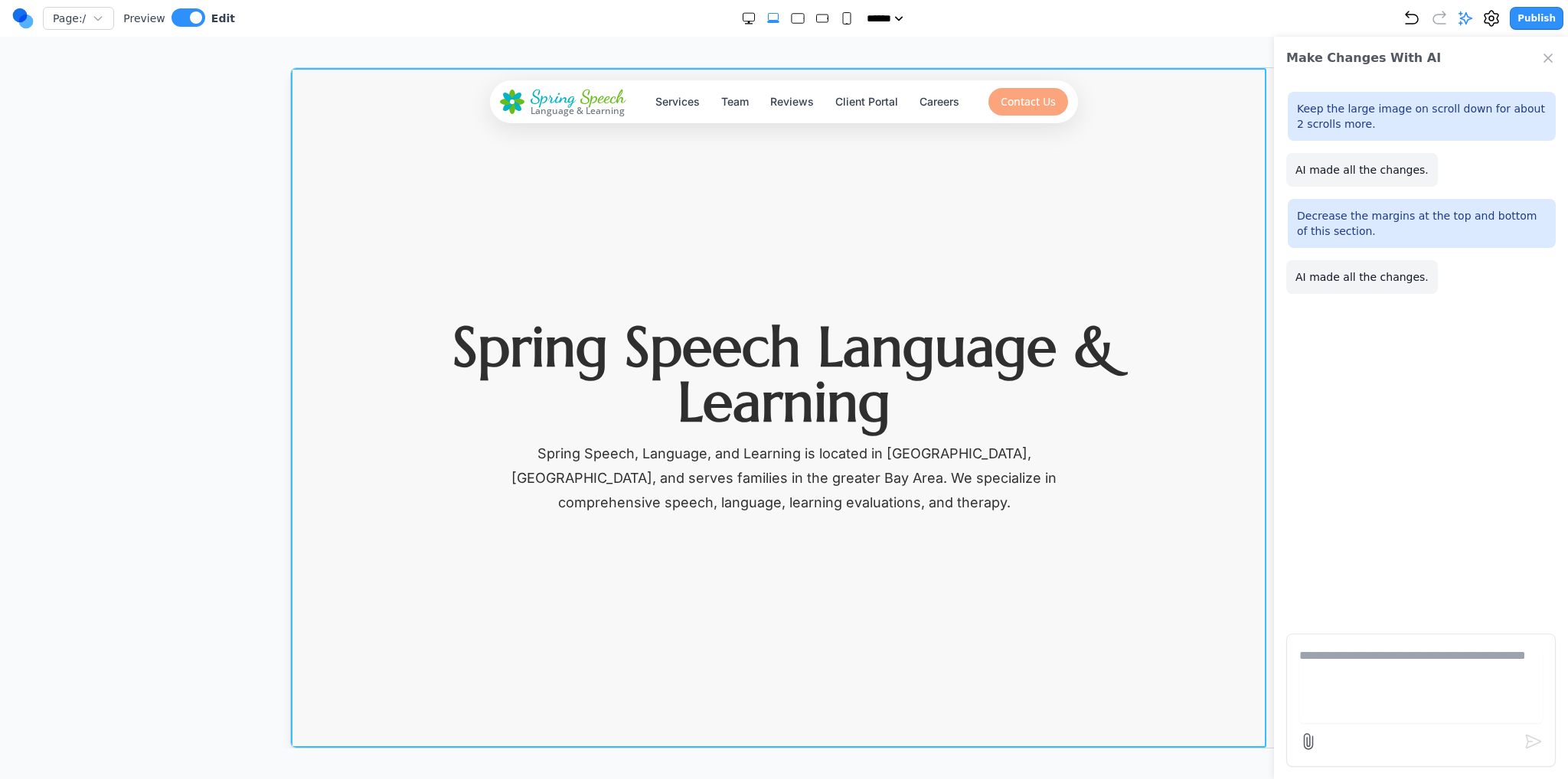
click at [361, 289] on section "Spring Speech Language & Learning Spring Speech, Language, and Learning is loca…" at bounding box center [783, 407] width 986 height 680
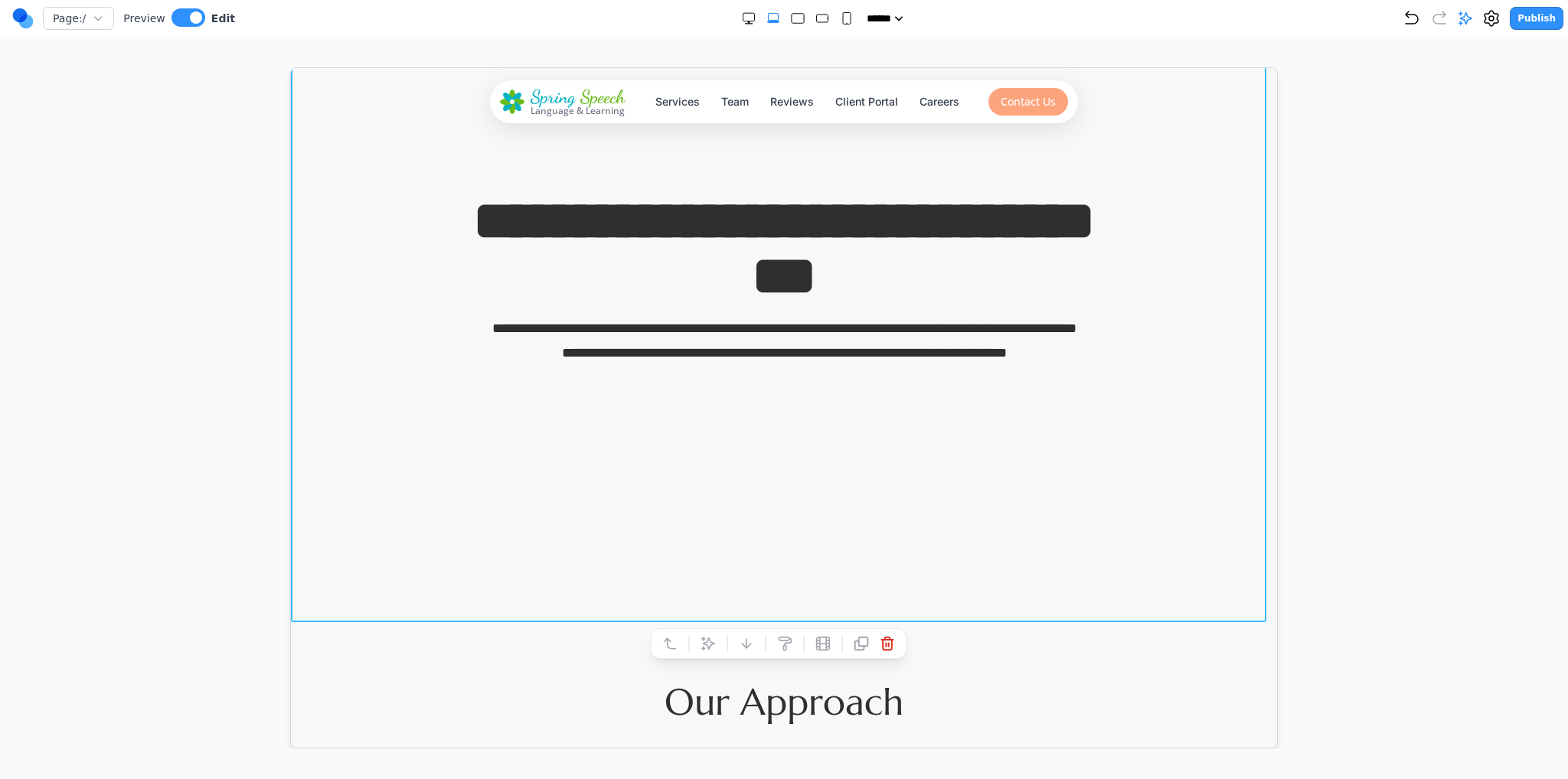
scroll to position [153, 0]
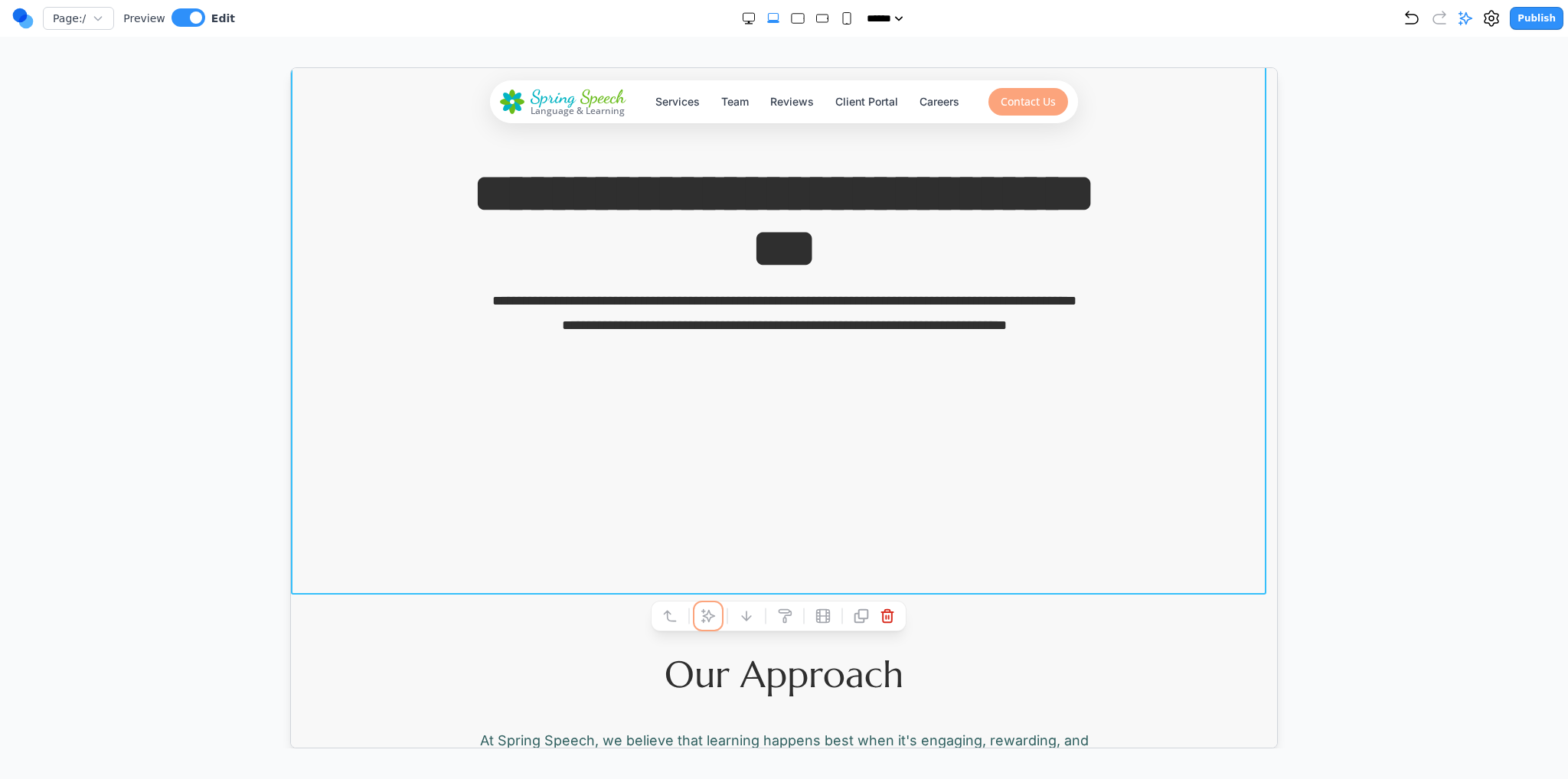
click at [713, 622] on button at bounding box center [707, 615] width 25 height 25
click at [1076, 642] on textarea at bounding box center [1104, 650] width 245 height 76
type textarea "**********"
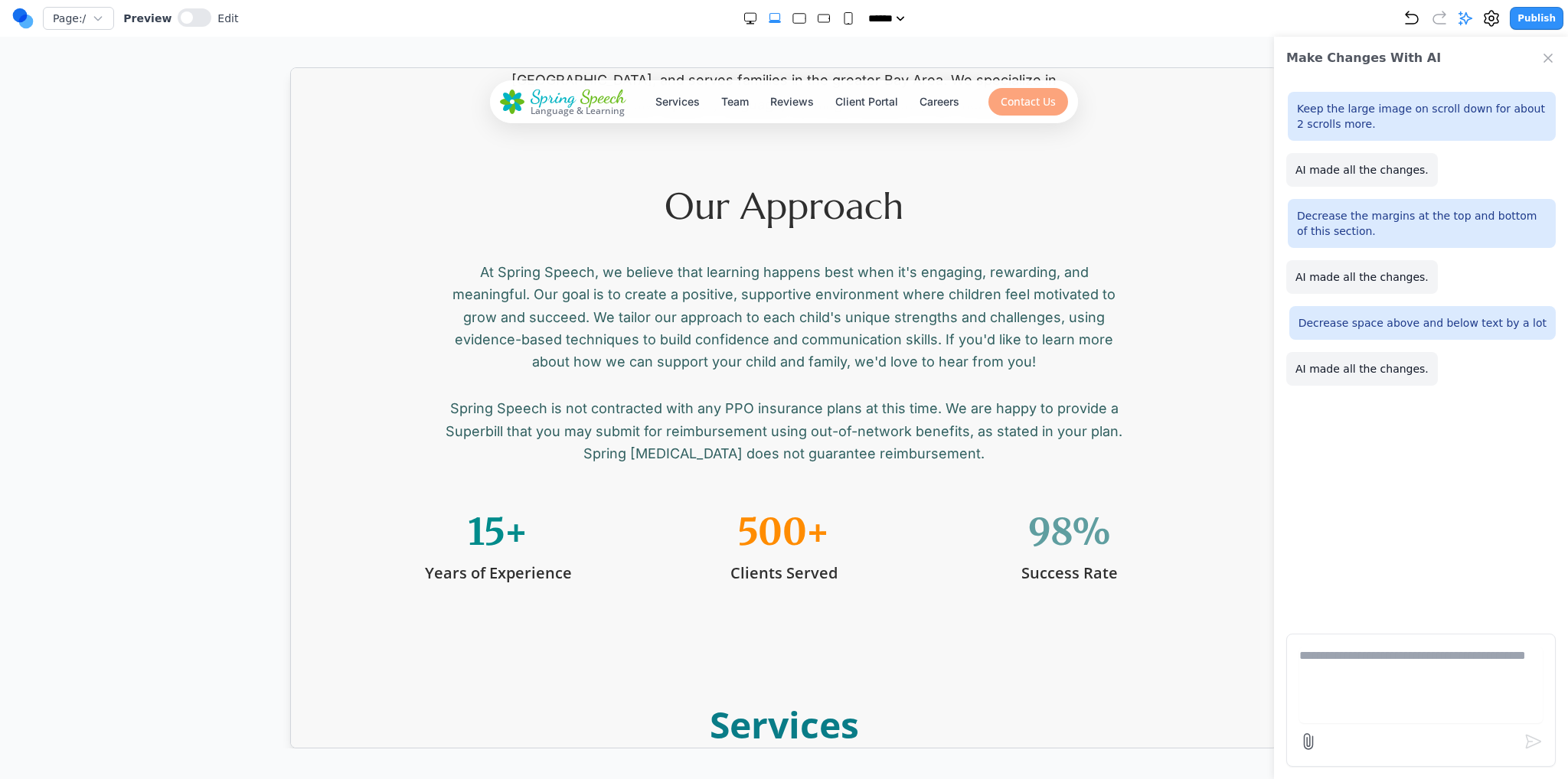
scroll to position [0, 0]
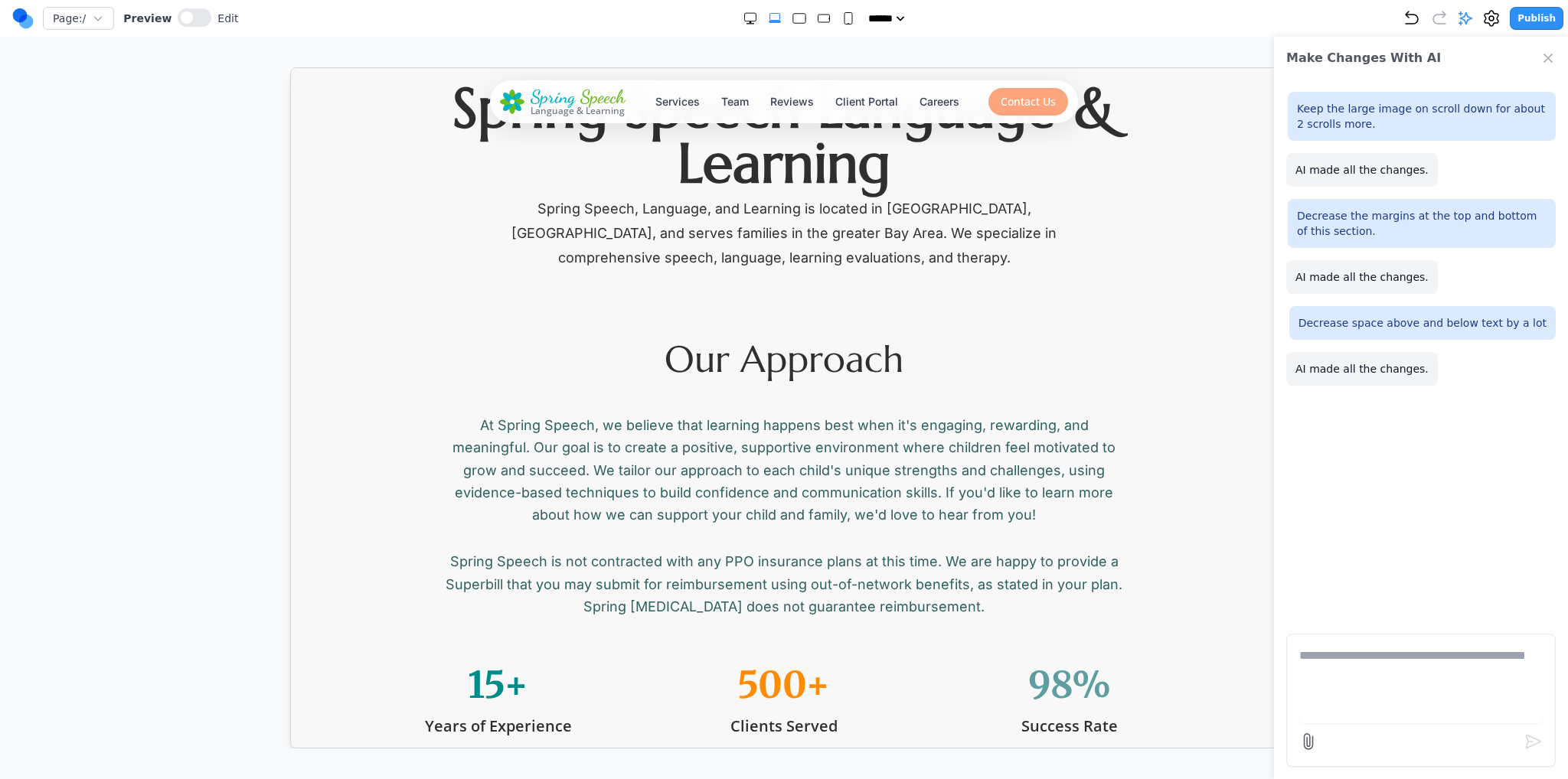
click at [187, 25] on div at bounding box center [194, 18] width 34 height 20
click at [186, 16] on button at bounding box center [194, 17] width 34 height 18
click at [1399, 25] on div "Page: / Preview Edit ***** ***** ****** ****** ****** Publish" at bounding box center [788, 18] width 1551 height 25
click at [1403, 17] on div "***** ***** ****** ****** ******" at bounding box center [819, 18] width 1168 height 16
click at [1403, 24] on div "***** ***** ****** ****** ******" at bounding box center [819, 18] width 1168 height 16
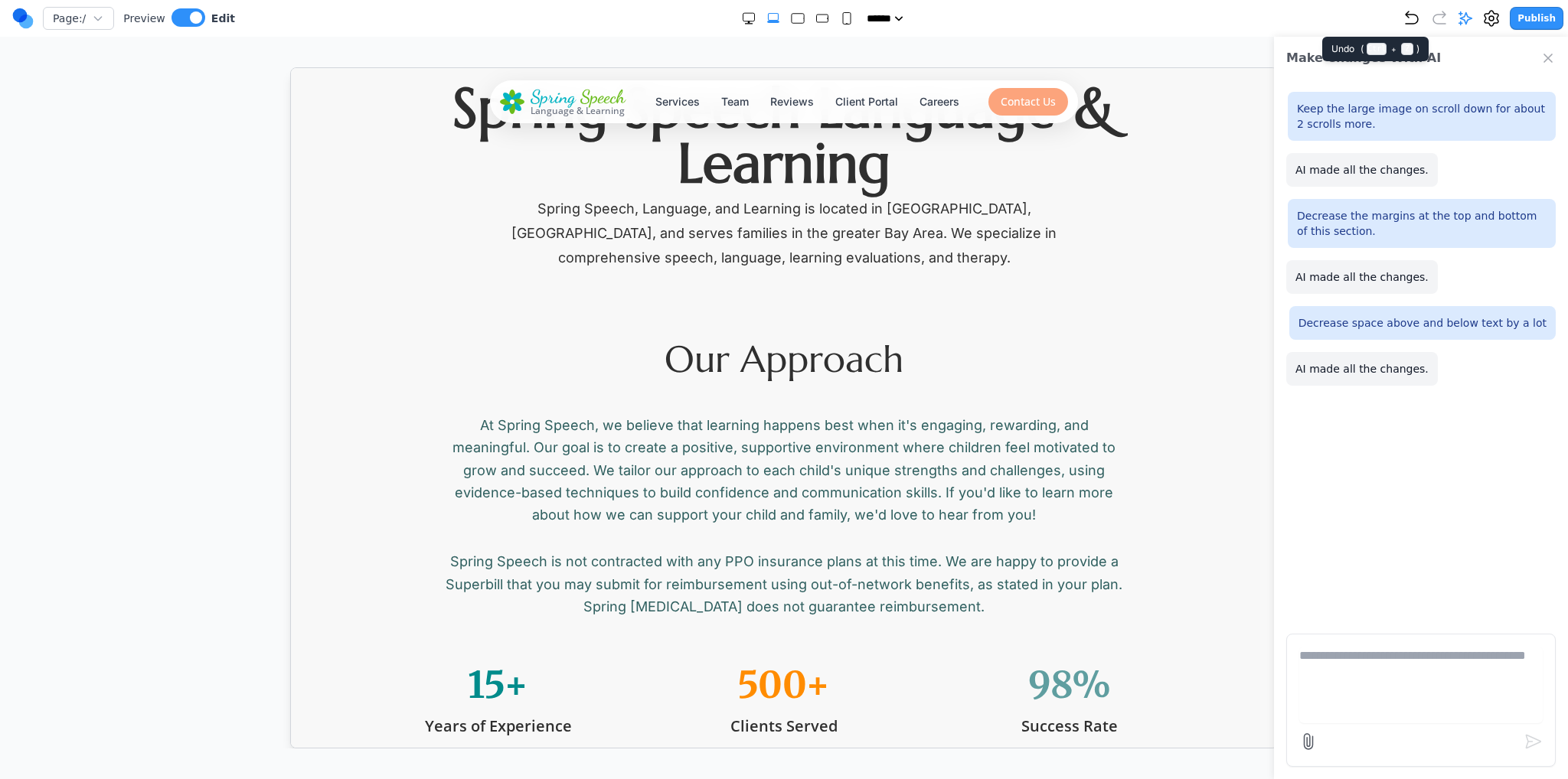
drag, startPoint x: 1406, startPoint y: 25, endPoint x: 1415, endPoint y: 20, distance: 10.3
click at [1411, 22] on div "Page: / Preview Edit ***** ***** ****** ****** ****** Publish" at bounding box center [788, 18] width 1551 height 25
click at [1415, 20] on icon "Undo" at bounding box center [1412, 18] width 18 height 18
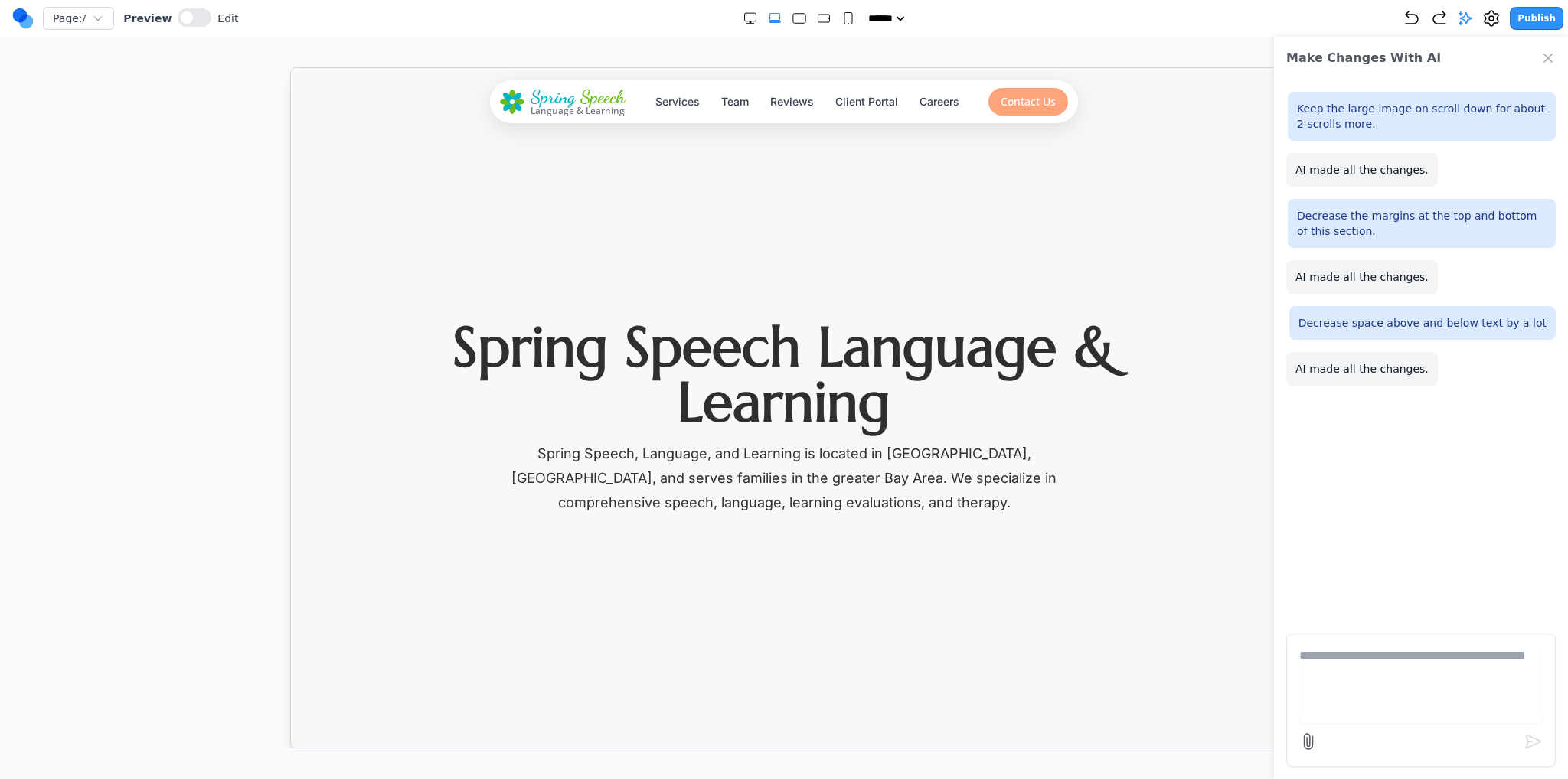
click at [1375, 641] on form at bounding box center [1421, 700] width 269 height 133
click at [1379, 653] on textarea at bounding box center [1421, 684] width 244 height 76
paste textarea "*"
type textarea "**********"
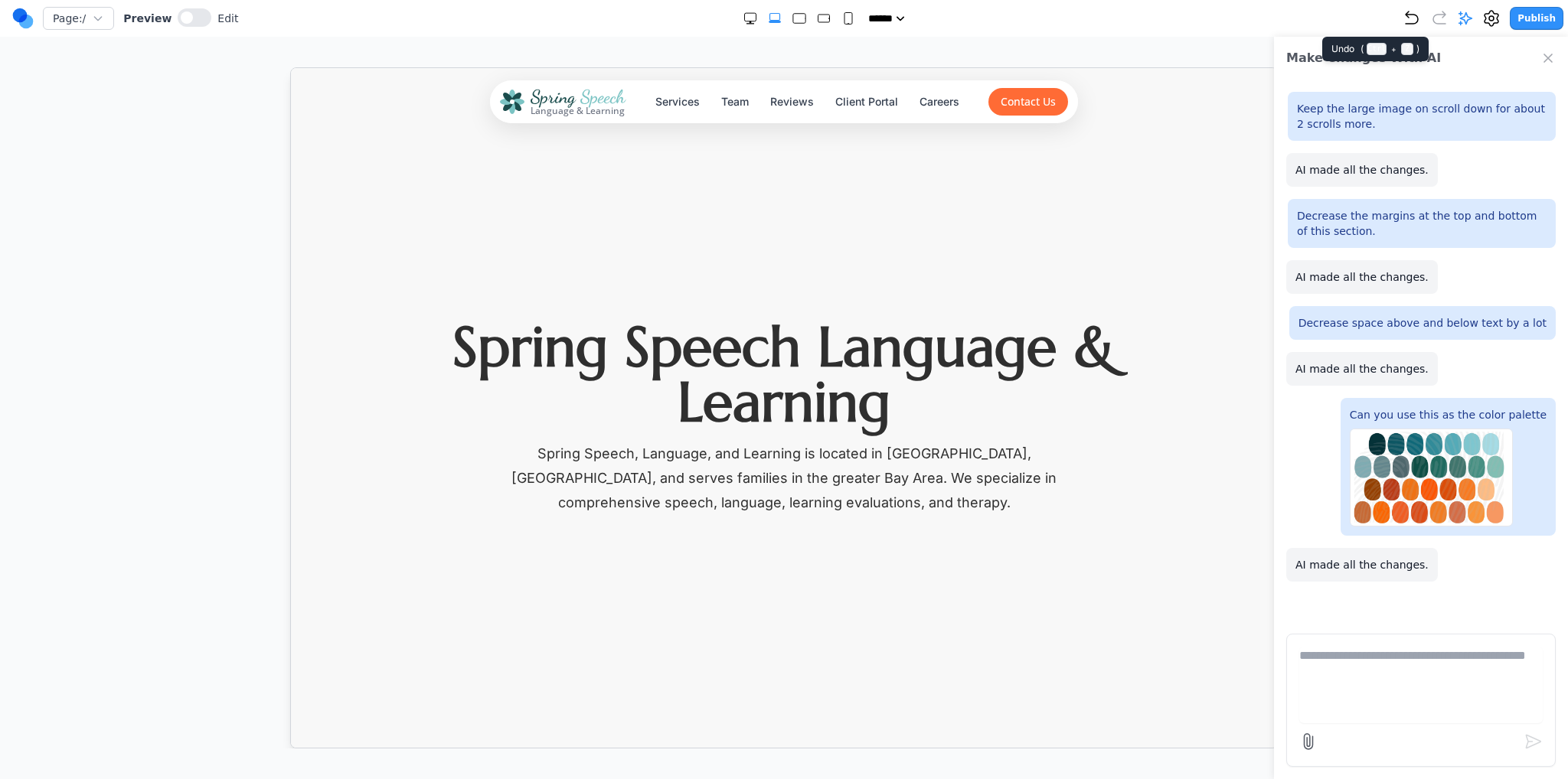
click at [1415, 9] on icon "Undo" at bounding box center [1412, 18] width 18 height 18
click at [1348, 650] on textarea at bounding box center [1421, 684] width 244 height 76
paste textarea
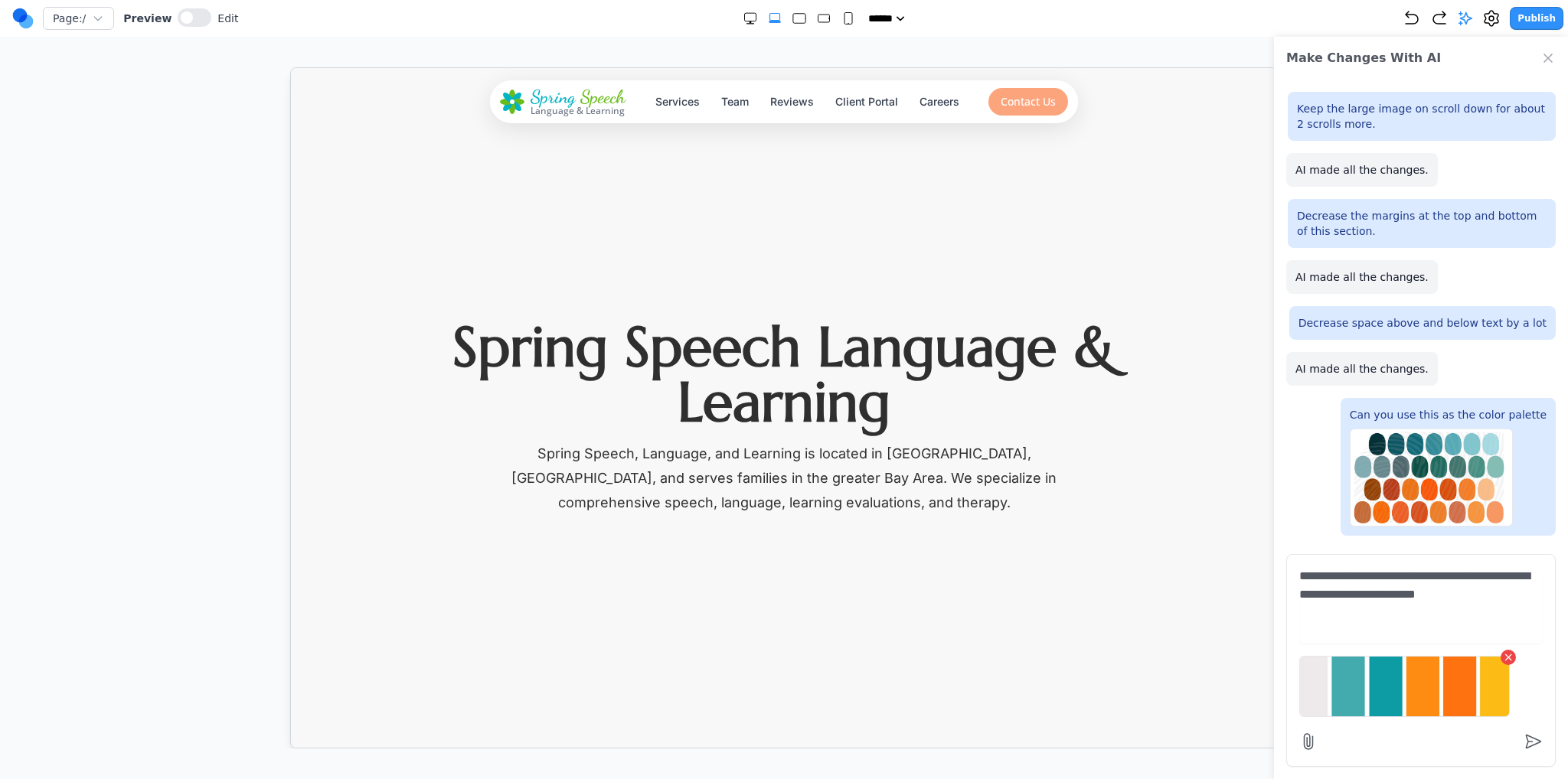
type textarea "**********"
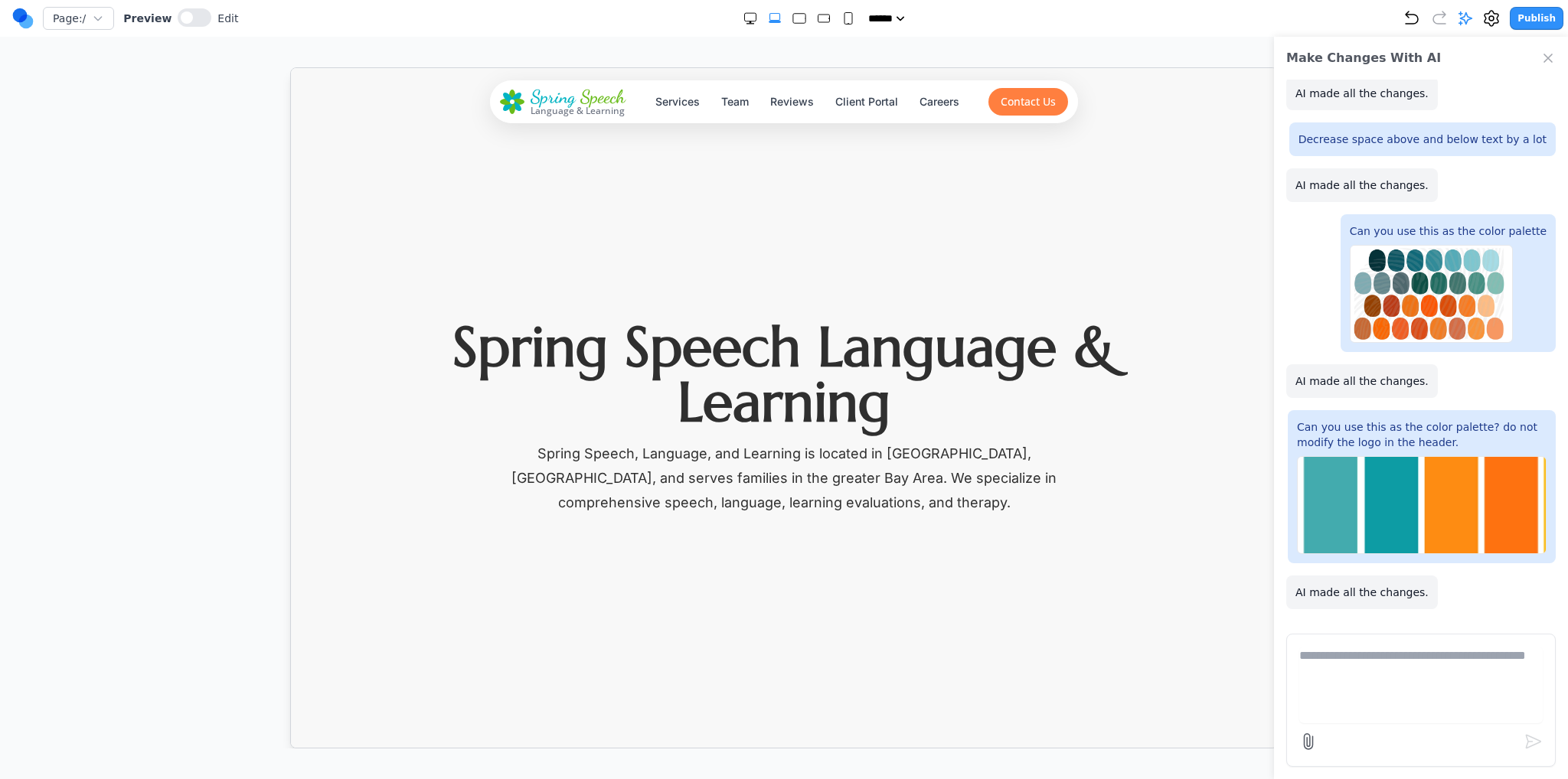
drag, startPoint x: 1190, startPoint y: 399, endPoint x: 899, endPoint y: 331, distance: 298.8
click at [899, 331] on h1 "Spring Speech Language & Learning" at bounding box center [783, 374] width 686 height 110
click at [8, 778] on button "X" at bounding box center [4, 788] width 8 height 18
click at [1378, 676] on textarea at bounding box center [1421, 684] width 244 height 76
click at [1329, 659] on textarea at bounding box center [1421, 684] width 244 height 76
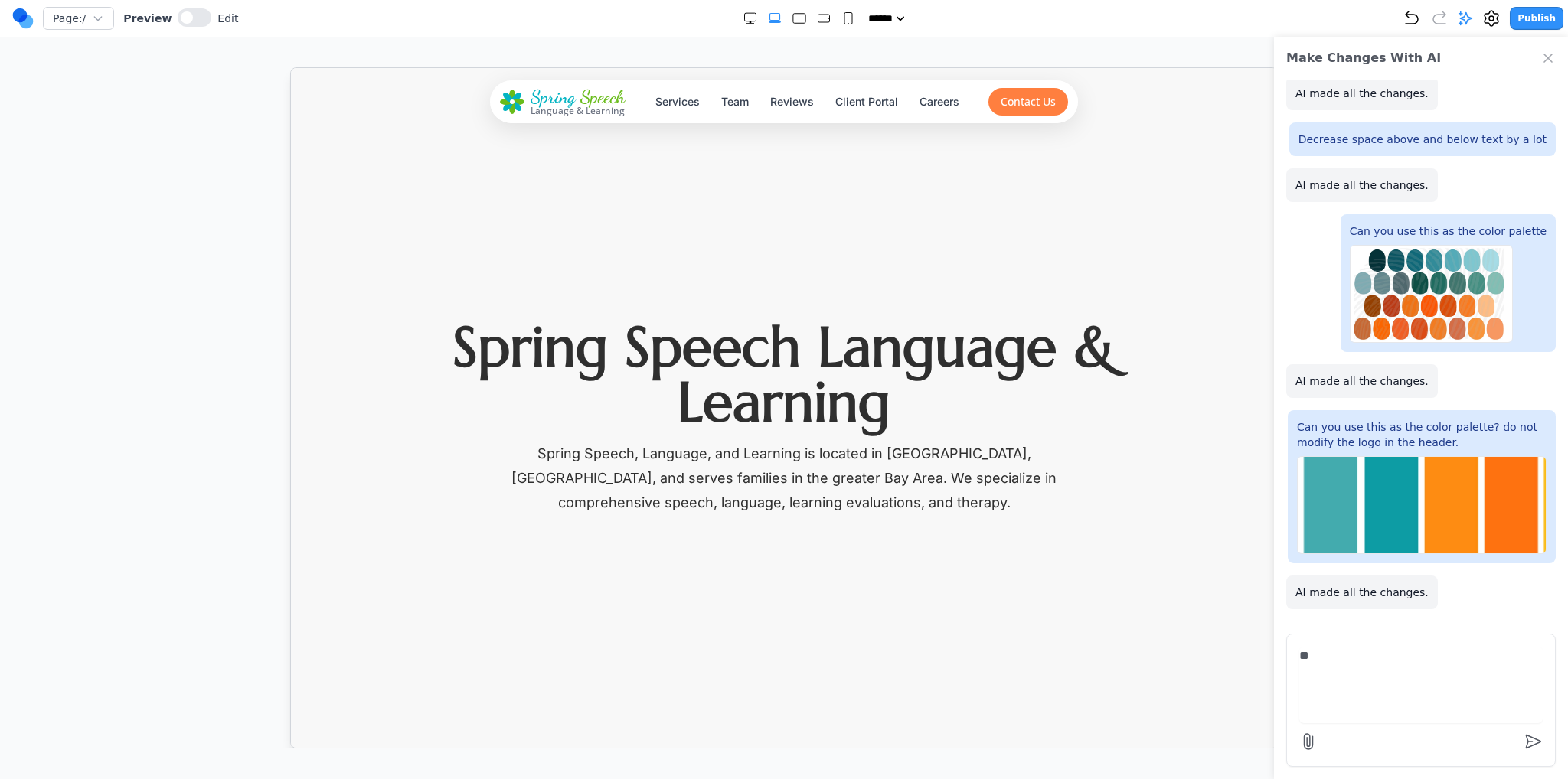
type textarea "*"
type textarea "**********"
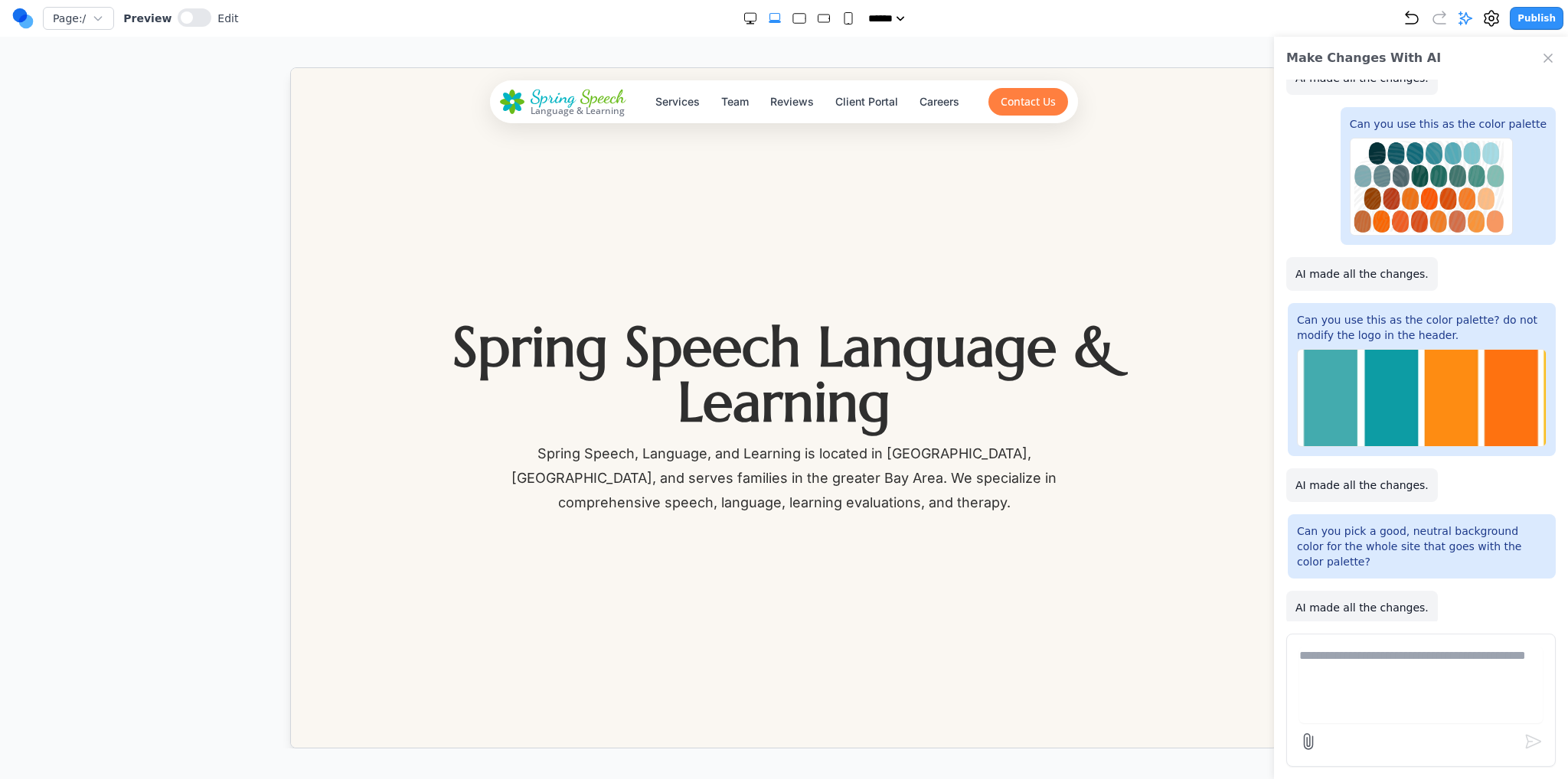
click at [1539, 52] on div "Make Changes With AI" at bounding box center [1421, 58] width 294 height 43
click at [1553, 53] on icon "Close Chat" at bounding box center [1548, 58] width 16 height 16
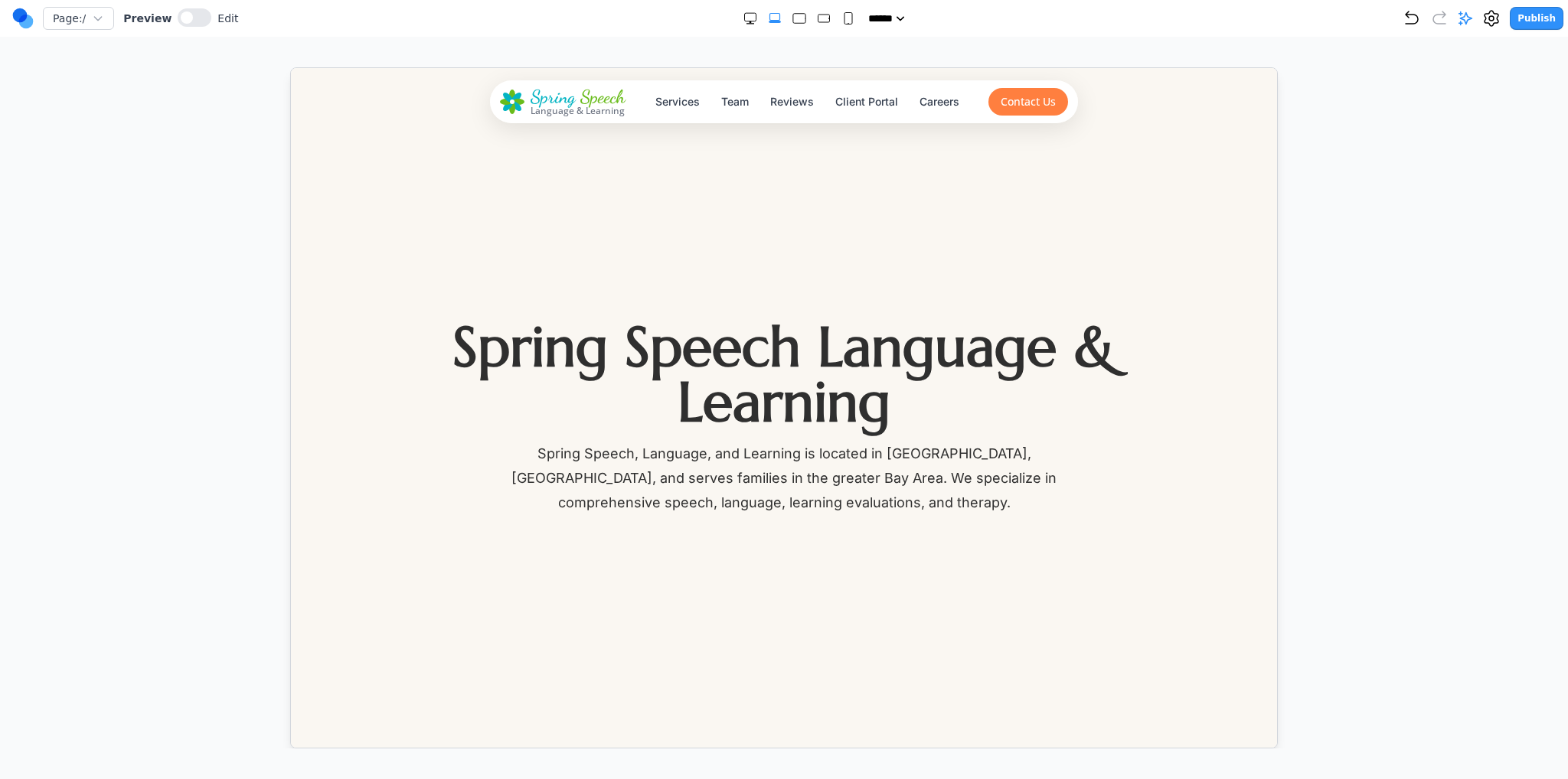
drag, startPoint x: 1271, startPoint y: 619, endPoint x: 1449, endPoint y: 134, distance: 516.6
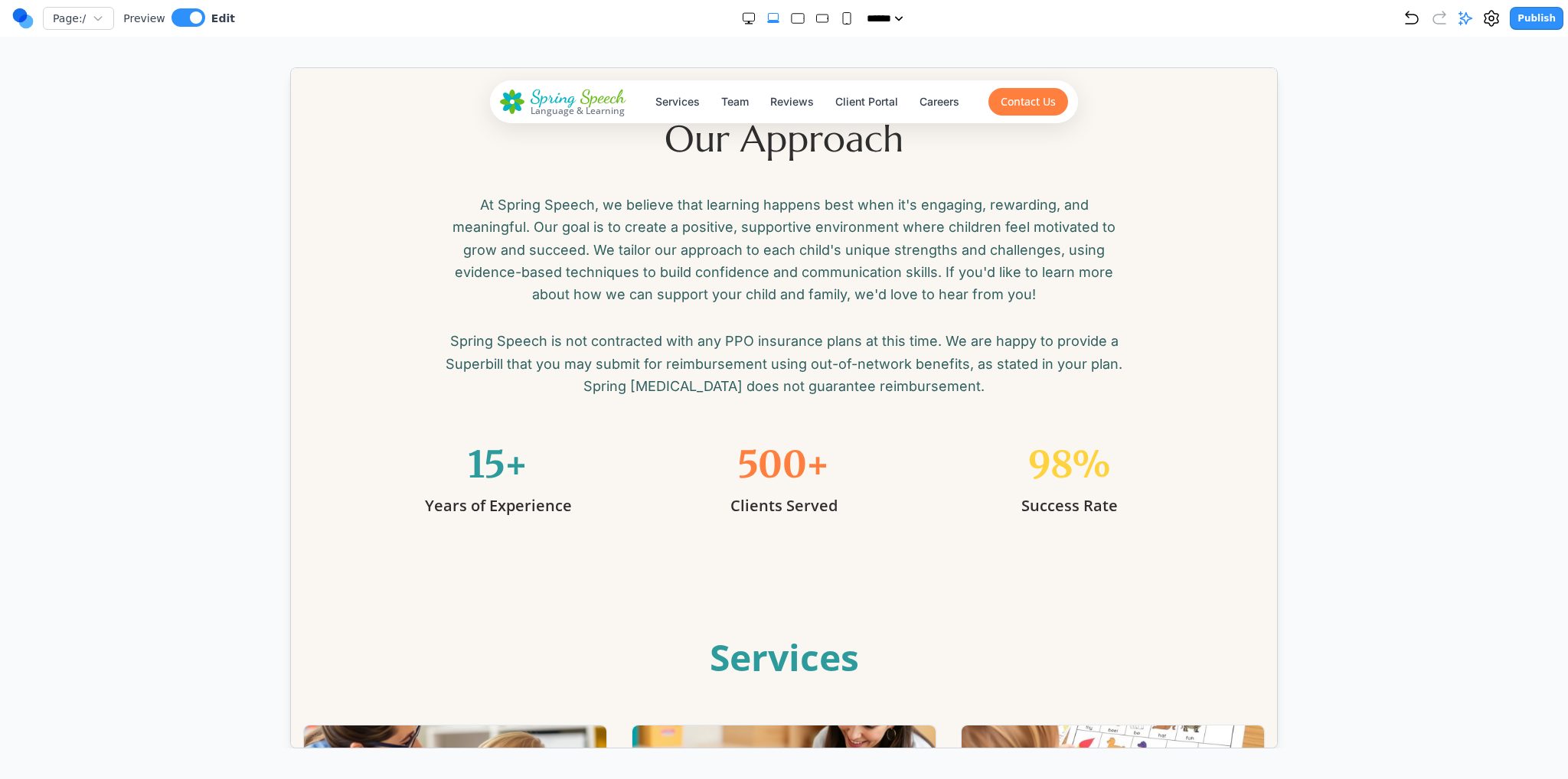
scroll to position [306, 0]
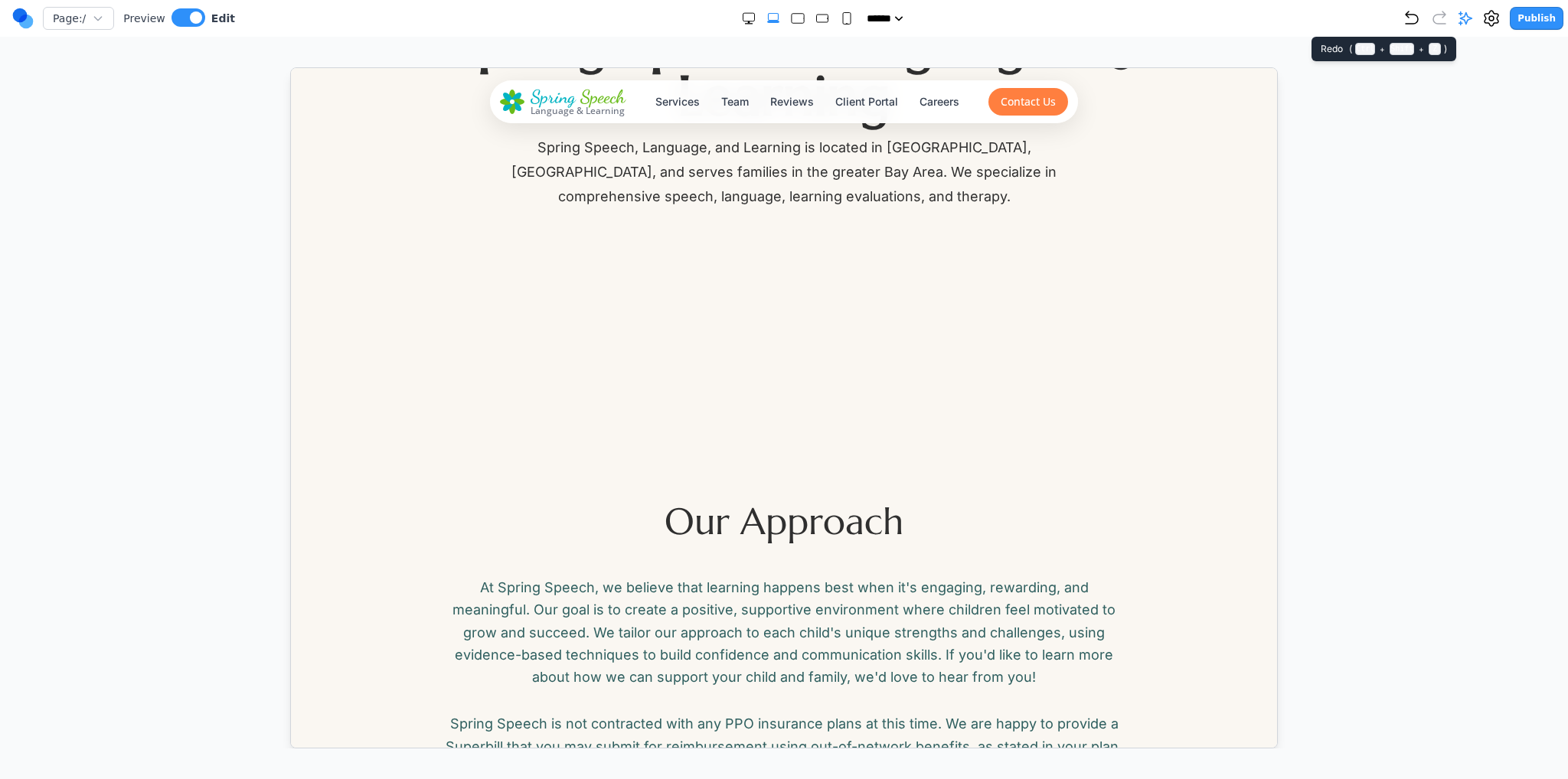
click at [1465, 23] on icon at bounding box center [1465, 18] width 16 height 16
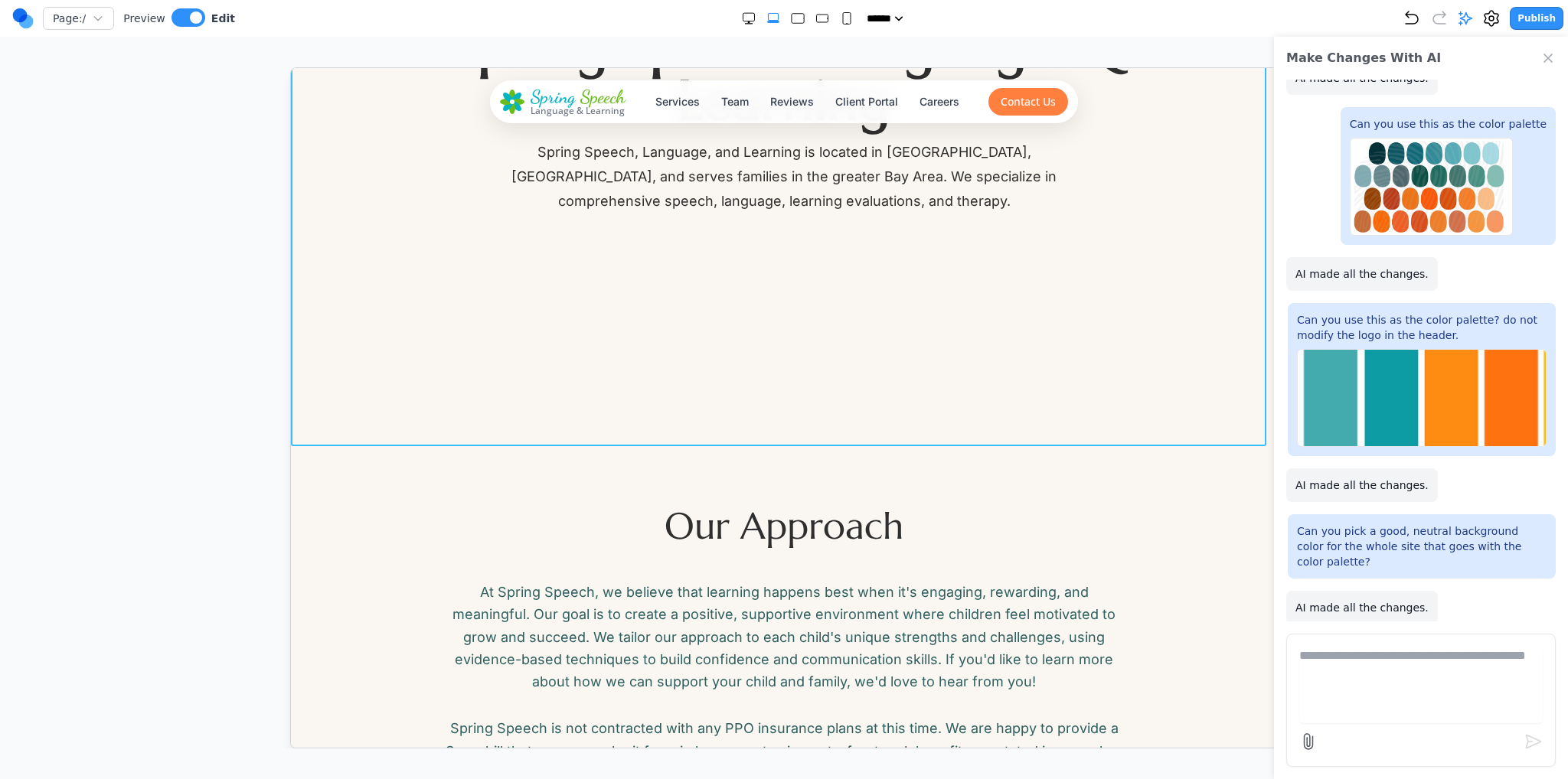
scroll to position [0, 0]
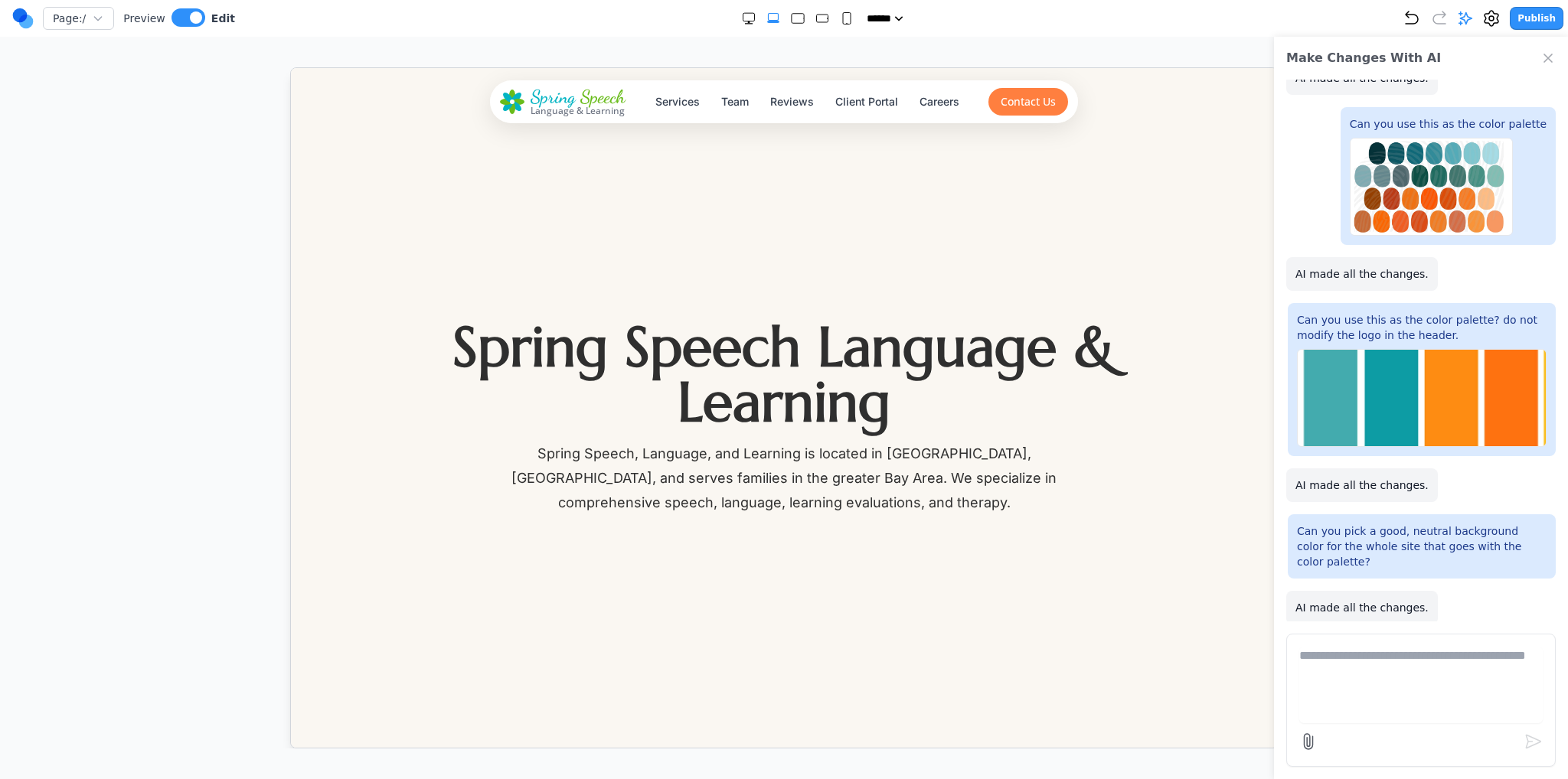
click at [1380, 671] on textarea at bounding box center [1421, 684] width 244 height 76
drag, startPoint x: 1253, startPoint y: 185, endPoint x: 1253, endPoint y: 193, distance: 8.0
type input "*******"
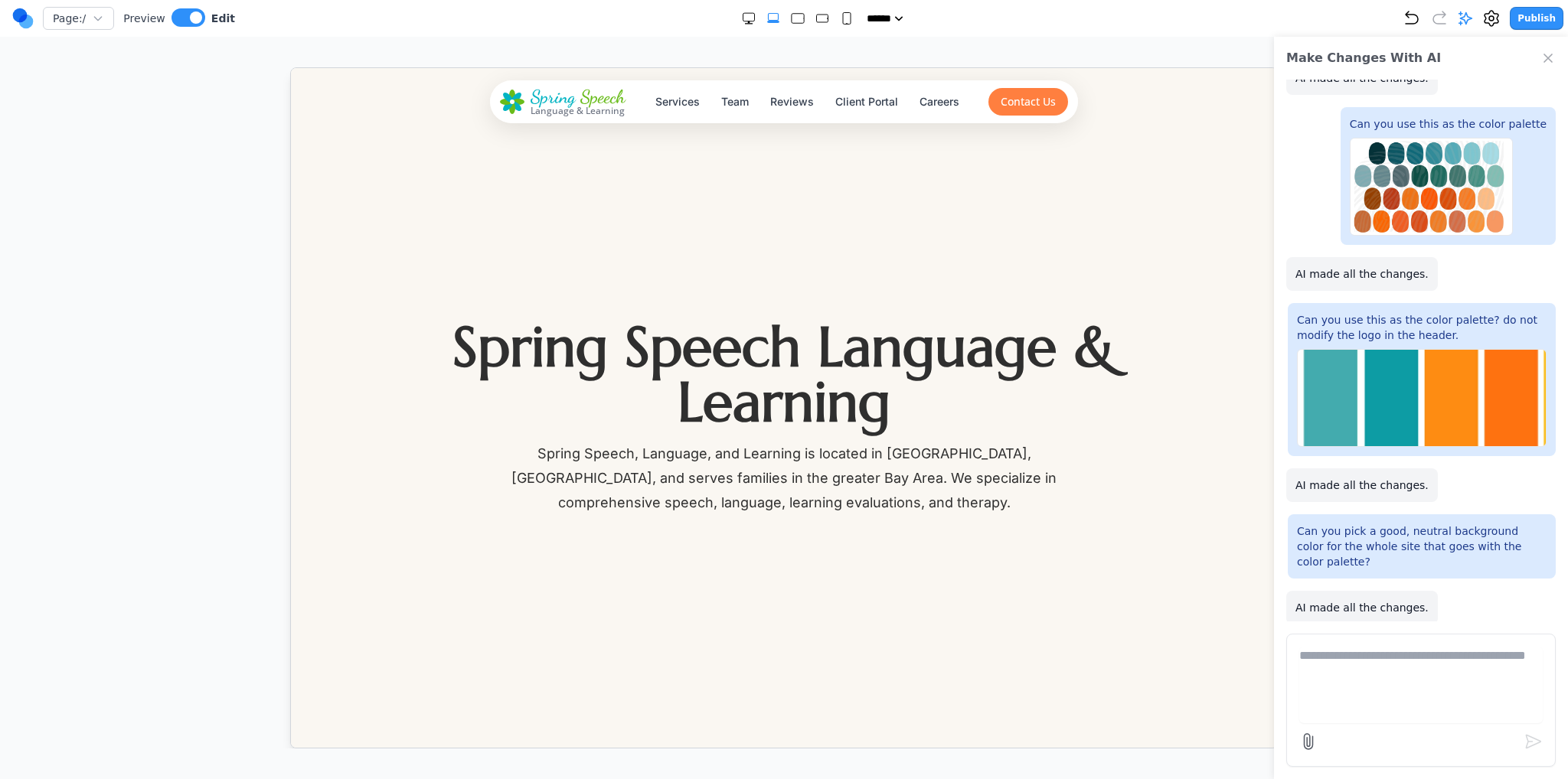
click at [1392, 667] on textarea at bounding box center [1421, 684] width 244 height 76
type textarea "**********"
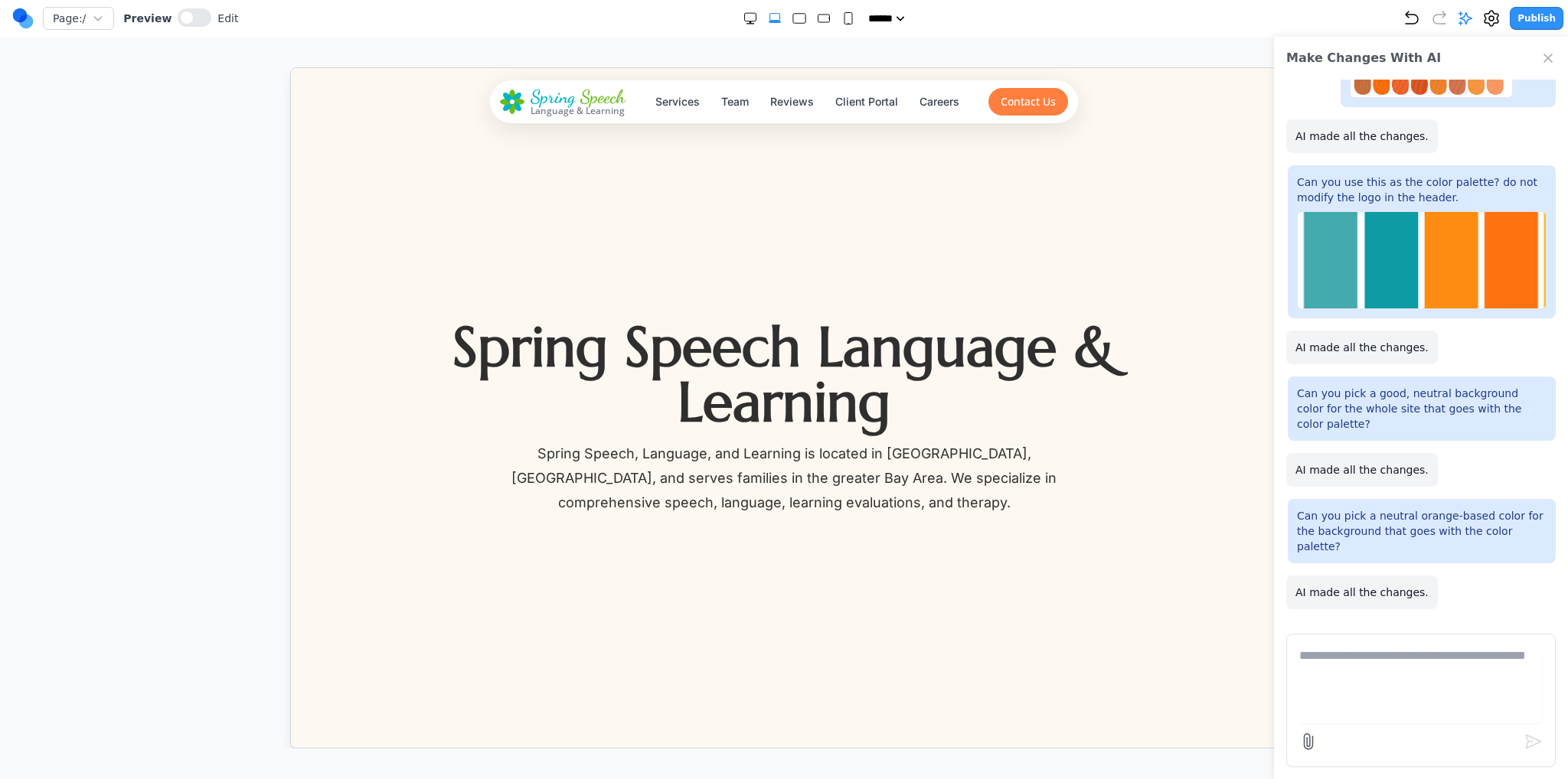
scroll to position [398, 0]
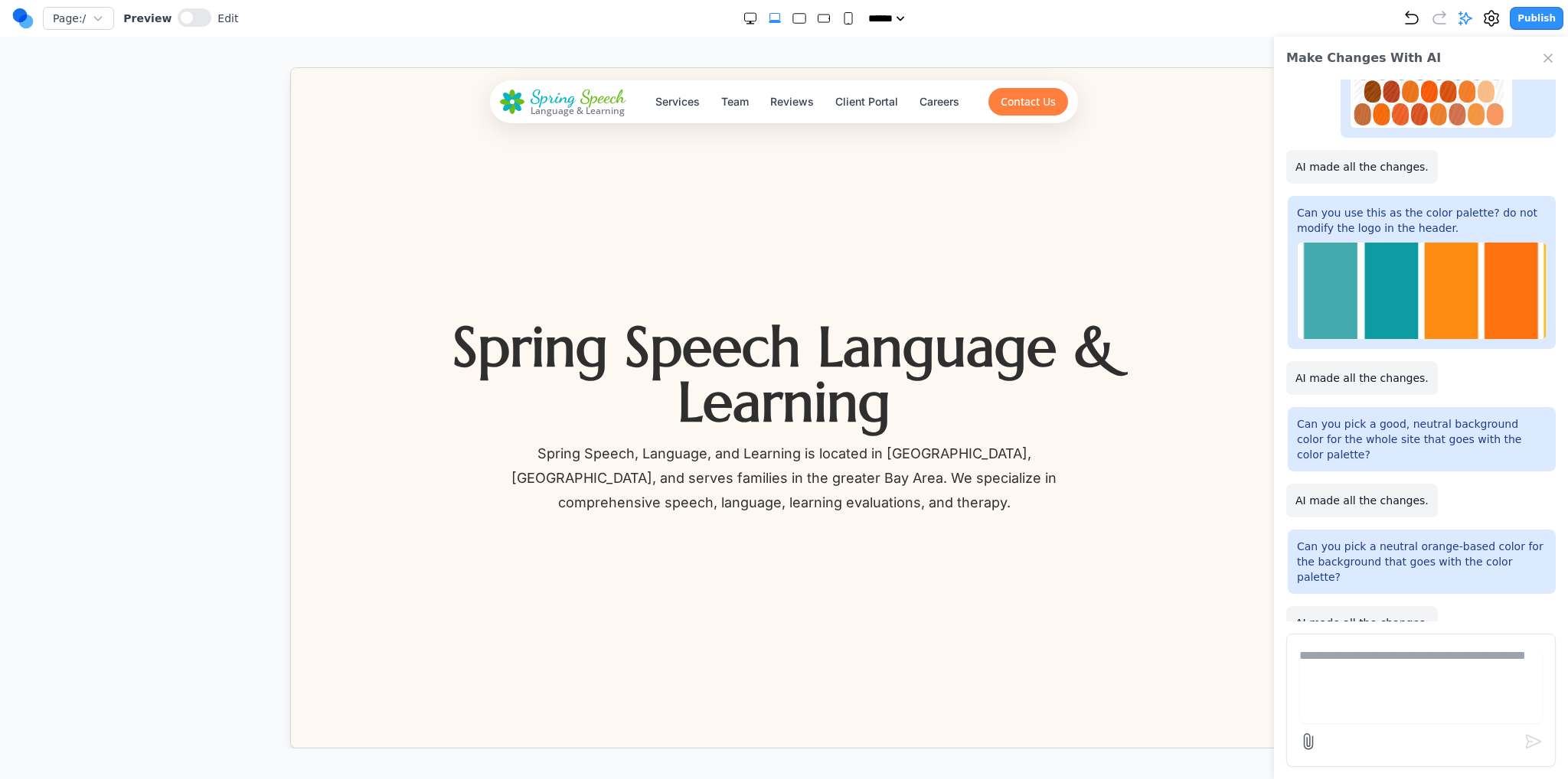
click at [8, 778] on button "X" at bounding box center [4, 788] width 8 height 18
click at [1299, 171] on p "AI made all the changes." at bounding box center [1362, 166] width 133 height 16
click at [1284, 778] on div "X" at bounding box center [784, 788] width 1568 height 18
click at [8, 778] on button "X" at bounding box center [4, 788] width 8 height 18
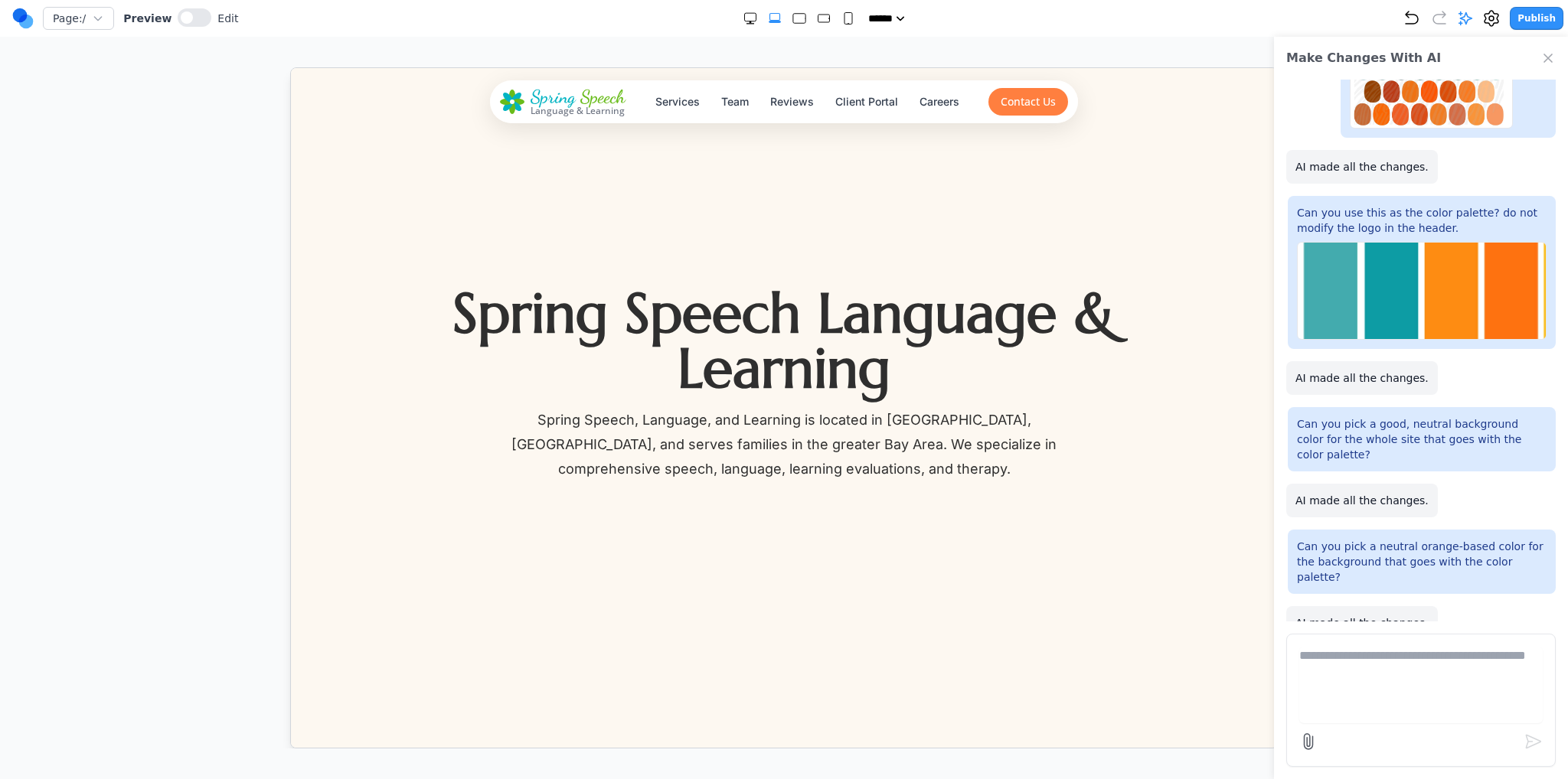
scroll to position [0, 0]
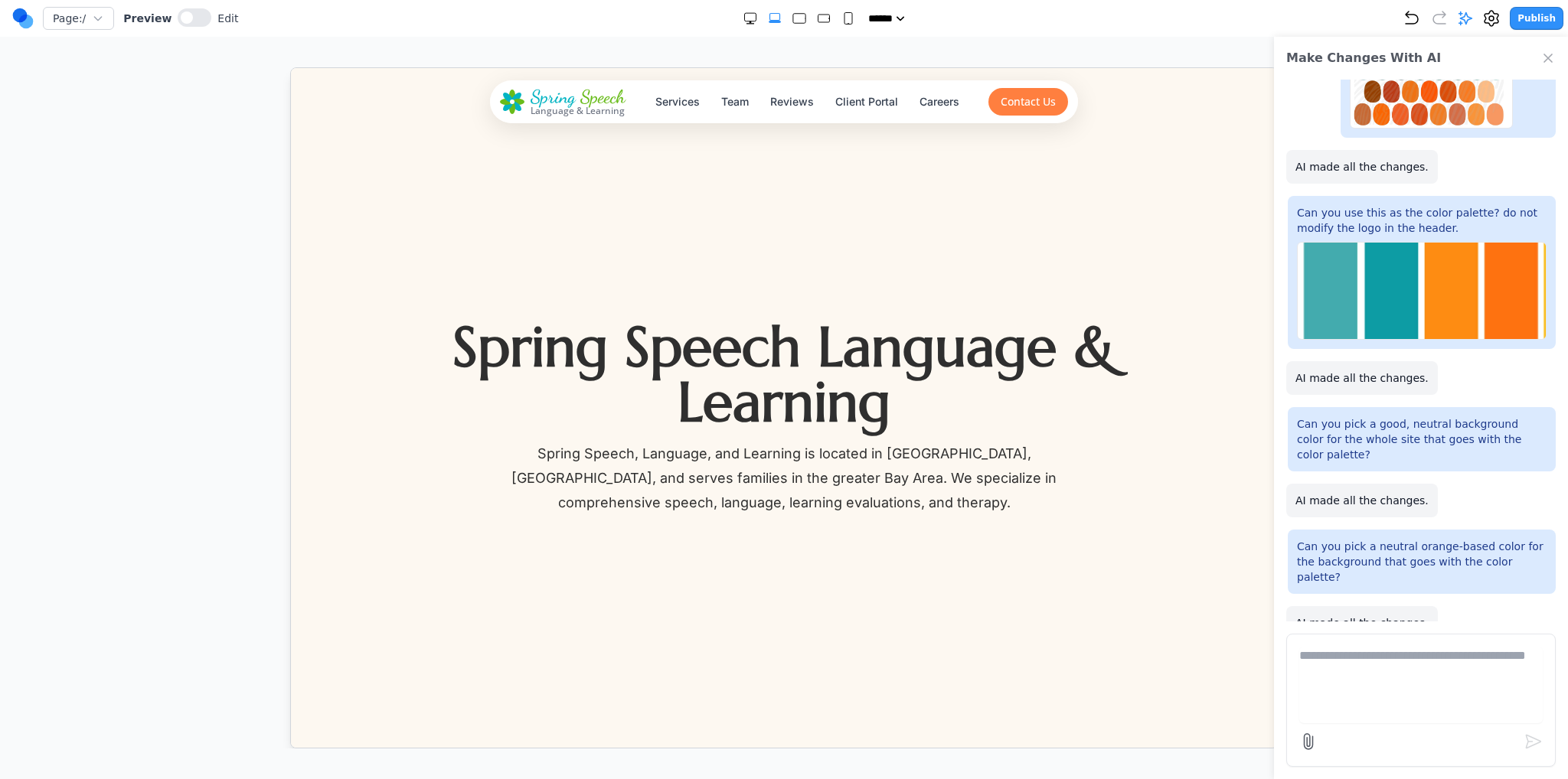
drag, startPoint x: 1546, startPoint y: 50, endPoint x: 1526, endPoint y: 52, distance: 20.1
click at [1543, 52] on icon "Close Chat" at bounding box center [1548, 58] width 16 height 16
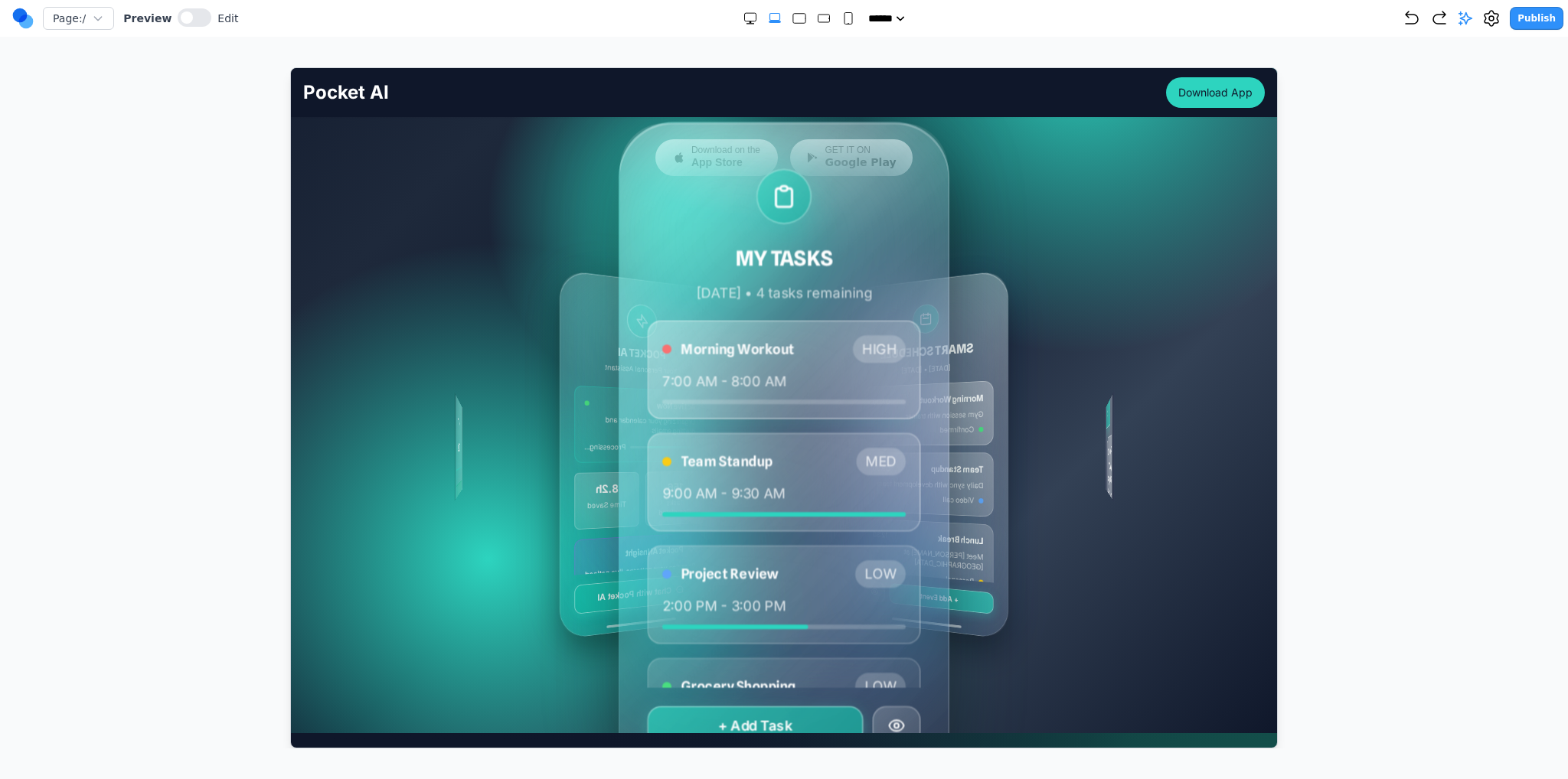
scroll to position [230, 0]
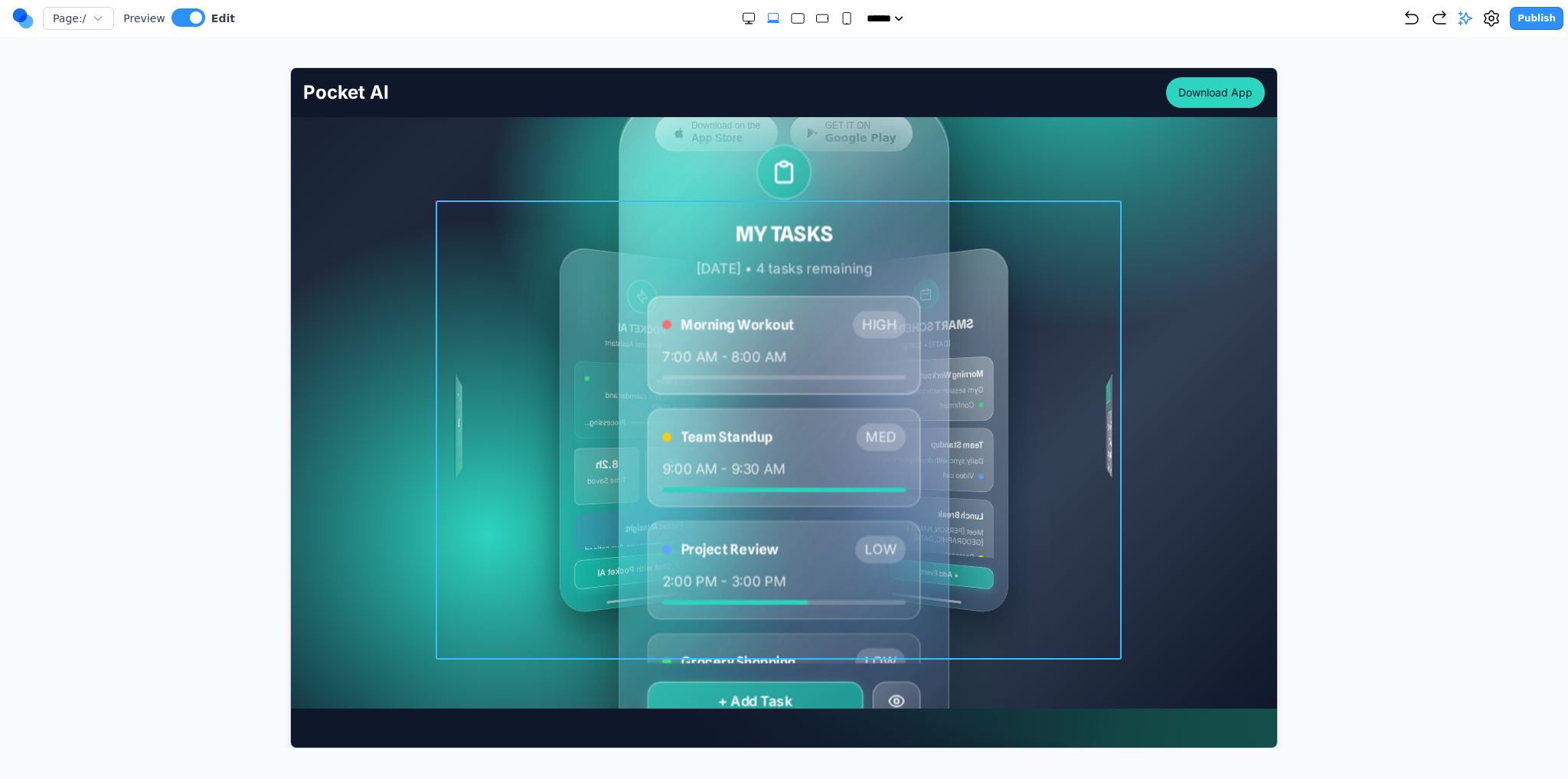
click at [533, 410] on div "MY TASKS [DATE] • 4 tasks remaining Morning Workout HIGH 7:00 AM - 8:00 AM Team…" at bounding box center [783, 429] width 686 height 459
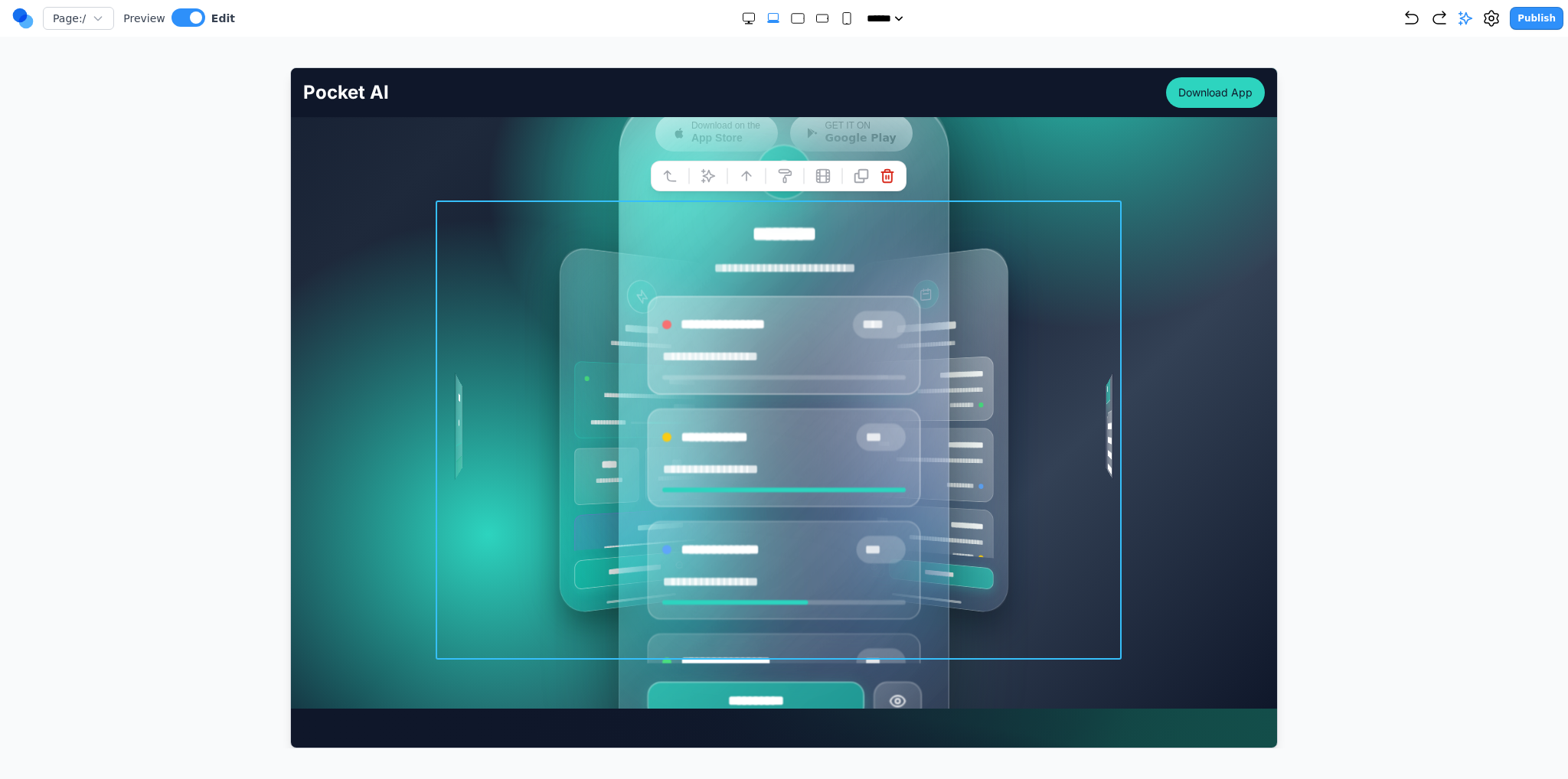
click at [711, 179] on icon at bounding box center [707, 175] width 16 height 16
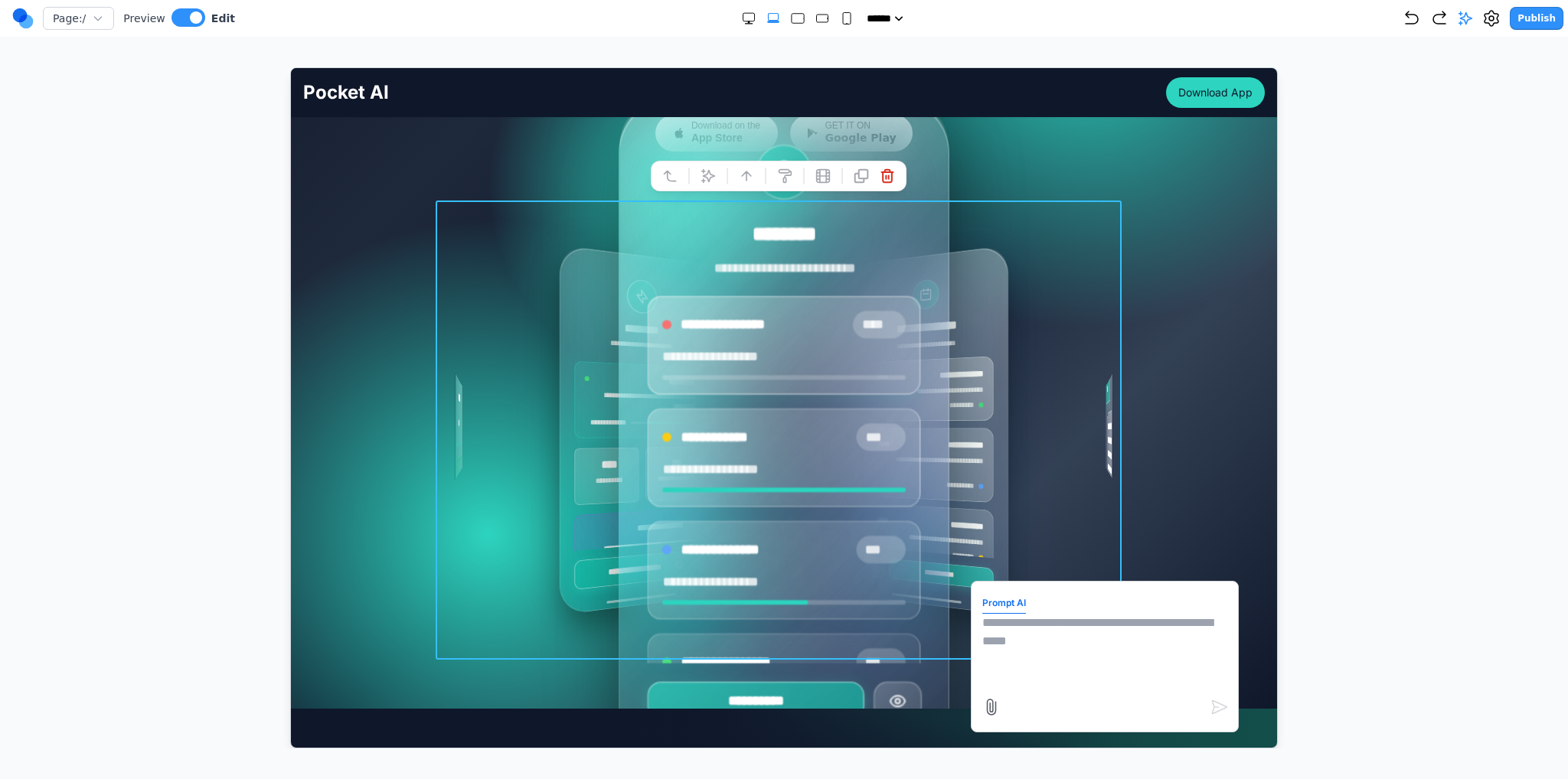
click at [783, 643] on textarea at bounding box center [1104, 650] width 245 height 76
type textarea "**********"
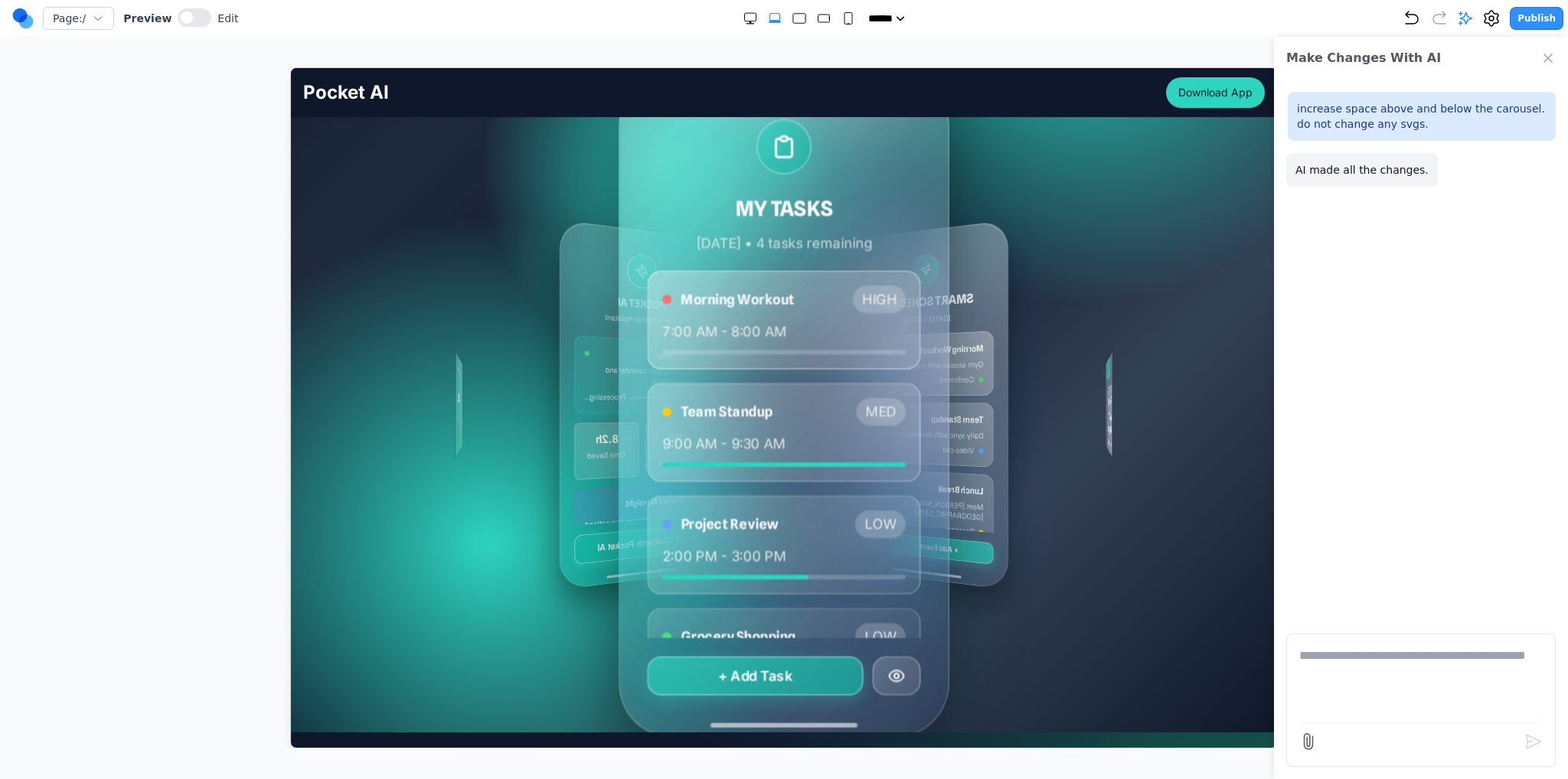
scroll to position [306, 0]
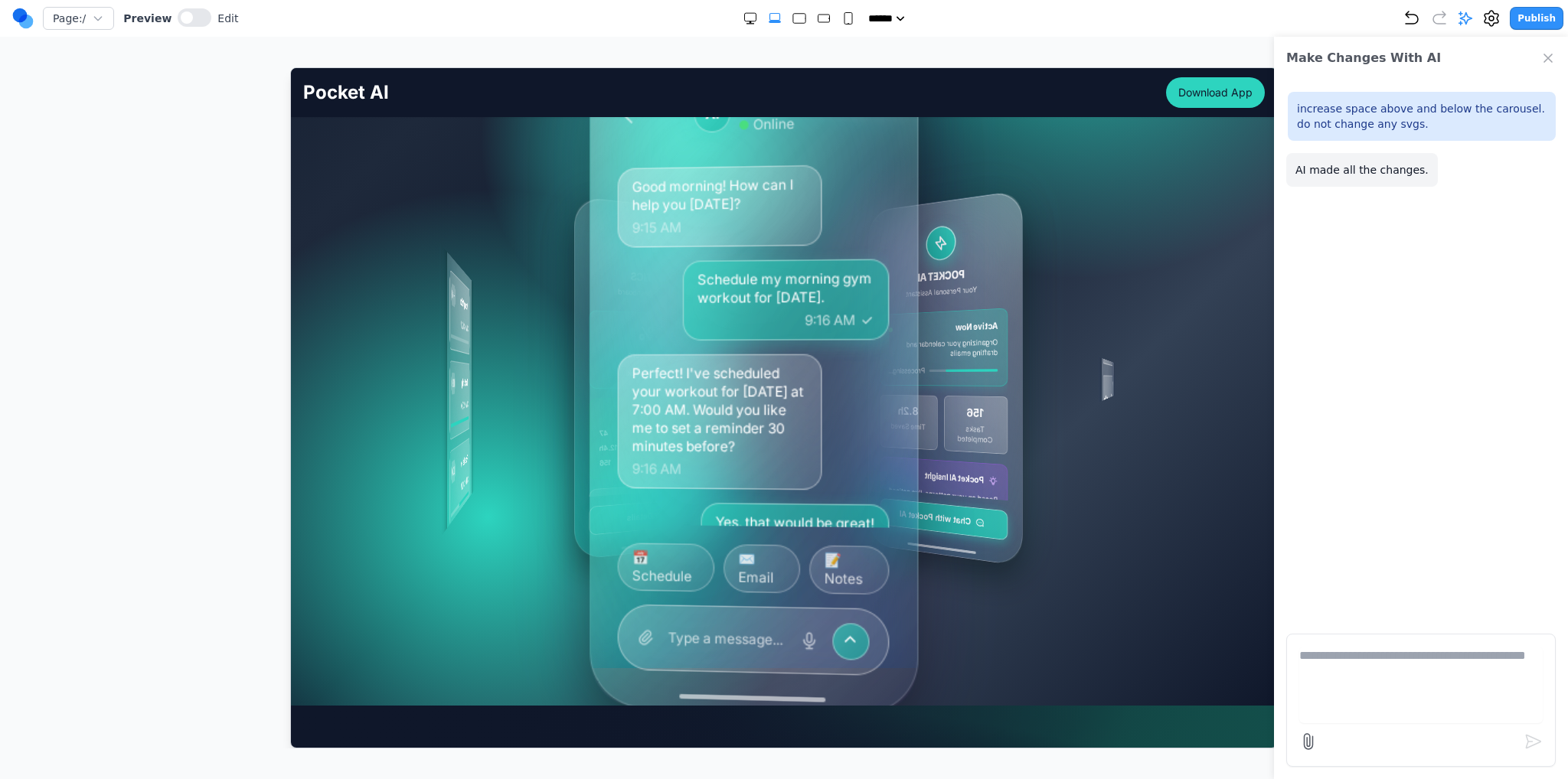
drag, startPoint x: 955, startPoint y: 417, endPoint x: 845, endPoint y: 424, distance: 110.2
click at [783, 424] on div "MY TASKS [DATE] • 4 tasks remaining Morning Workout HIGH 7:00 AM - 8:00 AM Team…" at bounding box center [818, 377] width 191 height 720
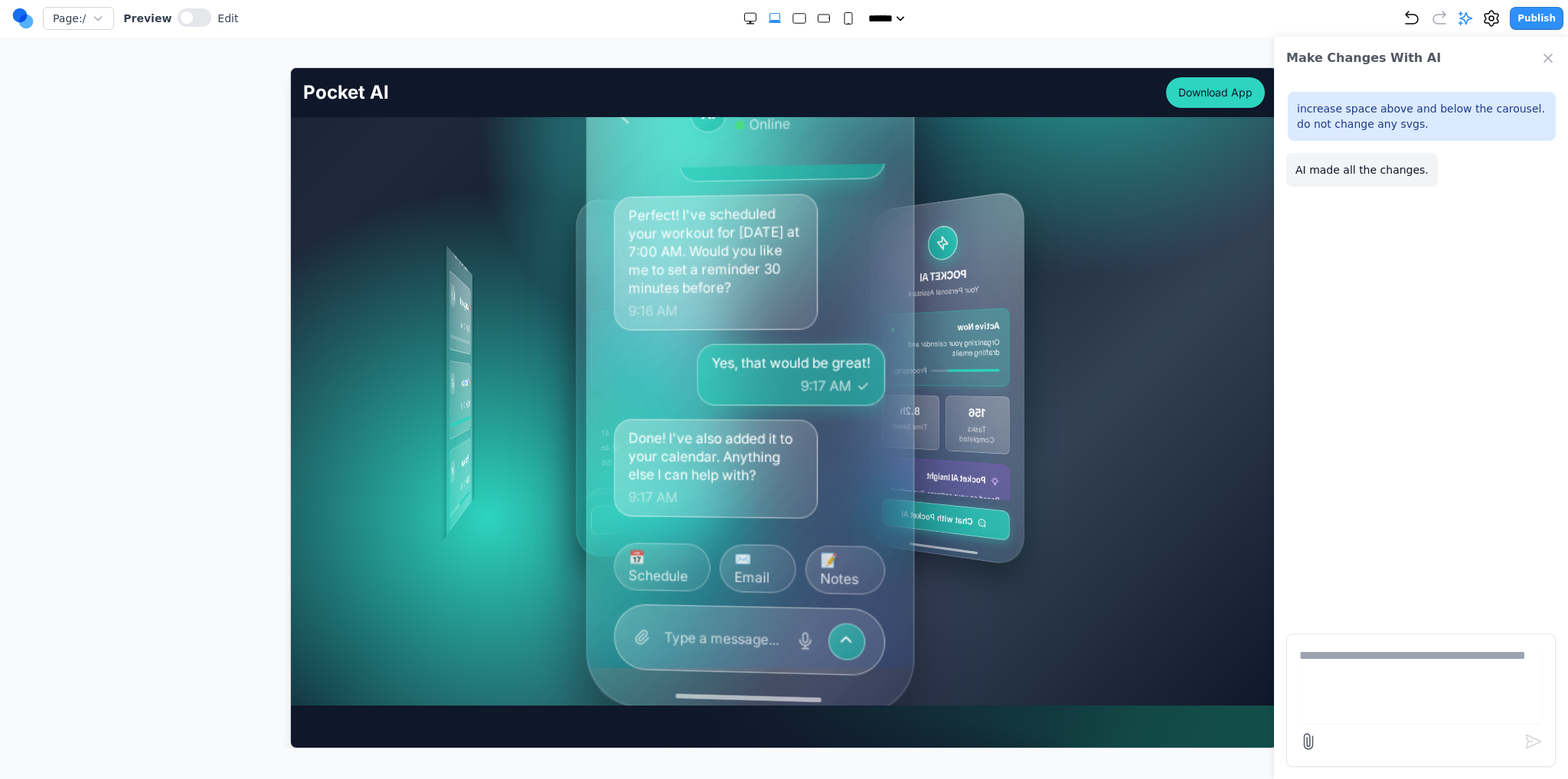
scroll to position [124, 0]
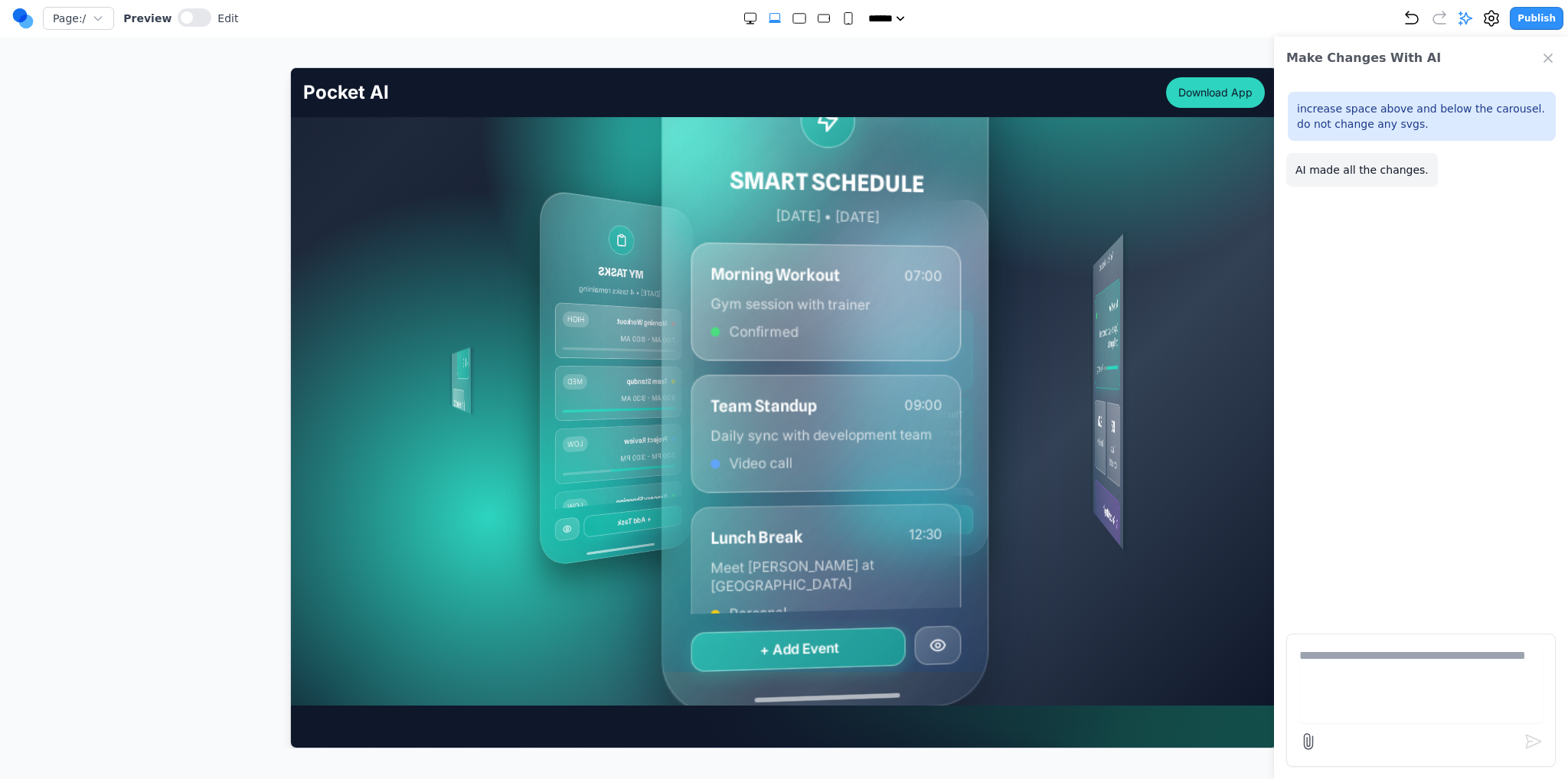
drag, startPoint x: 918, startPoint y: 505, endPoint x: 845, endPoint y: 506, distance: 73.0
click at [783, 506] on div "MY TASKS [DATE] • 4 tasks remaining Morning Workout HIGH 7:00 AM - 8:00 AM Team…" at bounding box center [716, 377] width 548 height 610
drag, startPoint x: 856, startPoint y: 502, endPoint x: 847, endPoint y: 502, distance: 9.0
click at [783, 492] on div "Team Standup 09:00 Daily sync with development team Video call" at bounding box center [825, 433] width 270 height 119
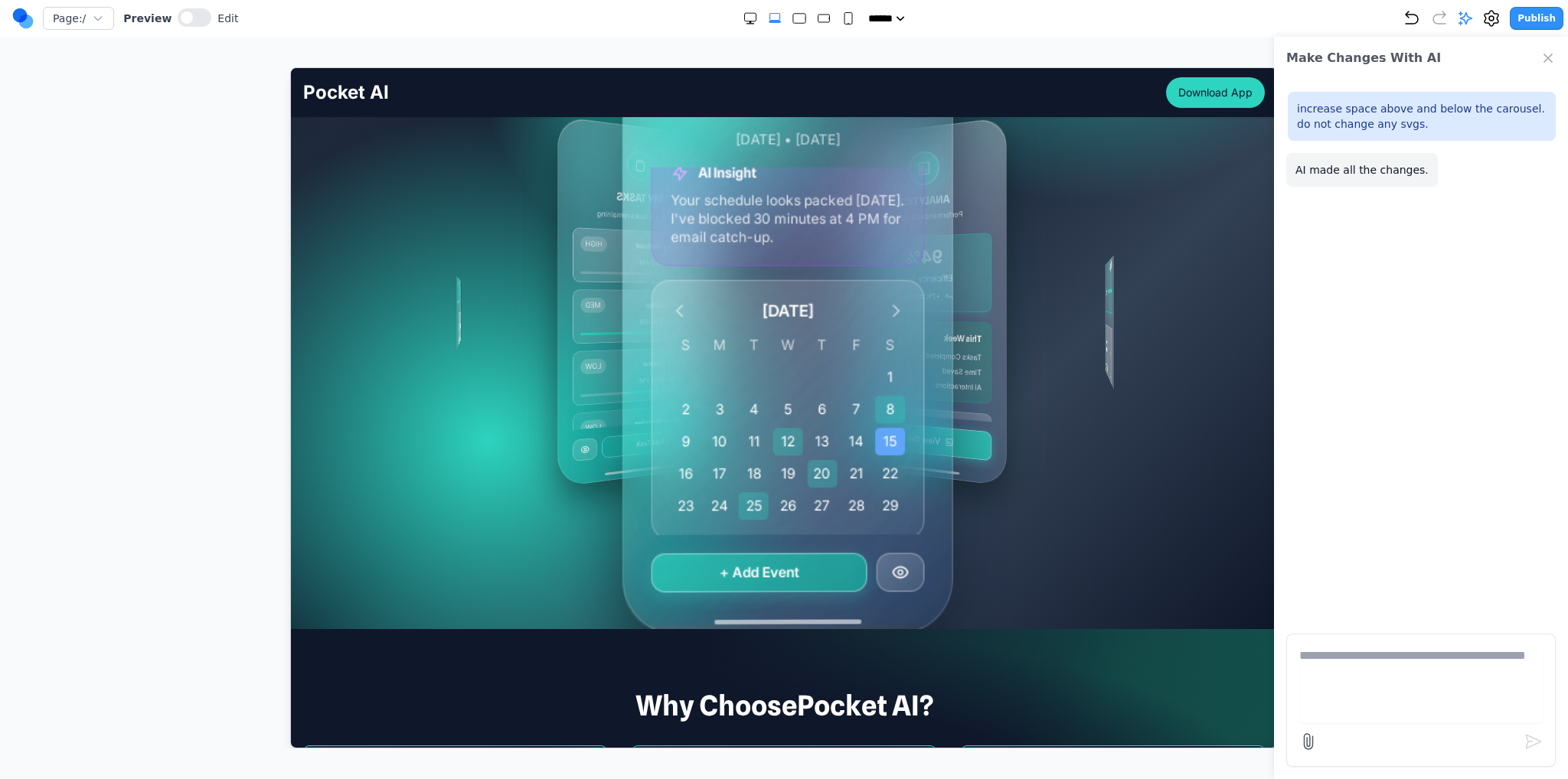
scroll to position [230, 0]
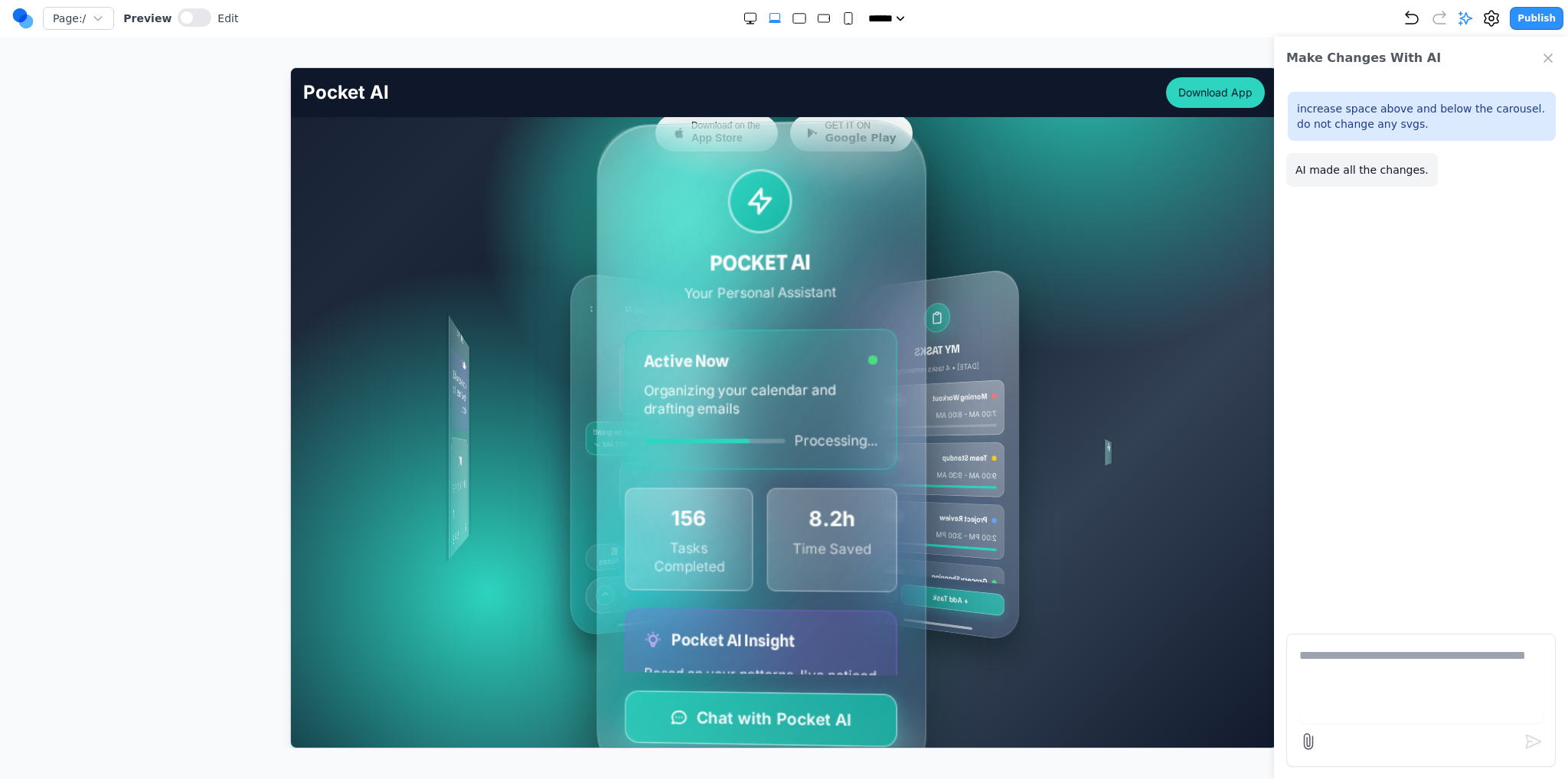
drag, startPoint x: 896, startPoint y: 435, endPoint x: 805, endPoint y: 447, distance: 91.8
click at [783, 447] on div "MY TASKS [DATE] • 4 tasks remaining Morning Workout HIGH 7:00 AM - 8:00 AM Team…" at bounding box center [849, 453] width 564 height 600
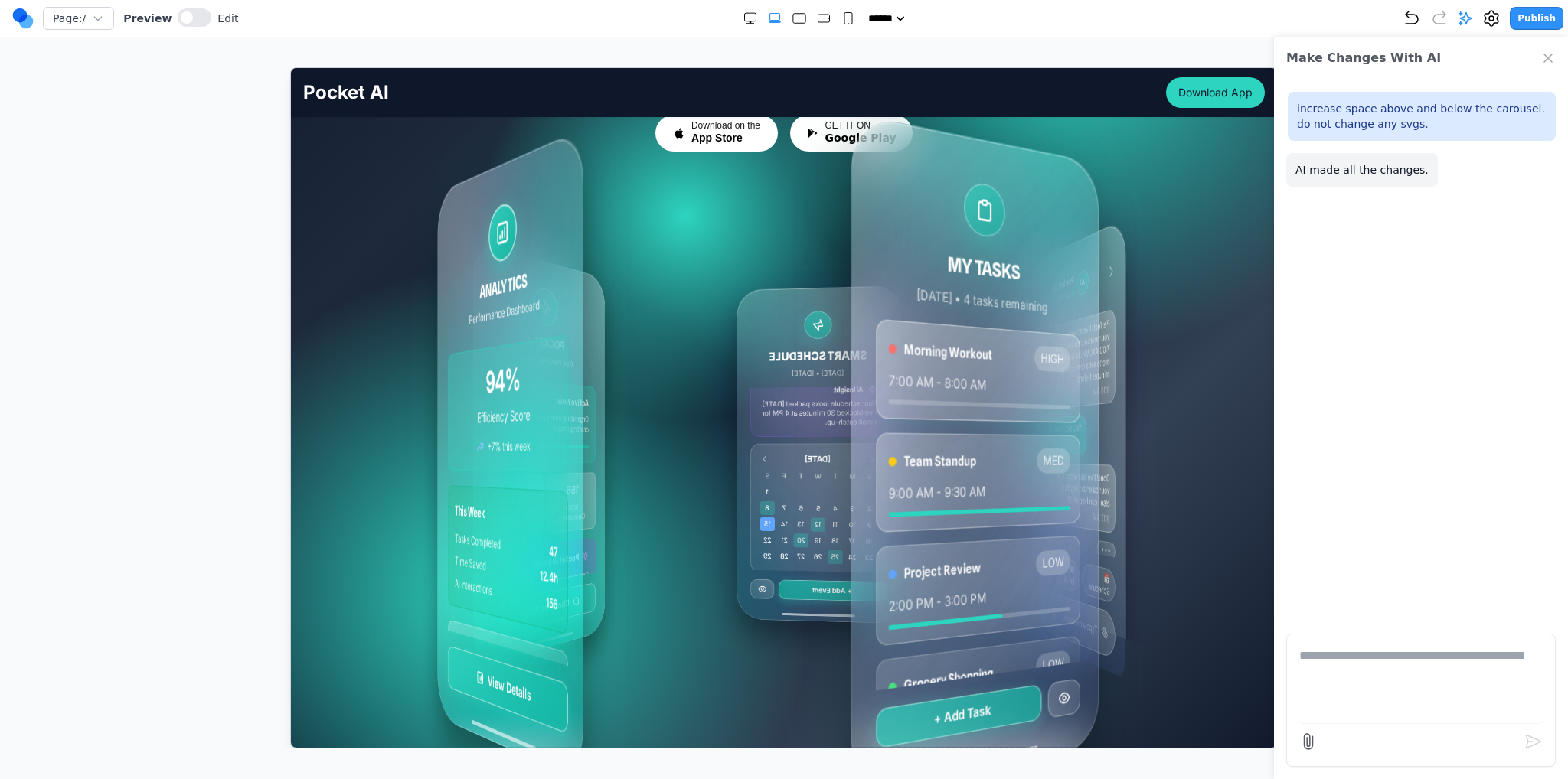
drag, startPoint x: 842, startPoint y: 448, endPoint x: 665, endPoint y: 455, distance: 177.1
click at [665, 455] on div "MY TASKS [DATE] • 4 tasks remaining Morning Workout HIGH 7:00 AM - 8:00 AM Team…" at bounding box center [729, 454] width 627 height 555
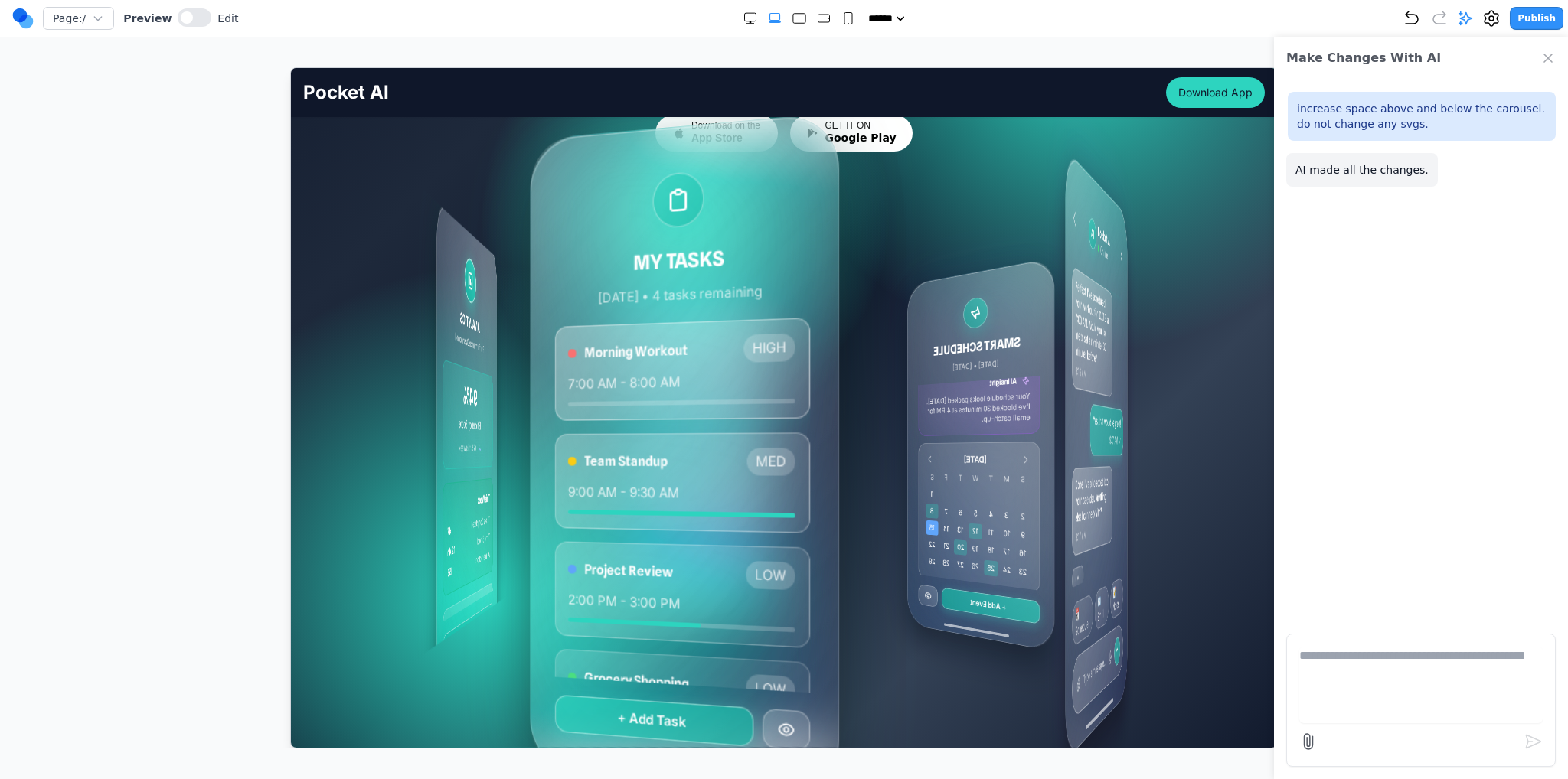
click at [783, 460] on div "MY TASKS [DATE] • 4 tasks remaining Morning Workout HIGH 7:00 AM - 8:00 AM Team…" at bounding box center [812, 453] width 672 height 502
click at [783, 17] on icon "Undo" at bounding box center [1412, 18] width 18 height 18
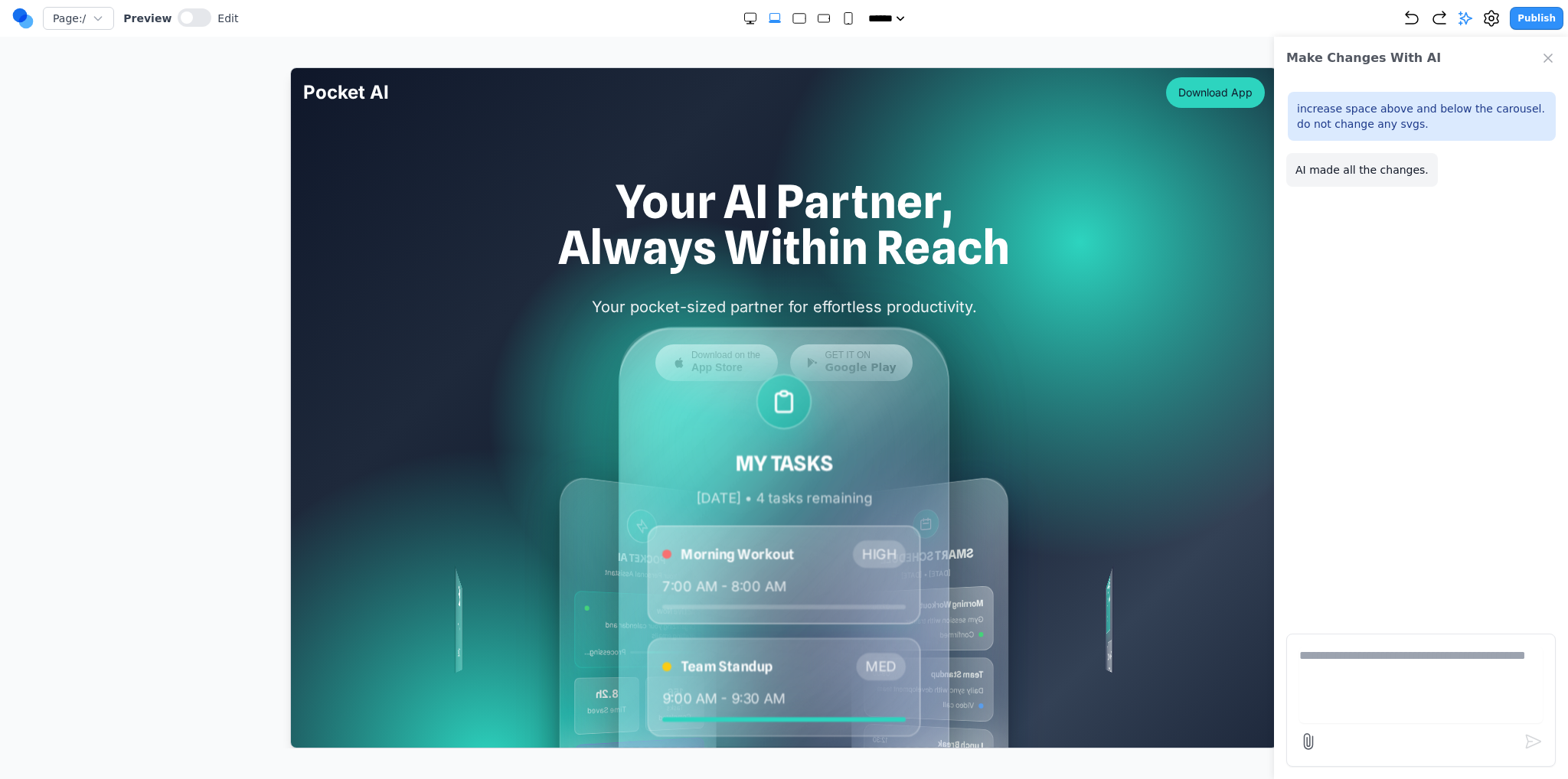
scroll to position [0, 0]
click at [783, 59] on icon "Close Chat" at bounding box center [1548, 58] width 7 height 7
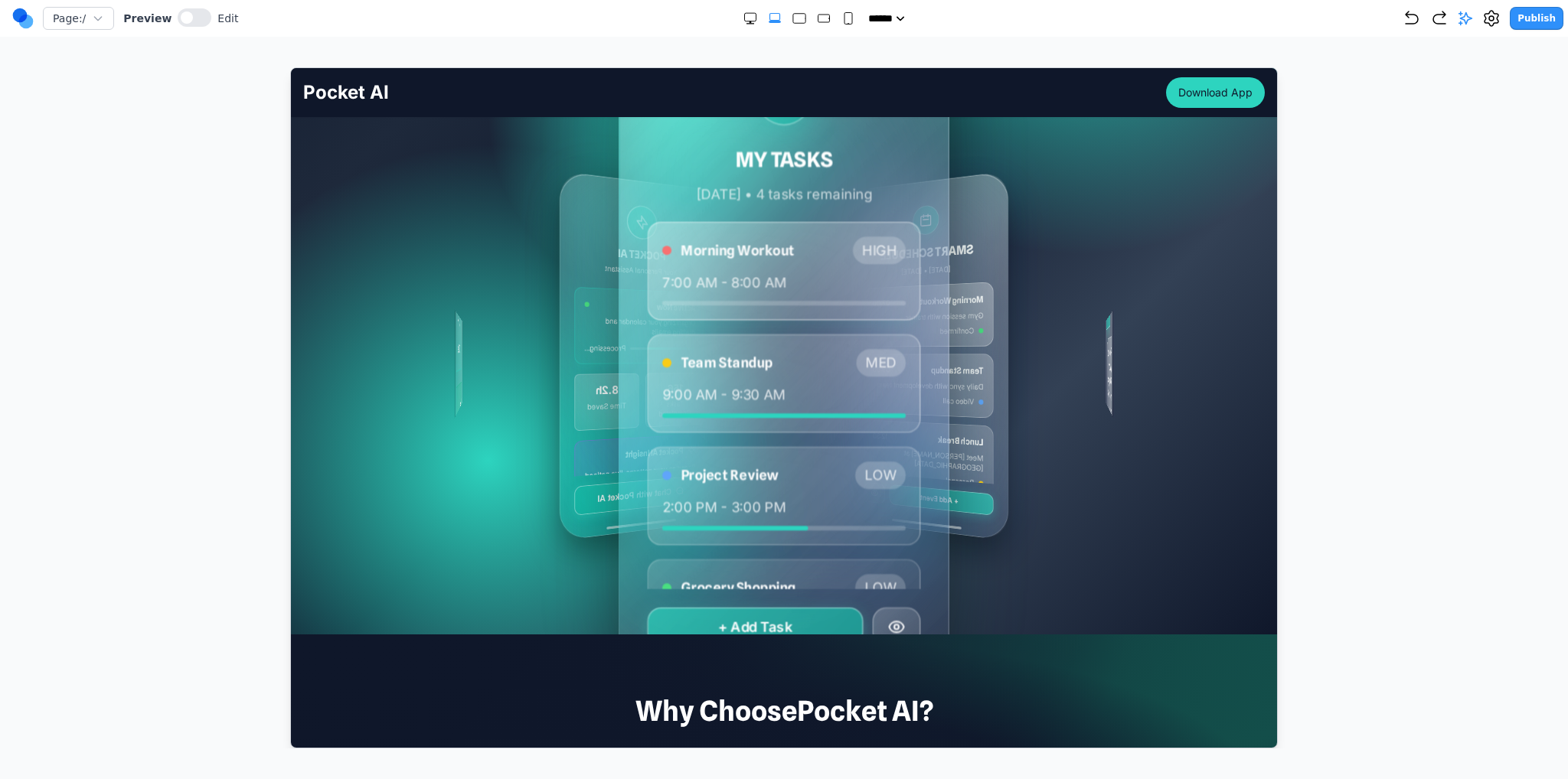
scroll to position [306, 0]
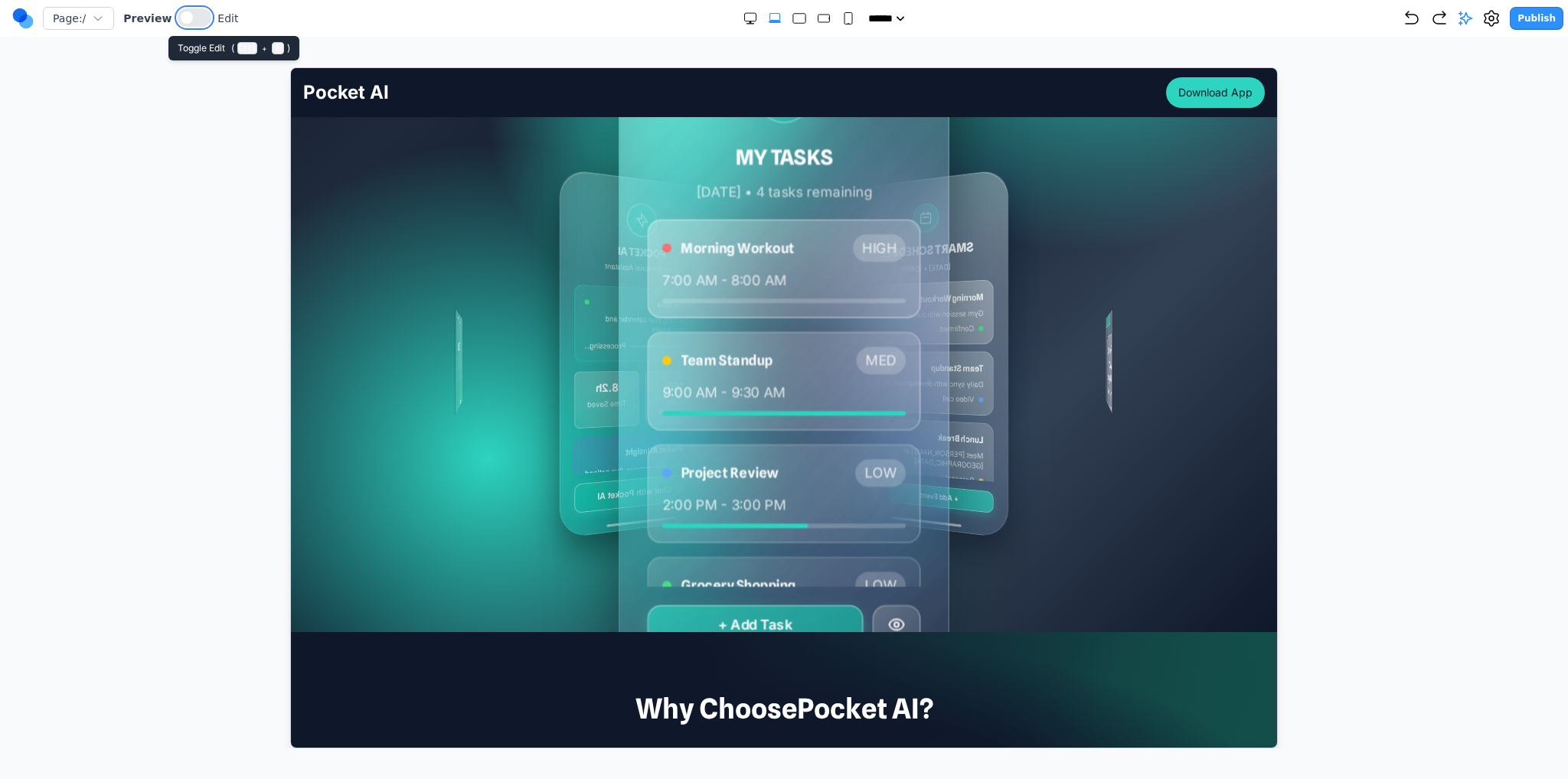
click at [193, 10] on button at bounding box center [194, 17] width 34 height 18
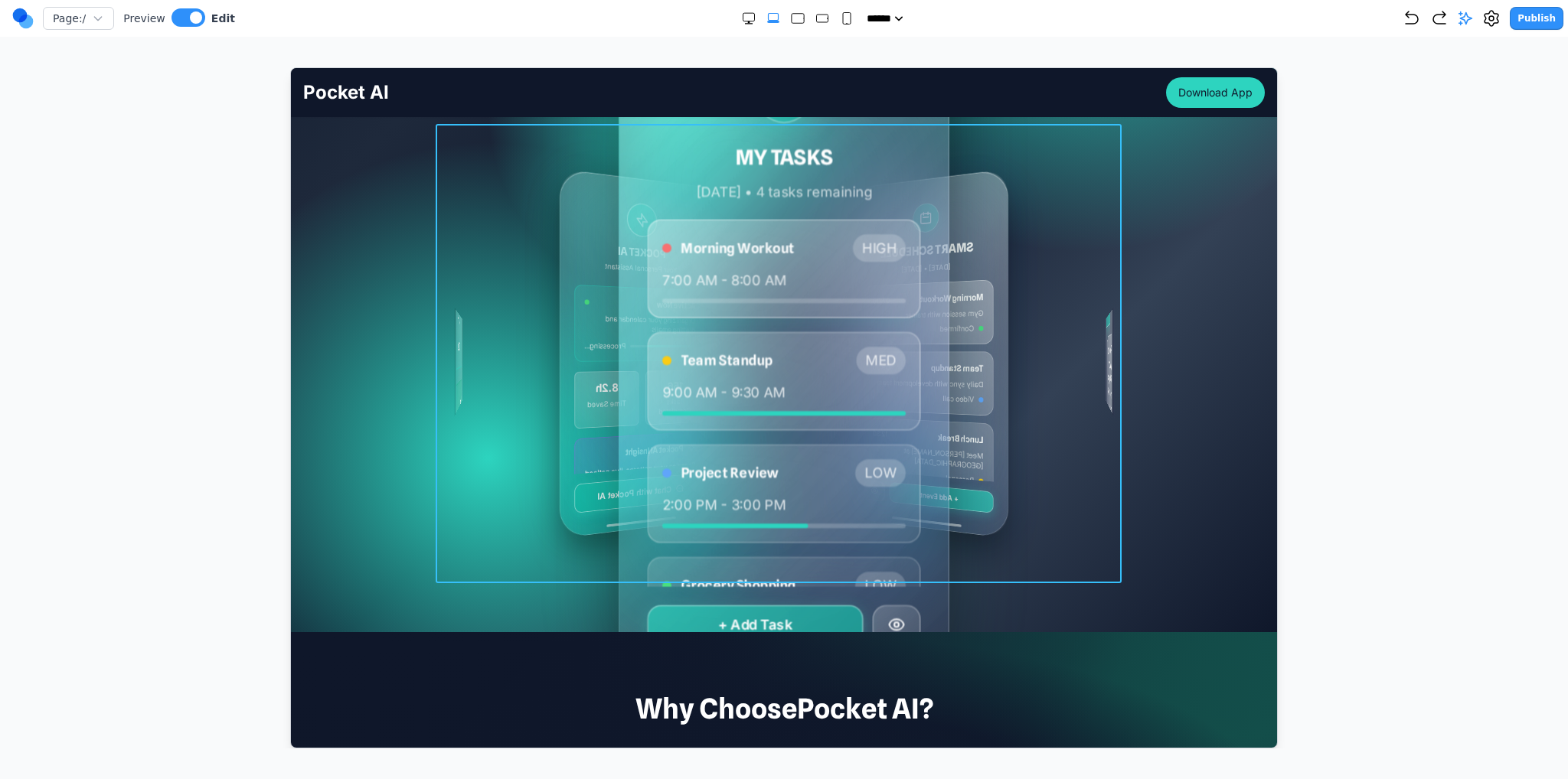
click at [507, 378] on div "MY TASKS Today • 4 tasks remaining Morning Workout HIGH 7:00 AM - 8:00 AM Team …" at bounding box center [783, 353] width 686 height 459
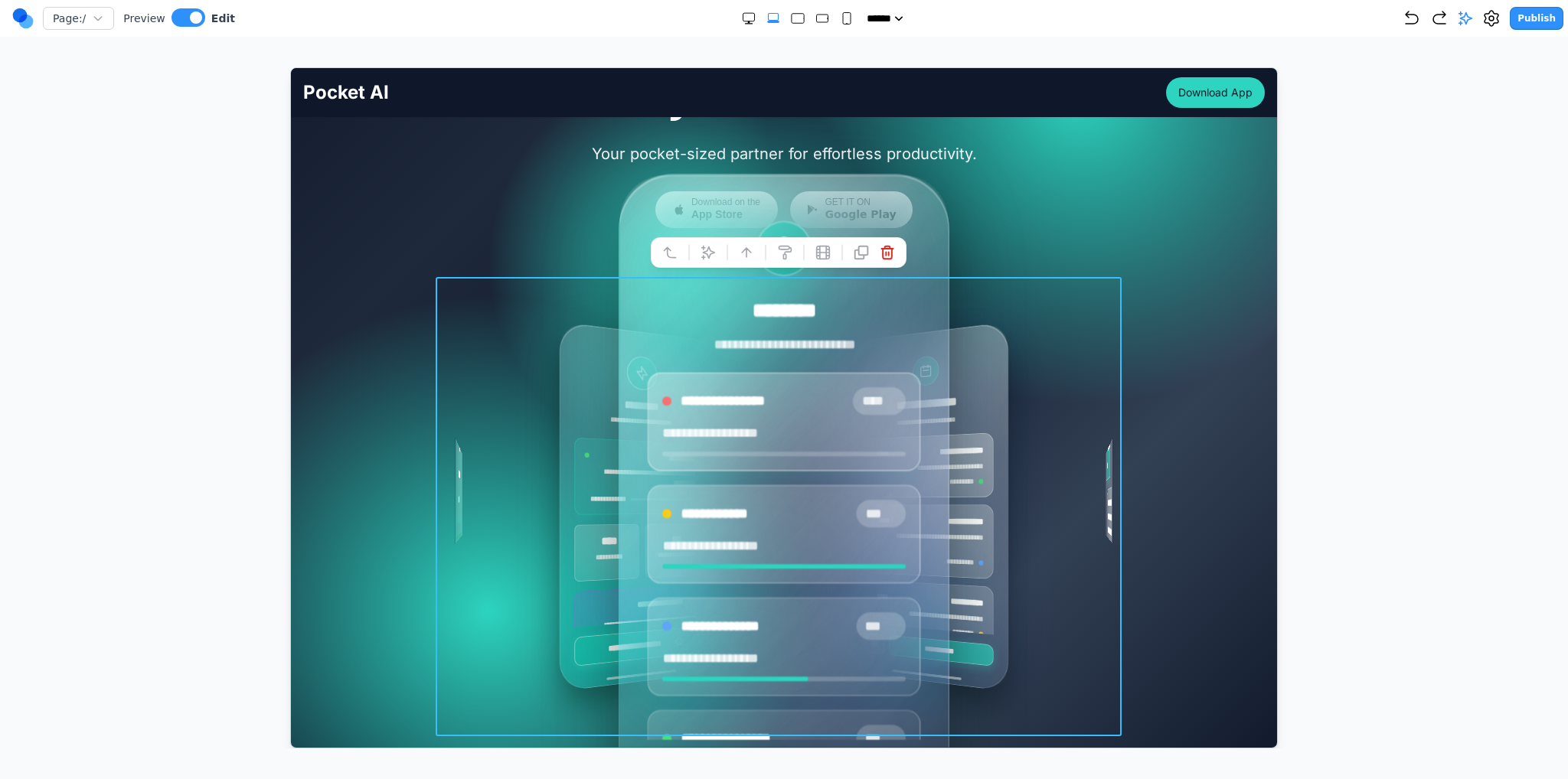
scroll to position [153, 0]
click at [708, 250] on icon at bounding box center [707, 252] width 16 height 16
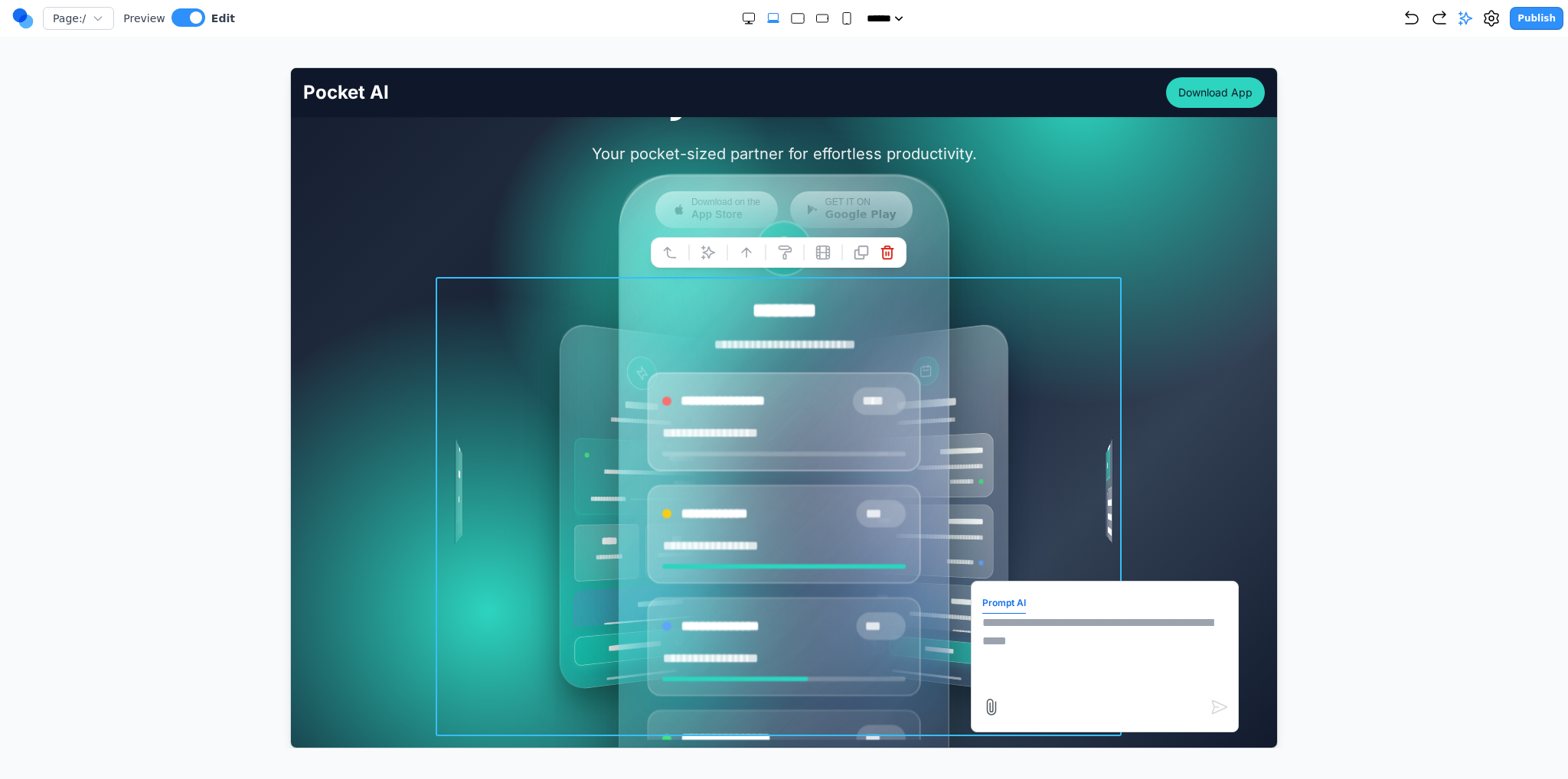
click at [783, 655] on textarea at bounding box center [1104, 650] width 245 height 76
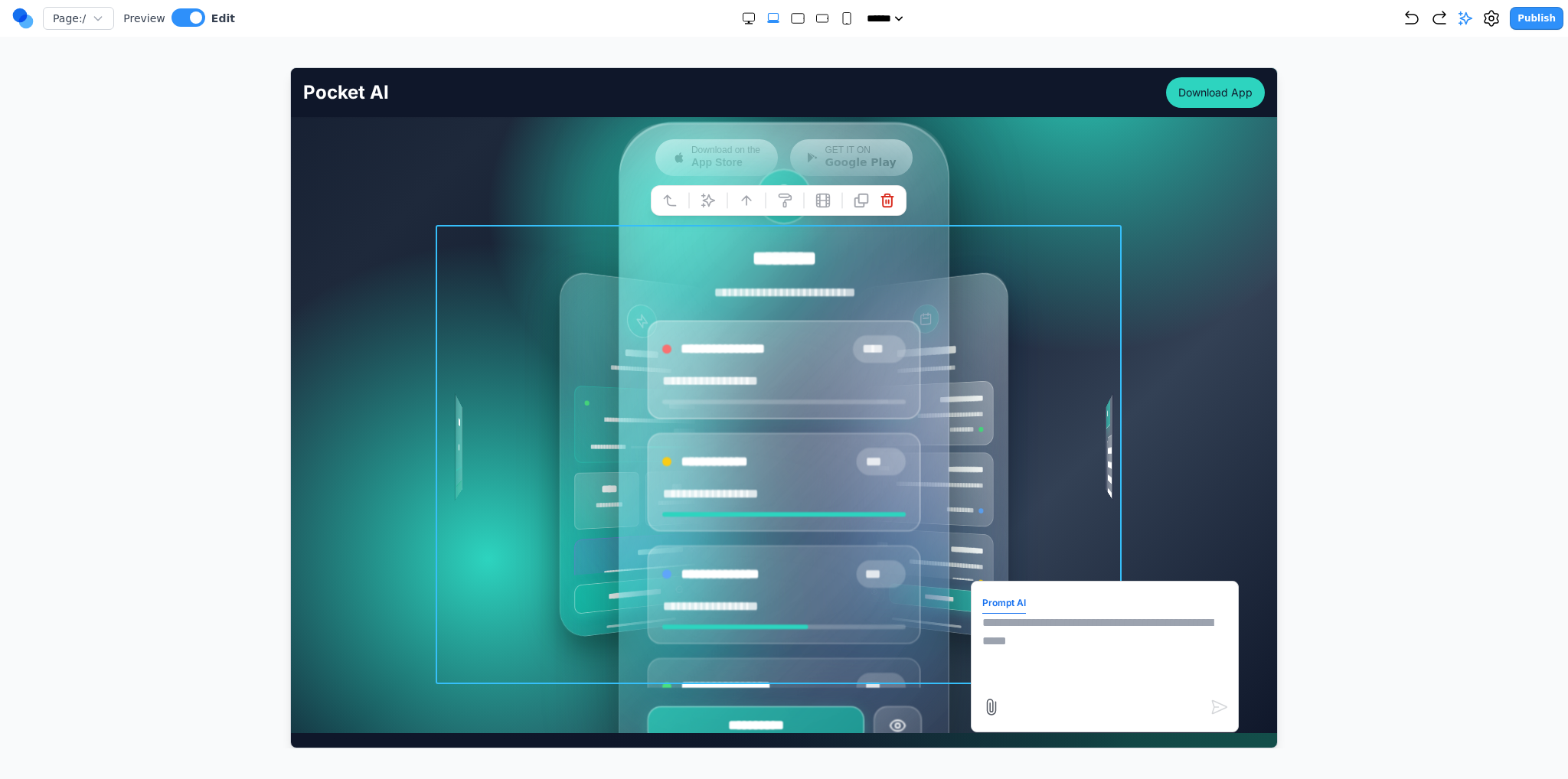
scroll to position [230, 0]
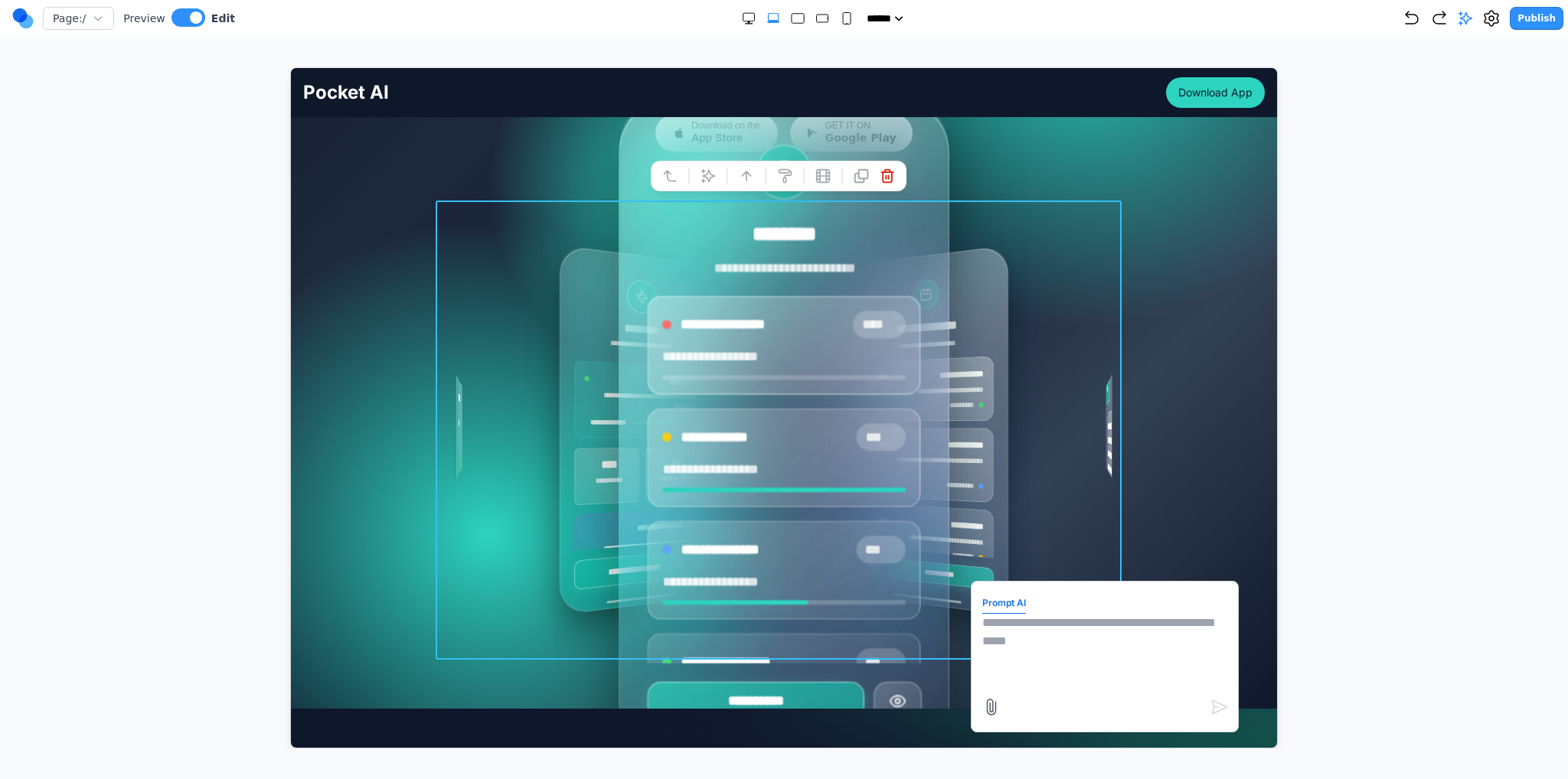
type textarea "*"
drag, startPoint x: 1120, startPoint y: 299, endPoint x: 1132, endPoint y: 292, distance: 13.9
click at [783, 298] on div "**********" at bounding box center [783, 429] width 686 height 459
click at [783, 19] on icon at bounding box center [1465, 18] width 16 height 16
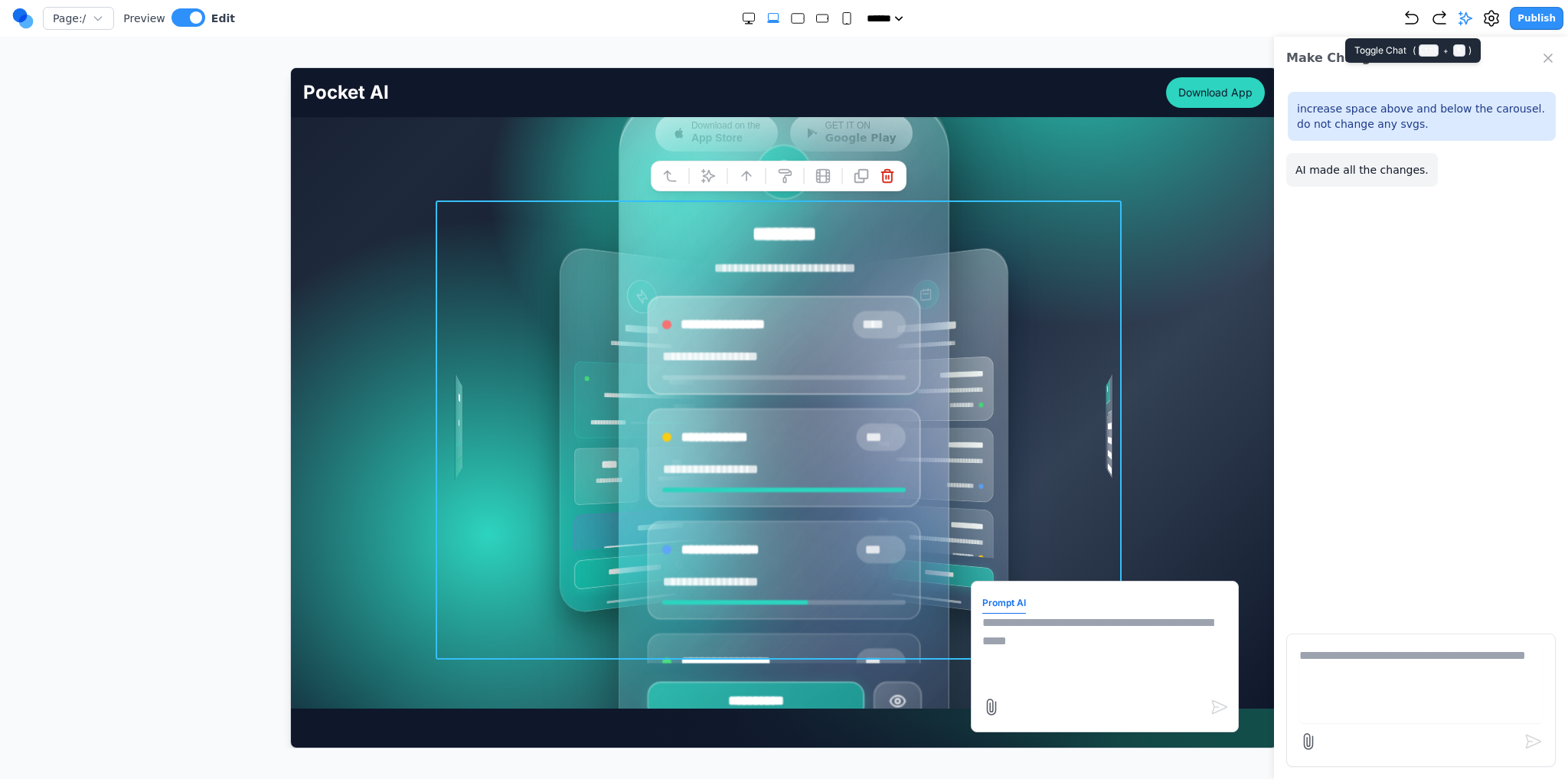
click at [783, 19] on icon at bounding box center [1465, 18] width 16 height 16
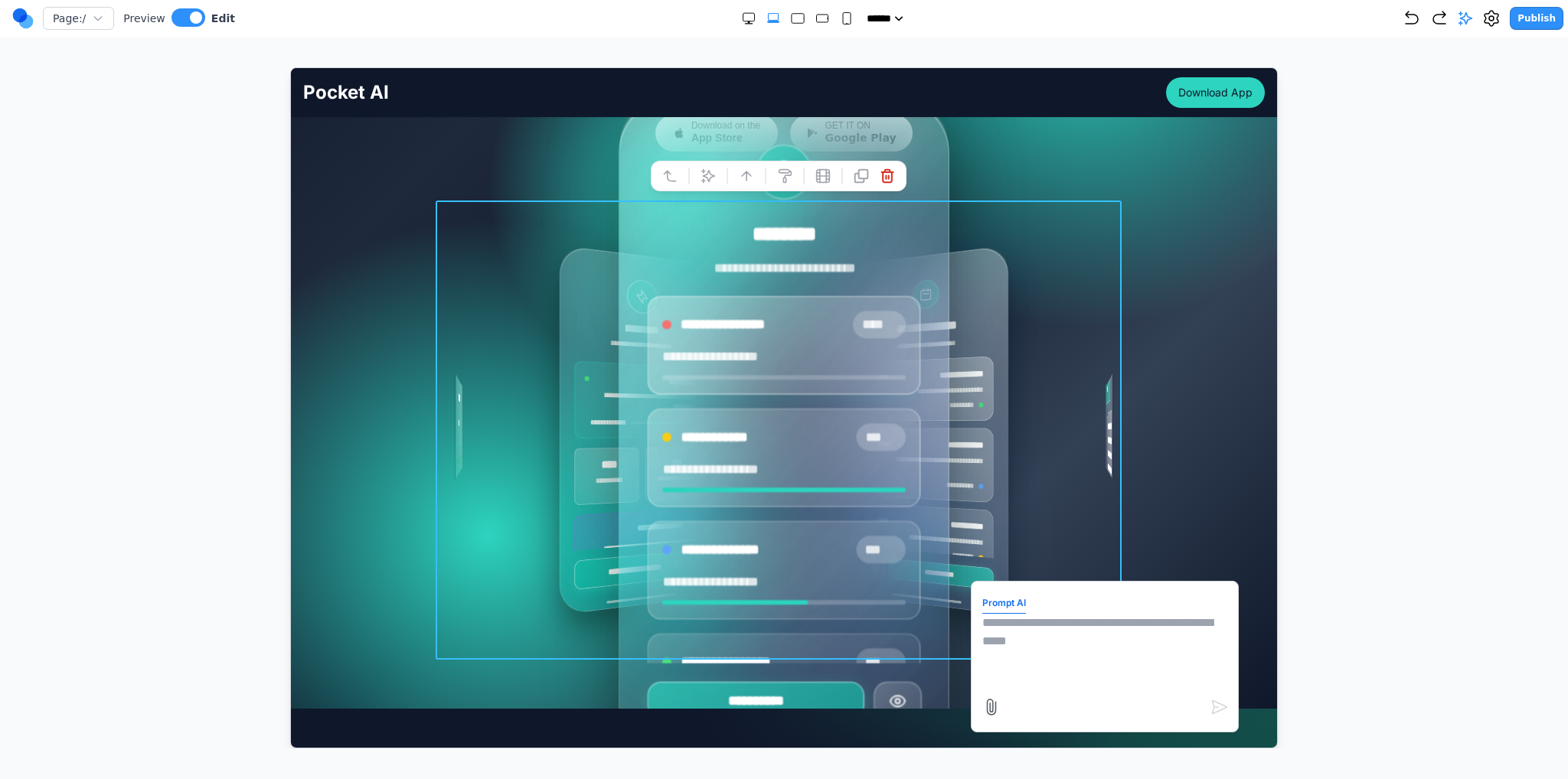
click at [783, 270] on div "**********" at bounding box center [783, 429] width 961 height 459
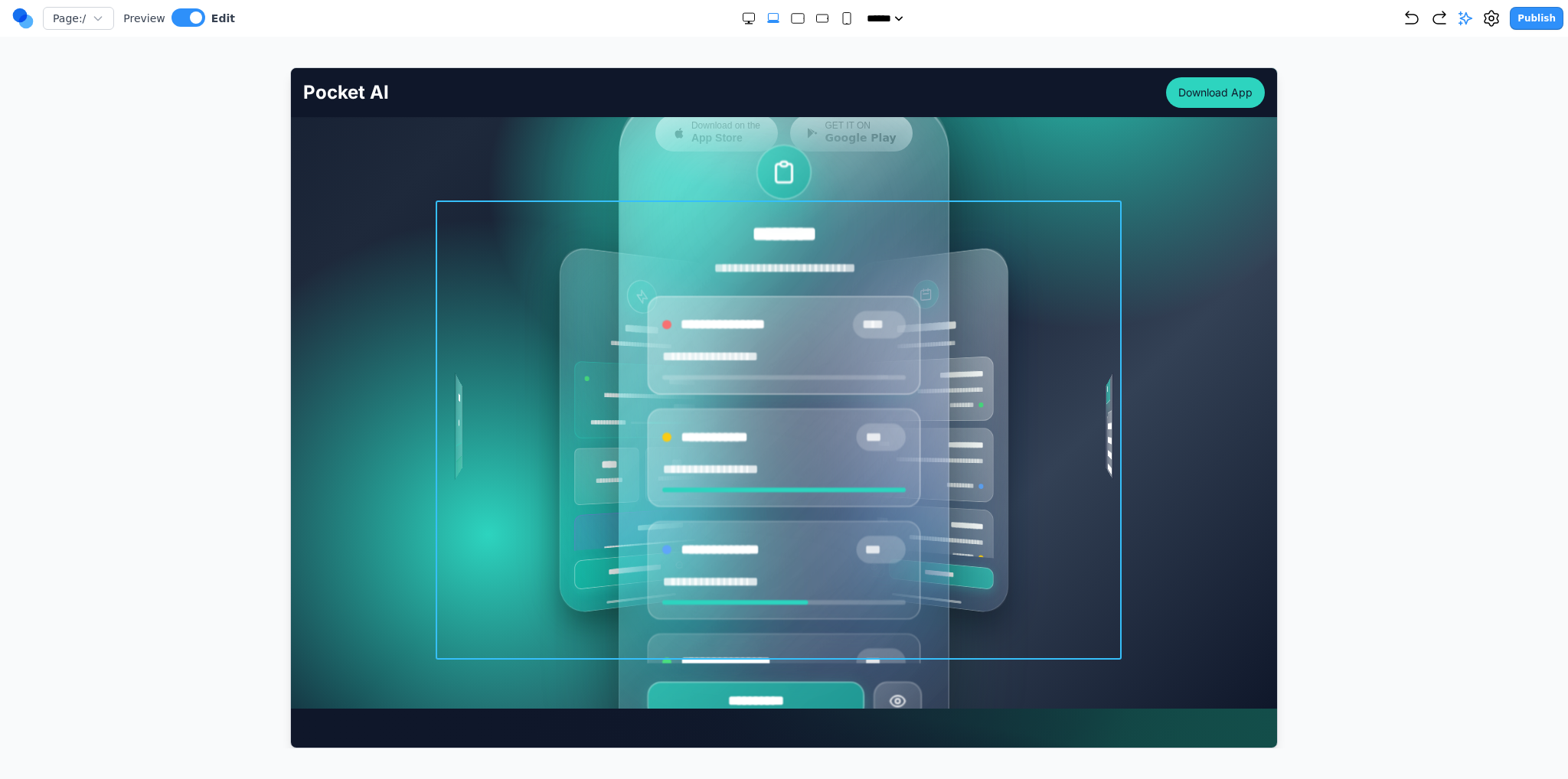
click at [783, 360] on div "**********" at bounding box center [783, 429] width 686 height 459
click at [783, 355] on div "**********" at bounding box center [783, 429] width 961 height 459
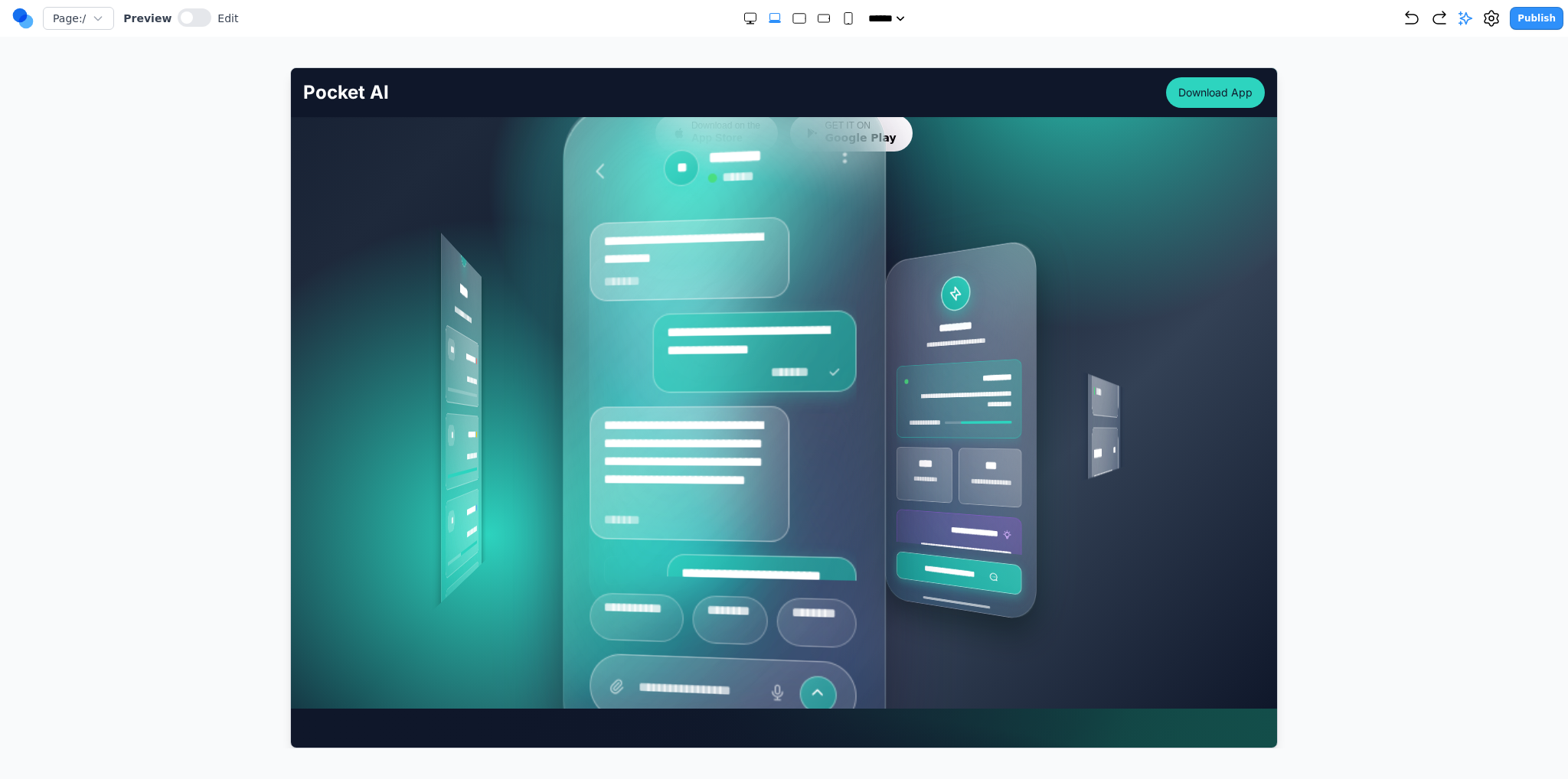
drag, startPoint x: 999, startPoint y: 383, endPoint x: 858, endPoint y: 388, distance: 141.1
click at [783, 385] on div "**********" at bounding box center [809, 429] width 138 height 727
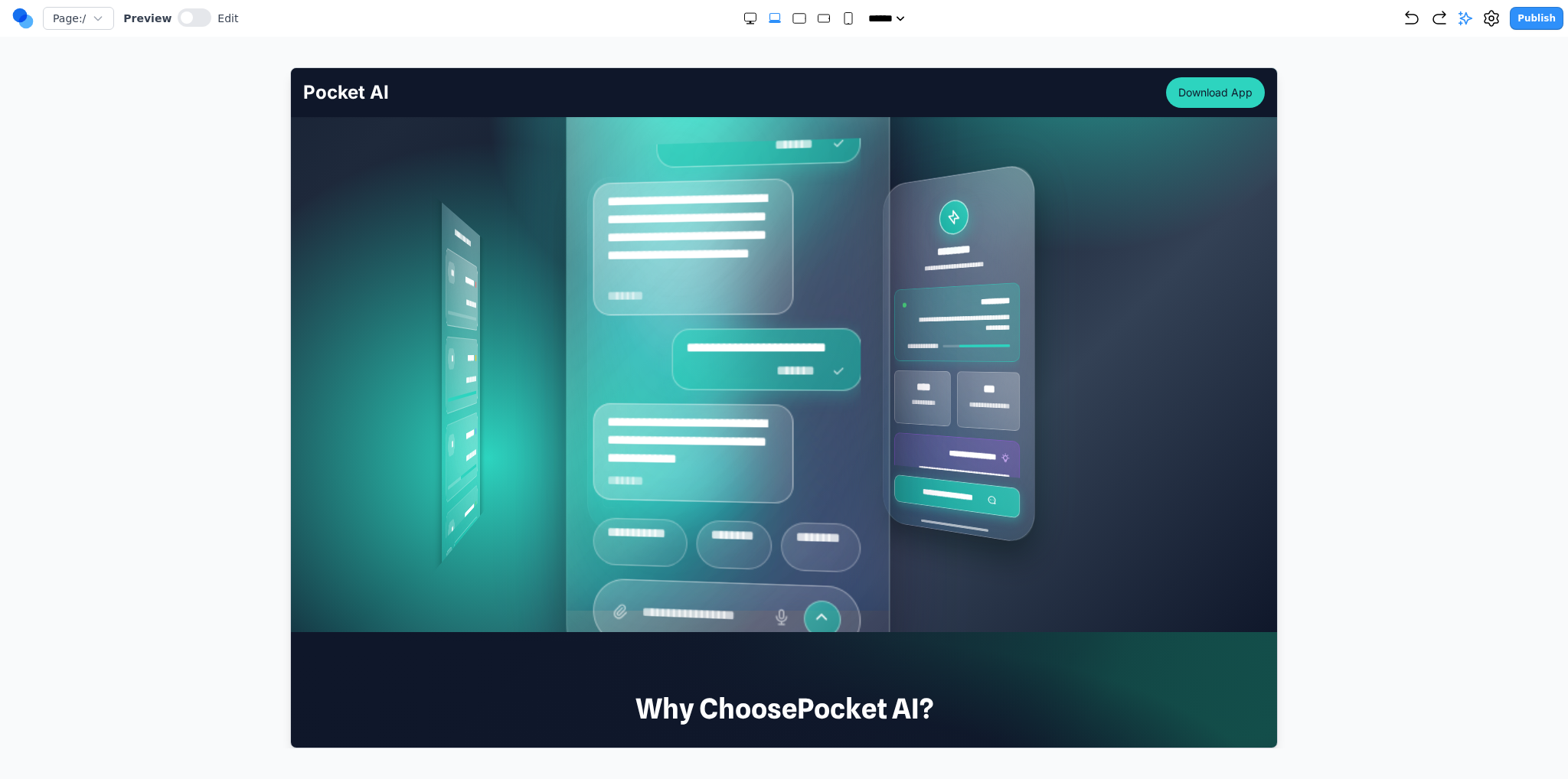
scroll to position [124, 0]
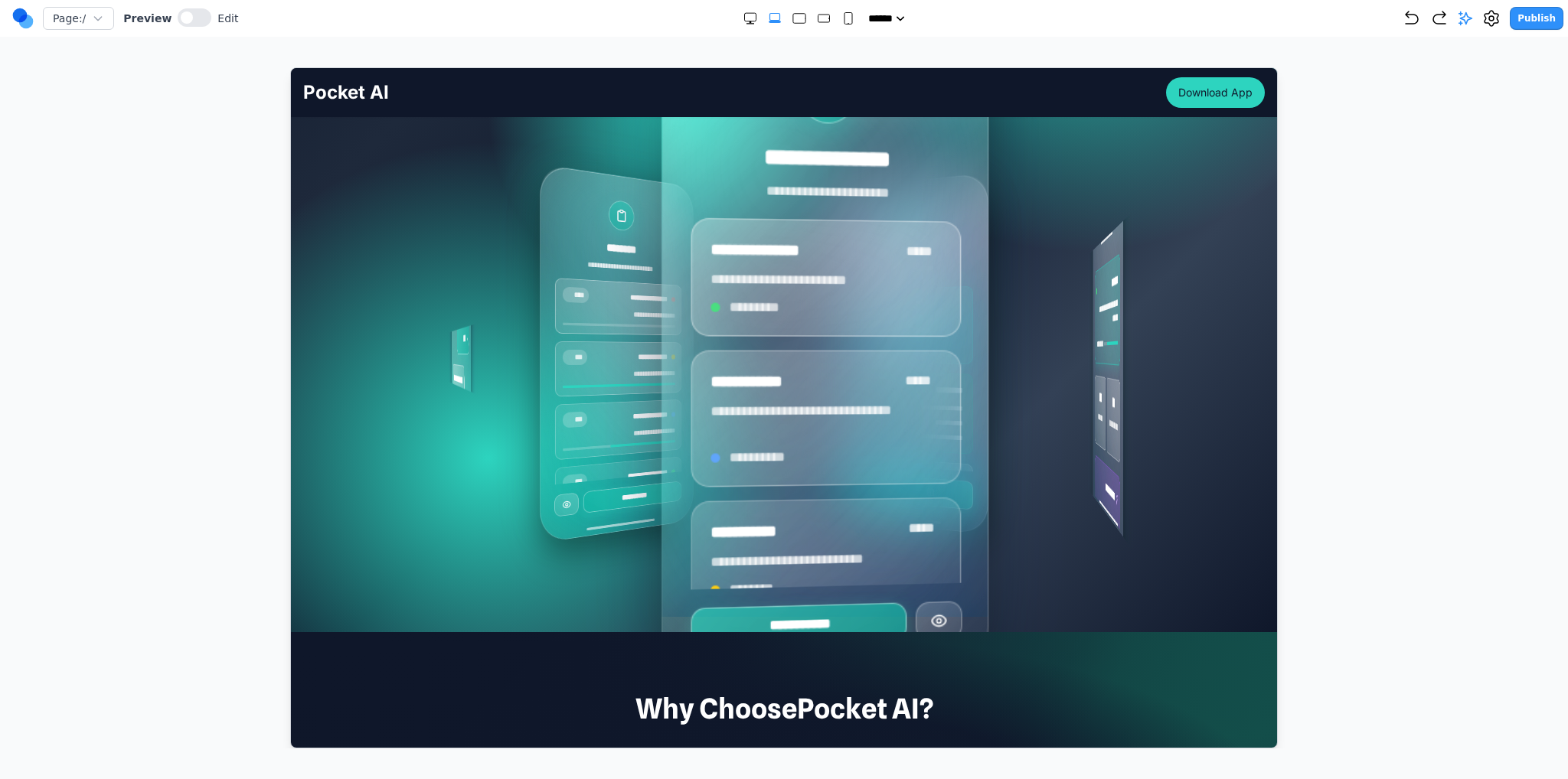
drag, startPoint x: 983, startPoint y: 348, endPoint x: 910, endPoint y: 356, distance: 73.4
click at [783, 356] on div "**********" at bounding box center [716, 353] width 548 height 610
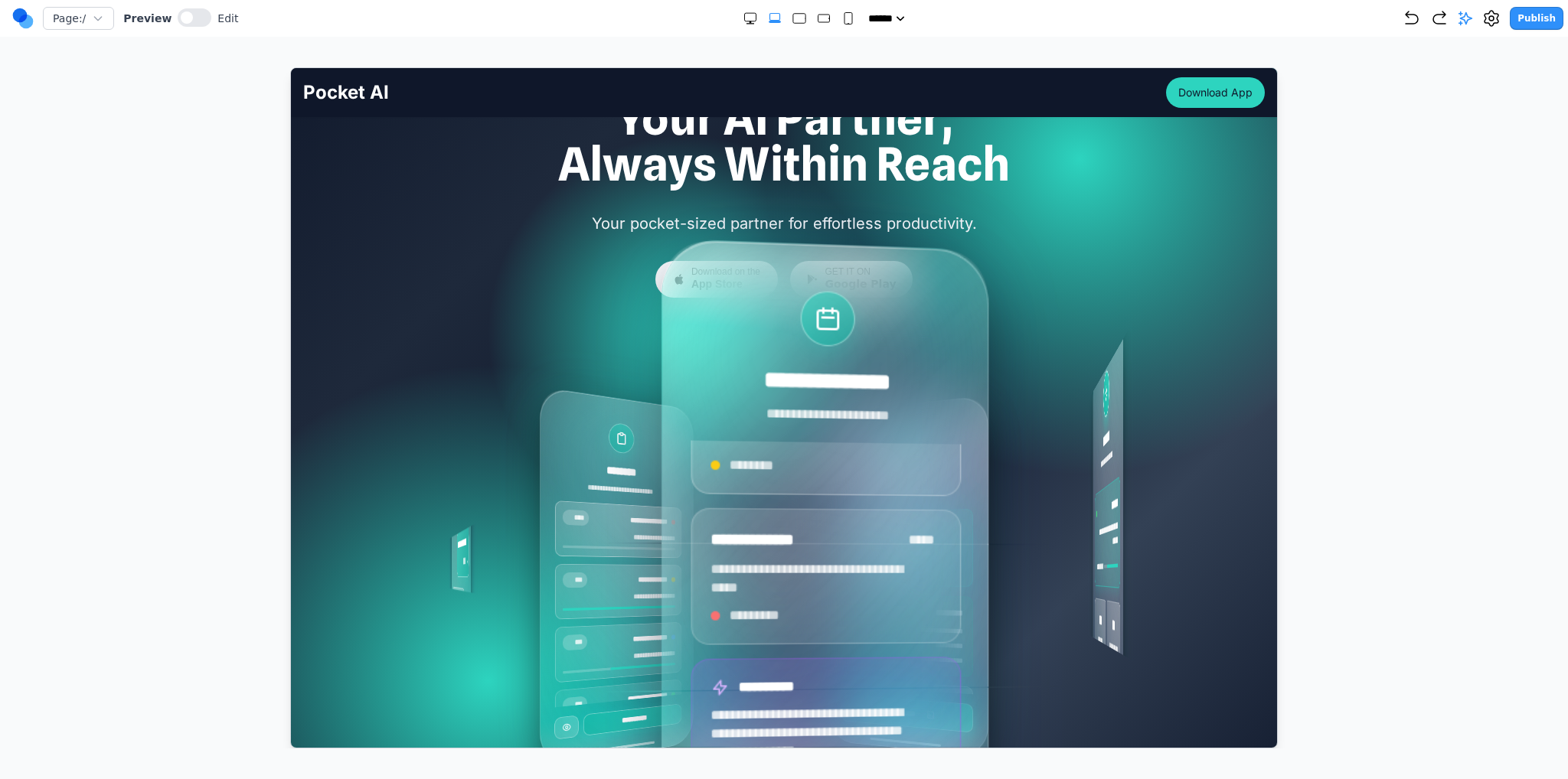
scroll to position [76, 0]
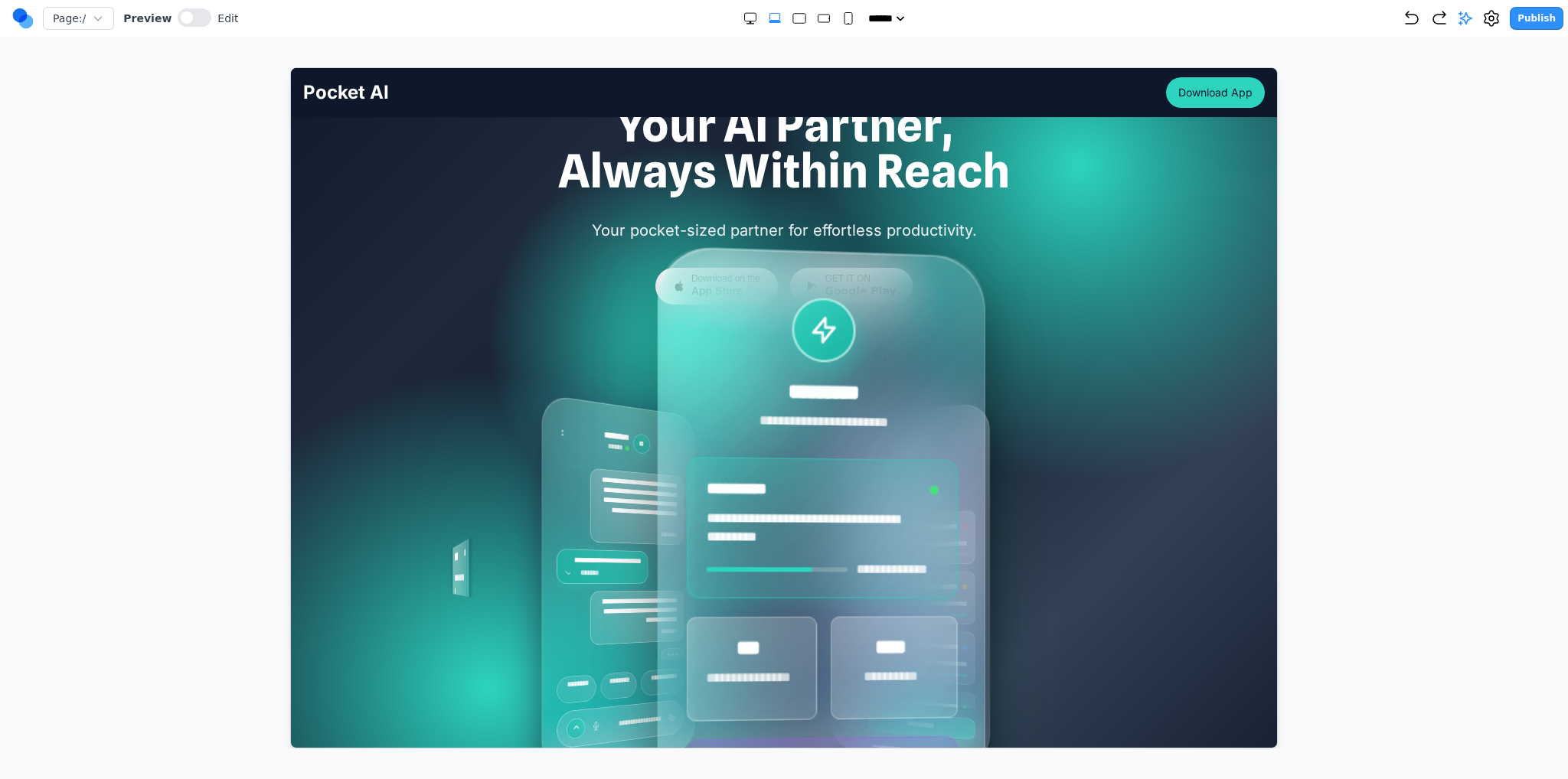
drag, startPoint x: 929, startPoint y: 401, endPoint x: 894, endPoint y: 404, distance: 35.1
click at [783, 404] on div "**********" at bounding box center [783, 582] width 686 height 459
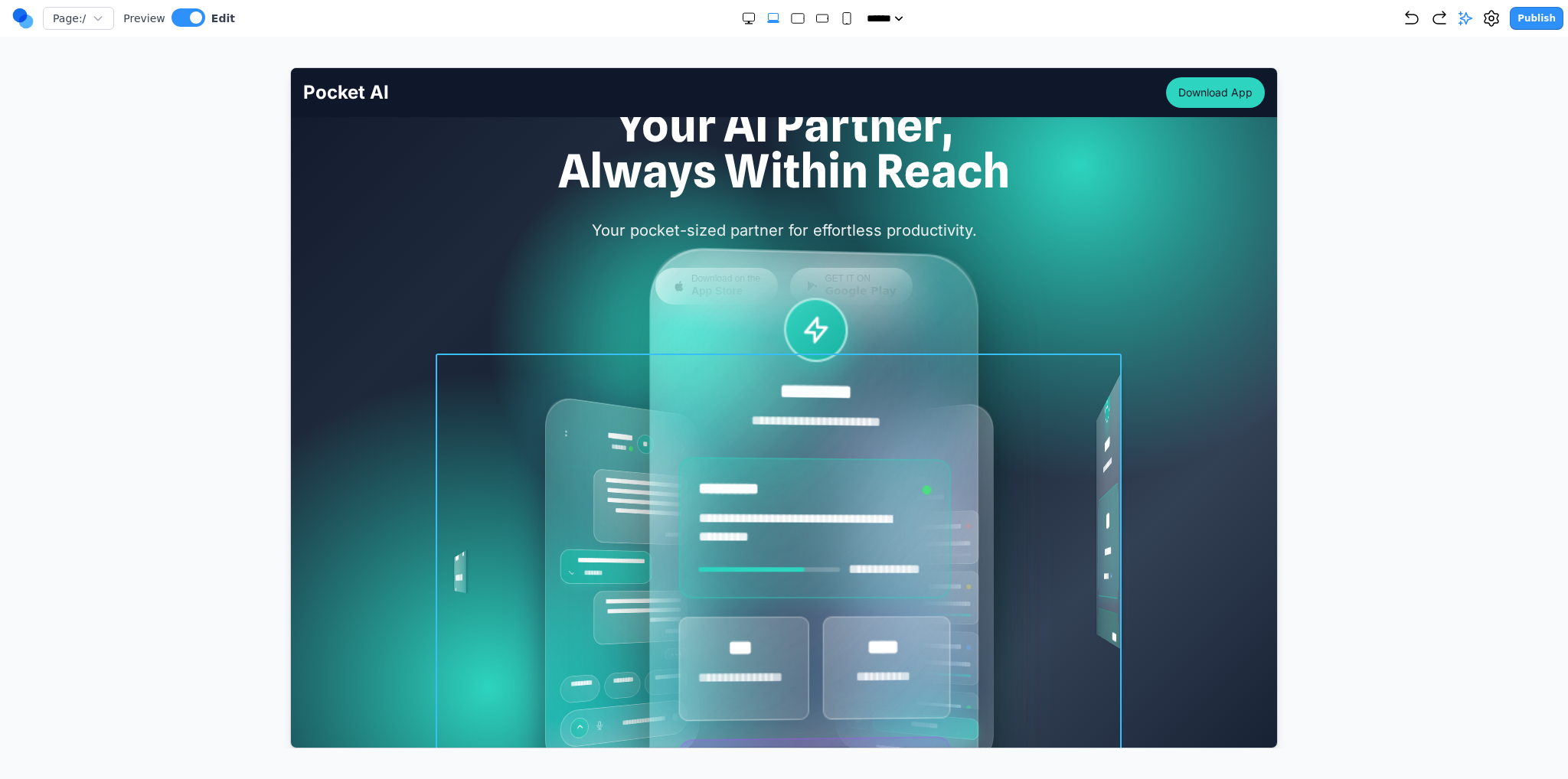
click at [559, 356] on div "**********" at bounding box center [783, 582] width 686 height 459
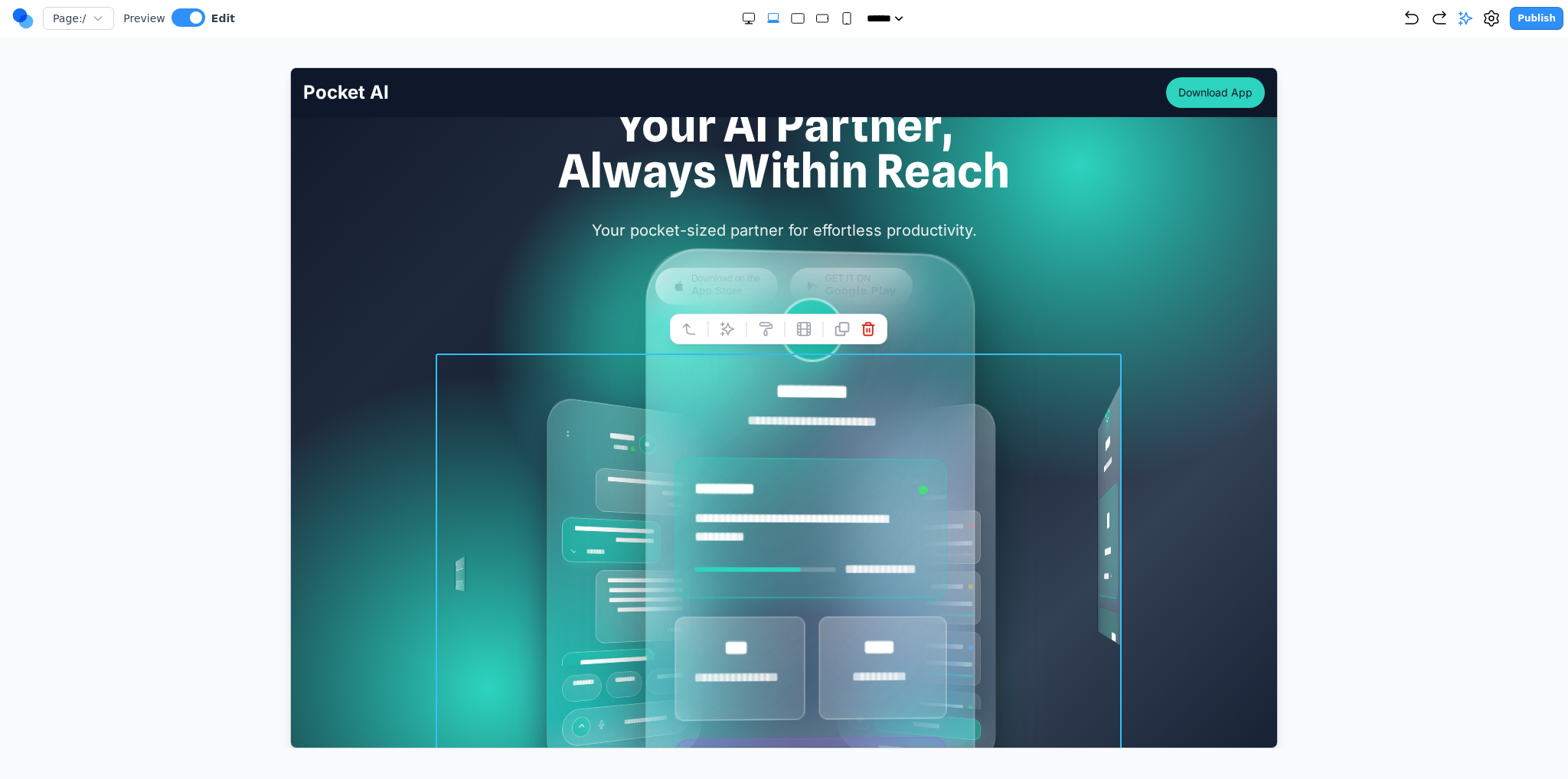
scroll to position [230, 0]
click at [688, 340] on div at bounding box center [778, 328] width 218 height 30
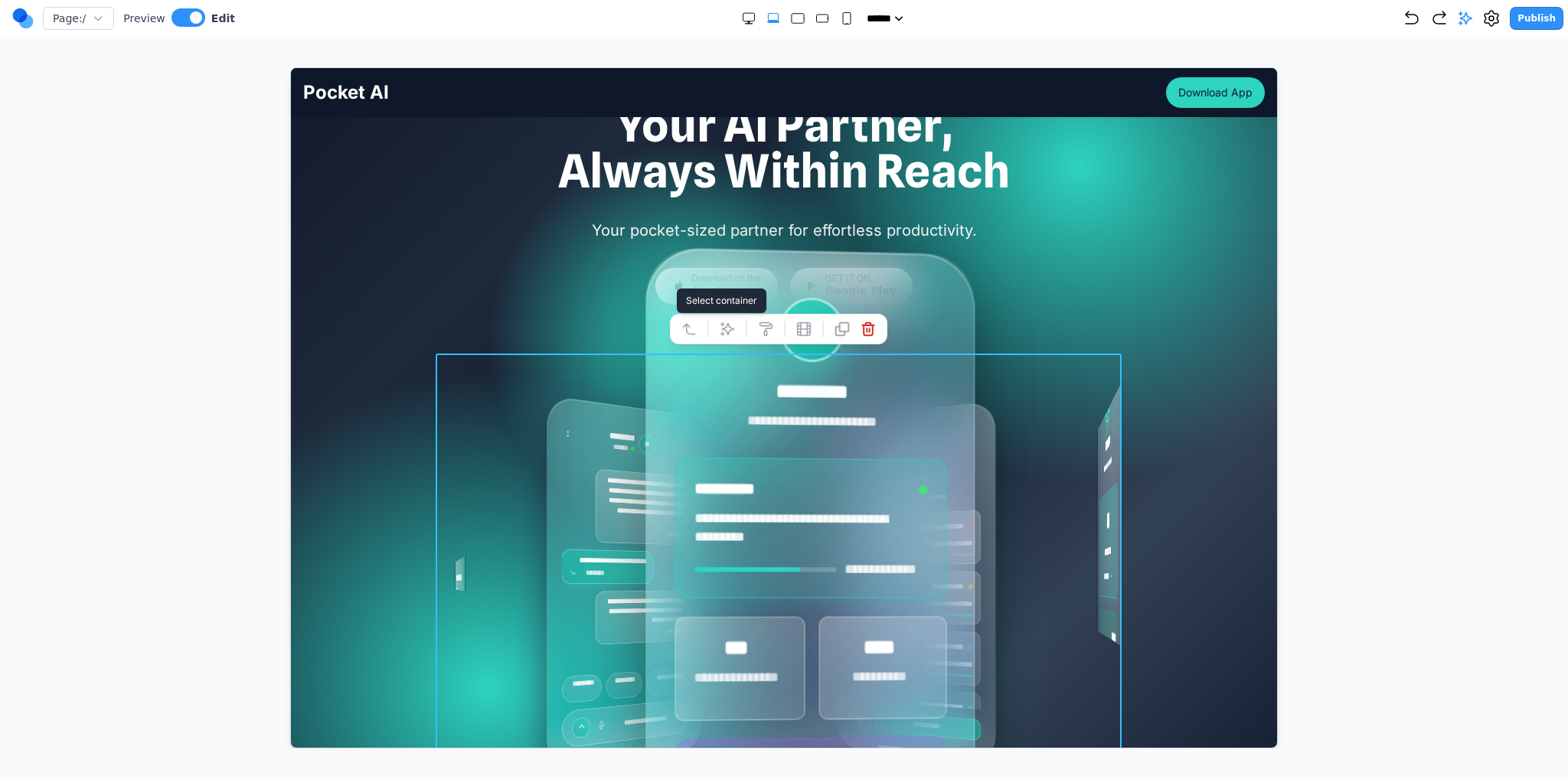
click at [691, 334] on icon at bounding box center [688, 328] width 16 height 16
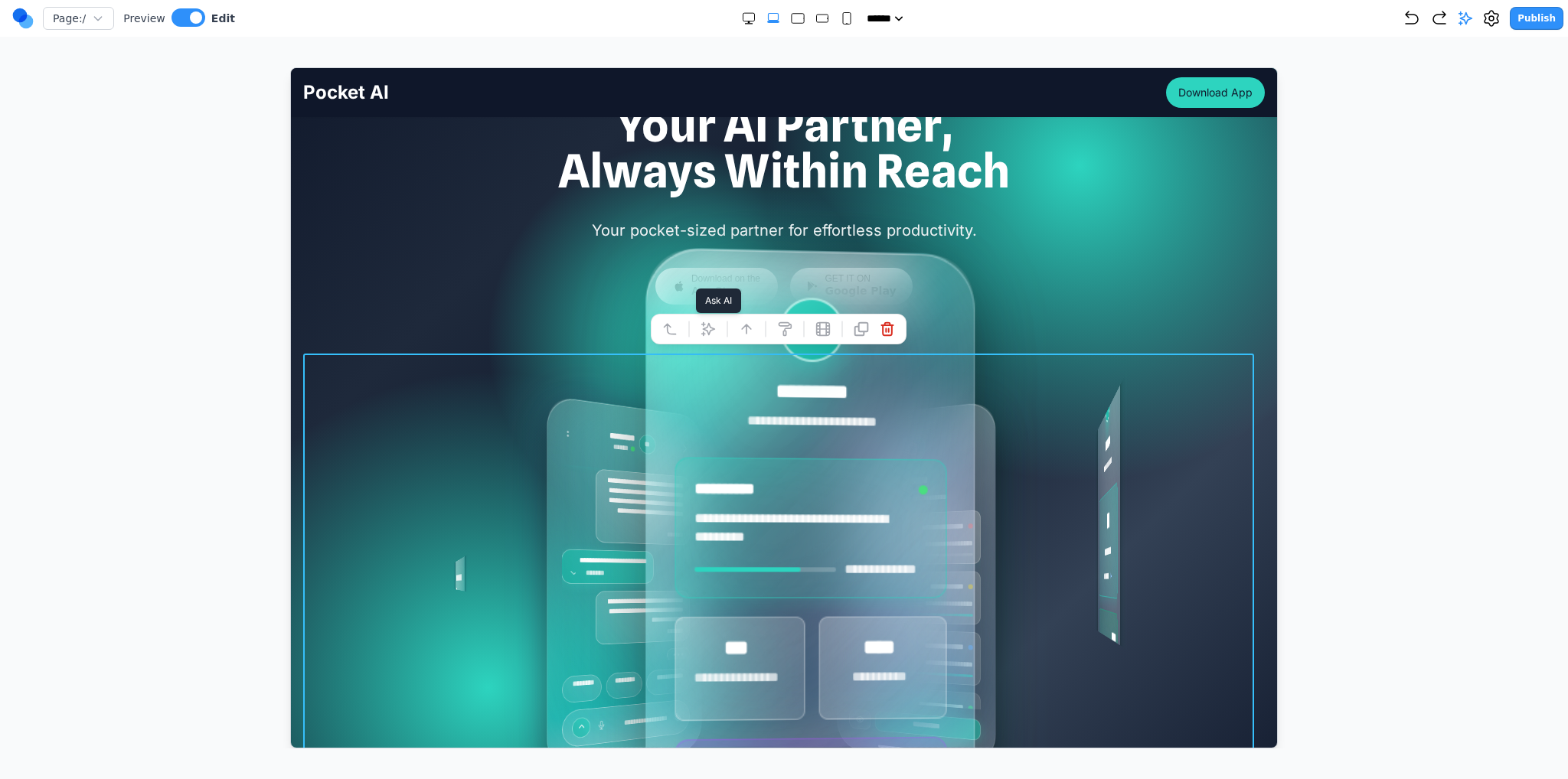
click at [704, 331] on icon at bounding box center [707, 328] width 16 height 16
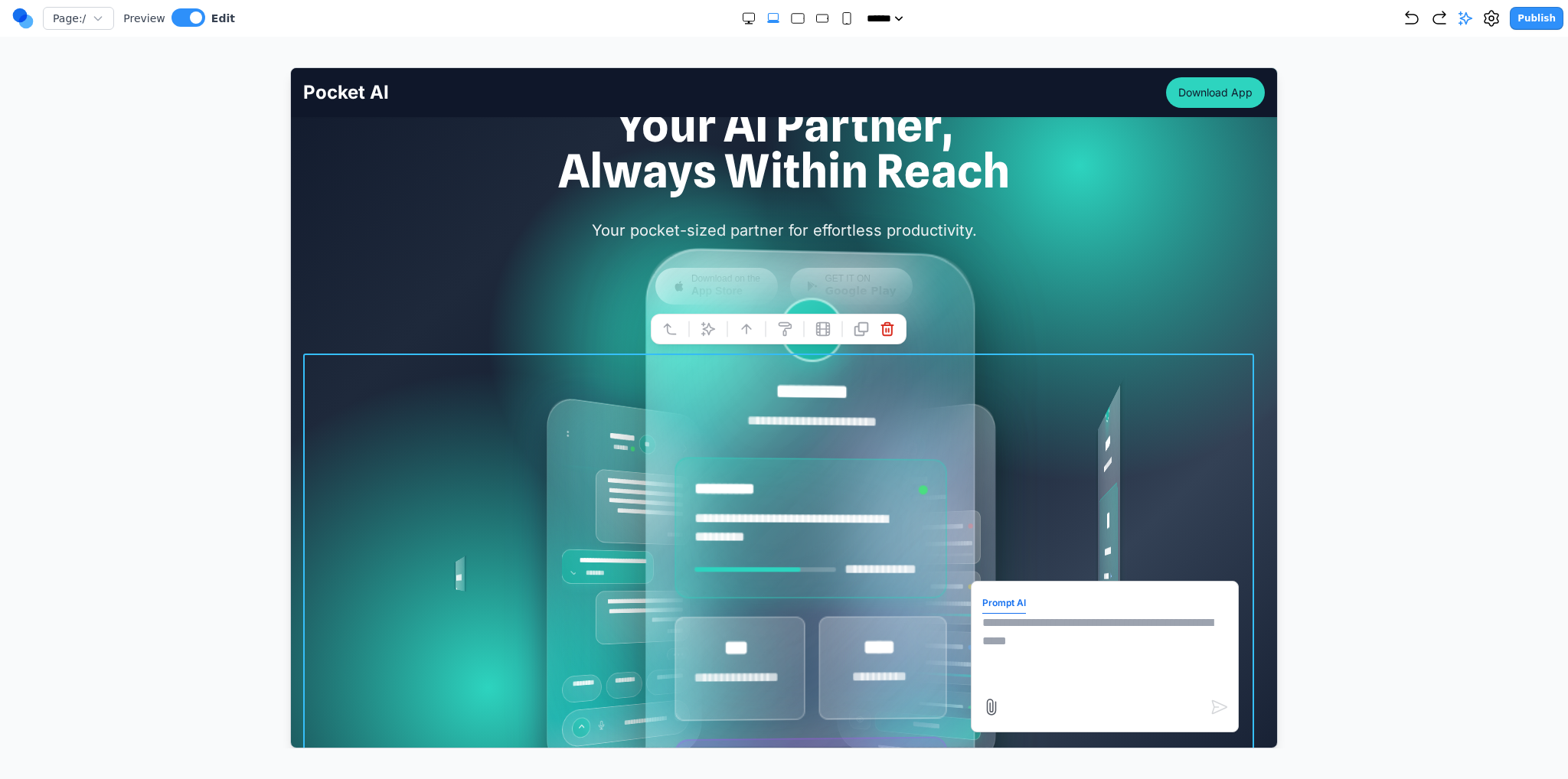
click at [783, 655] on textarea at bounding box center [1104, 650] width 245 height 76
type textarea "*"
type textarea "**********"
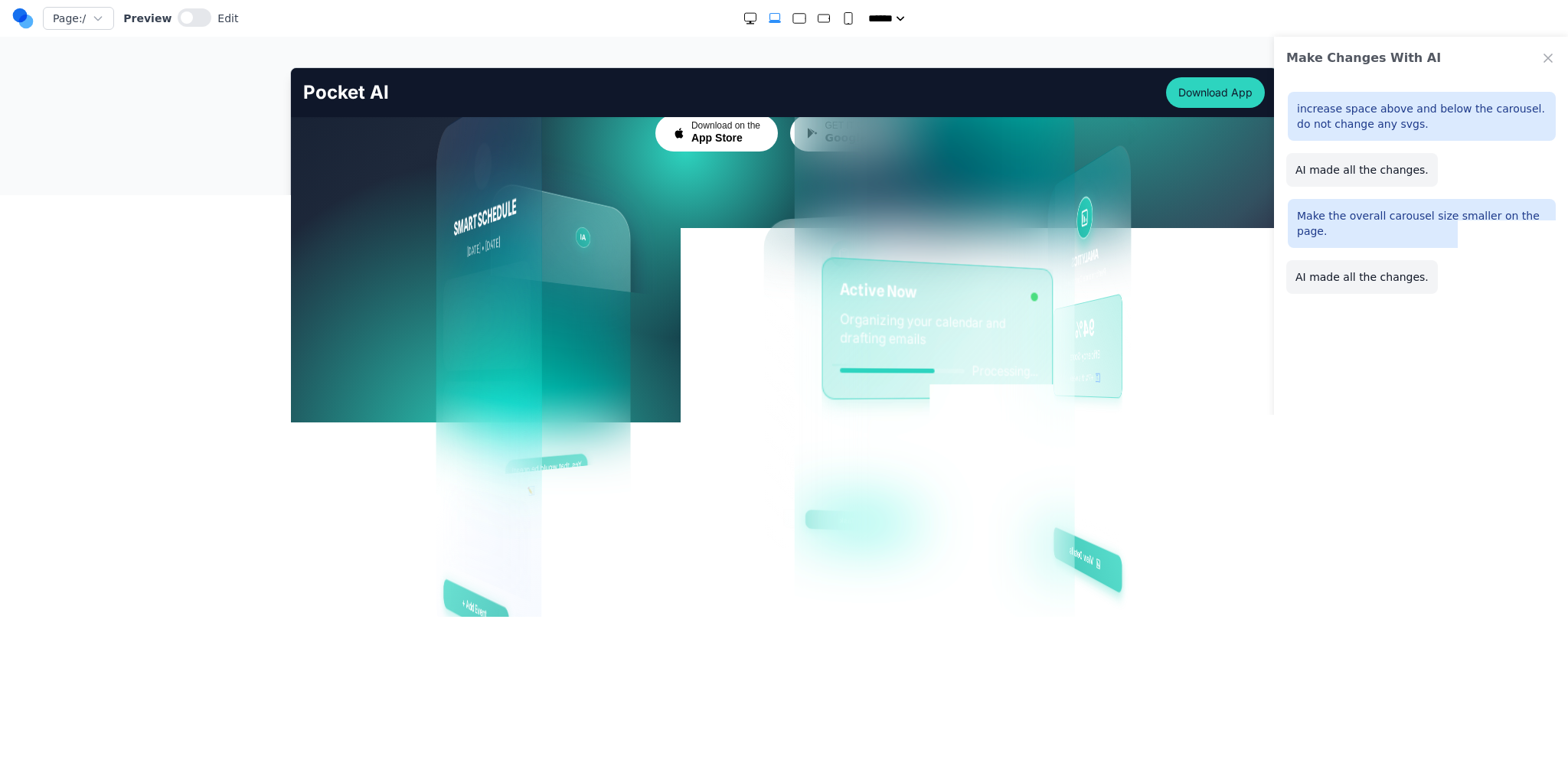
drag, startPoint x: 915, startPoint y: 489, endPoint x: 617, endPoint y: 451, distance: 300.4
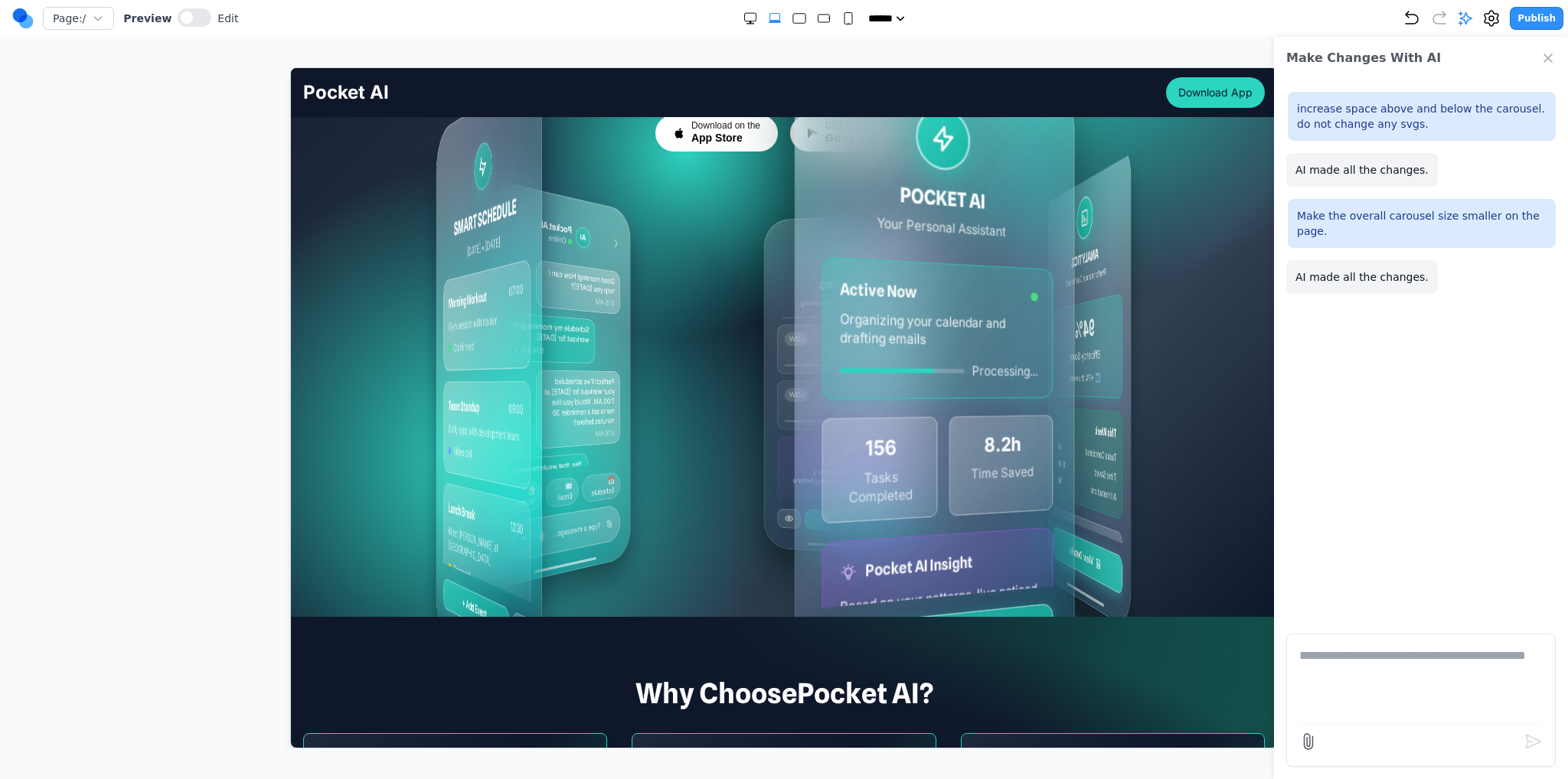
click at [617, 451] on div "MY TASKS Today • 4 tasks remaining Morning Workout HIGH 7:00 AM - 8:00 AM Team …" at bounding box center [807, 383] width 572 height 401
click at [783, 16] on icon "Undo" at bounding box center [1412, 18] width 18 height 18
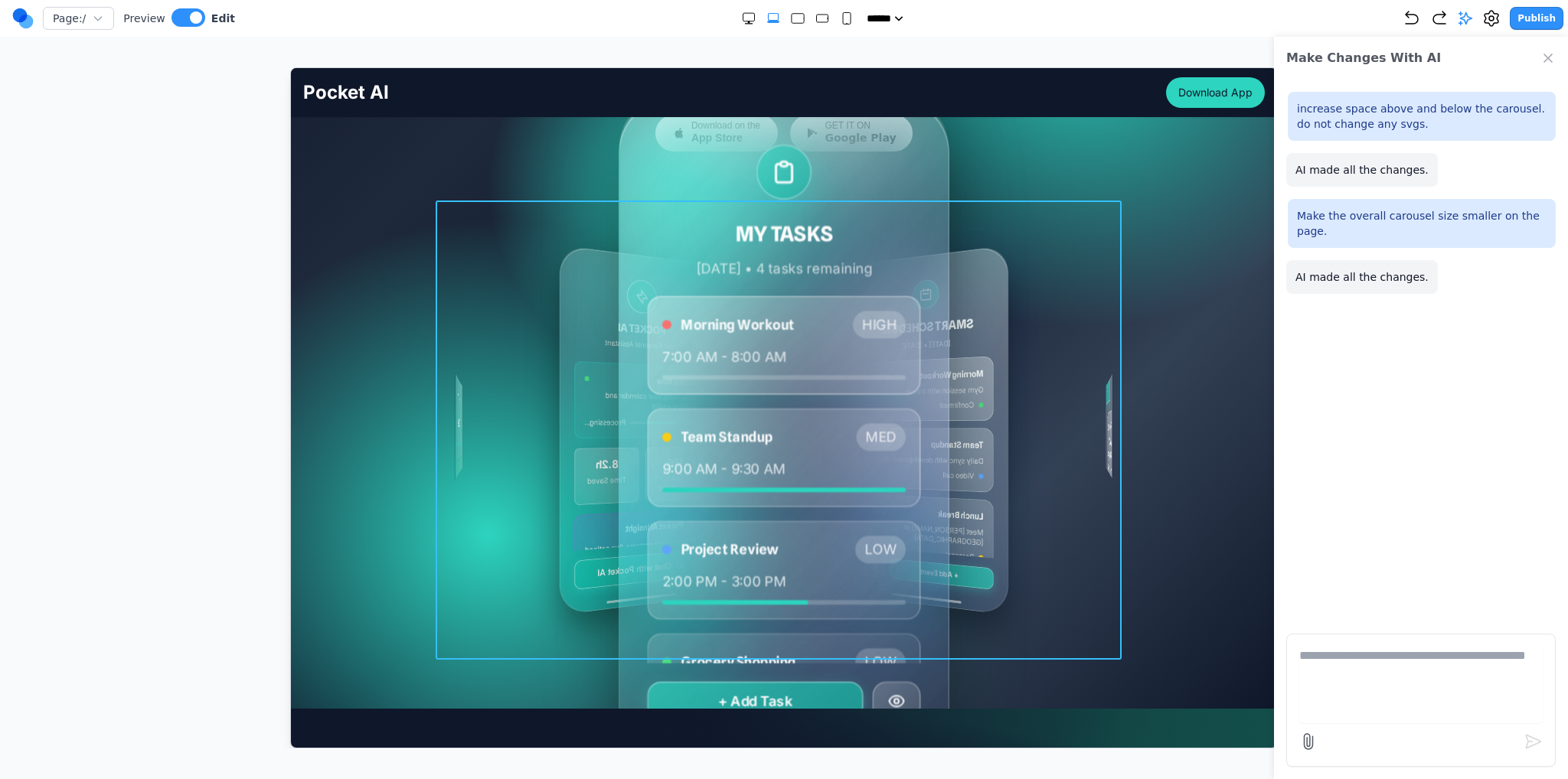
click at [503, 258] on div "MY TASKS Today • 4 tasks remaining Morning Workout HIGH 7:00 AM - 8:00 AM Team …" at bounding box center [783, 429] width 686 height 459
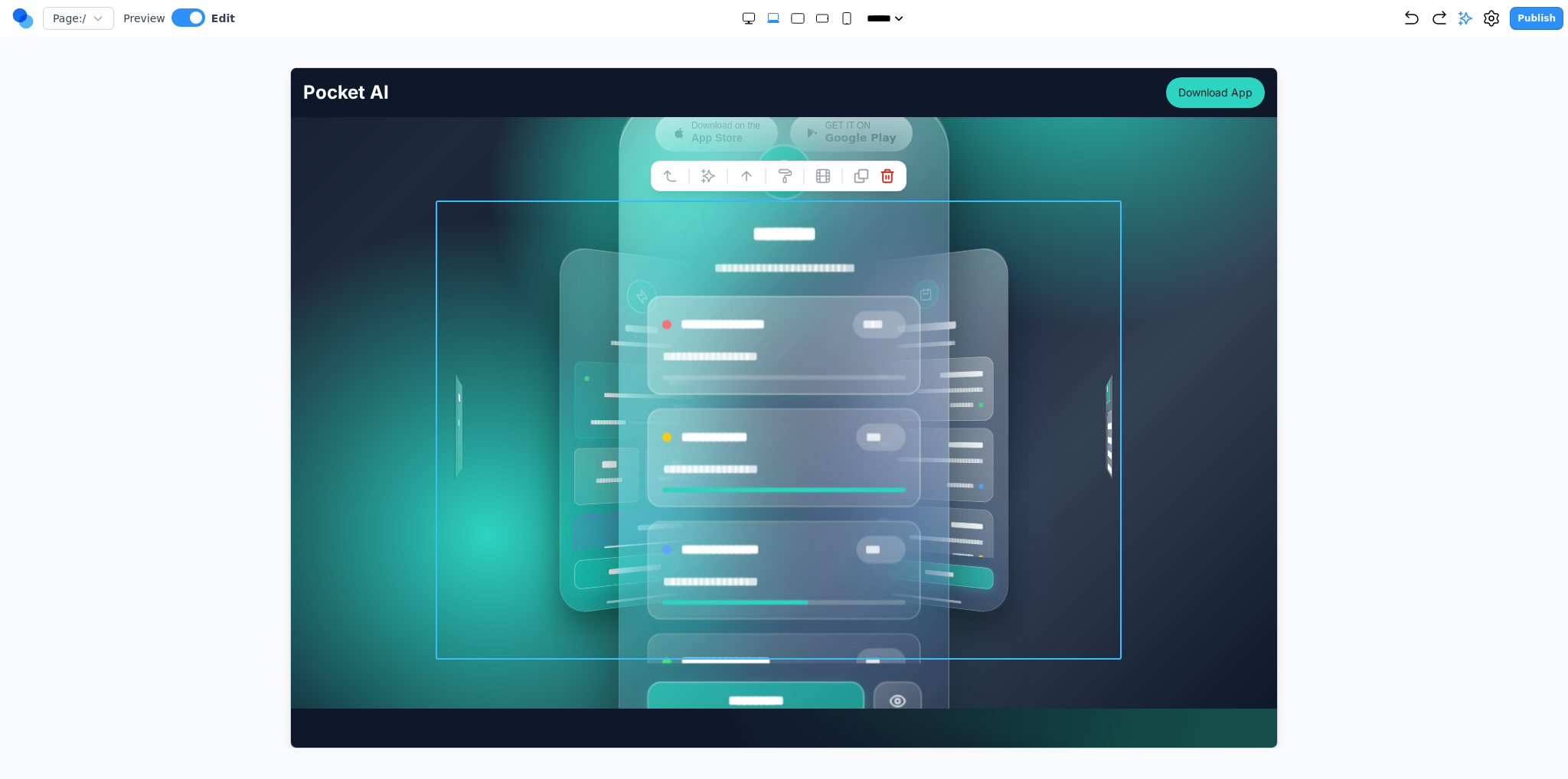
click at [428, 264] on div "**********" at bounding box center [783, 429] width 961 height 459
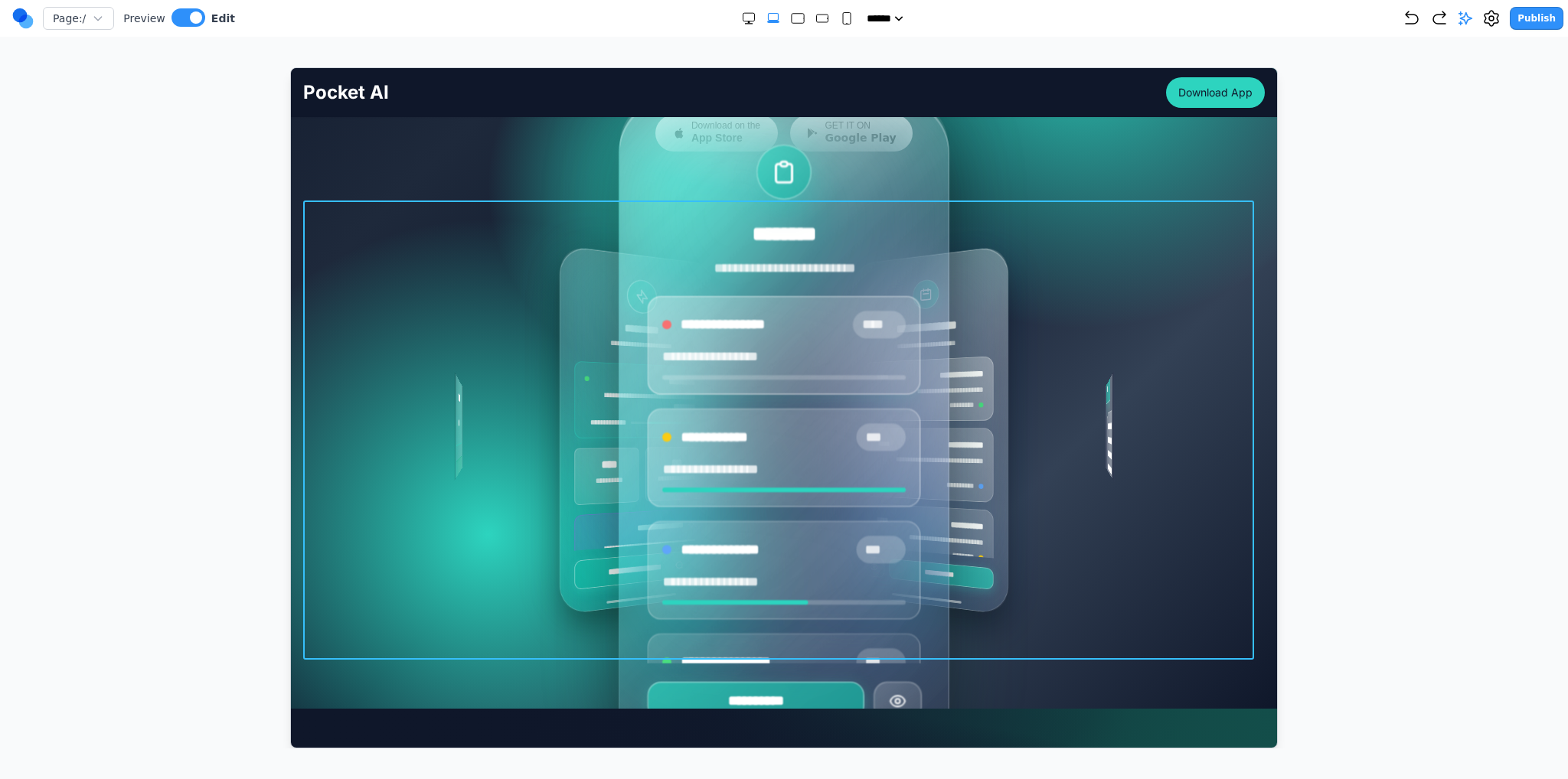
click at [361, 256] on div "**********" at bounding box center [783, 429] width 961 height 459
click at [680, 181] on button at bounding box center [669, 175] width 25 height 25
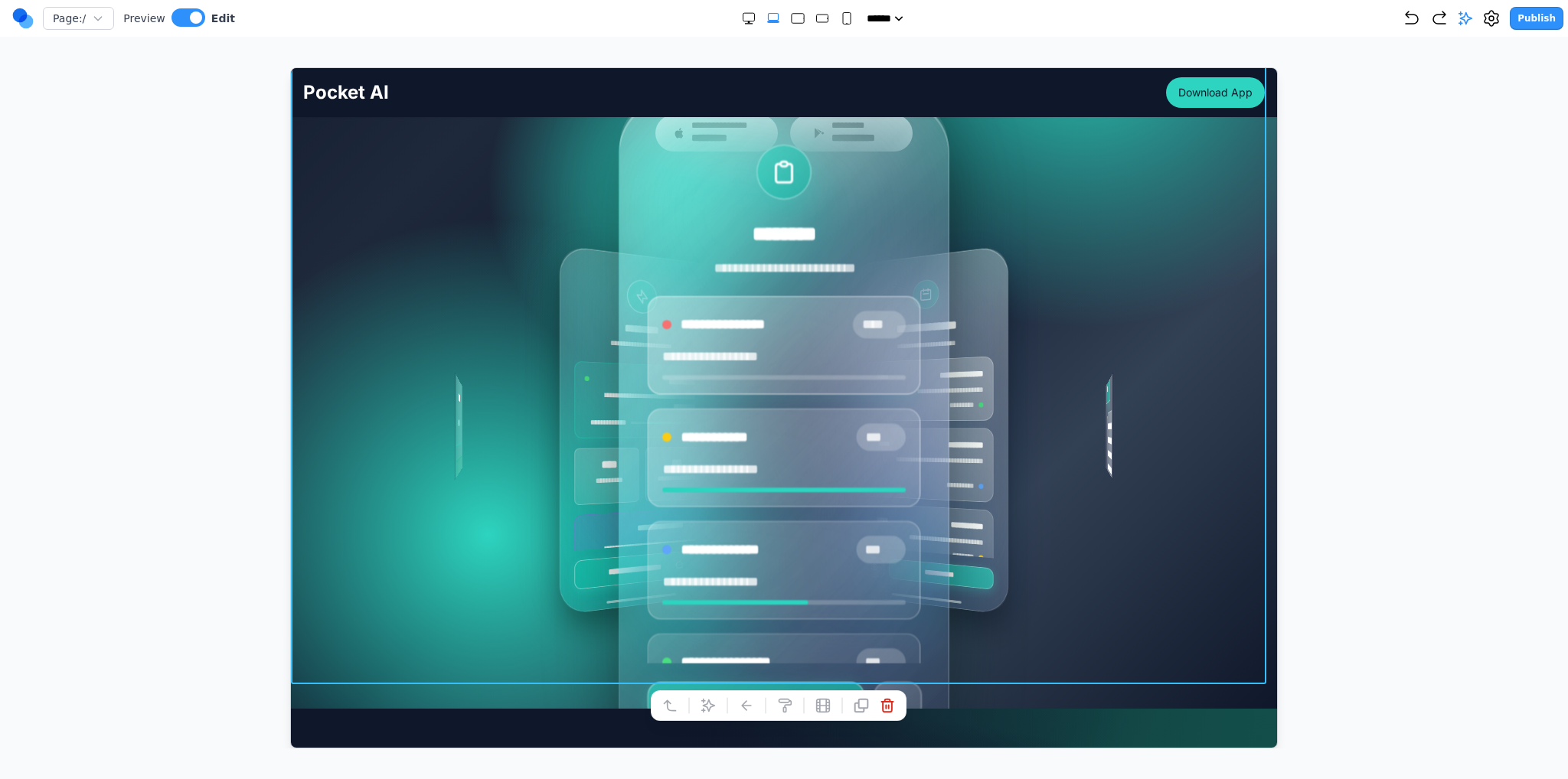
click at [204, 423] on div at bounding box center [784, 407] width 1507 height 681
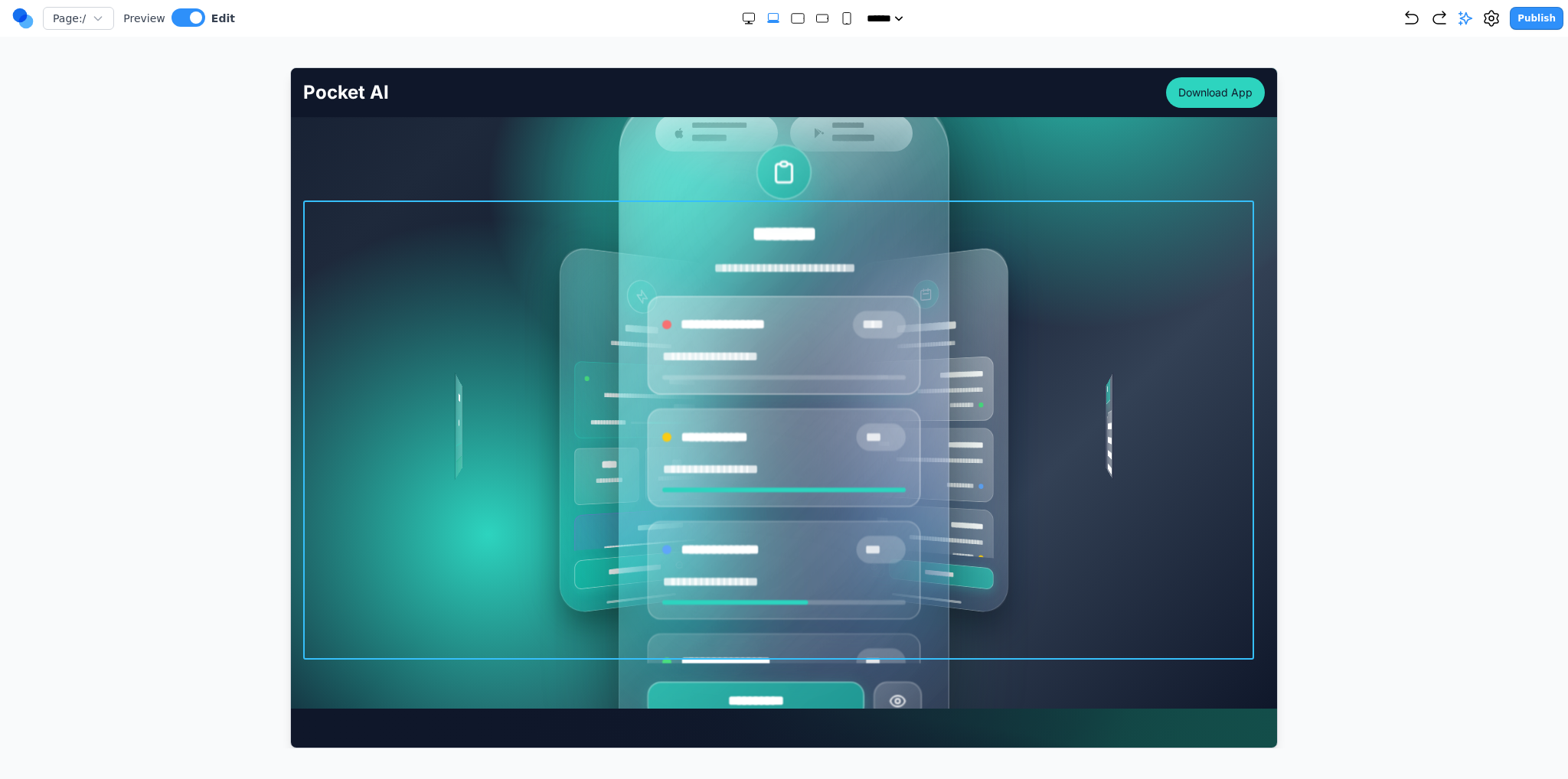
click at [334, 438] on div "**********" at bounding box center [783, 429] width 961 height 459
click at [699, 184] on button at bounding box center [707, 175] width 25 height 25
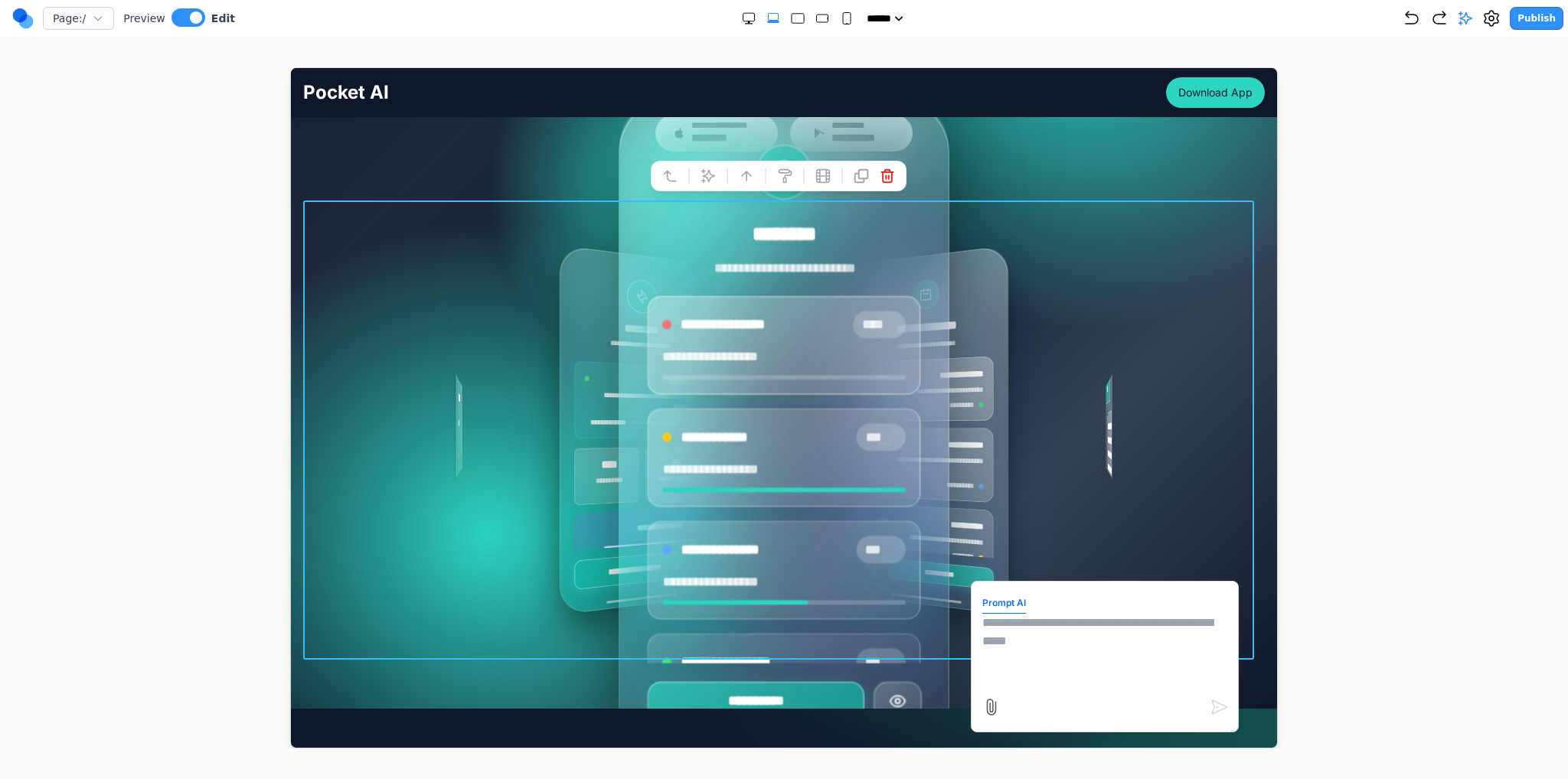
drag, startPoint x: 1026, startPoint y: 603, endPoint x: 1030, endPoint y: 616, distance: 13.6
click at [783, 604] on form "Prompt AI" at bounding box center [1104, 656] width 245 height 129
click at [783, 622] on textarea at bounding box center [1104, 650] width 245 height 76
type textarea "**********"
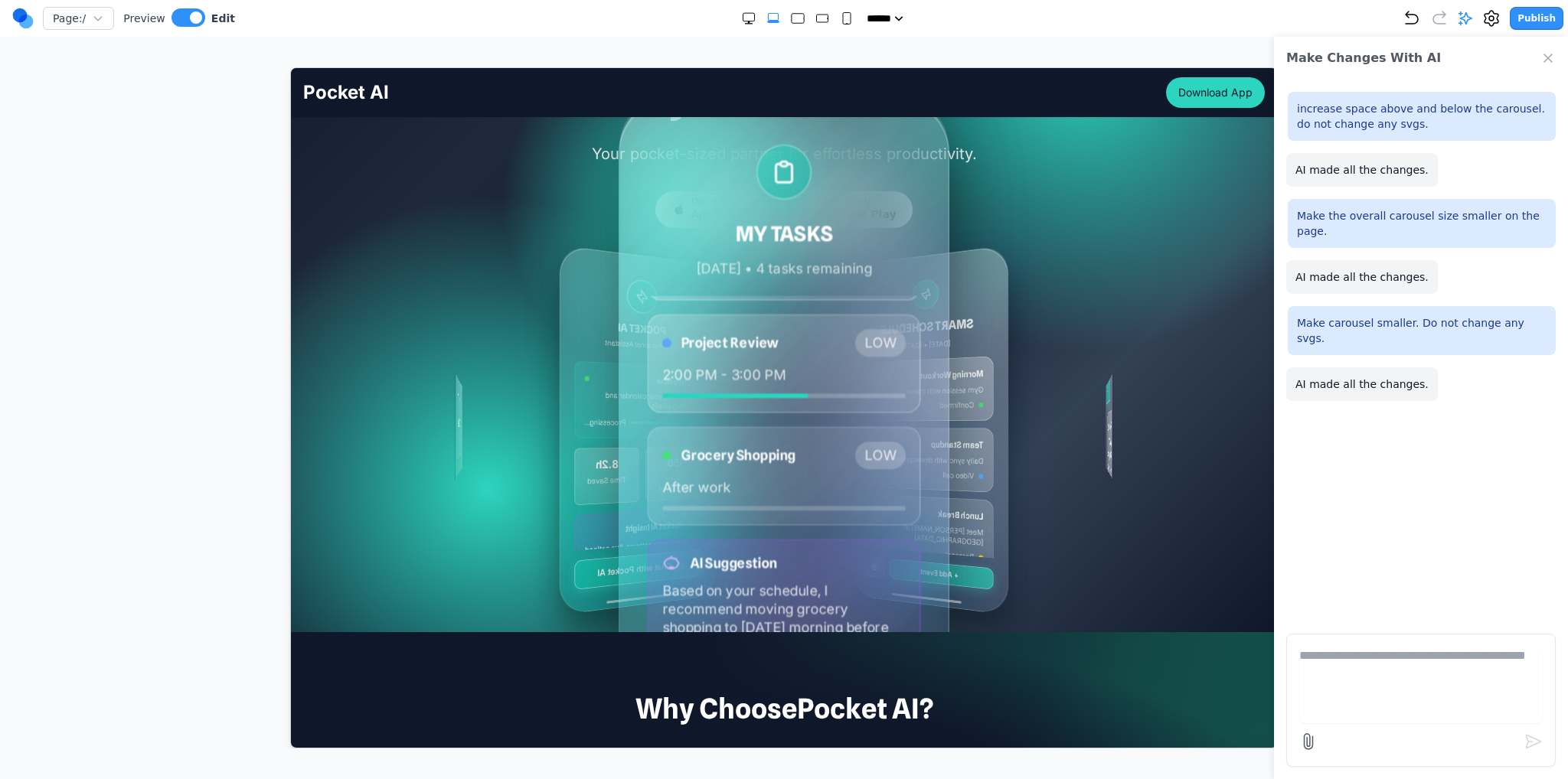
scroll to position [140, 0]
click at [783, 23] on icon "Undo" at bounding box center [1412, 18] width 18 height 18
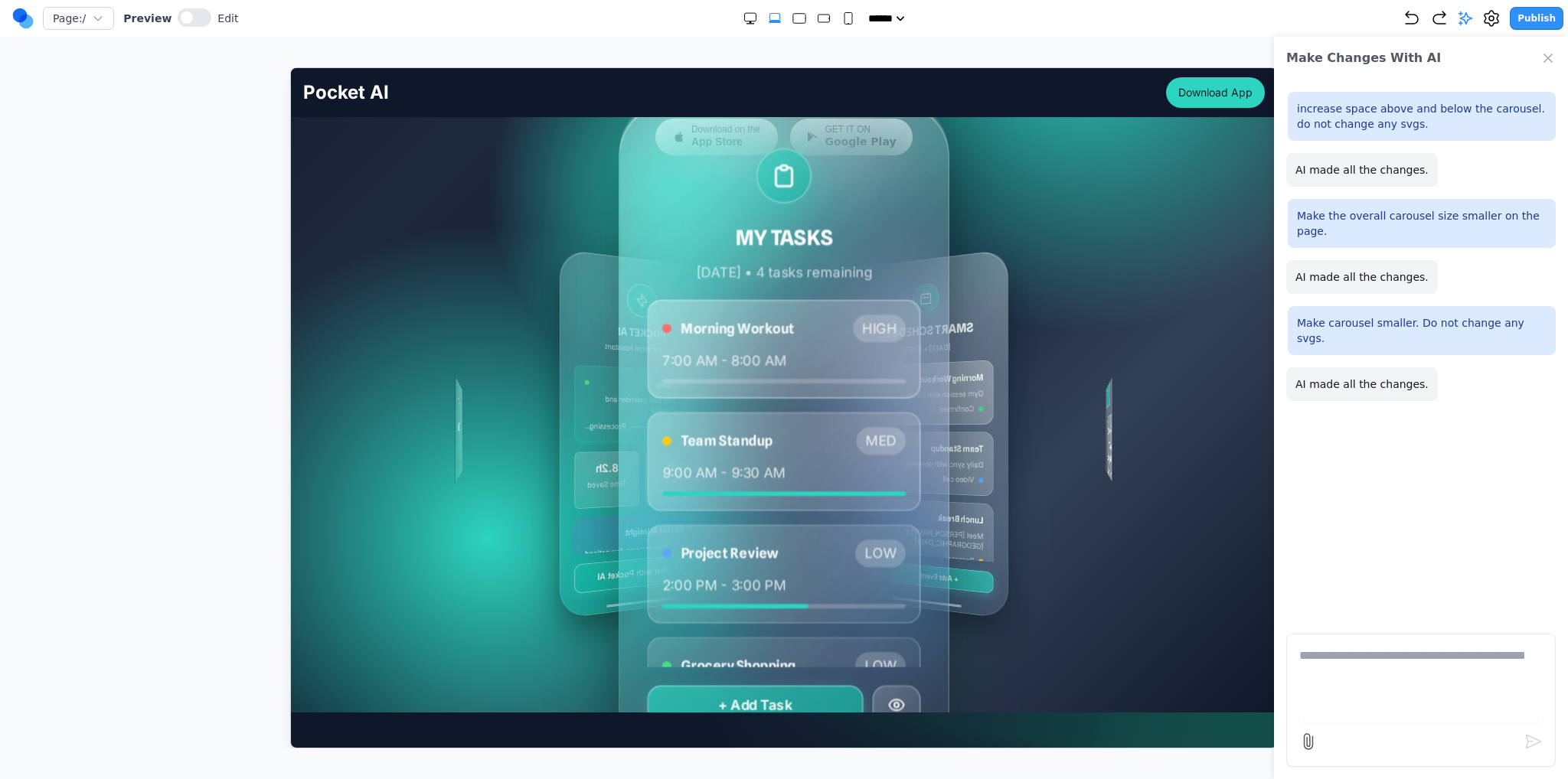
scroll to position [230, 0]
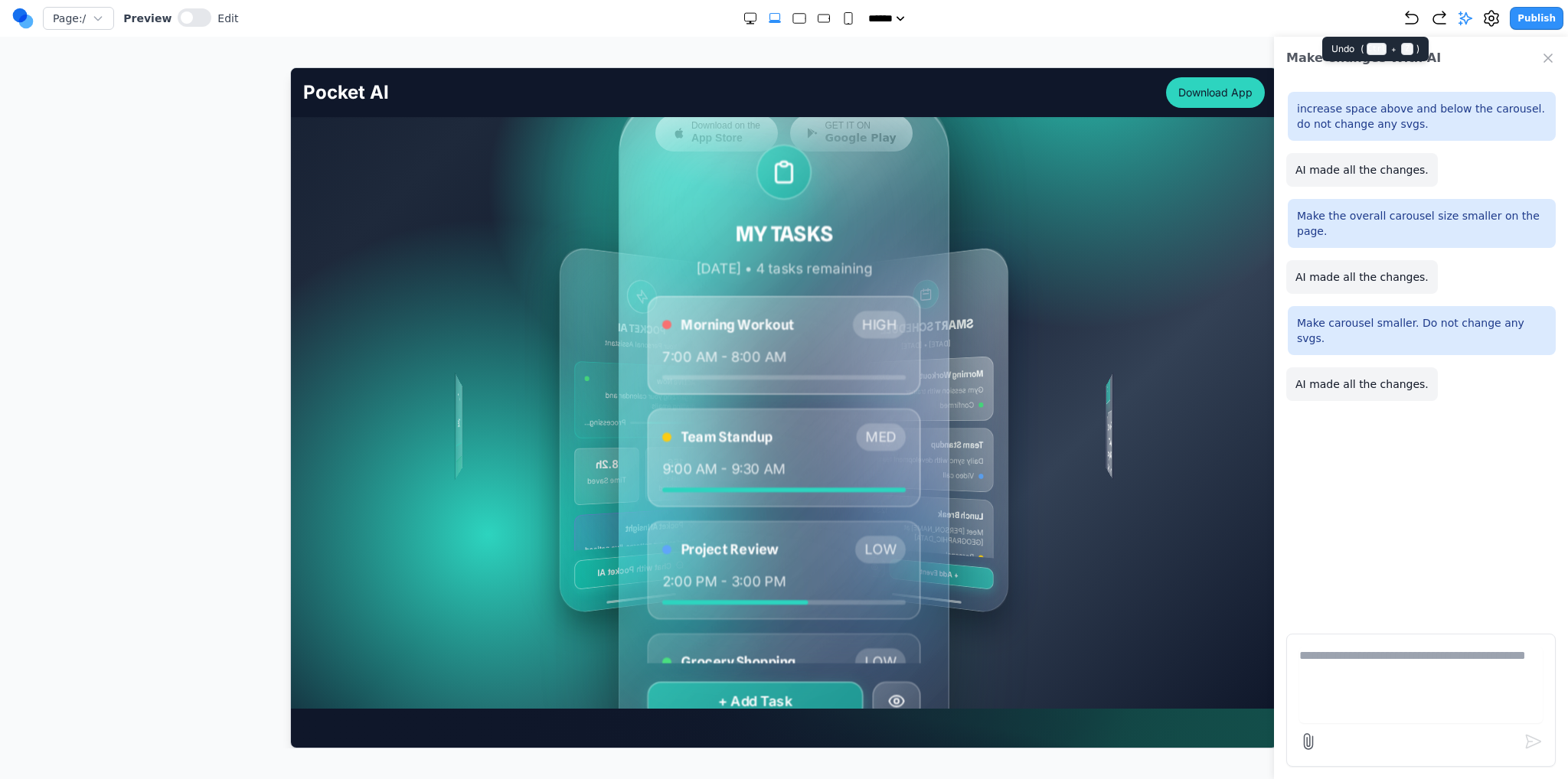
click at [783, 21] on icon "Undo" at bounding box center [1412, 18] width 18 height 18
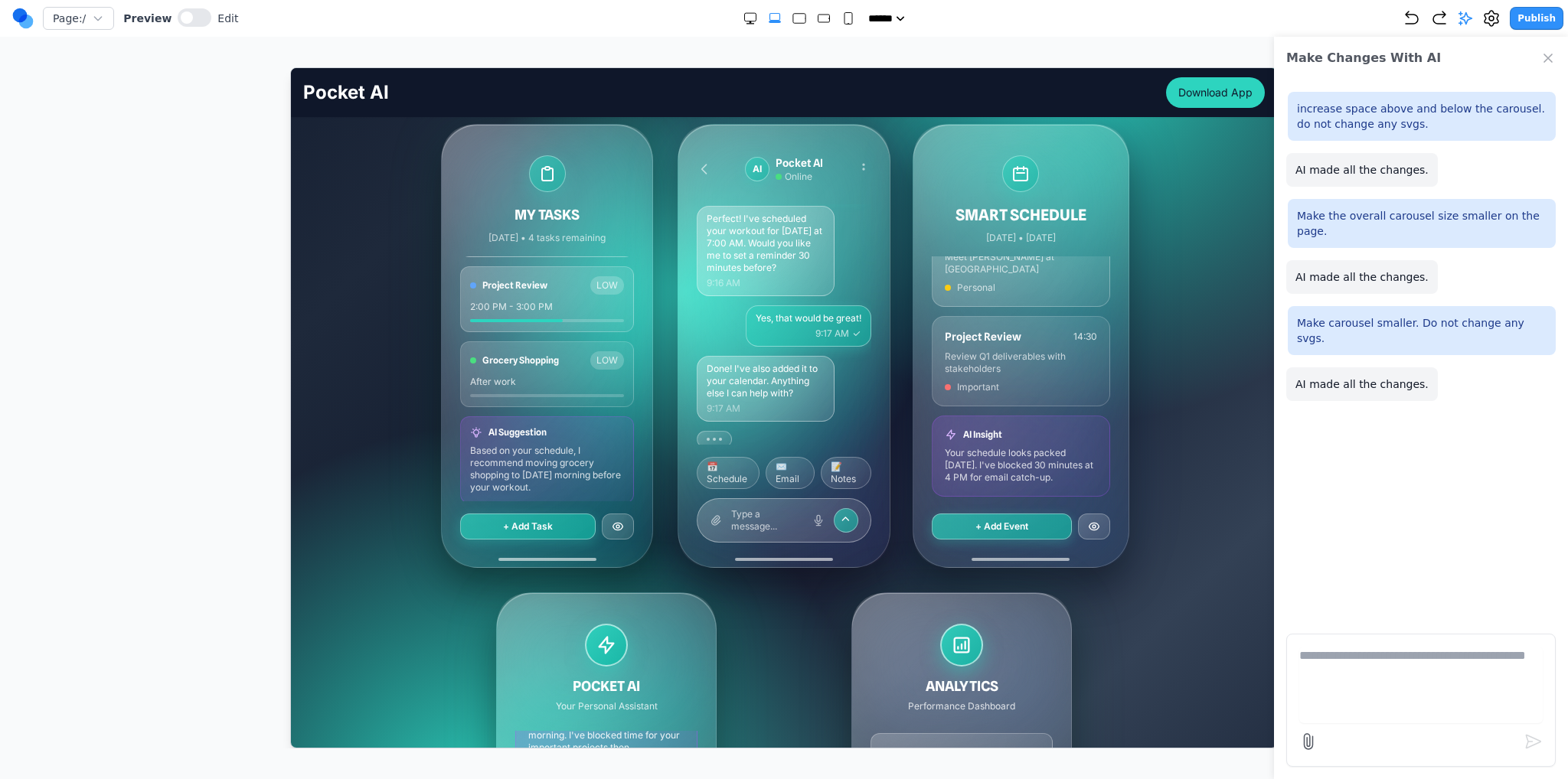
scroll to position [306, 0]
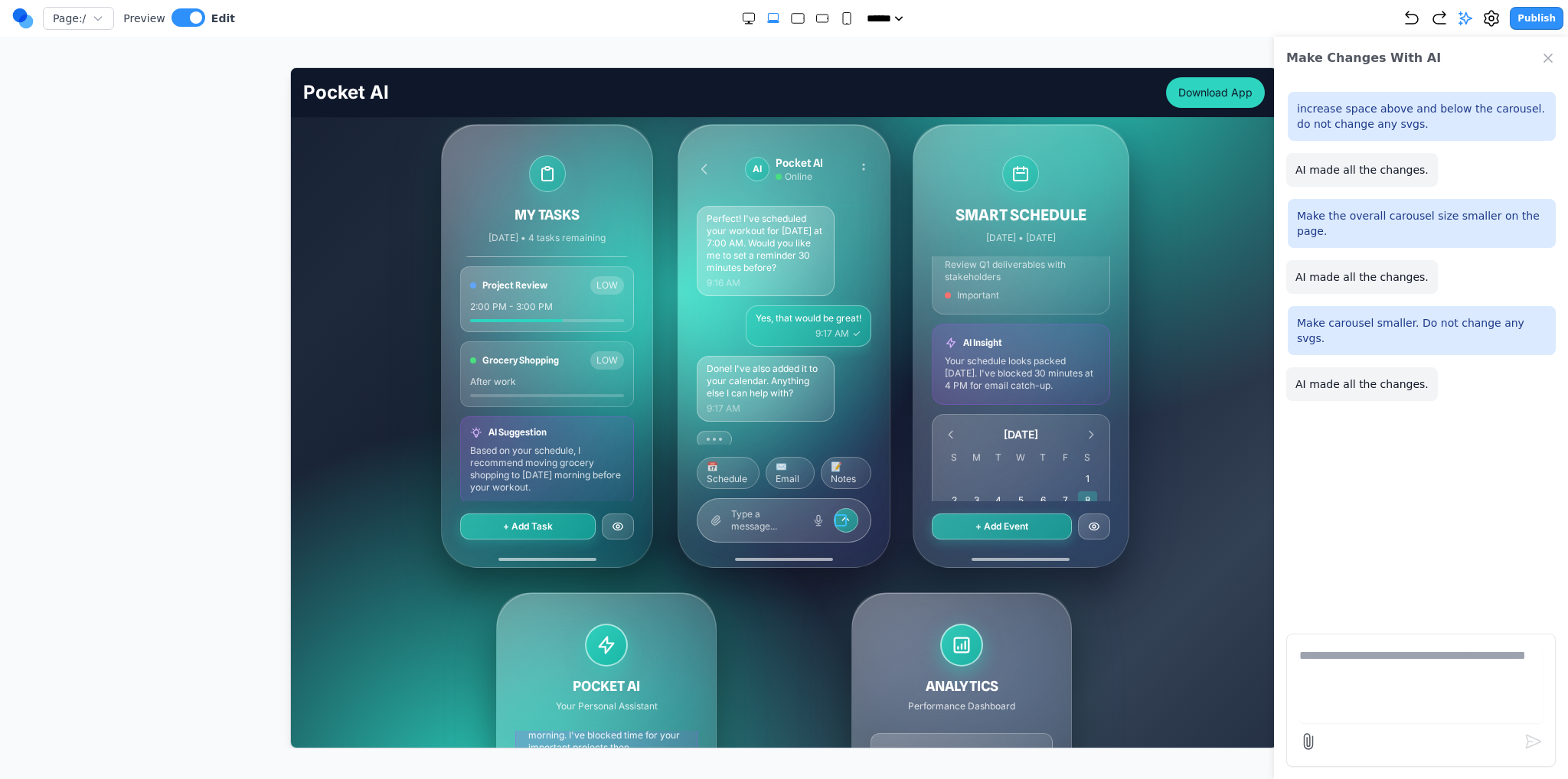
click at [783, 521] on icon at bounding box center [845, 519] width 12 height 12
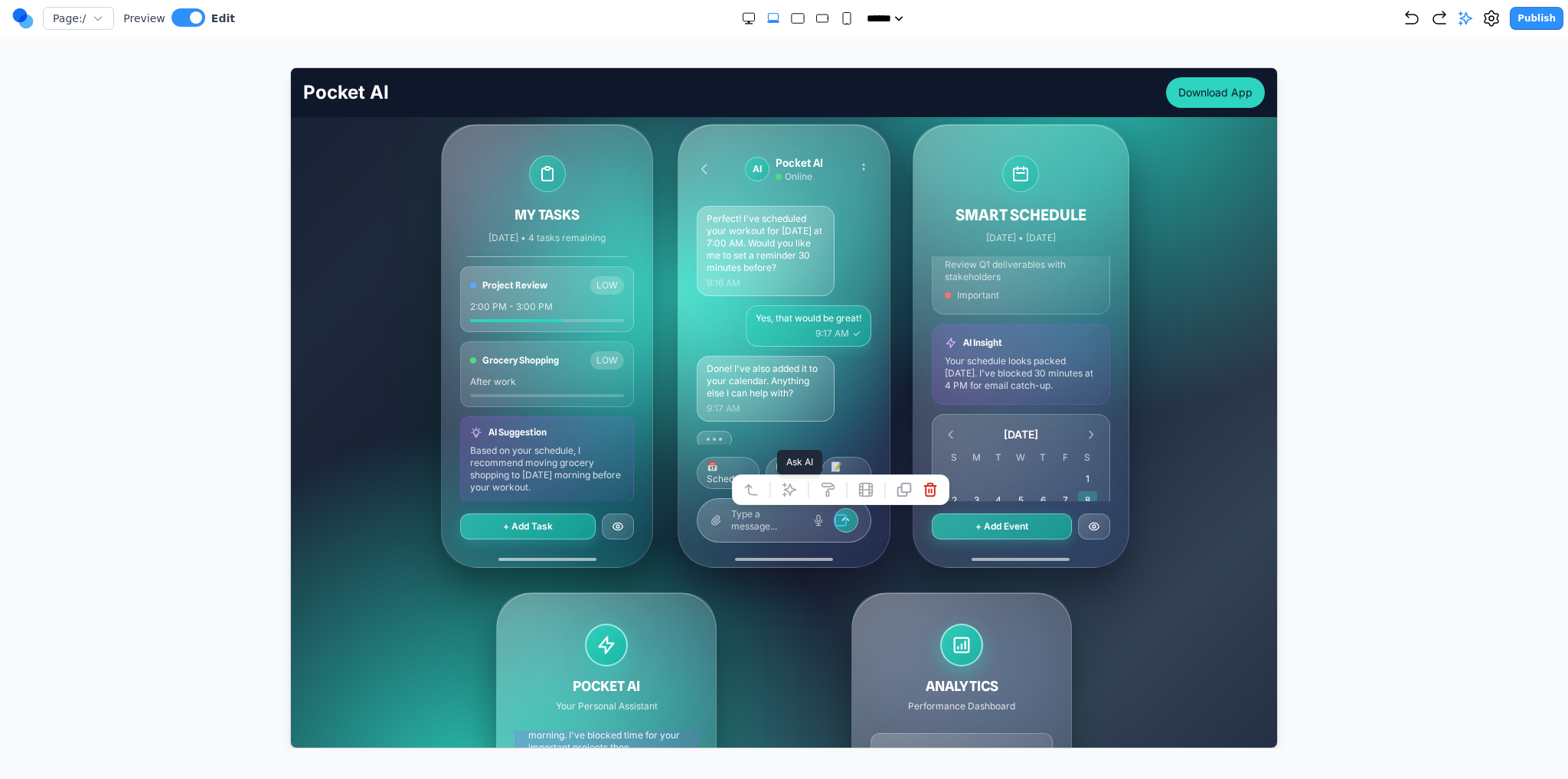
click at [783, 484] on icon at bounding box center [789, 490] width 13 height 13
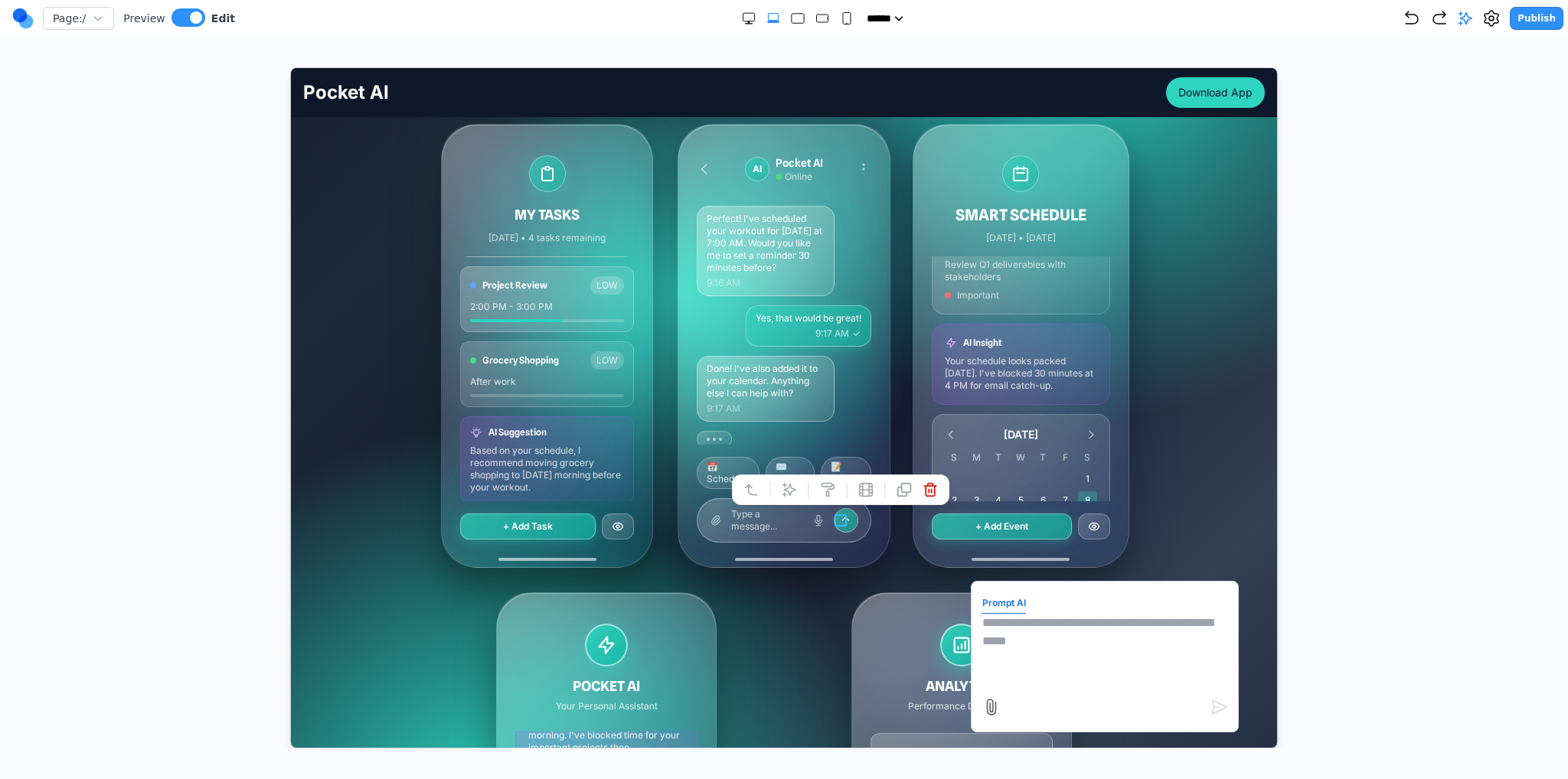
click at [783, 632] on textarea at bounding box center [1104, 650] width 245 height 76
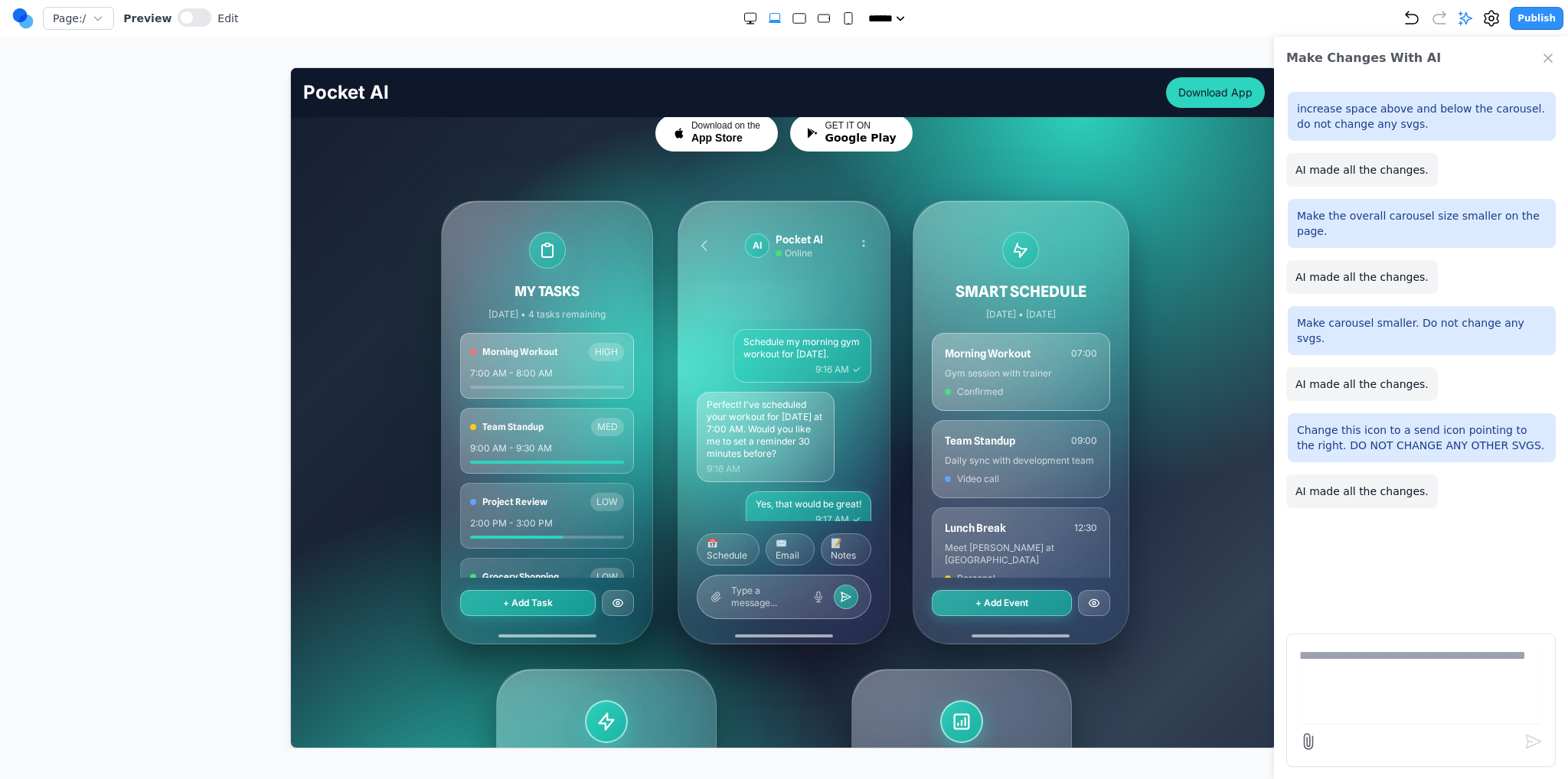
scroll to position [0, 0]
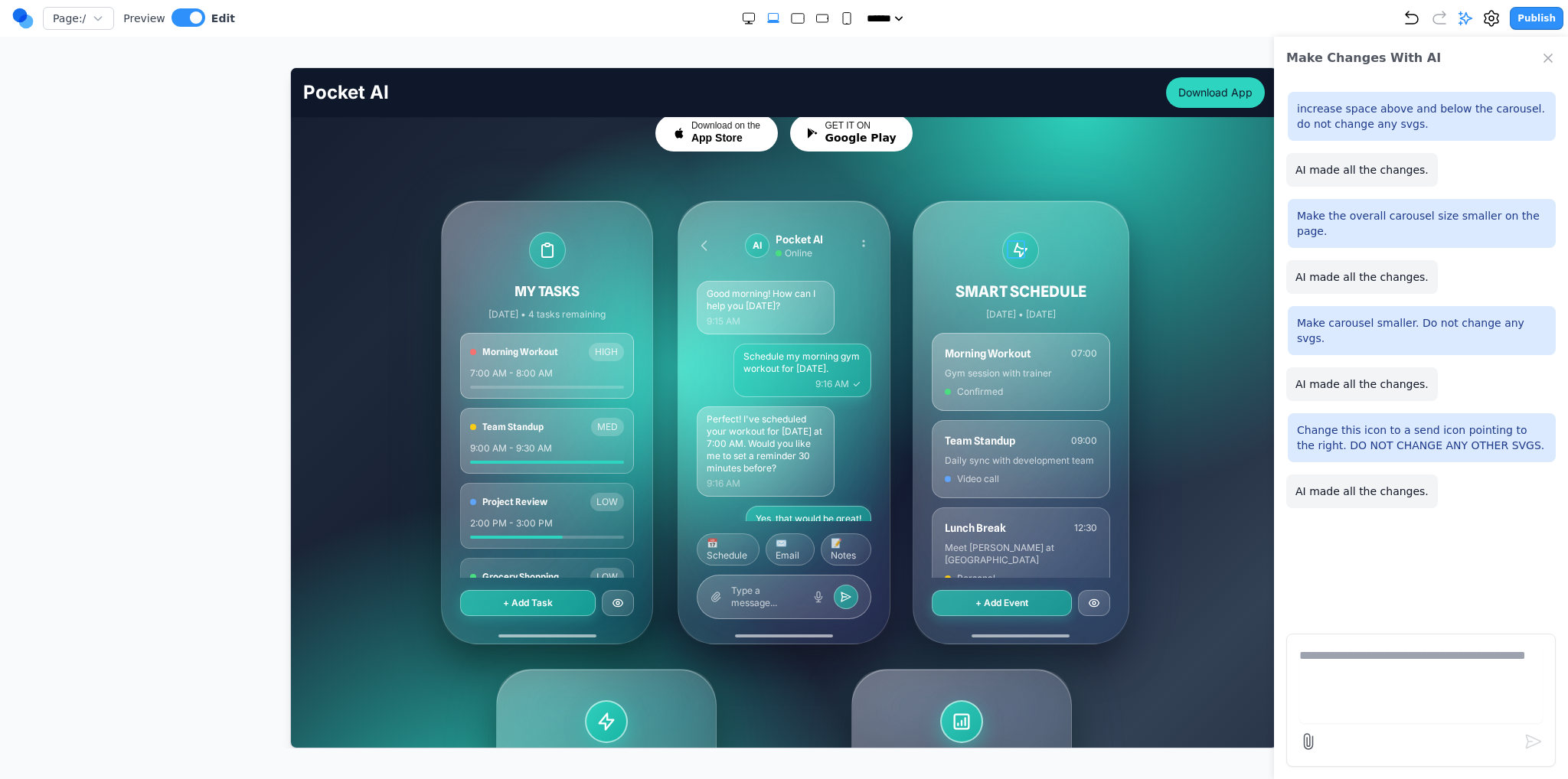
click at [783, 250] on icon at bounding box center [1019, 249] width 12 height 14
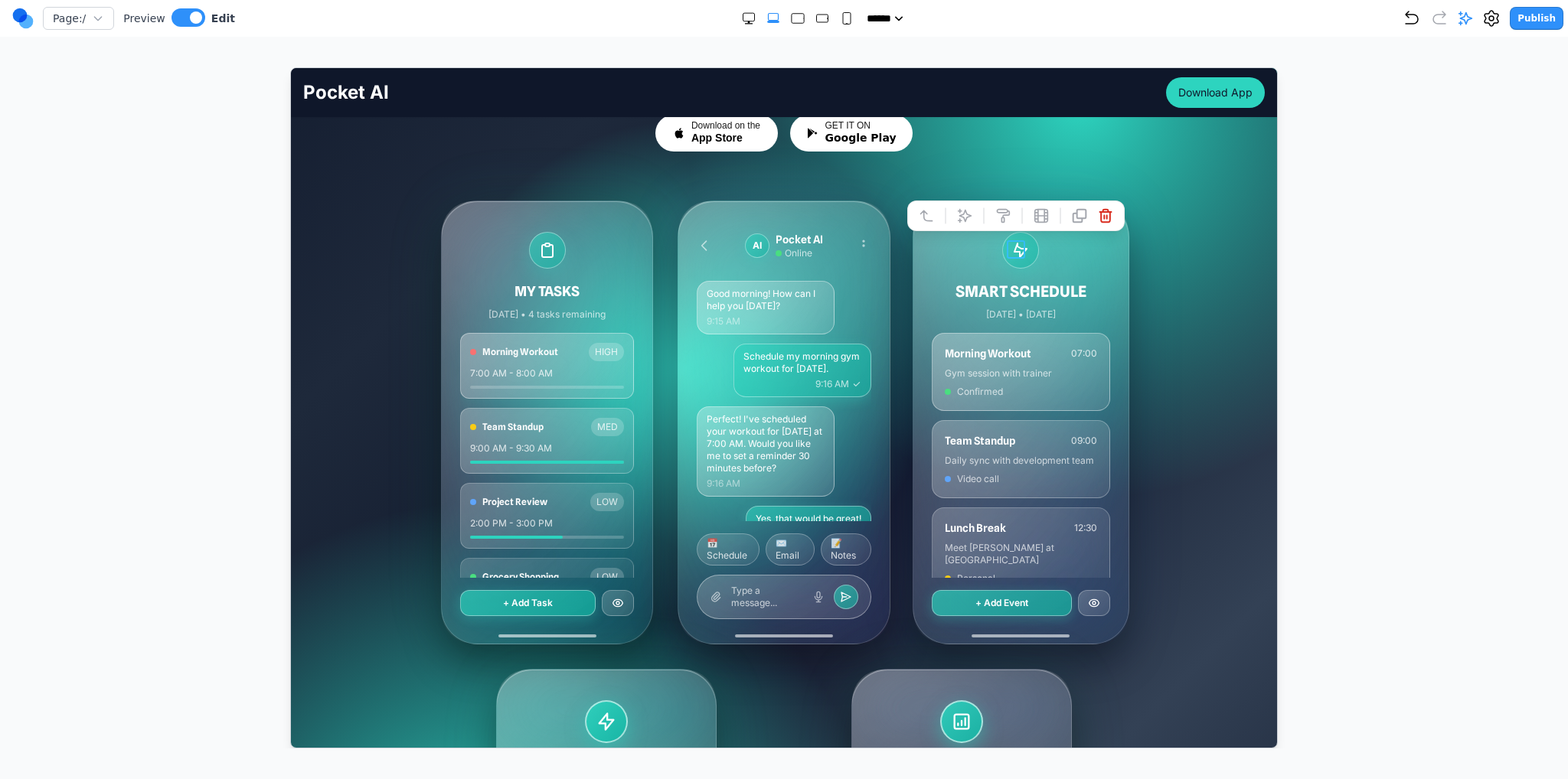
click at [783, 218] on icon at bounding box center [963, 215] width 13 height 13
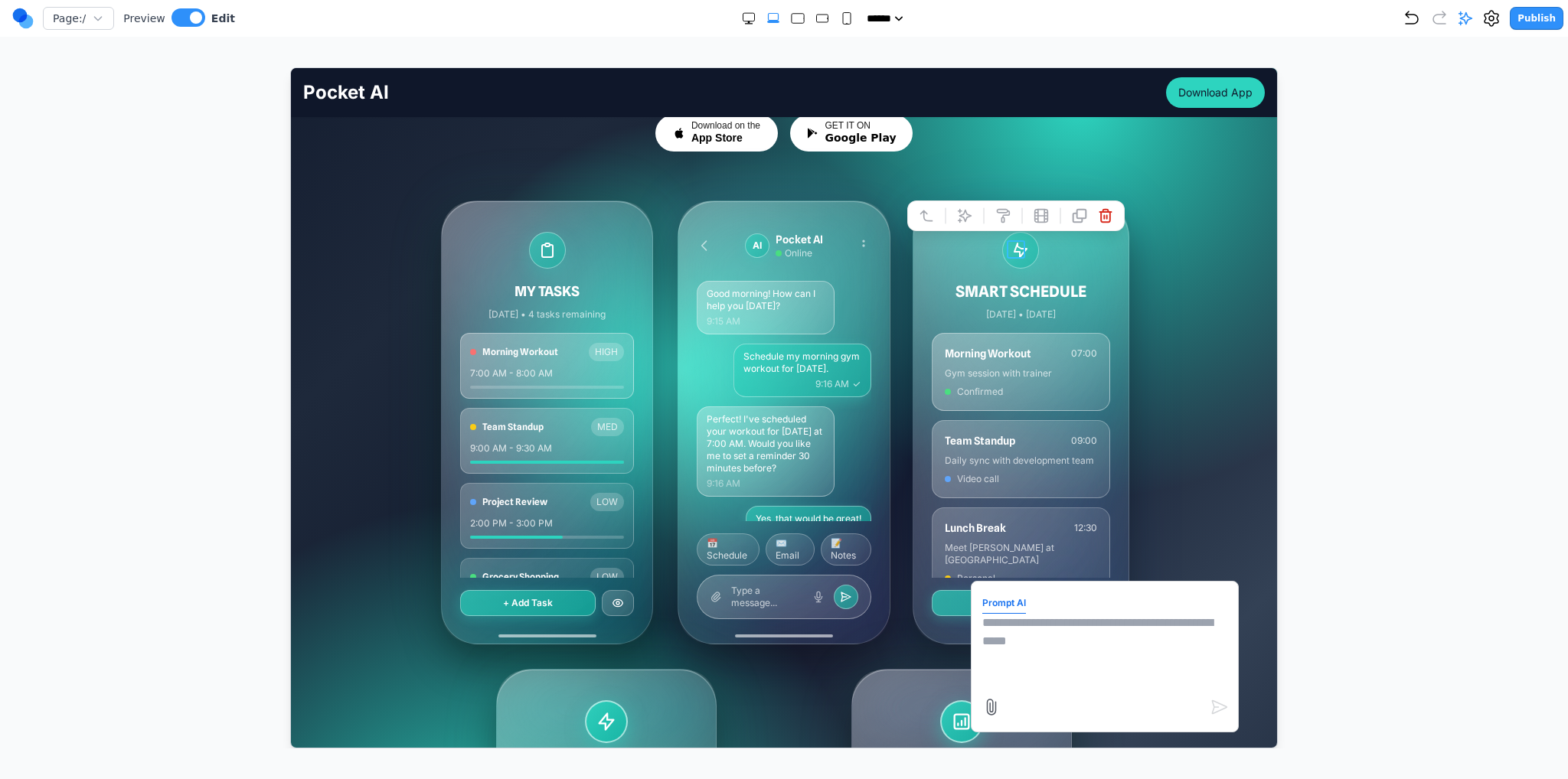
click at [783, 638] on textarea at bounding box center [1104, 650] width 245 height 76
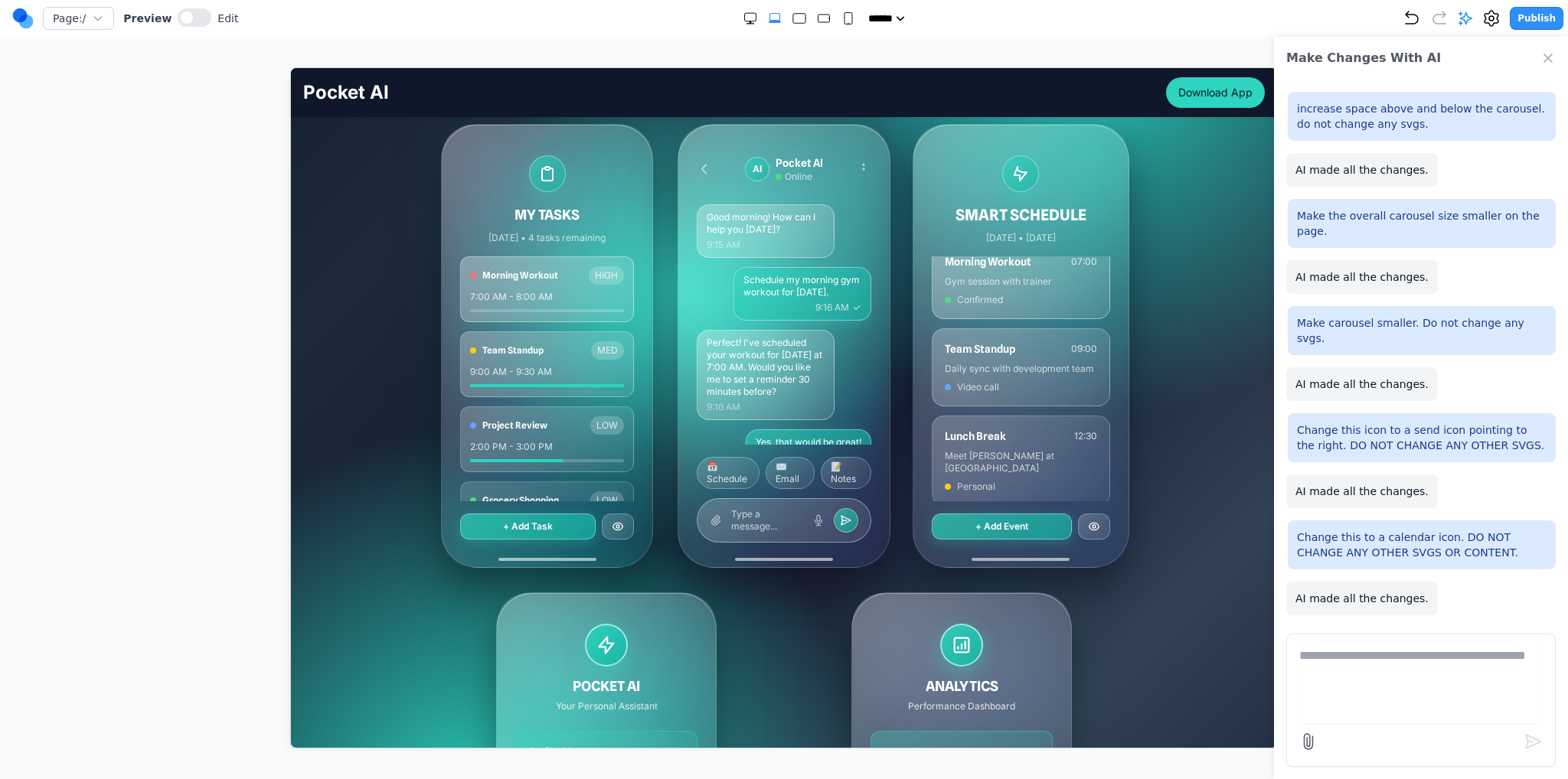
scroll to position [6, 0]
click at [783, 170] on icon at bounding box center [1020, 173] width 18 height 18
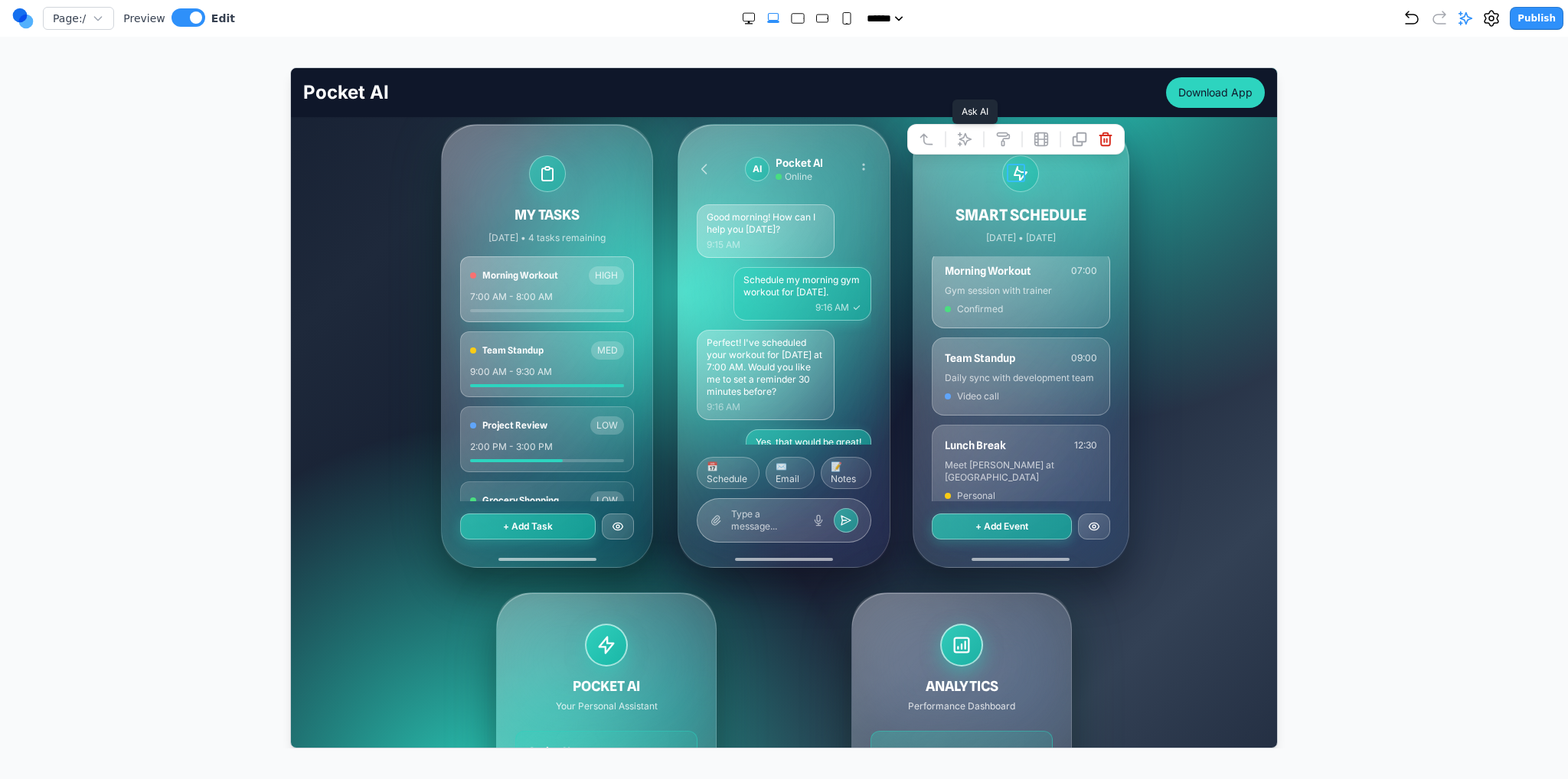
click at [783, 137] on icon at bounding box center [964, 138] width 16 height 16
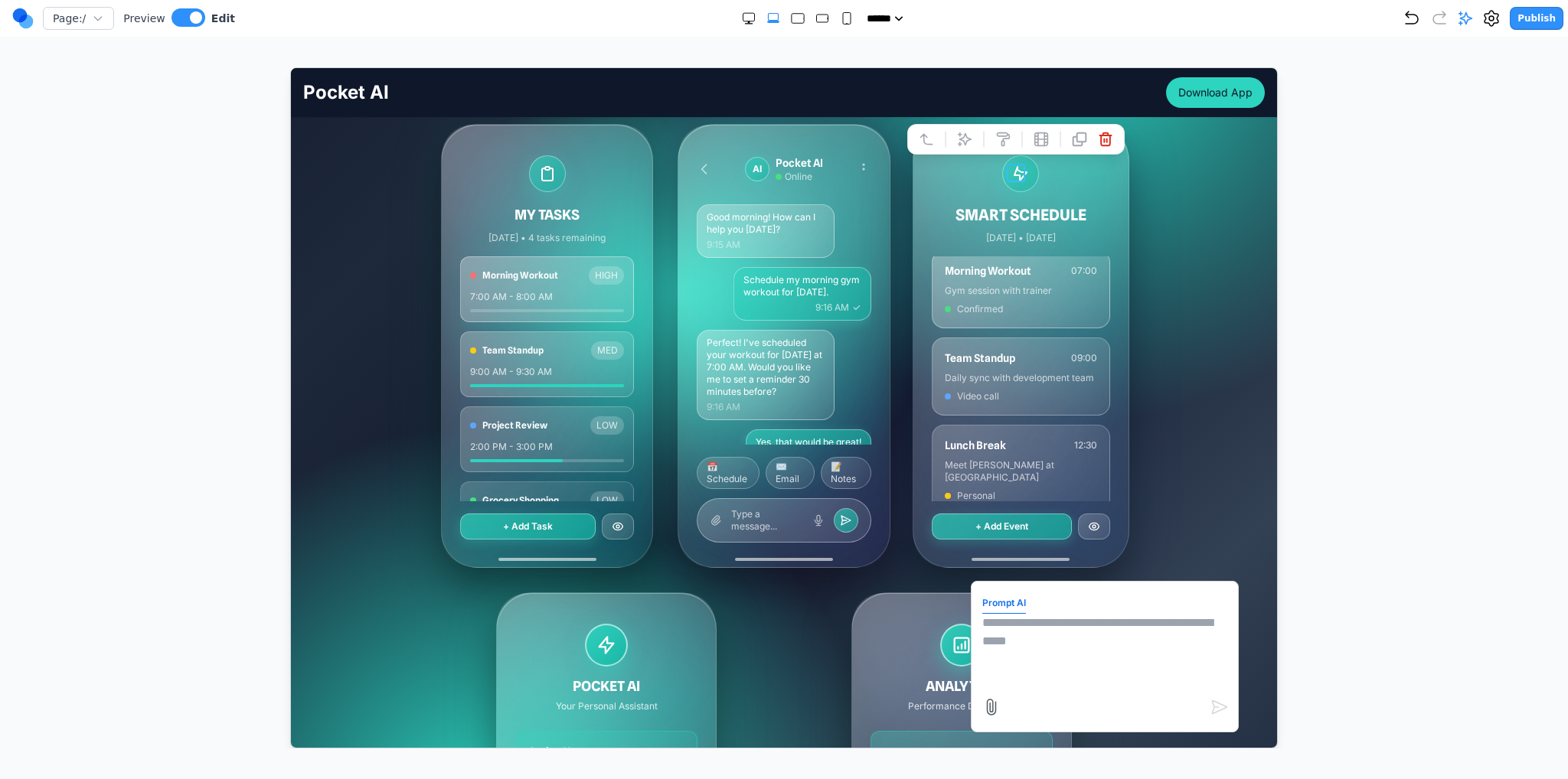
click at [783, 647] on textarea at bounding box center [1104, 650] width 245 height 76
type textarea "*"
type textarea "**********"
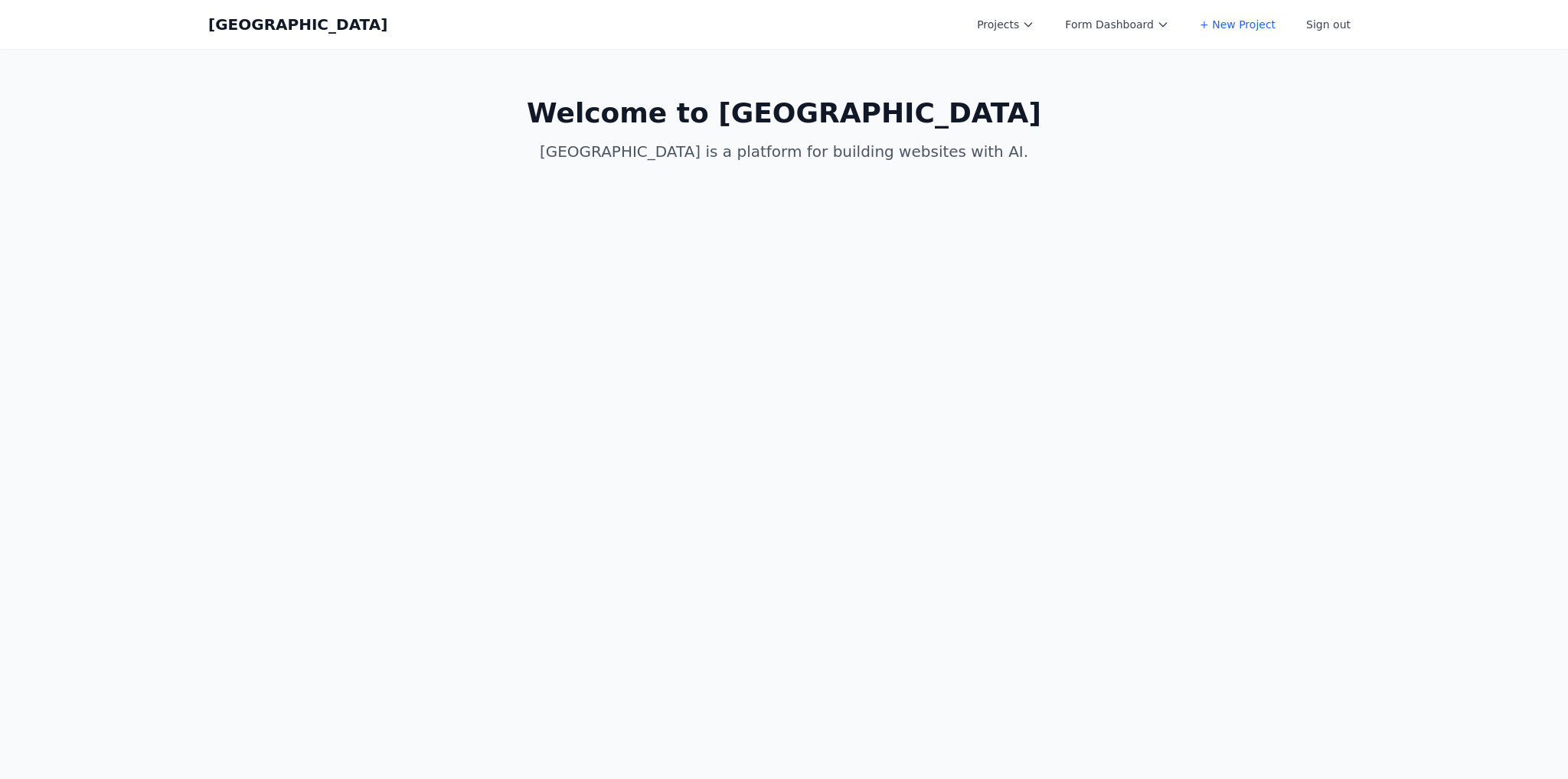
click at [1044, 36] on button "Projects" at bounding box center [1006, 25] width 75 height 28
click at [1047, 86] on link "Pediatrics" at bounding box center [1053, 89] width 172 height 28
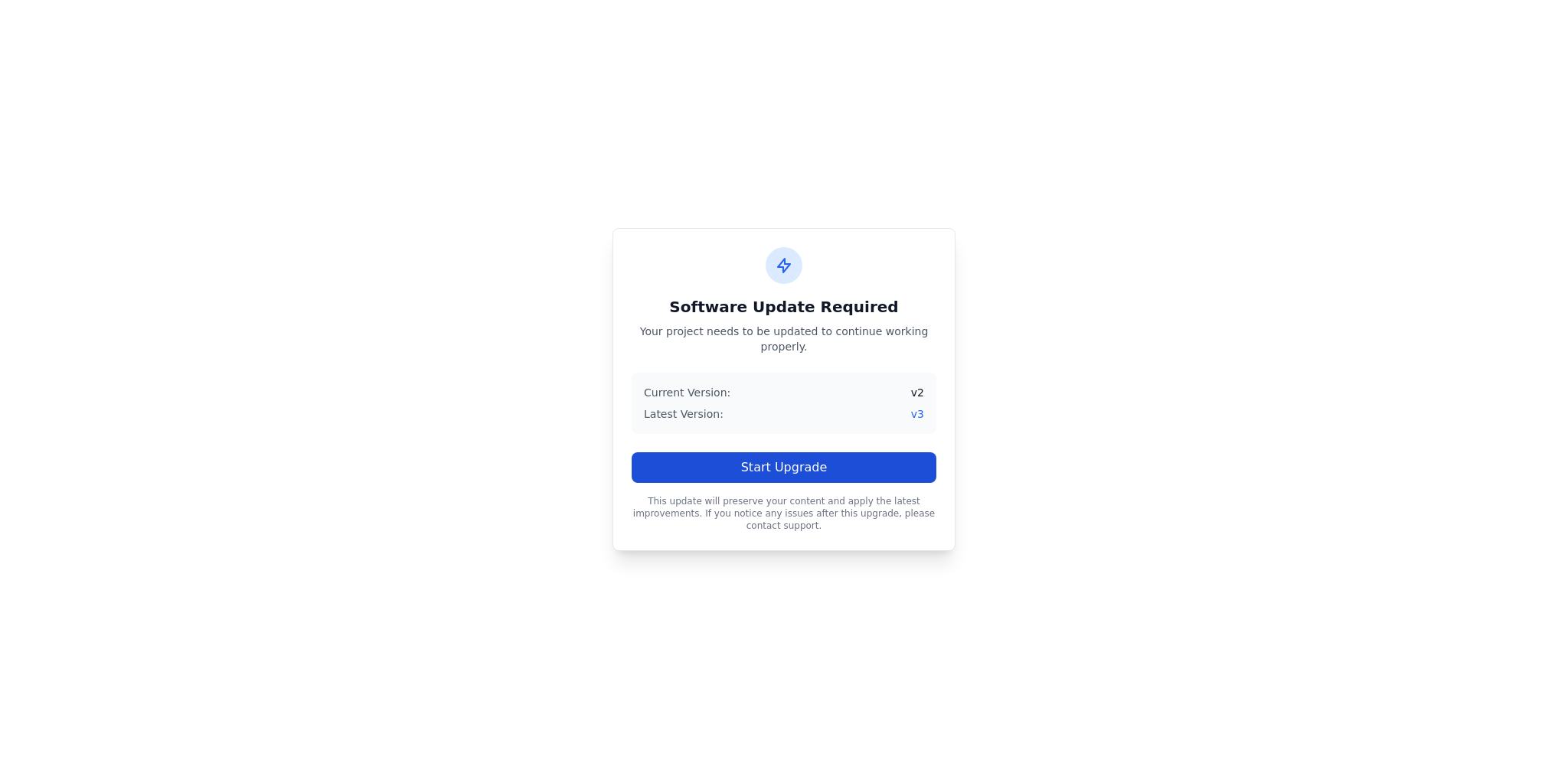
click at [881, 460] on button "Start Upgrade" at bounding box center [784, 467] width 305 height 30
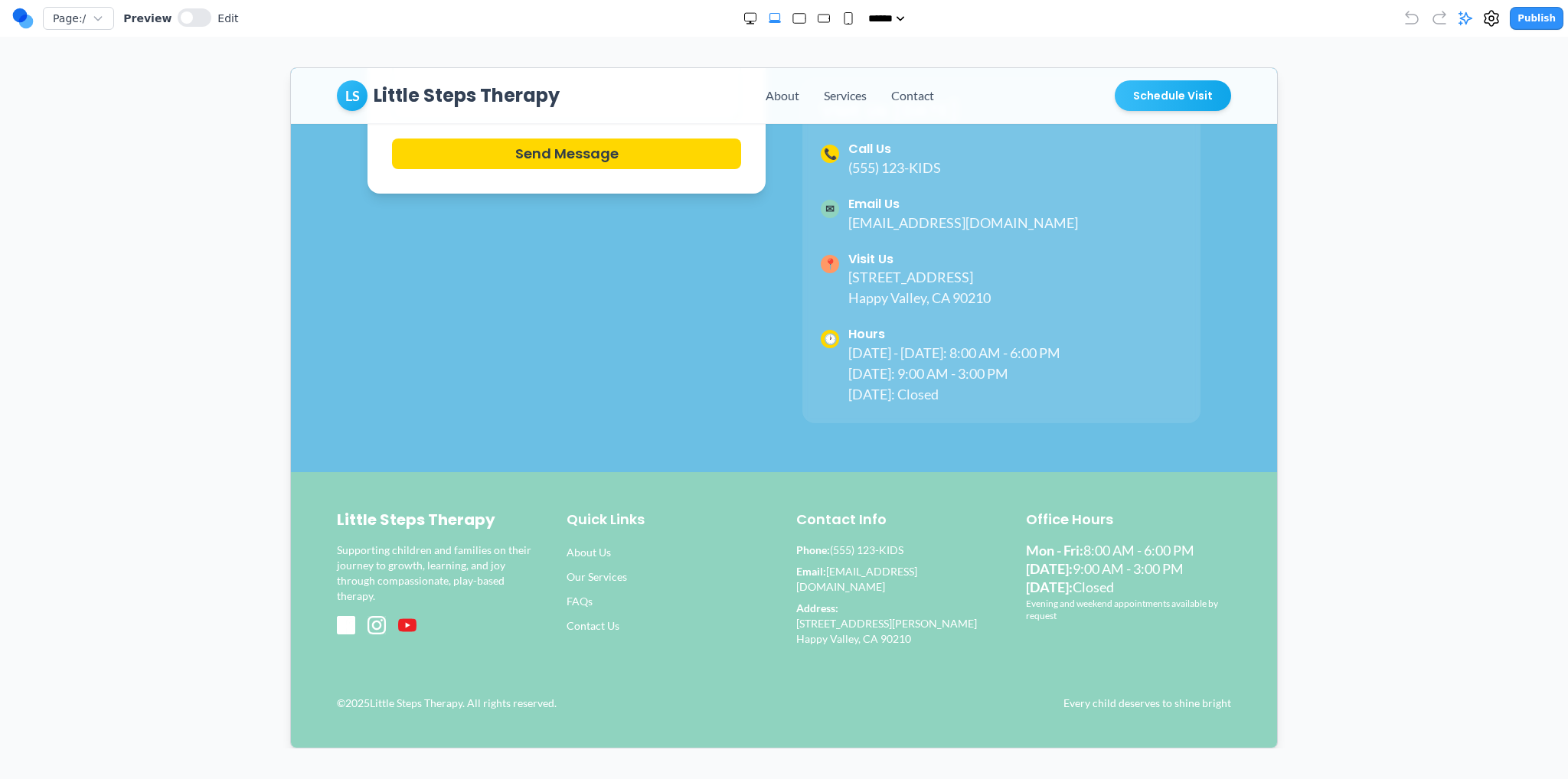
scroll to position [7382, 0]
